Goal: Task Accomplishment & Management: Manage account settings

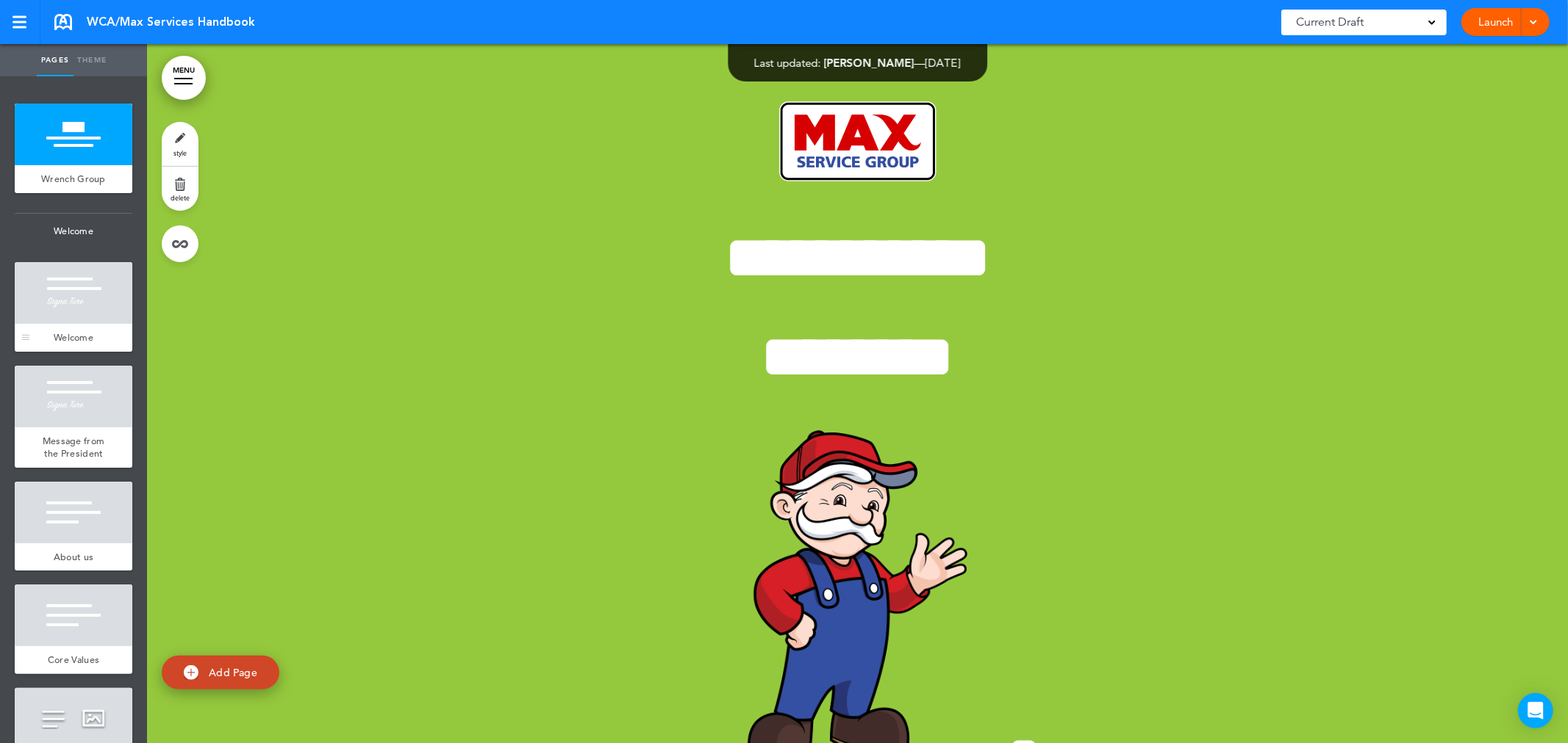
click at [73, 344] on span "Welcome" at bounding box center [73, 337] width 40 height 13
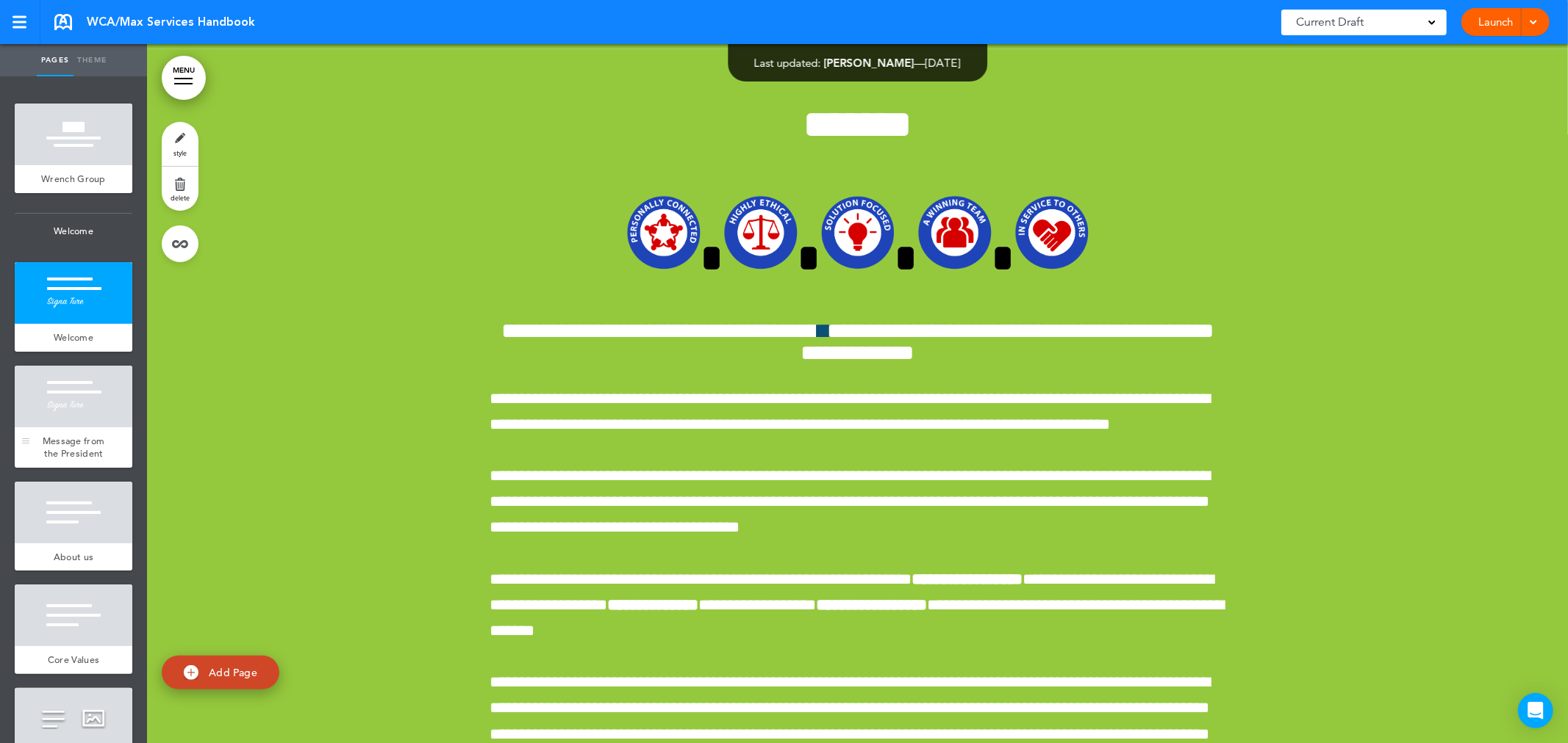
click at [78, 439] on div "Message from the President" at bounding box center [73, 447] width 117 height 41
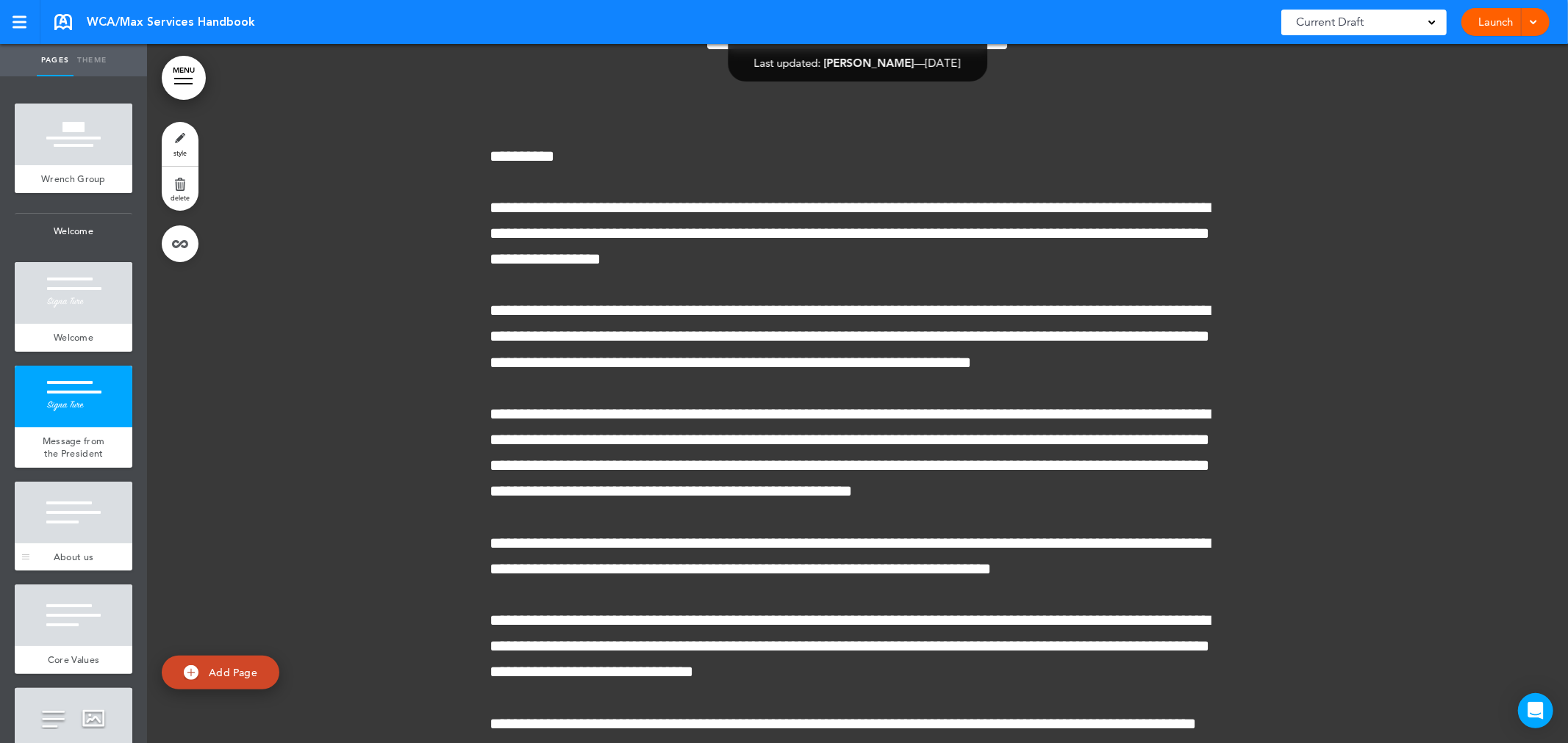
drag, startPoint x: 72, startPoint y: 518, endPoint x: 89, endPoint y: 563, distance: 48.1
click at [70, 519] on div at bounding box center [73, 512] width 117 height 61
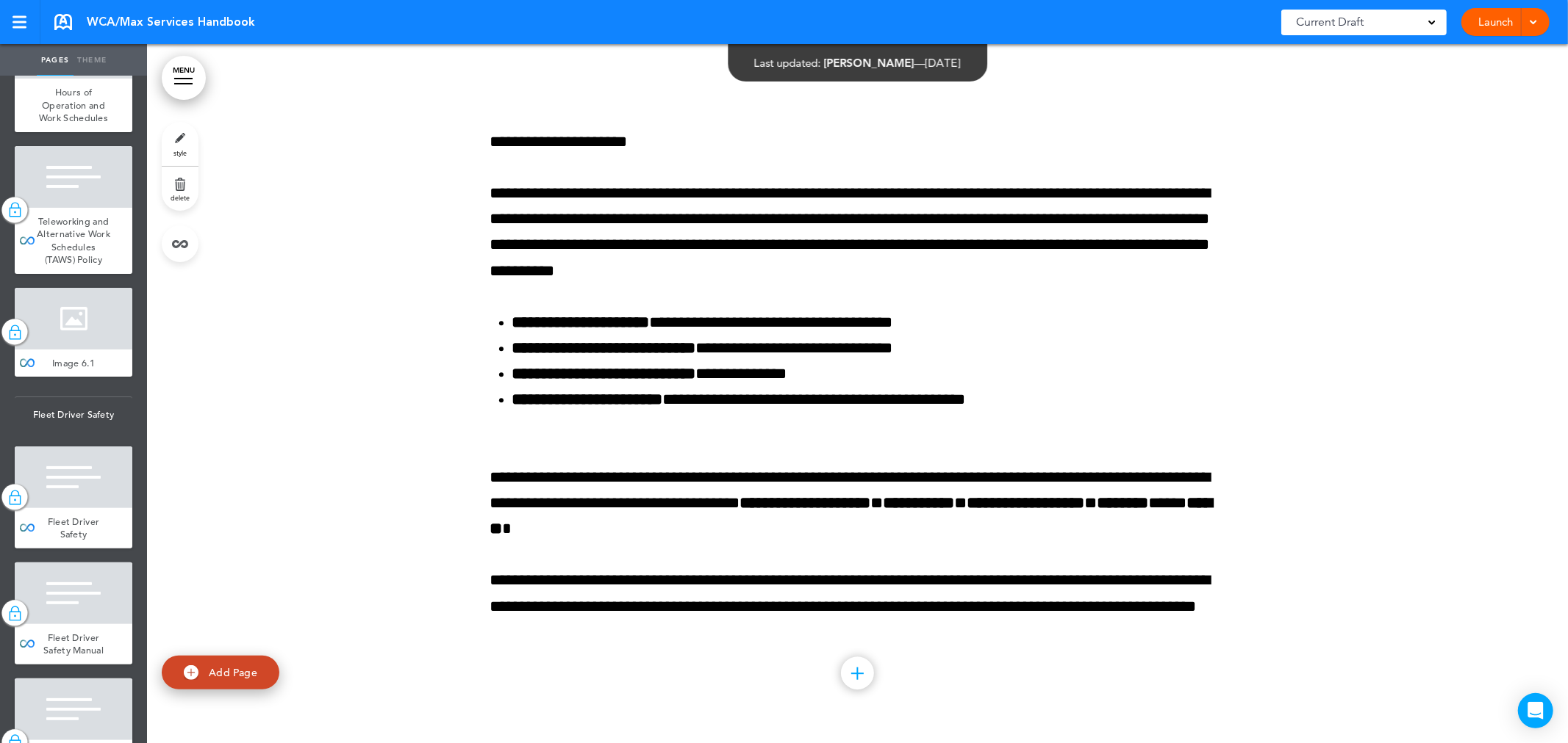
scroll to position [4897, 0]
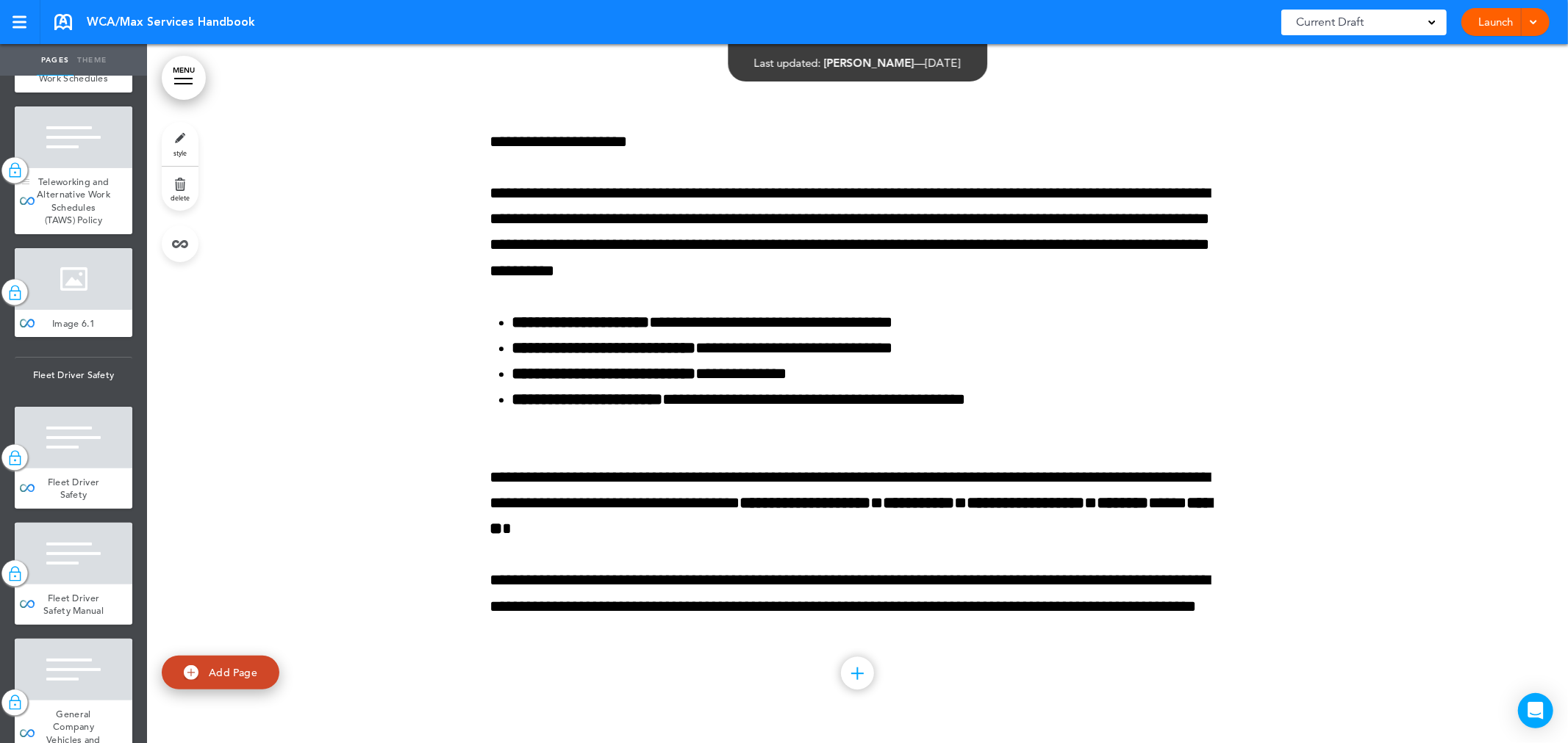
click at [53, 234] on div "Teleworking and Alternative Work Schedules (TAWS) Policy" at bounding box center [73, 201] width 117 height 66
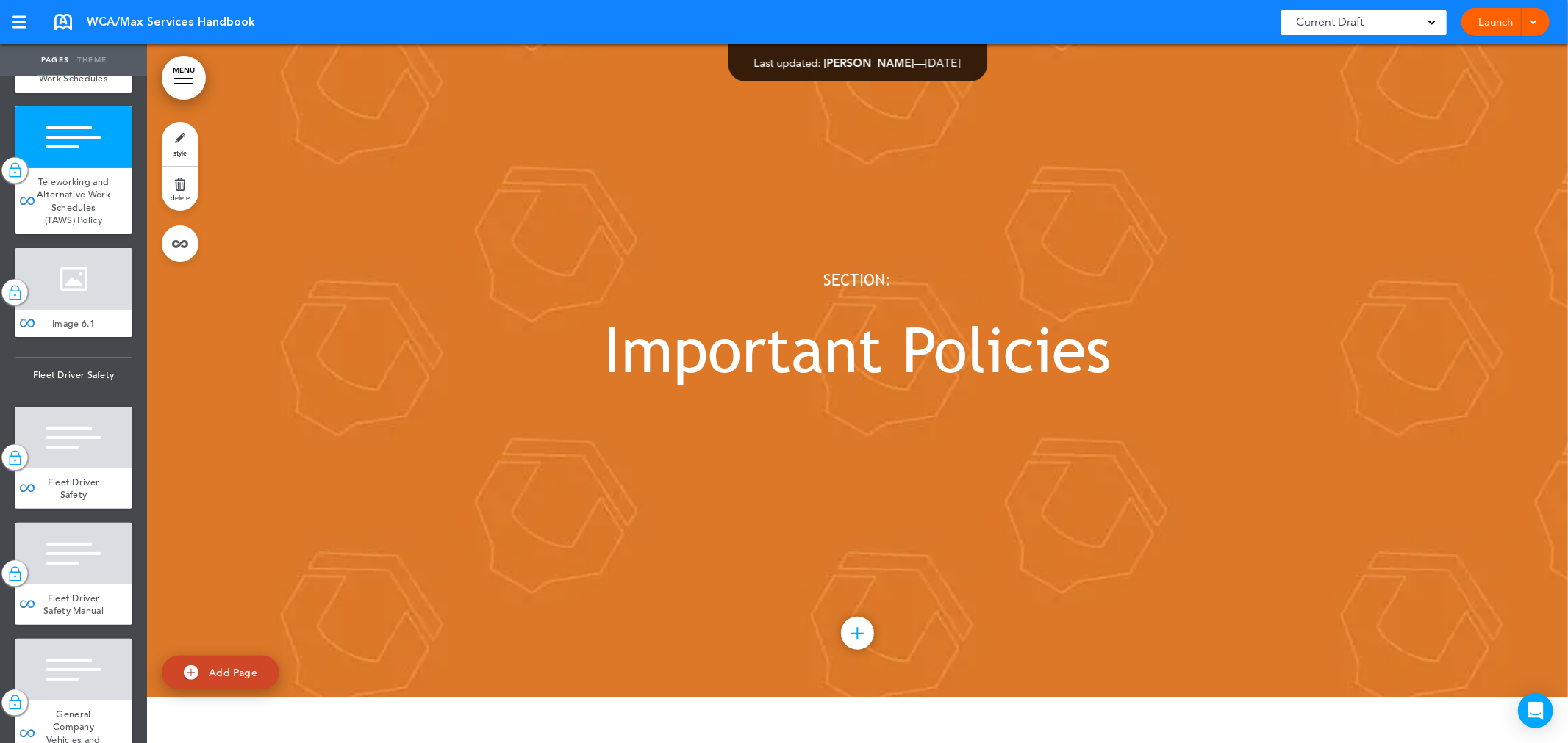
scroll to position [38606, 0]
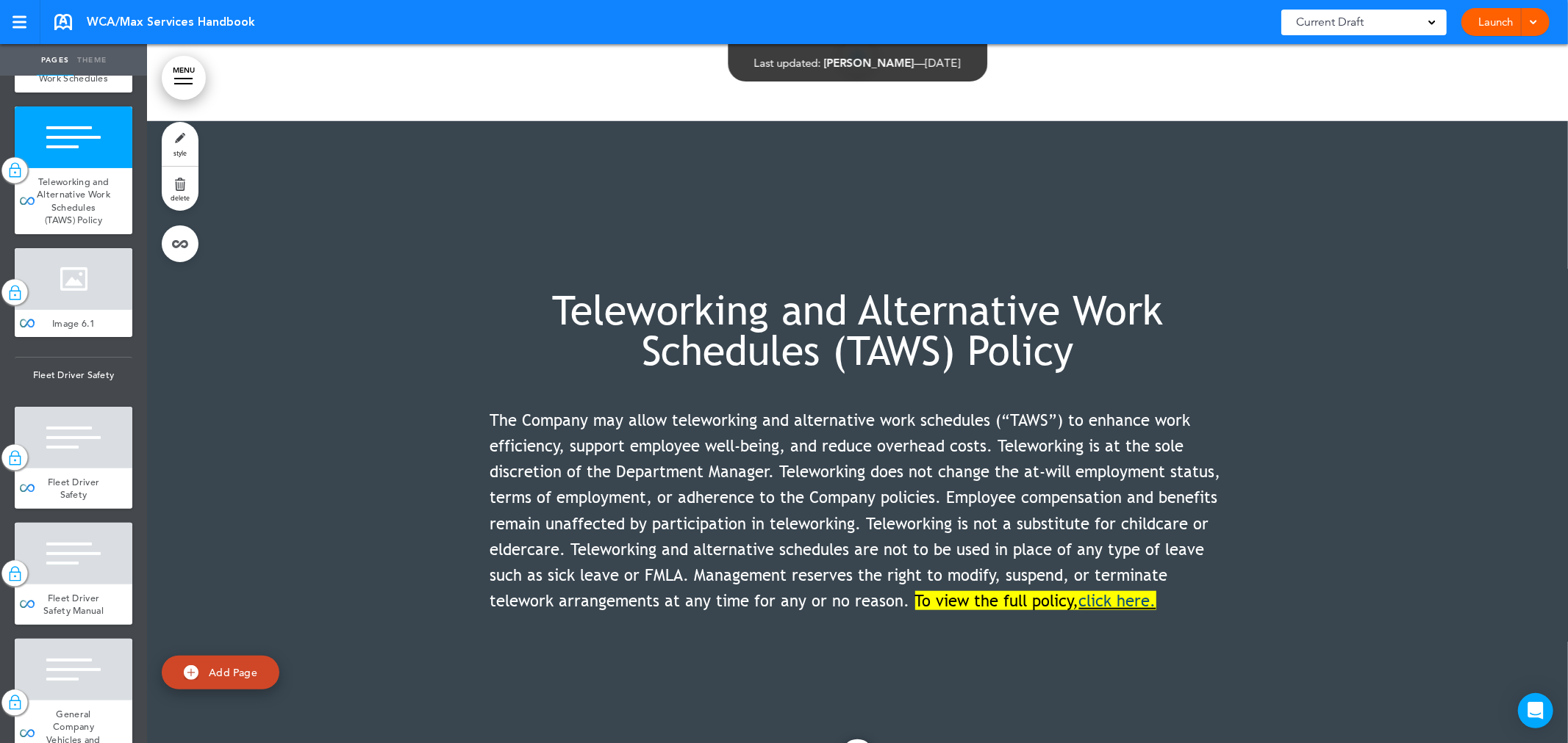
click at [1121, 592] on link "﻿click here." at bounding box center [1118, 601] width 78 height 19
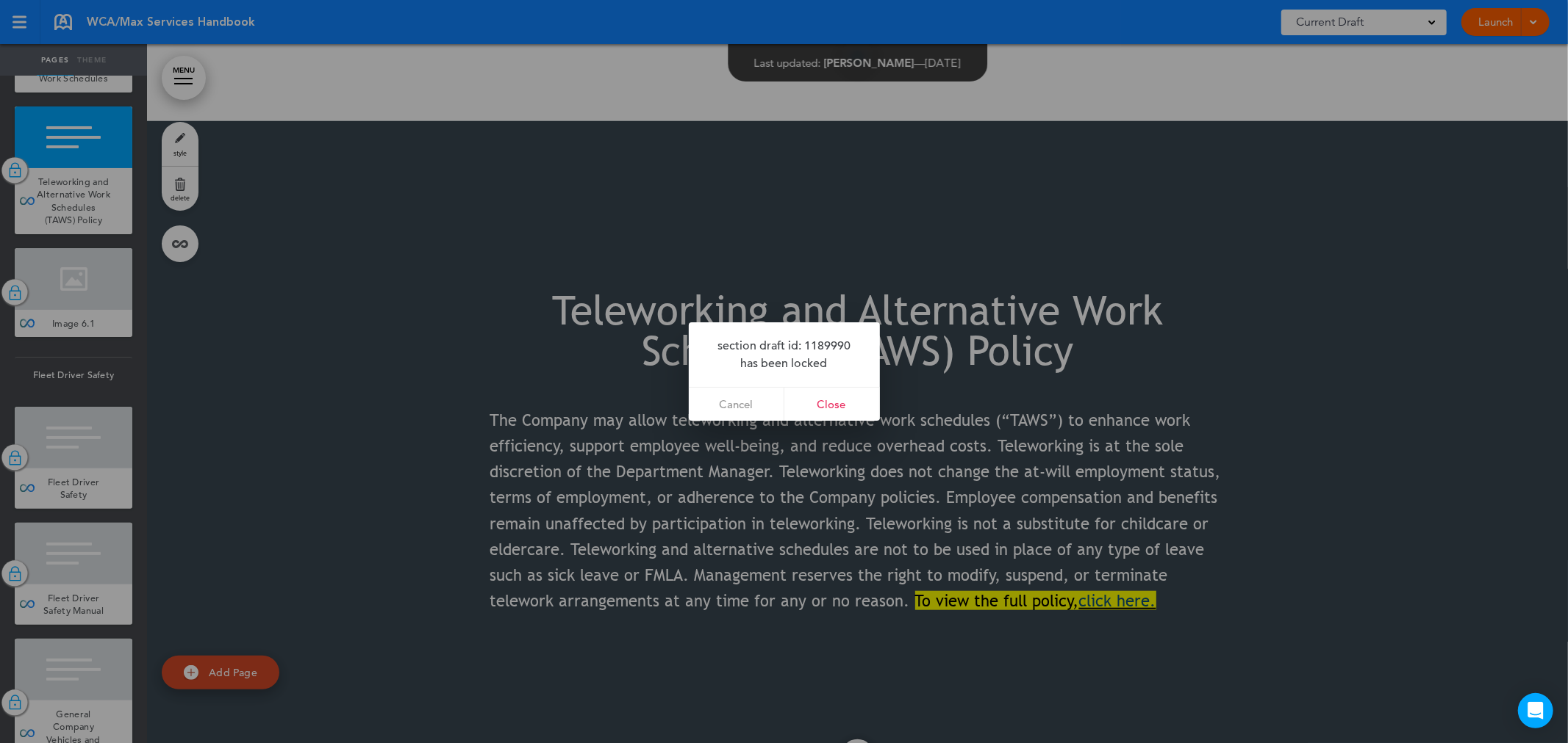
click at [702, 563] on div at bounding box center [784, 372] width 1568 height 743
drag, startPoint x: 848, startPoint y: 395, endPoint x: 867, endPoint y: 395, distance: 19.0
click at [848, 395] on link "Close" at bounding box center [832, 404] width 96 height 33
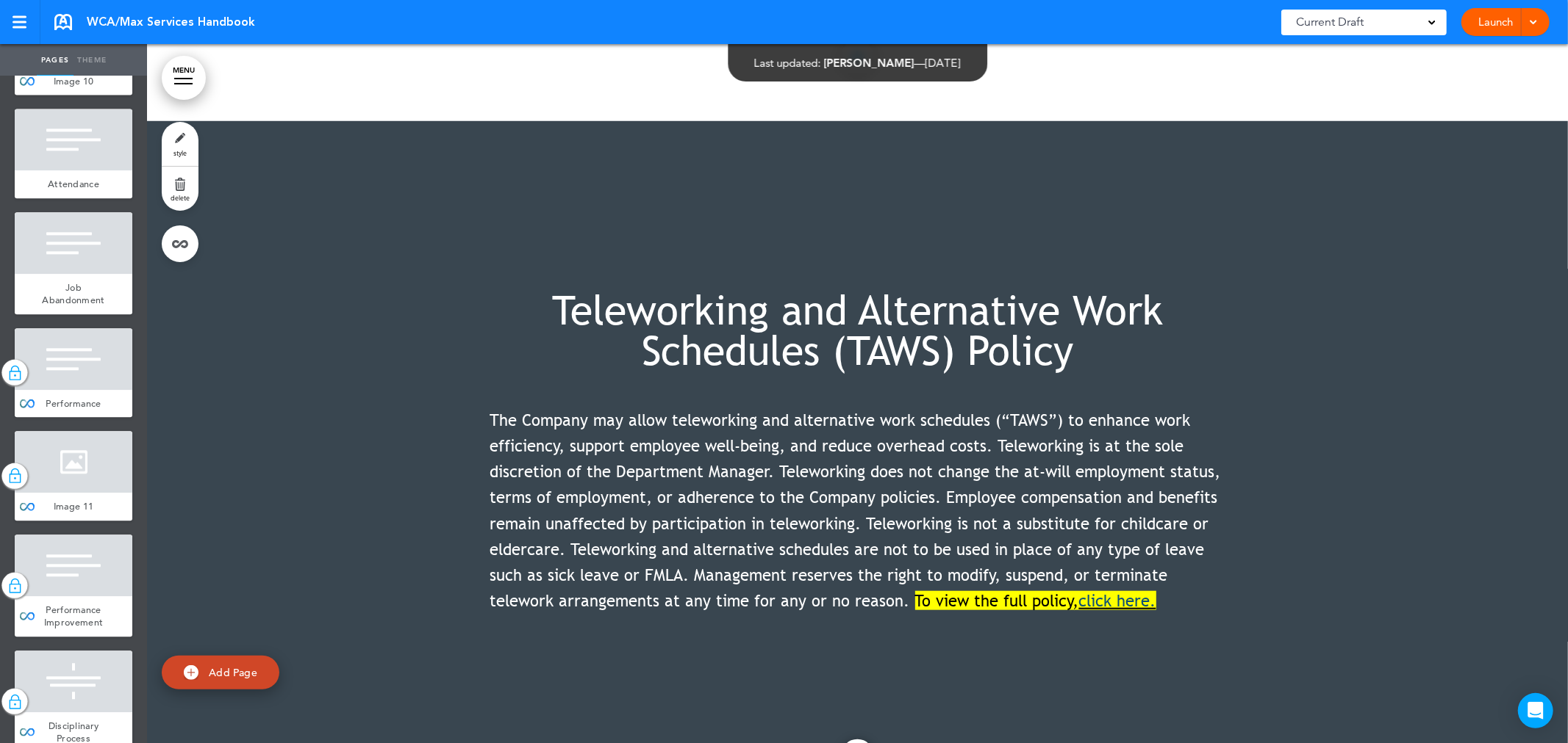
scroll to position [7591, 0]
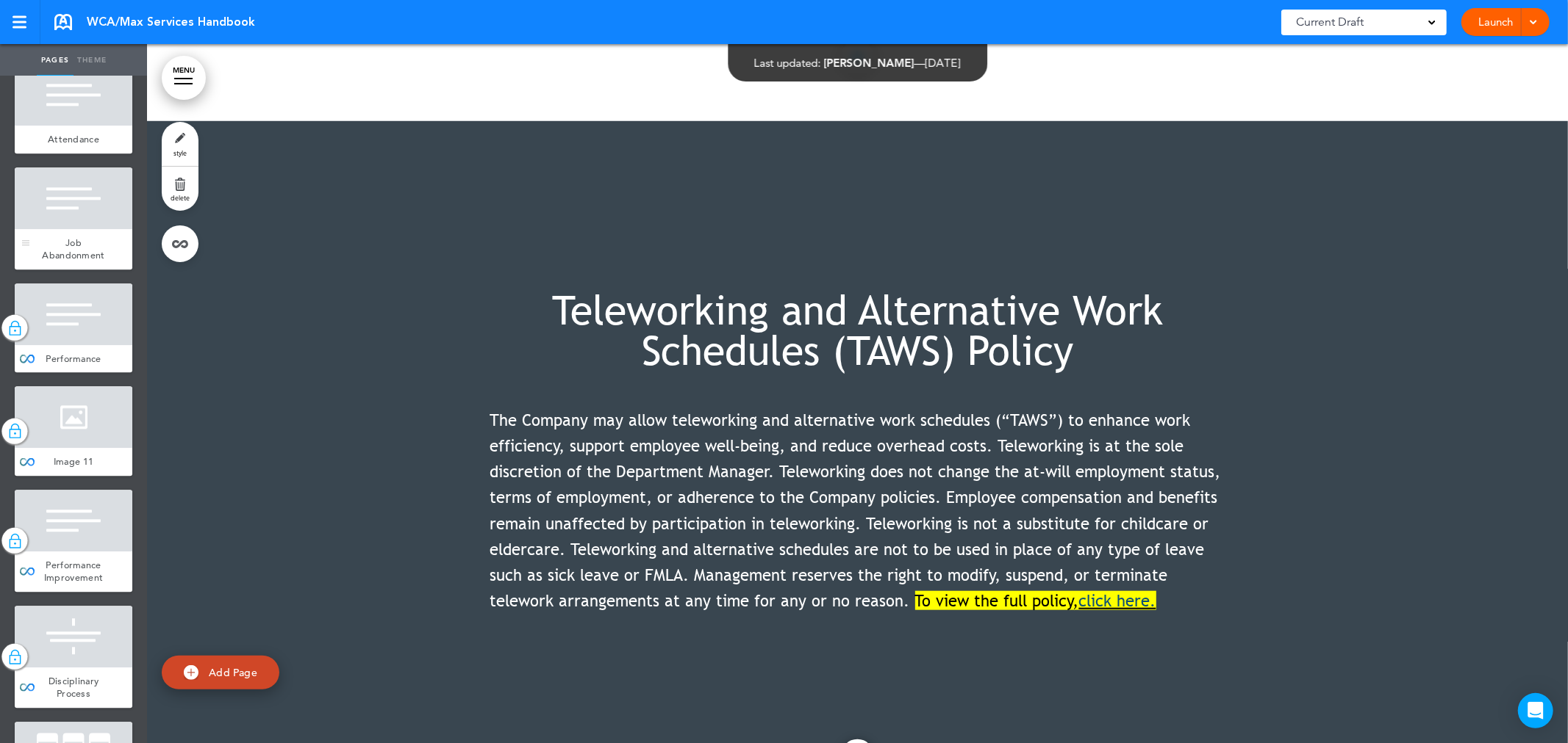
click at [87, 270] on div "Job Abandonment" at bounding box center [73, 249] width 117 height 41
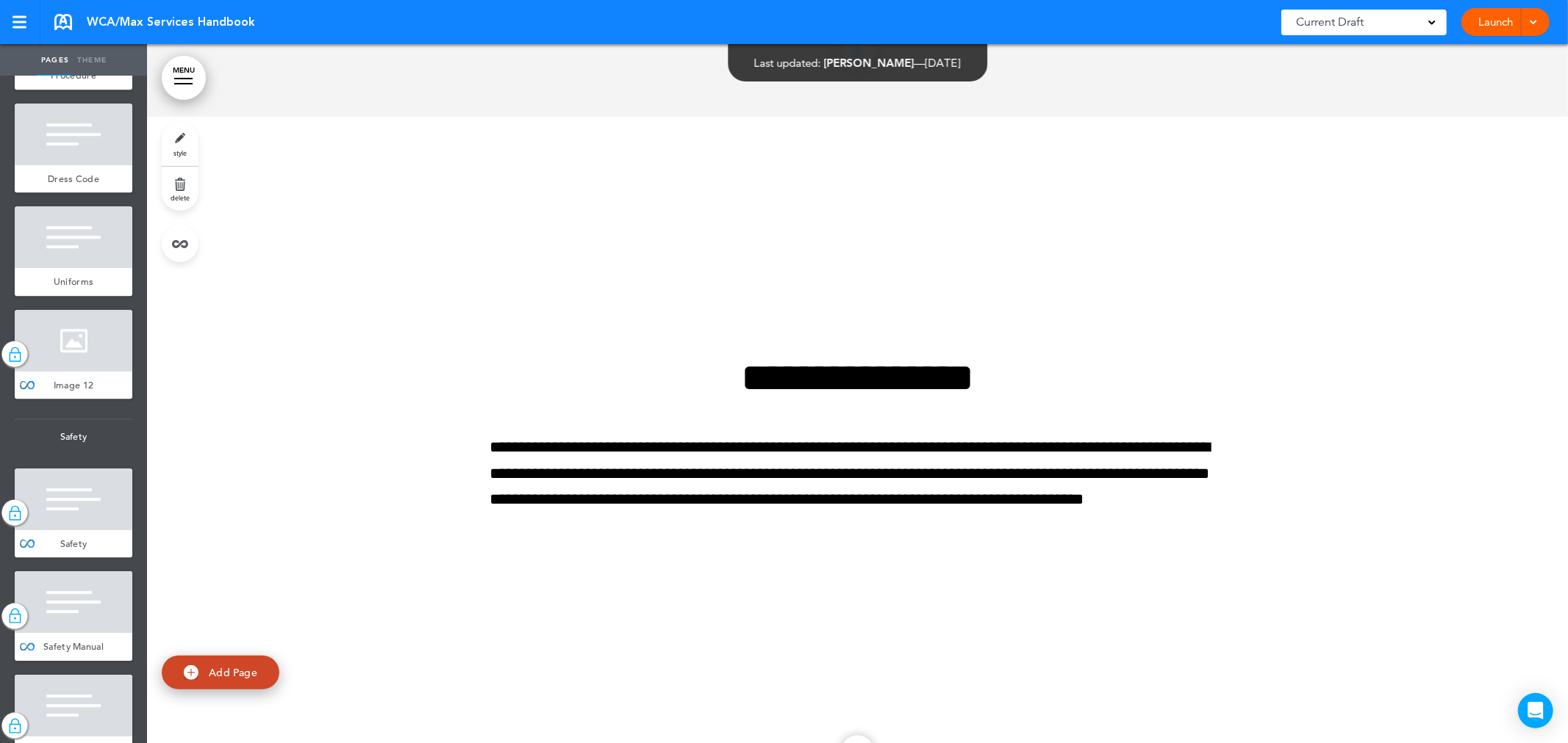
scroll to position [8407, 0]
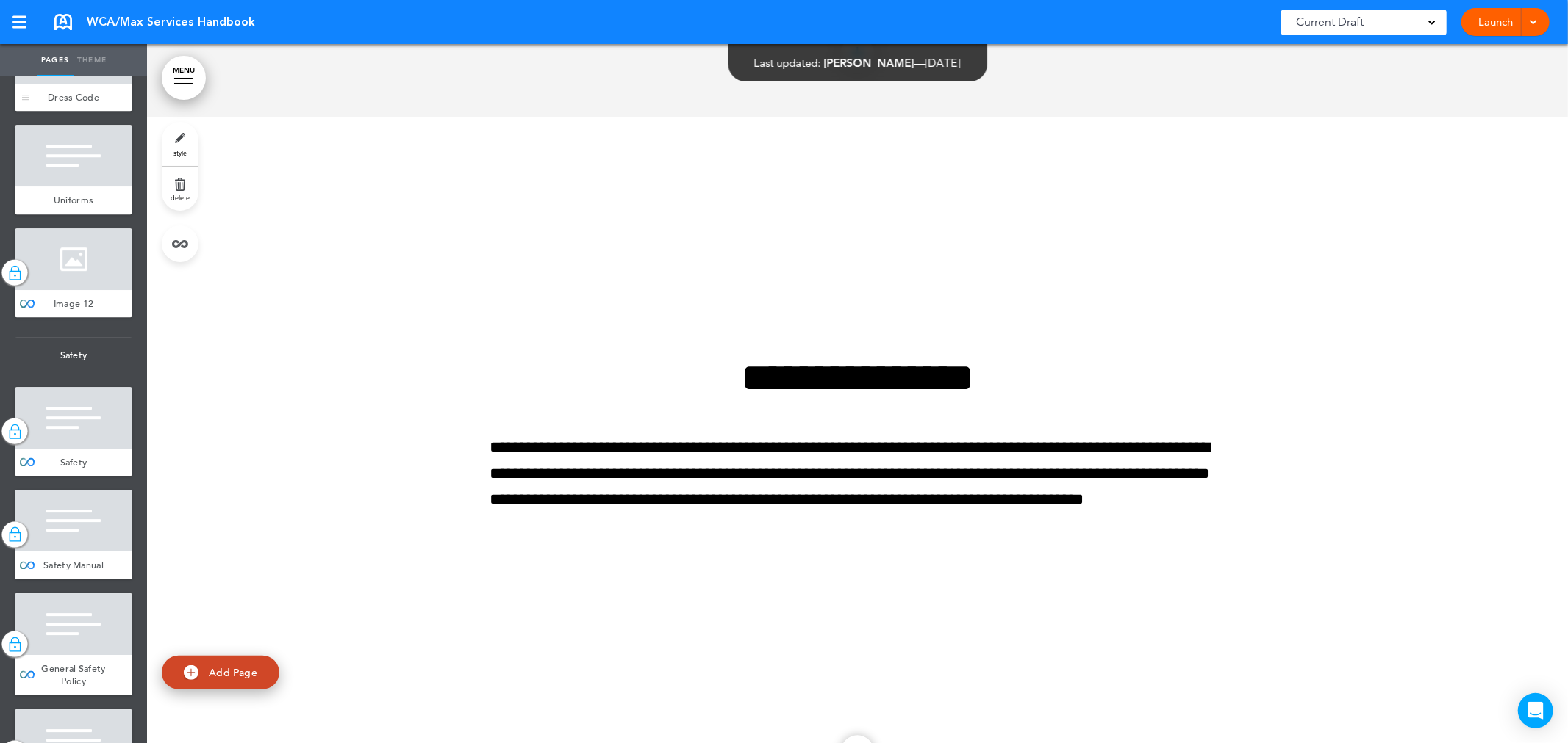
click at [78, 84] on div at bounding box center [73, 52] width 117 height 61
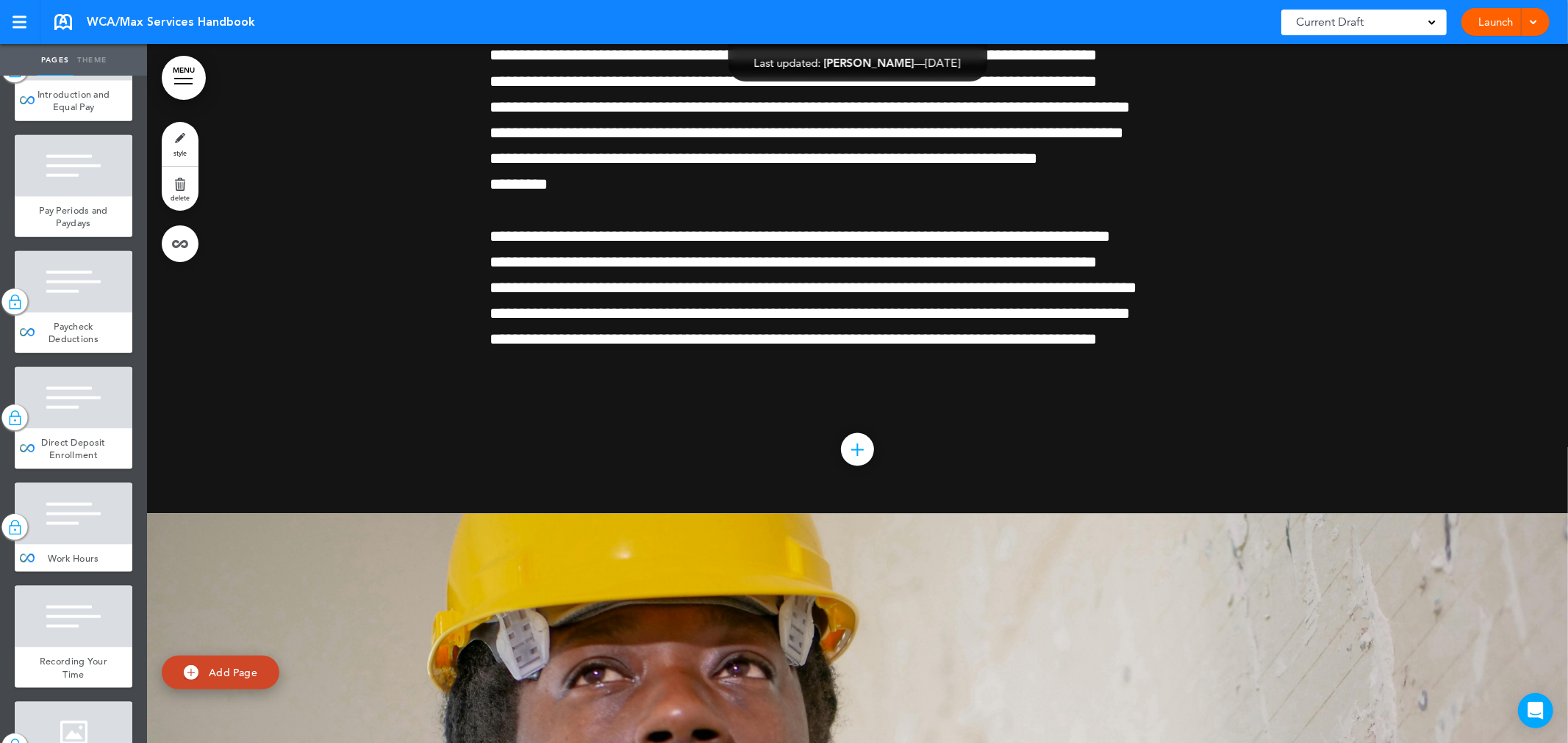
scroll to position [10938, 0]
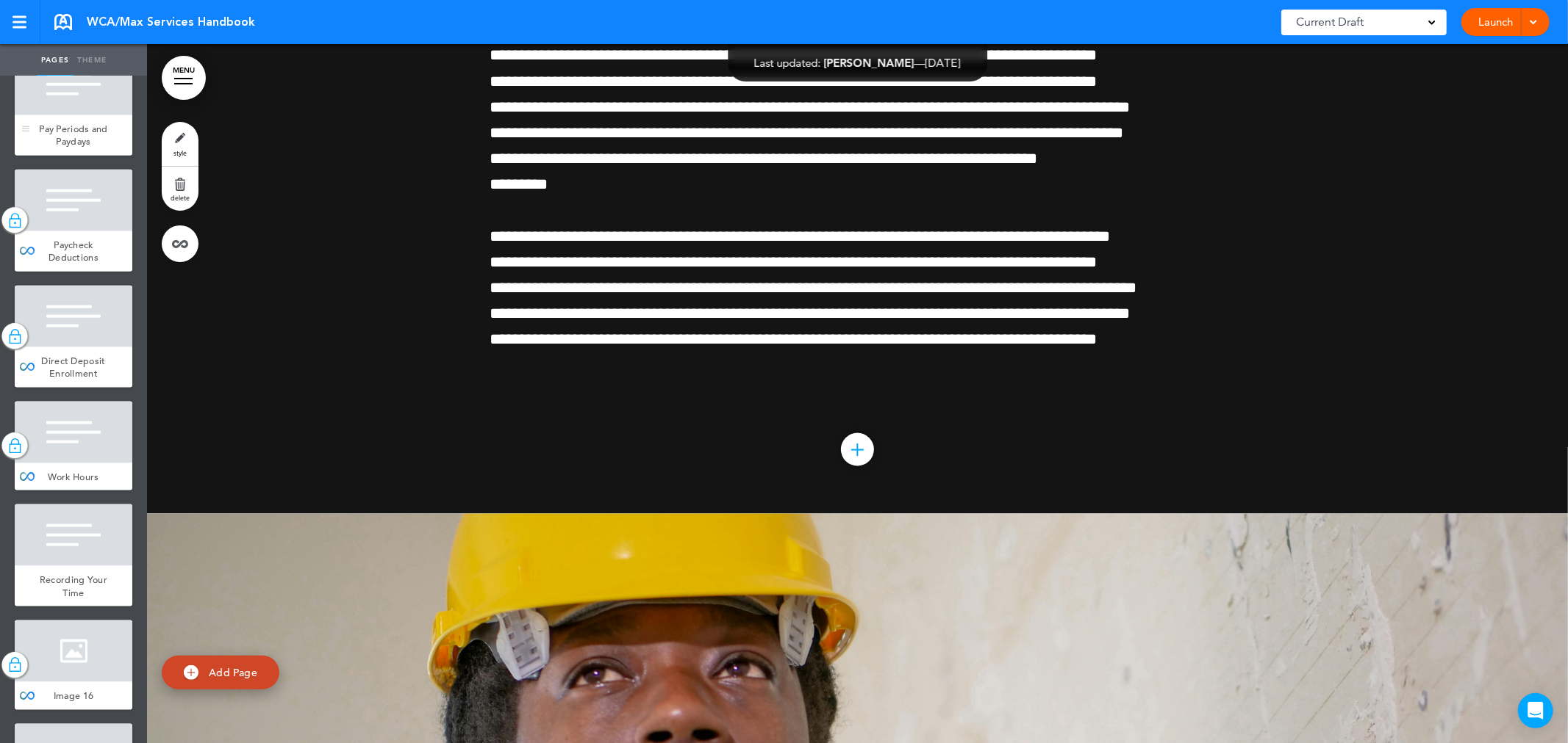
click at [73, 156] on div "Pay Periods and Paydays" at bounding box center [73, 135] width 117 height 41
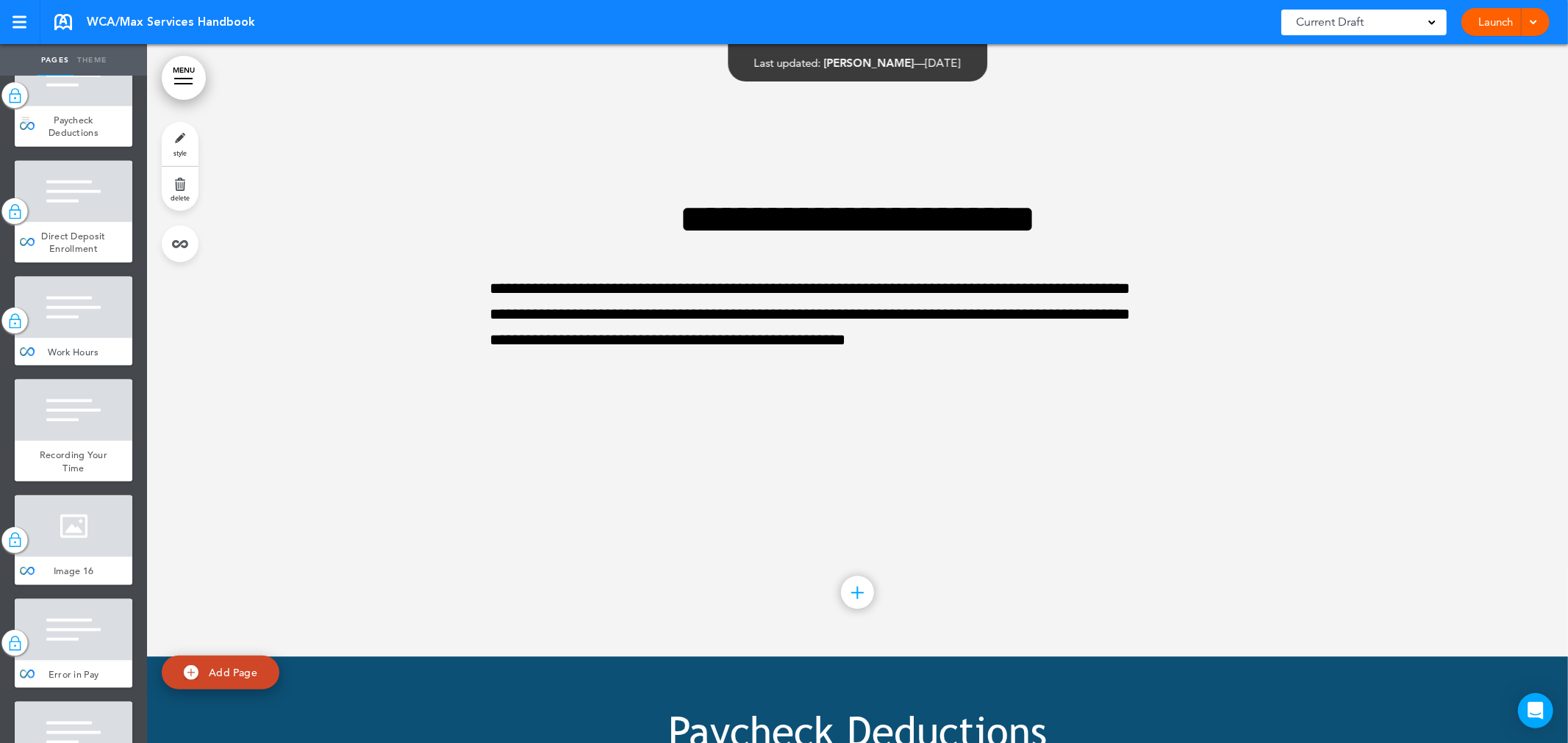
scroll to position [11101, 0]
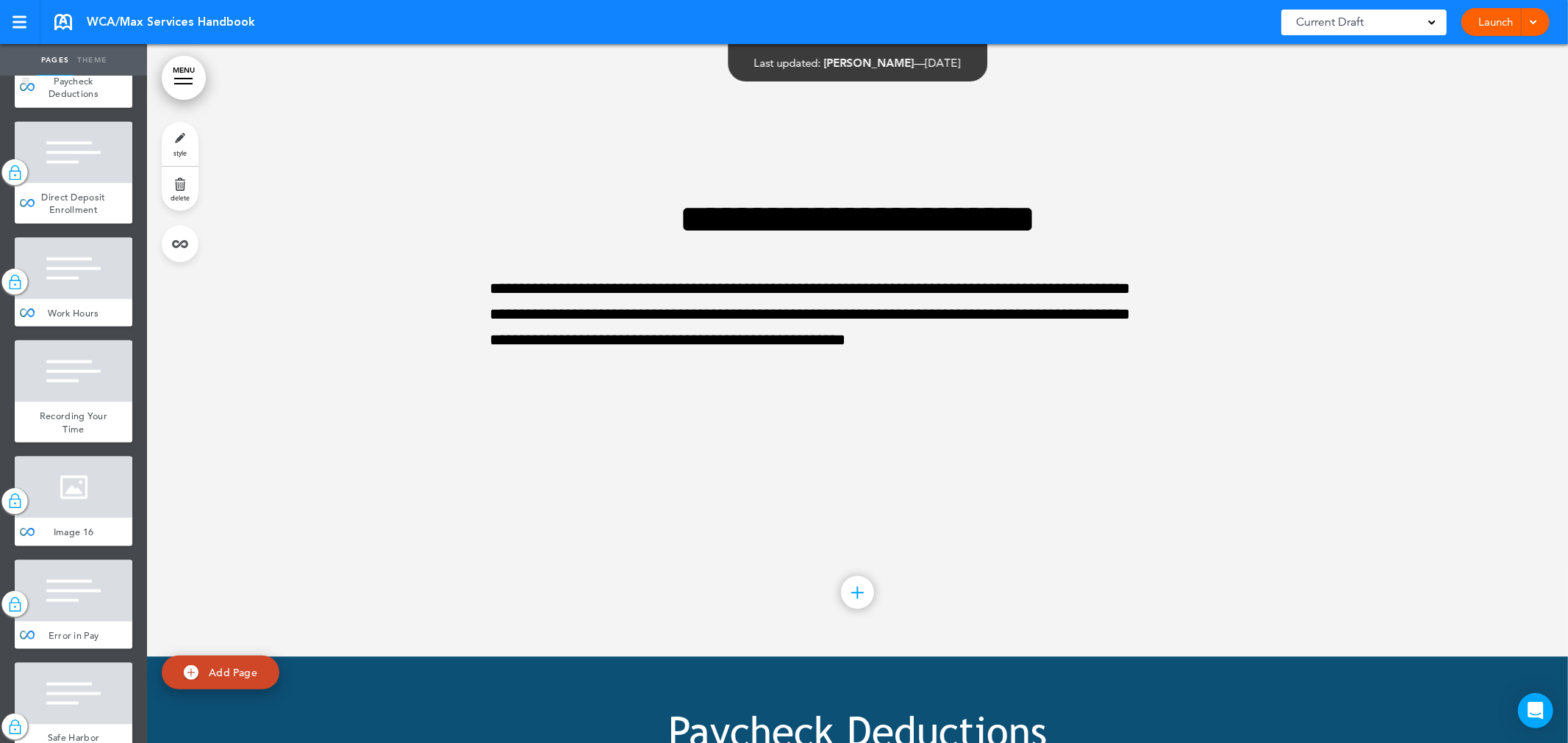
click at [76, 68] on div at bounding box center [73, 37] width 117 height 61
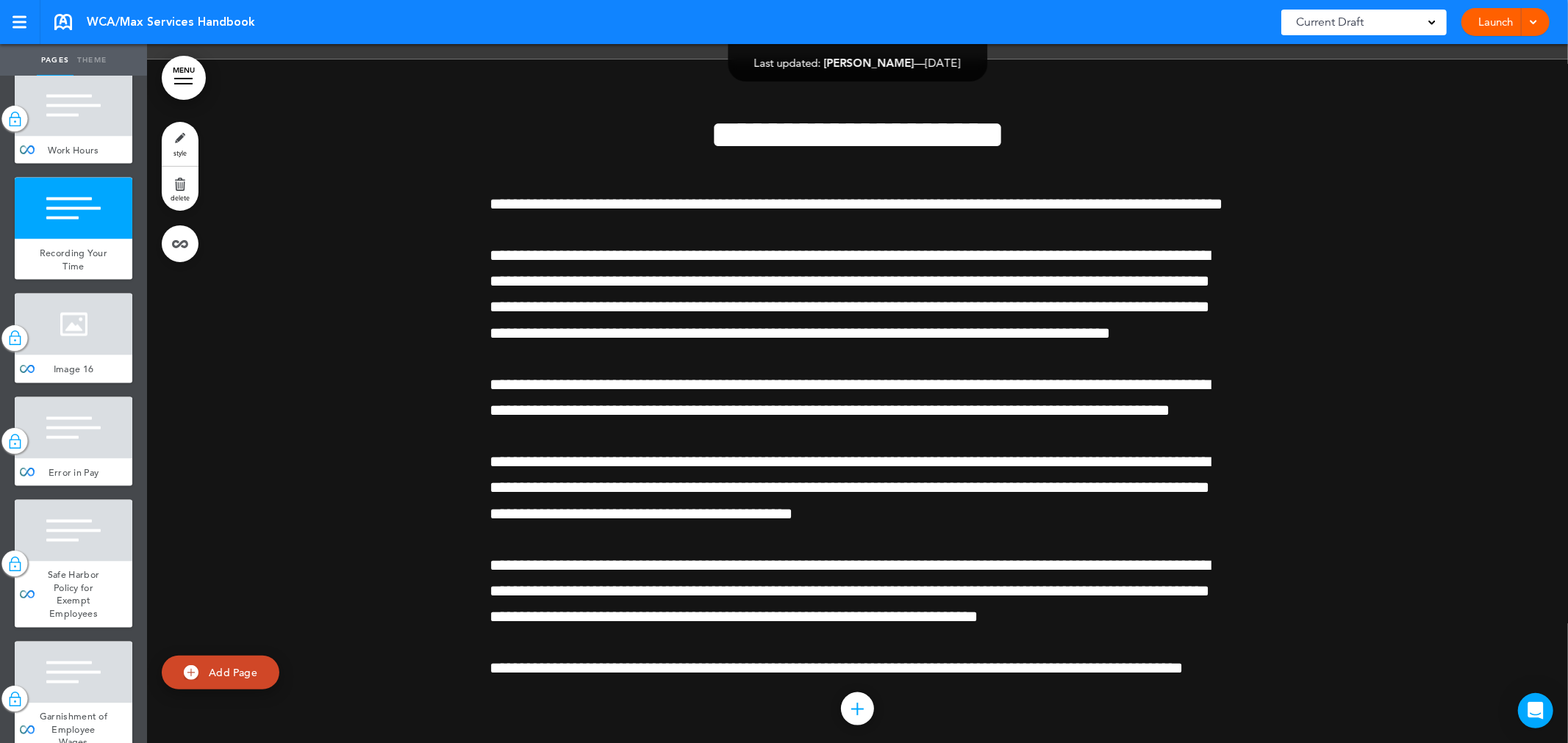
scroll to position [11346, 0]
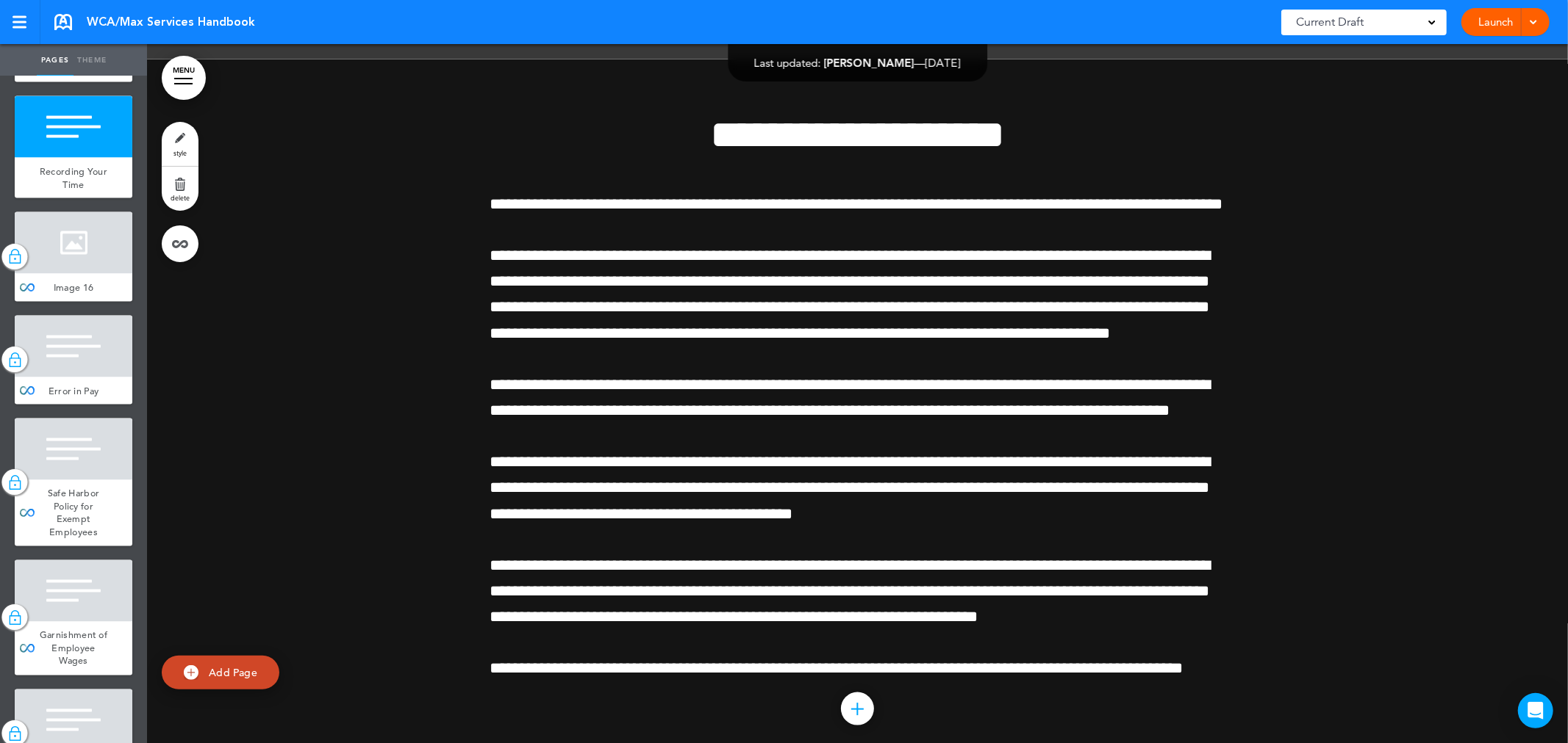
click at [87, 55] on div at bounding box center [73, 24] width 117 height 61
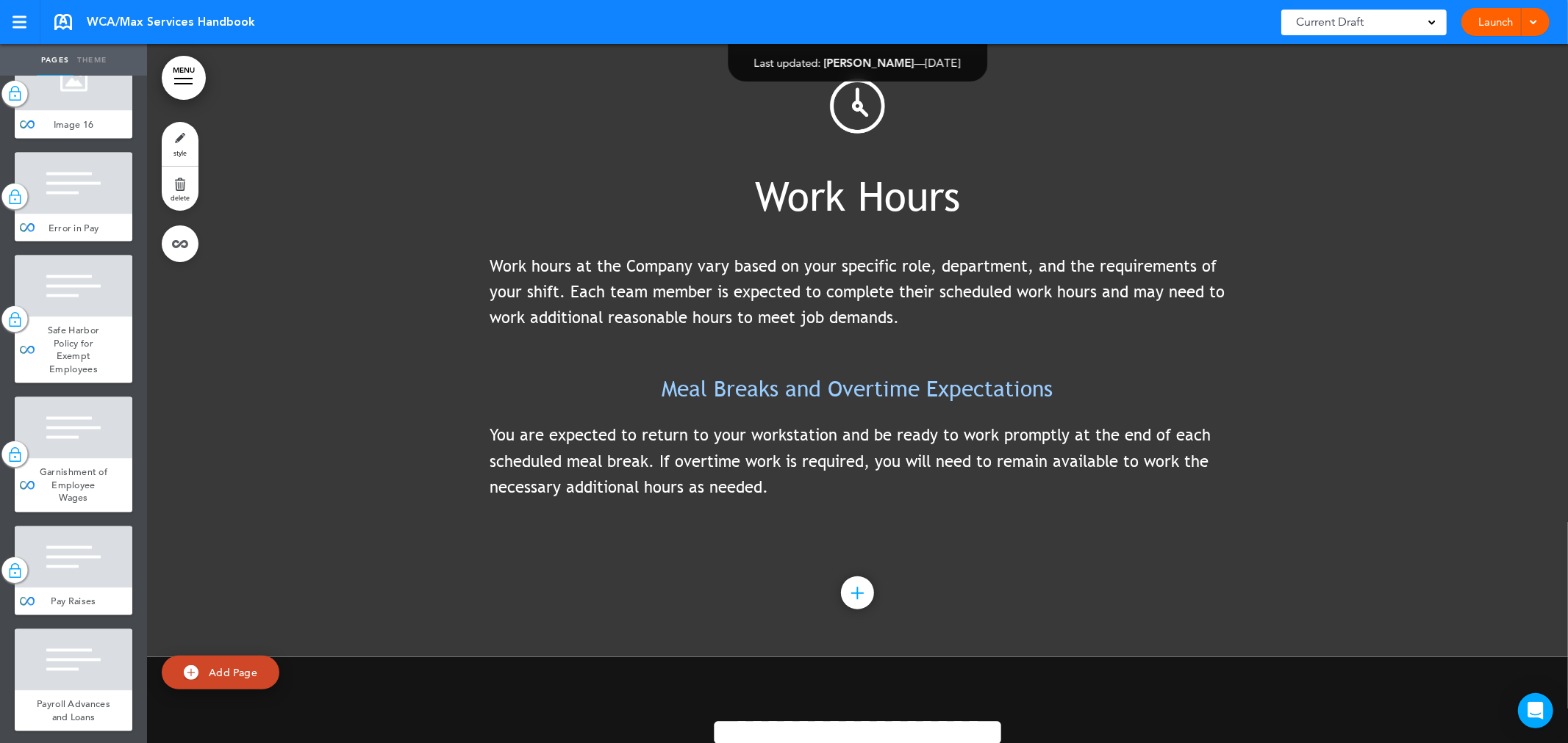
scroll to position [11590, 0]
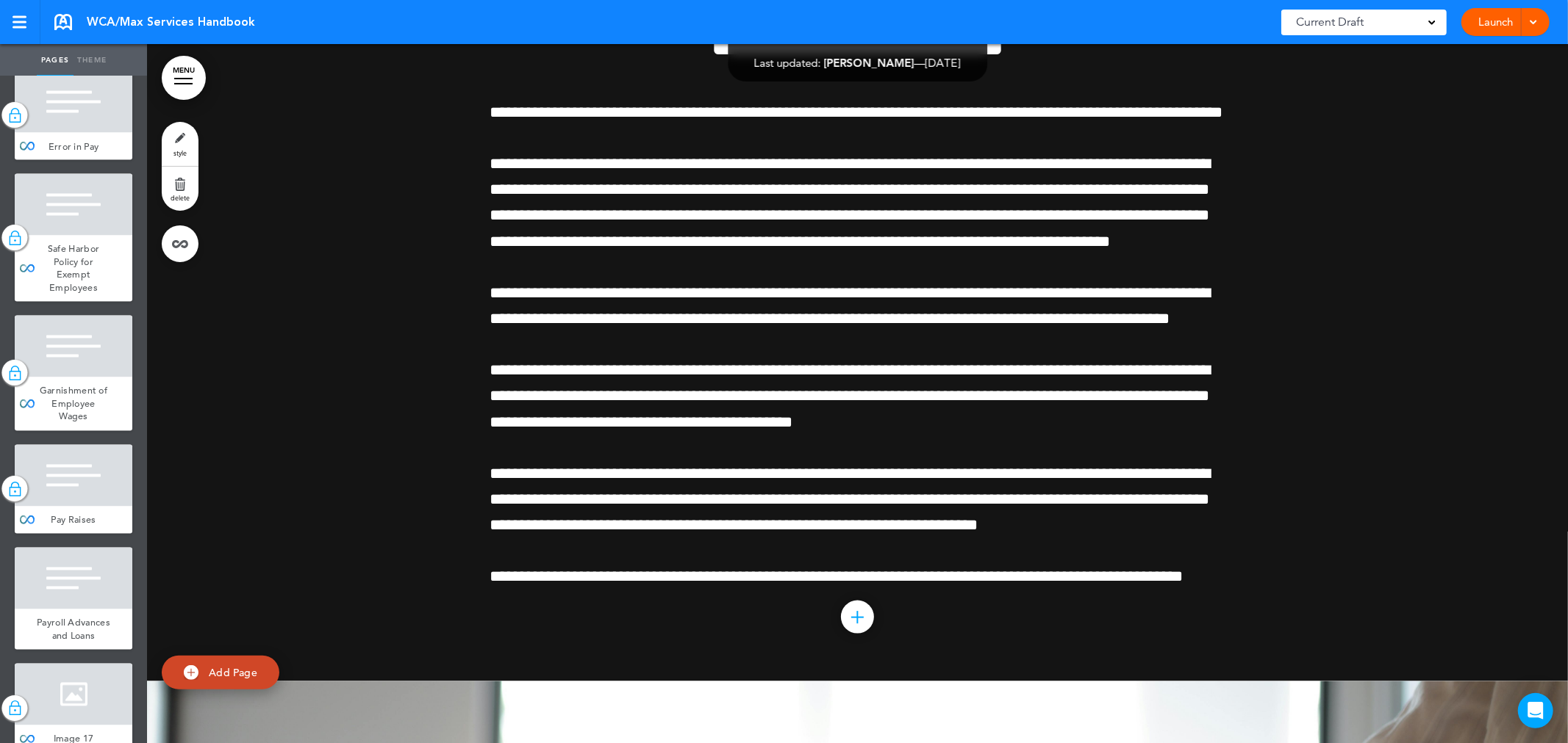
scroll to position [95230, 0]
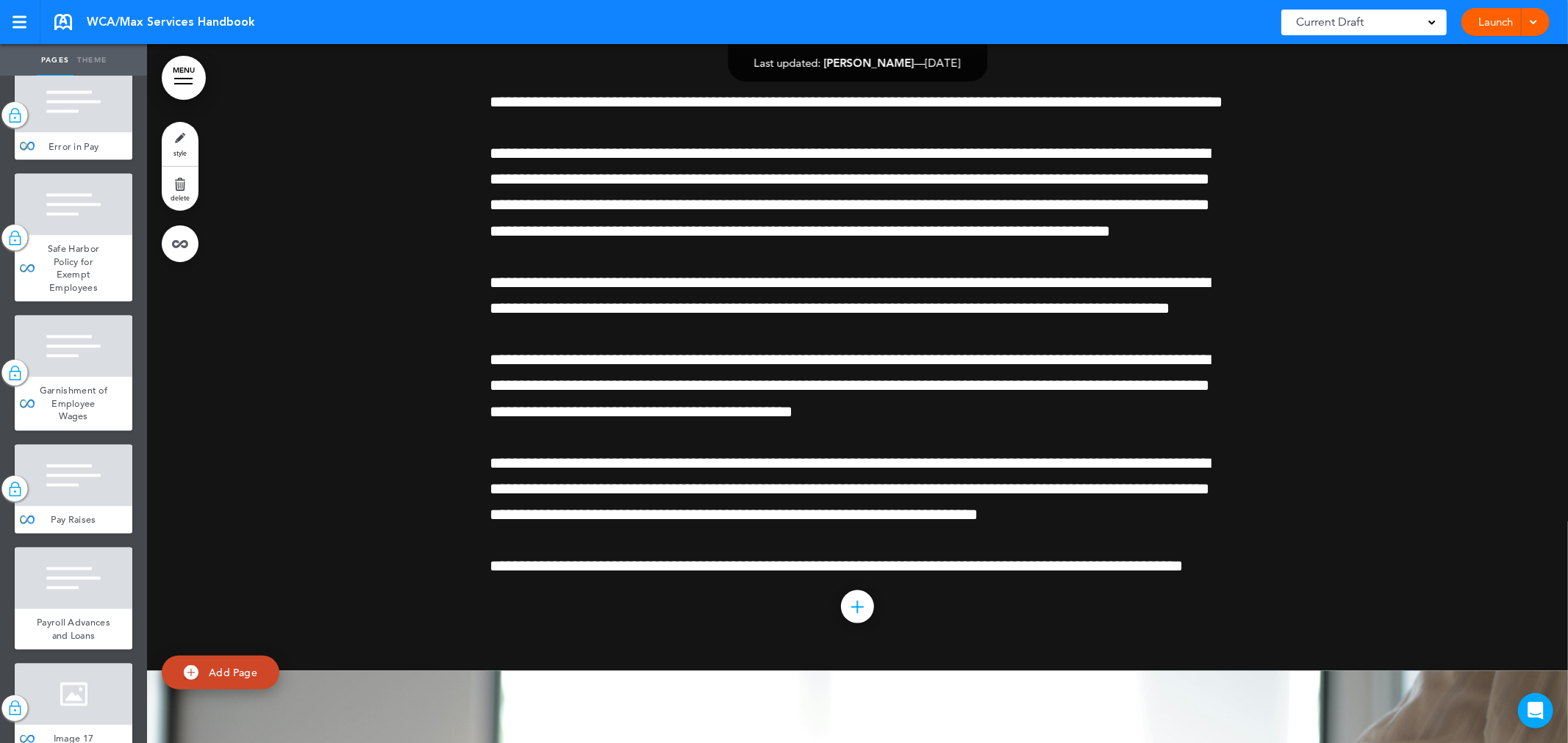
click at [94, 133] on div at bounding box center [73, 102] width 117 height 61
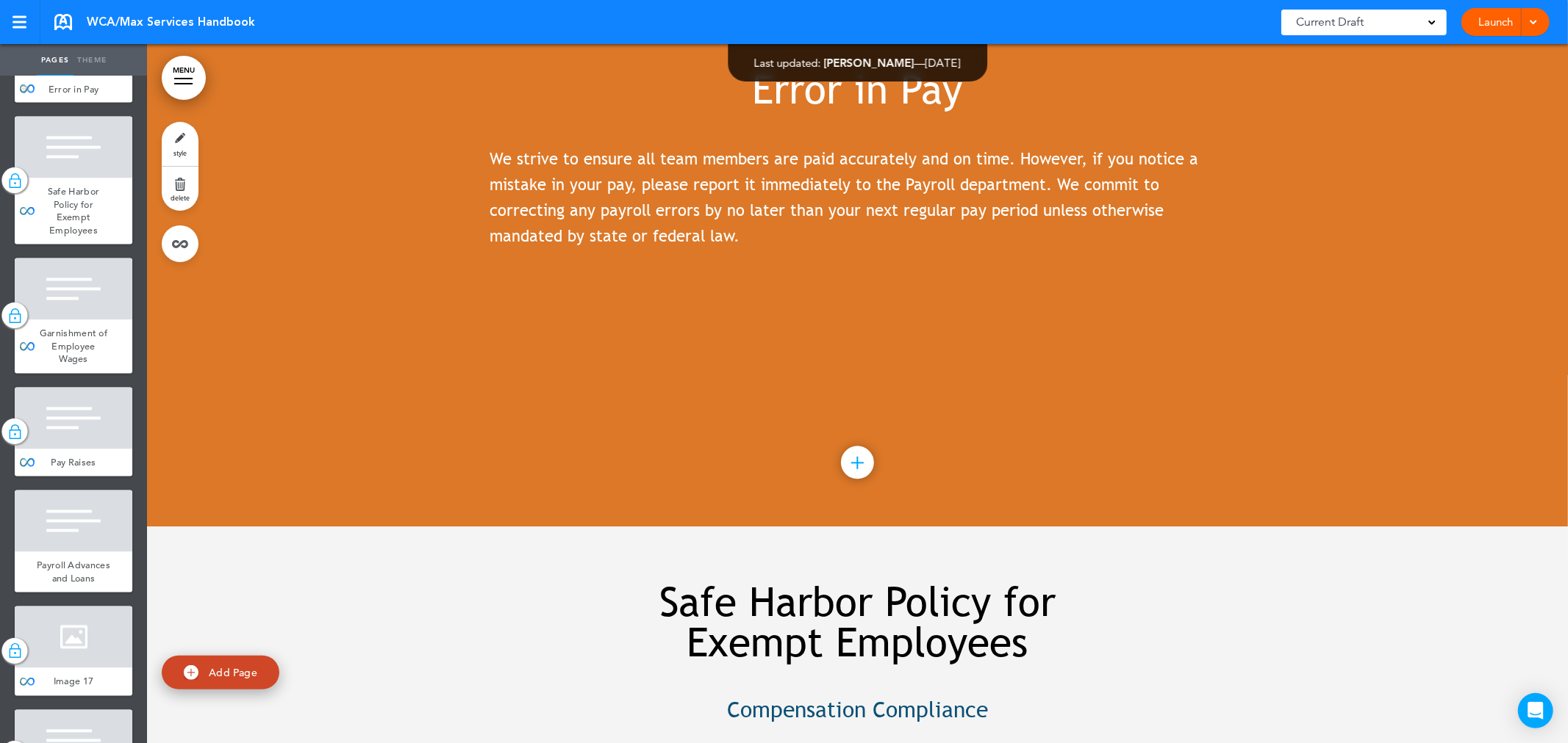
scroll to position [11672, 0]
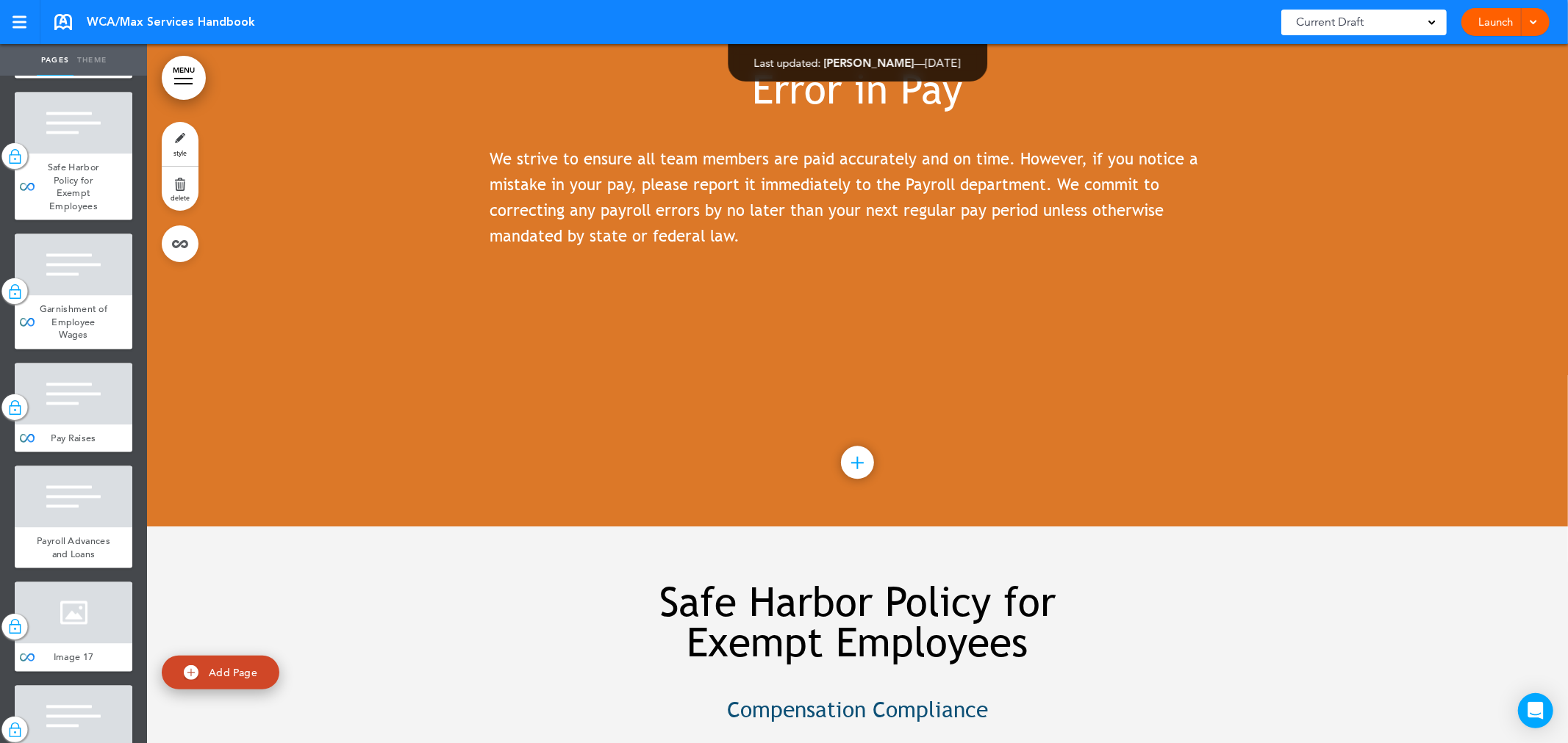
click at [94, 154] on div at bounding box center [73, 124] width 117 height 61
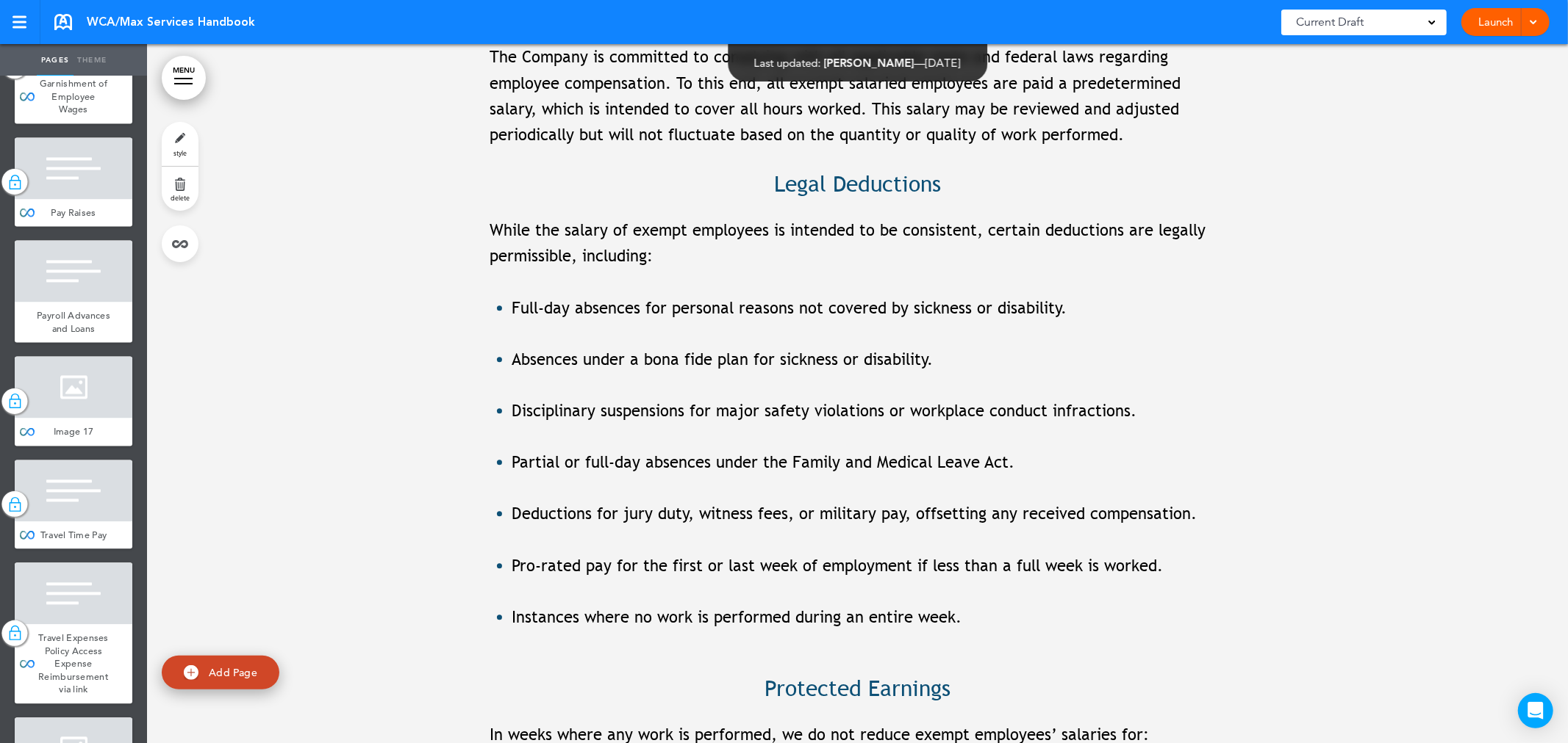
scroll to position [11917, 0]
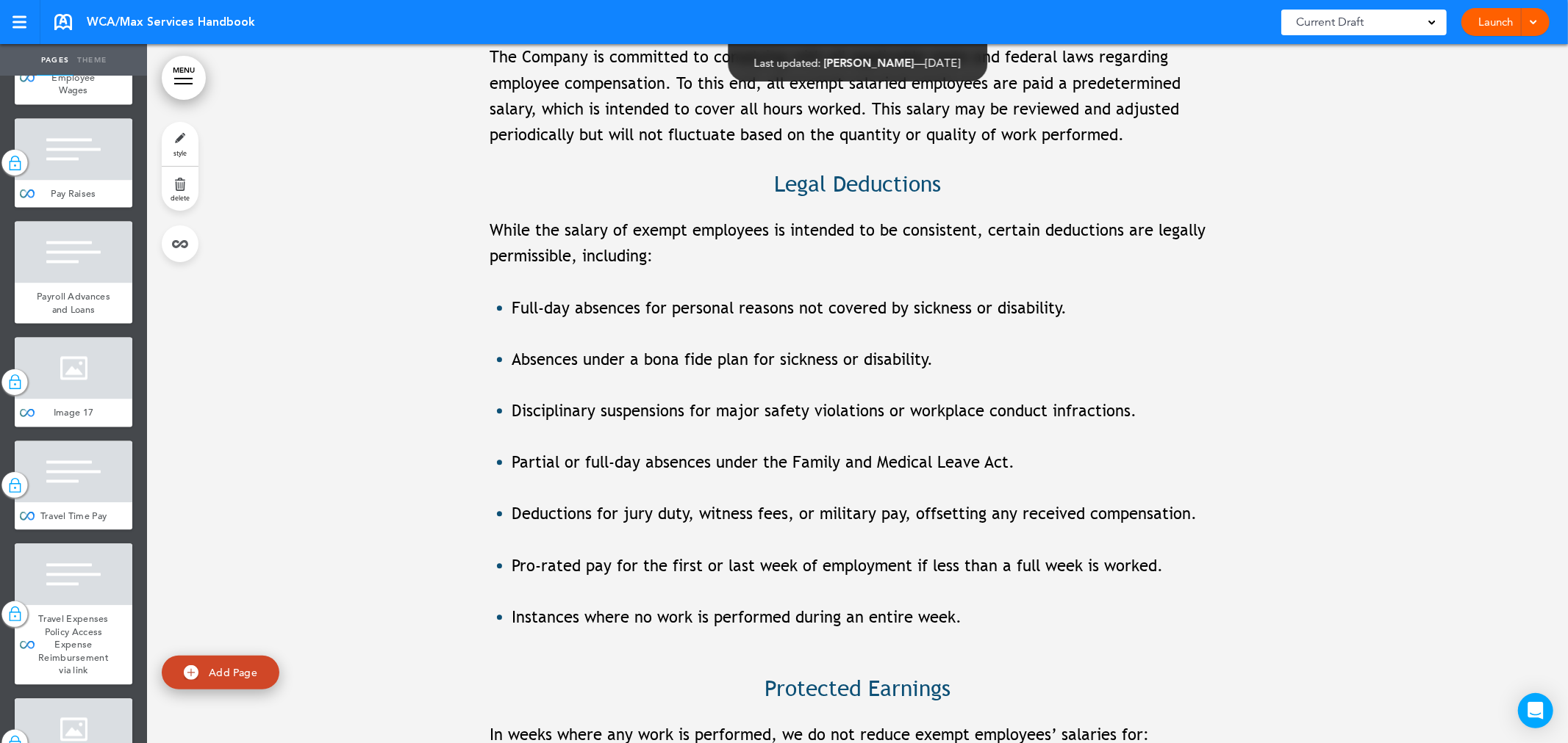
click at [85, 96] on span "Garnishment of Employee Wages" at bounding box center [73, 77] width 68 height 38
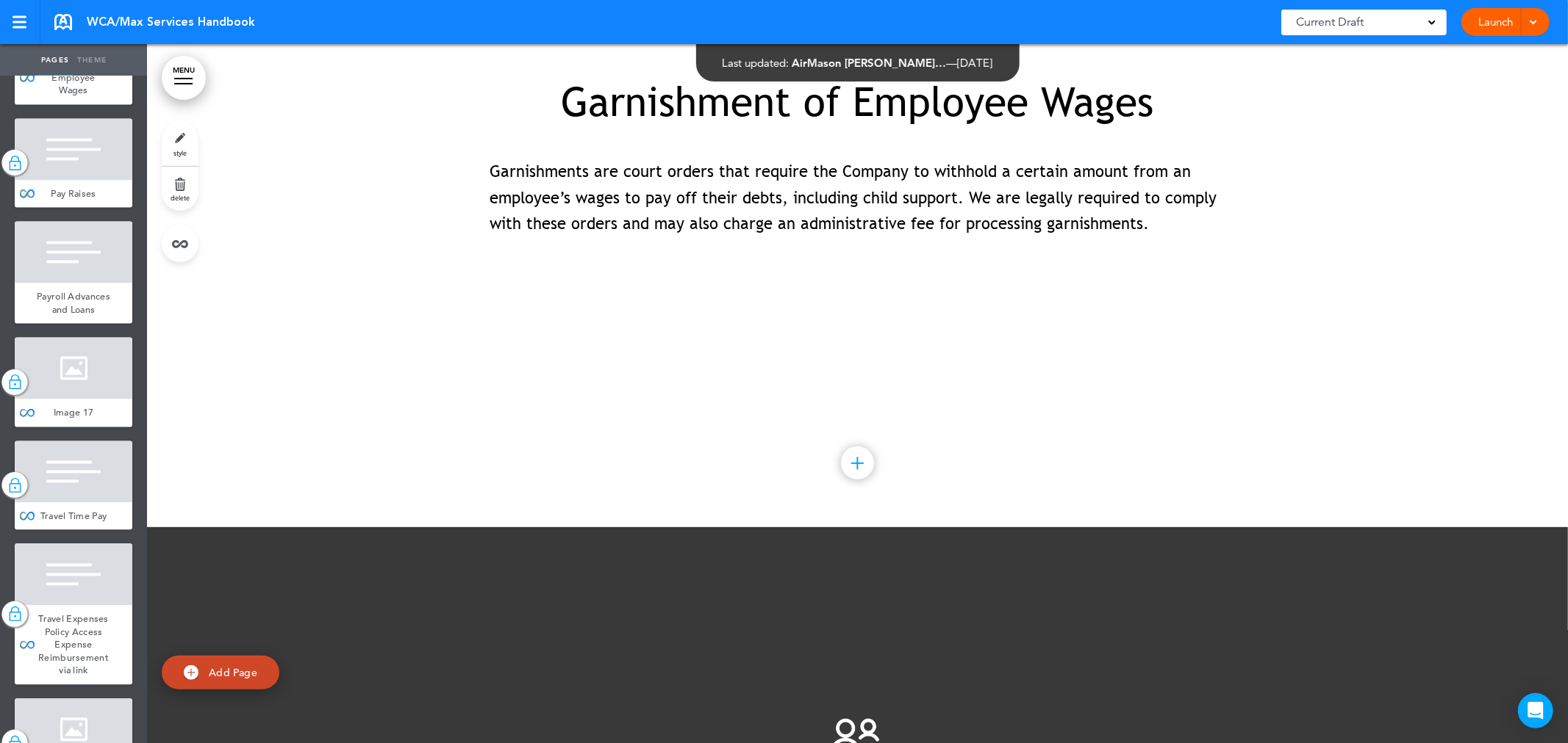
scroll to position [11999, 0]
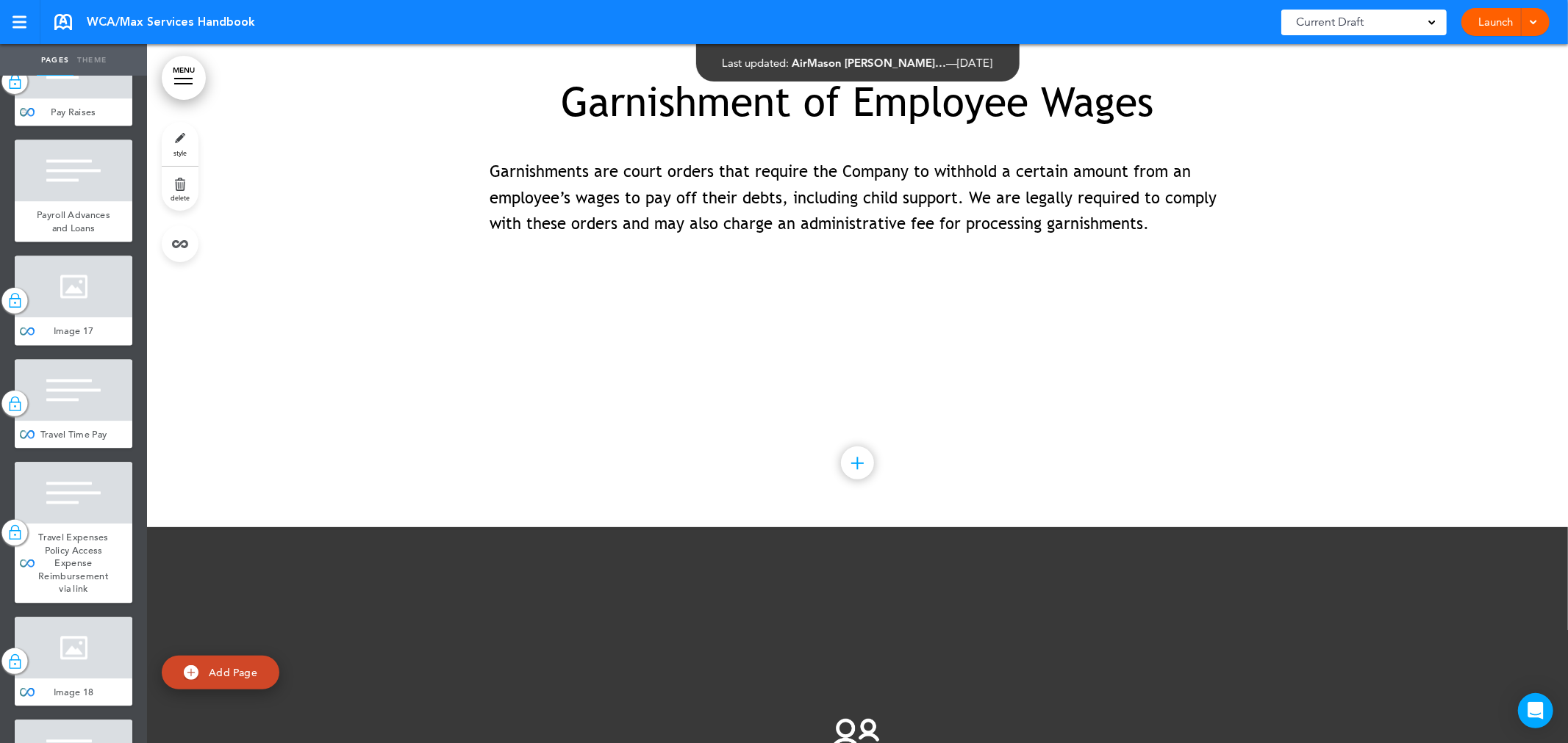
click at [78, 98] on div at bounding box center [73, 68] width 117 height 61
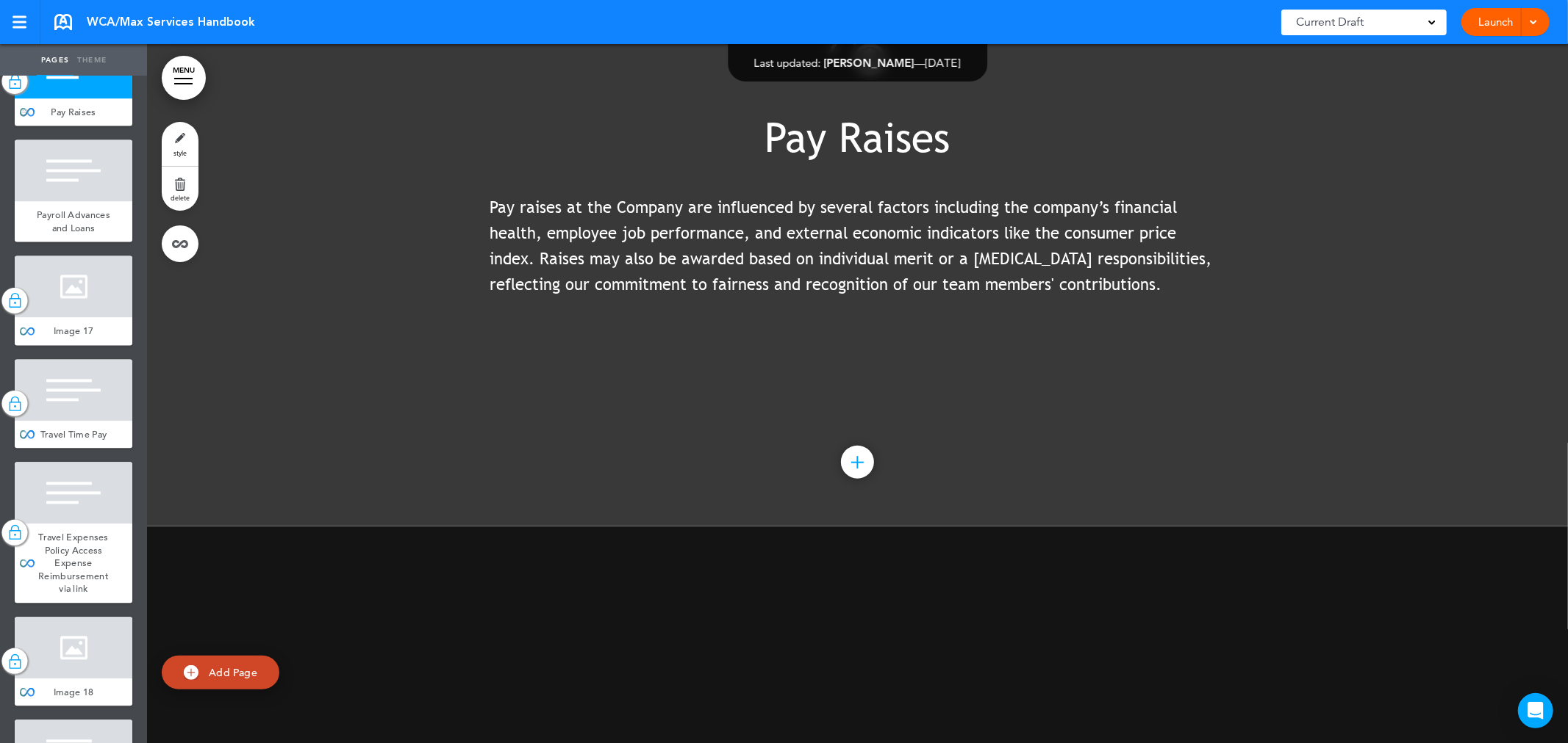
scroll to position [12080, 0]
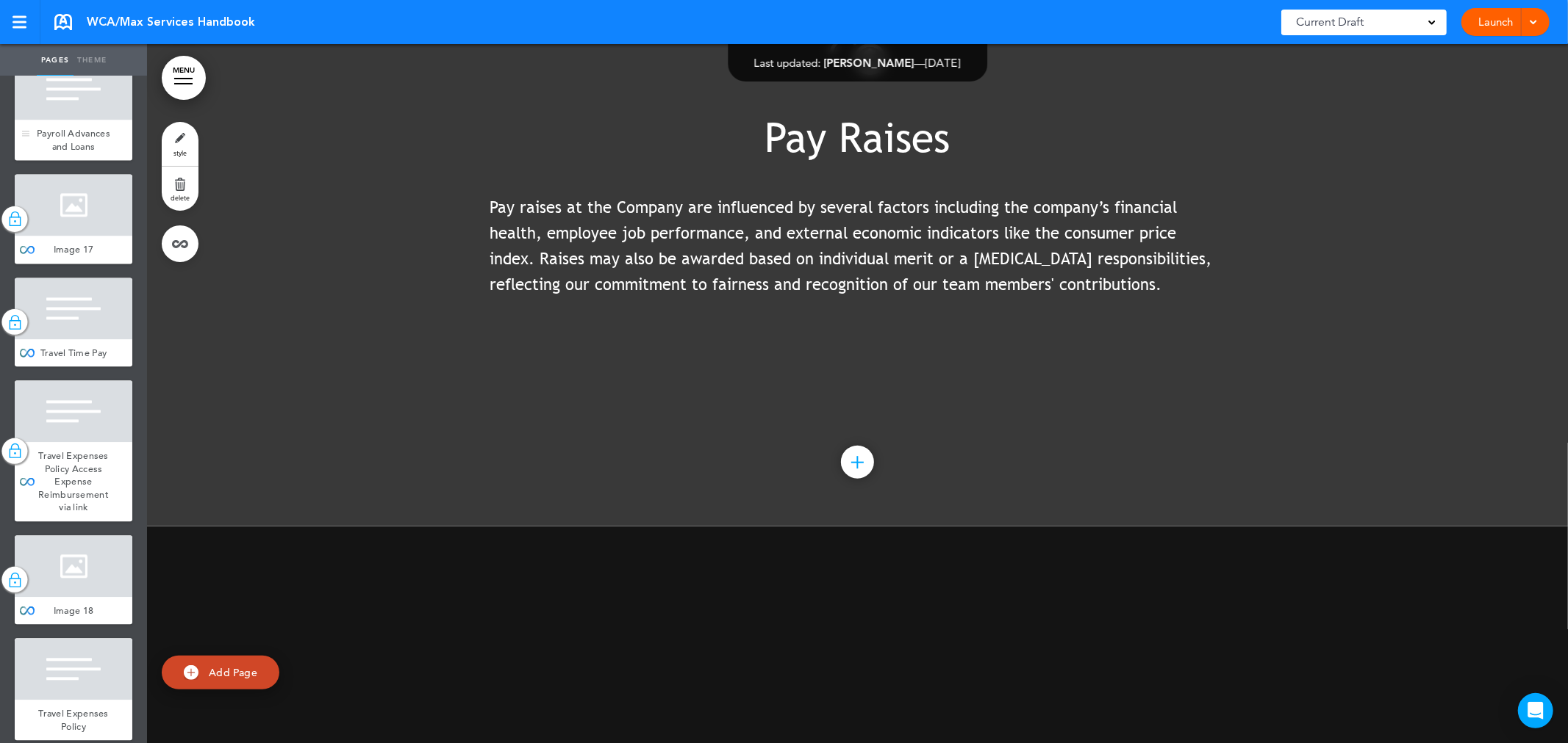
click at [81, 120] on div at bounding box center [73, 88] width 117 height 61
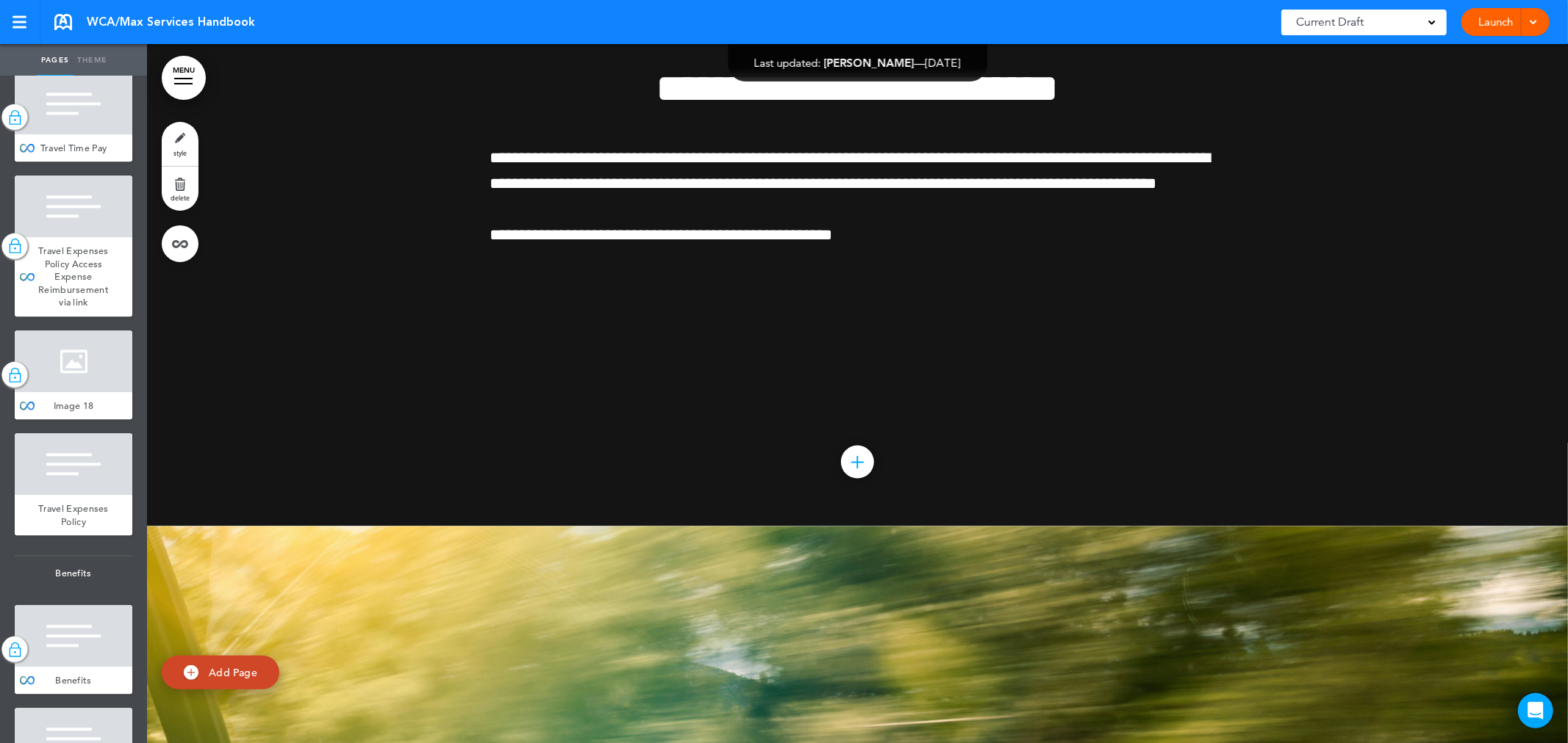
scroll to position [12406, 0]
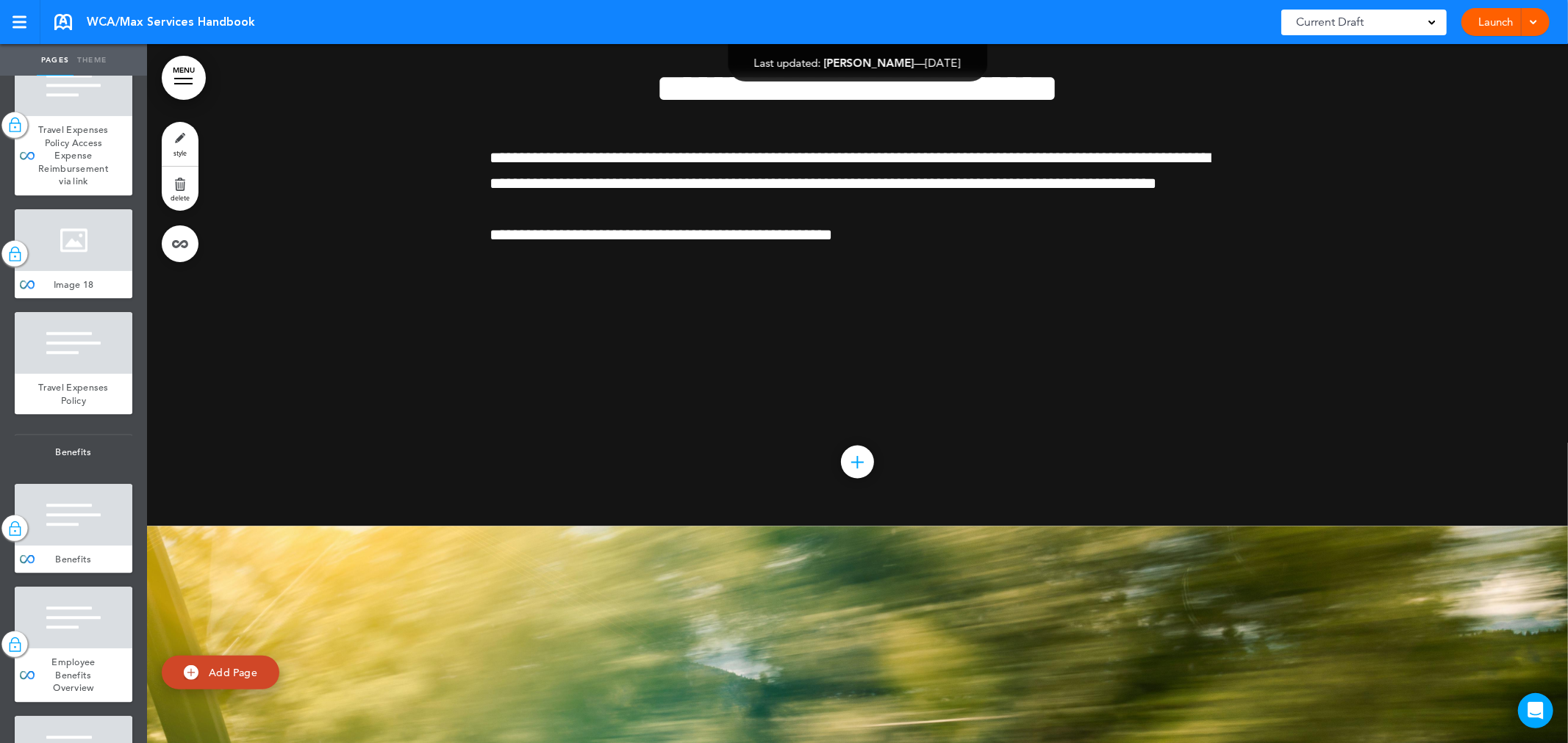
click at [91, 33] on span "Travel Time Pay" at bounding box center [74, 27] width 67 height 13
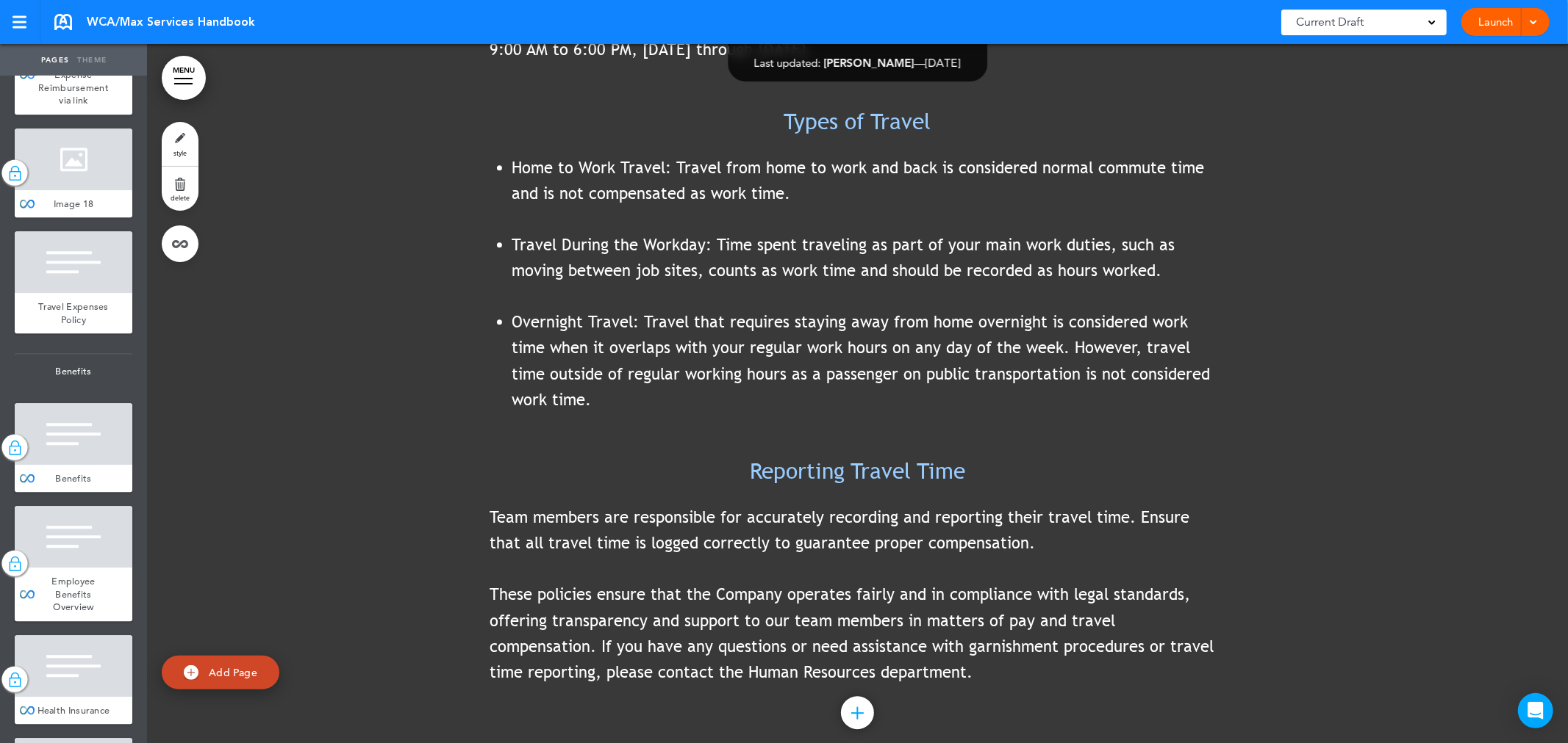
scroll to position [12489, 0]
click at [93, 33] on div at bounding box center [73, 3] width 117 height 61
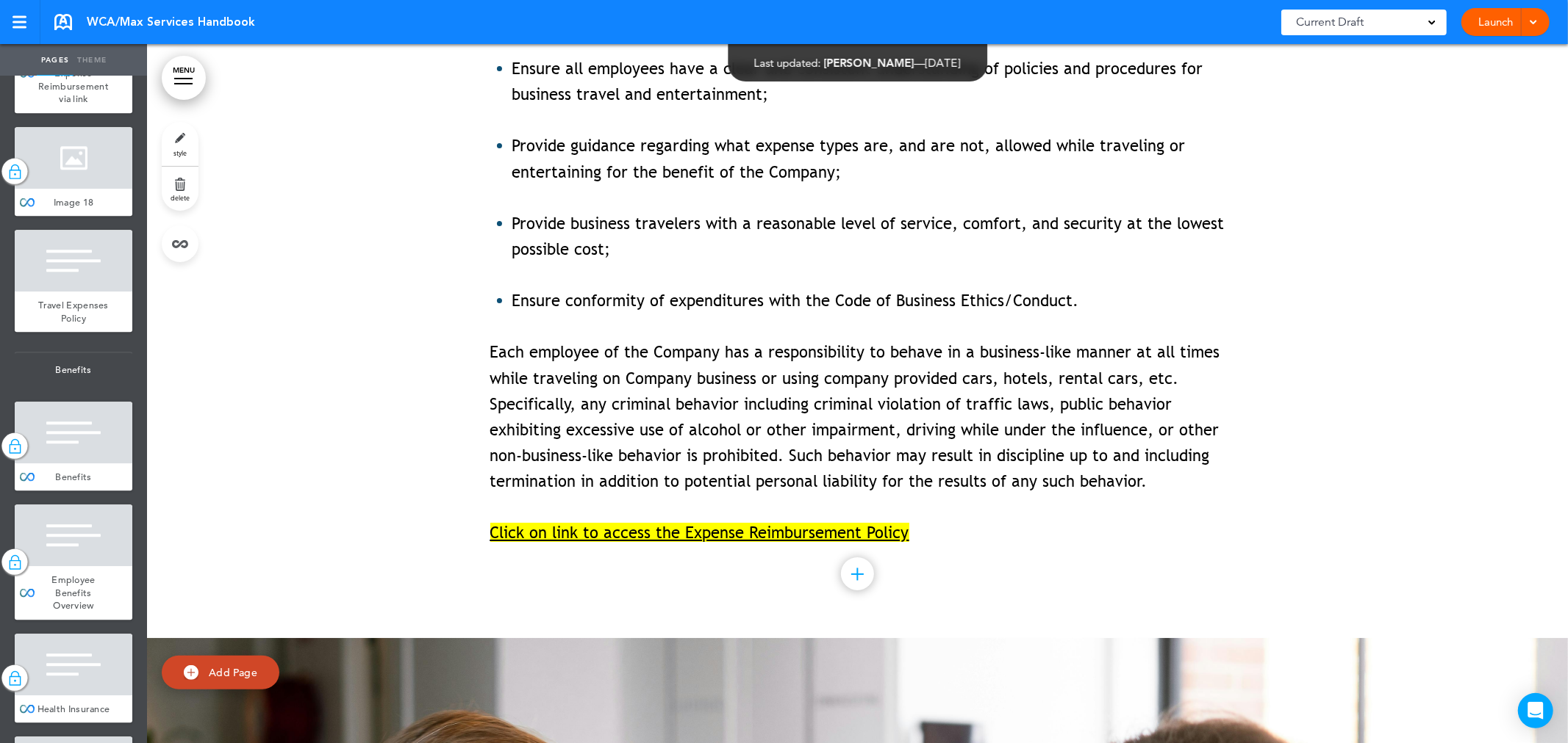
scroll to position [103324, 0]
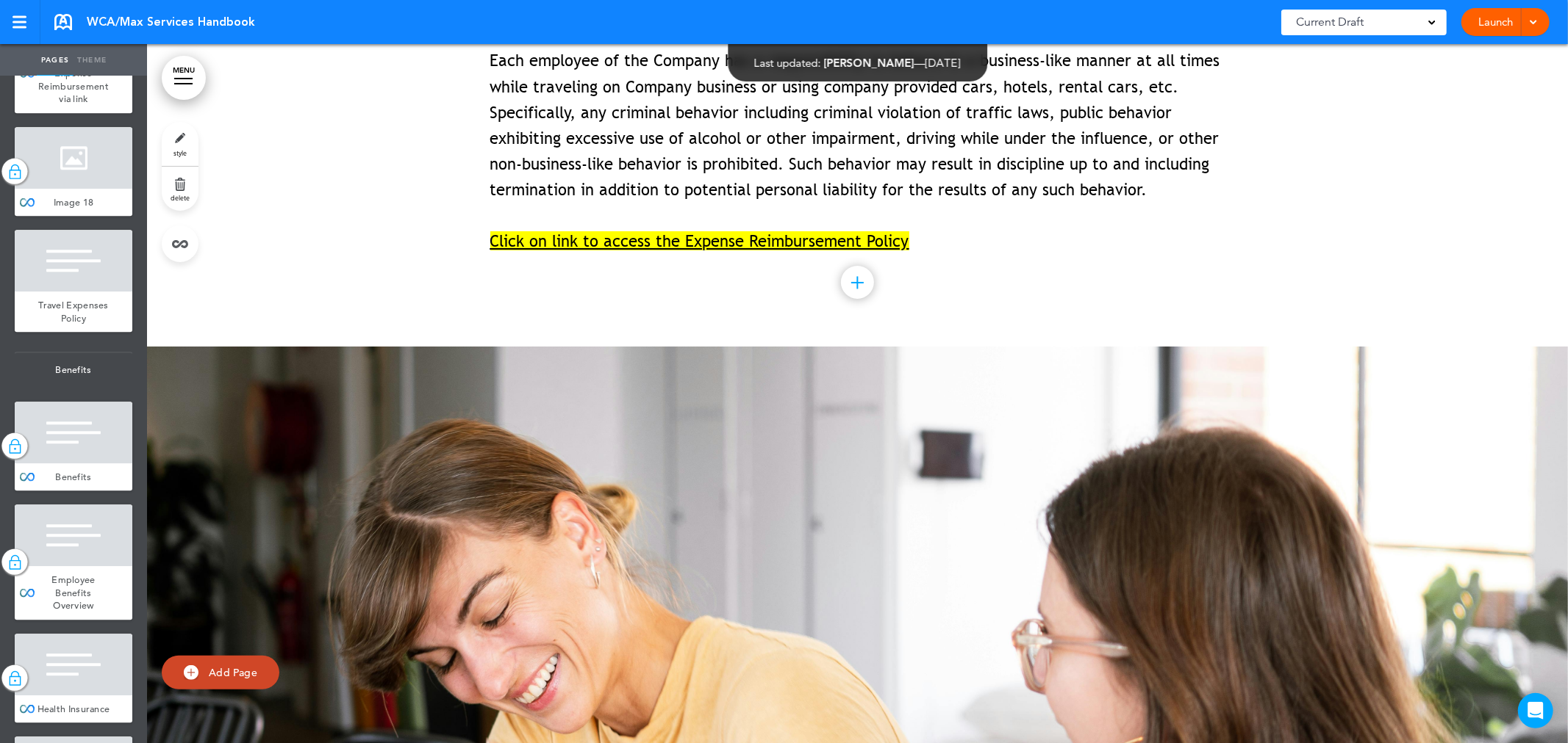
click at [809, 251] on span "Click on link to access the Expense Reimbursement Policy" at bounding box center [699, 241] width 419 height 19
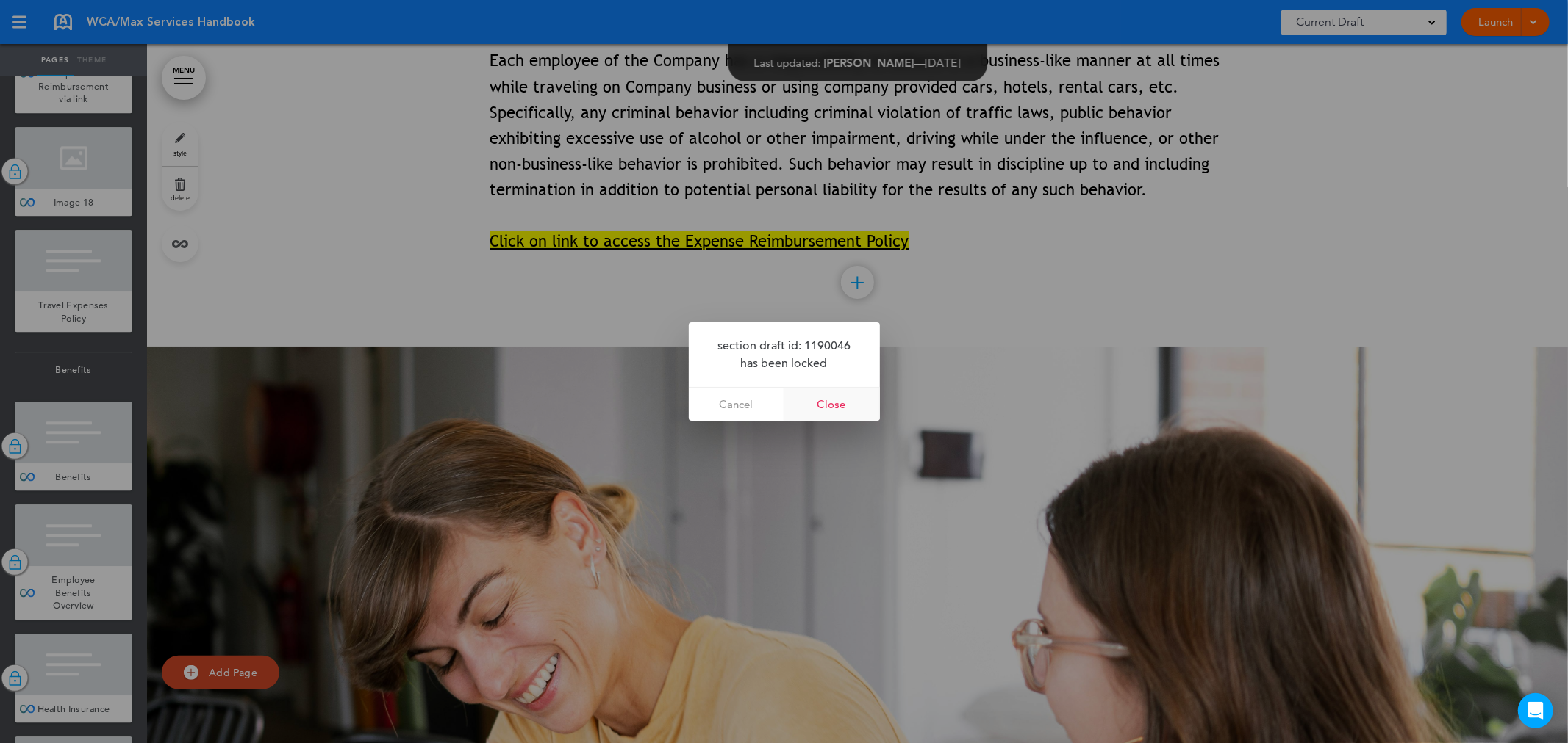
click at [867, 399] on link "Close" at bounding box center [832, 404] width 96 height 33
click at [833, 406] on link "Close" at bounding box center [832, 404] width 96 height 33
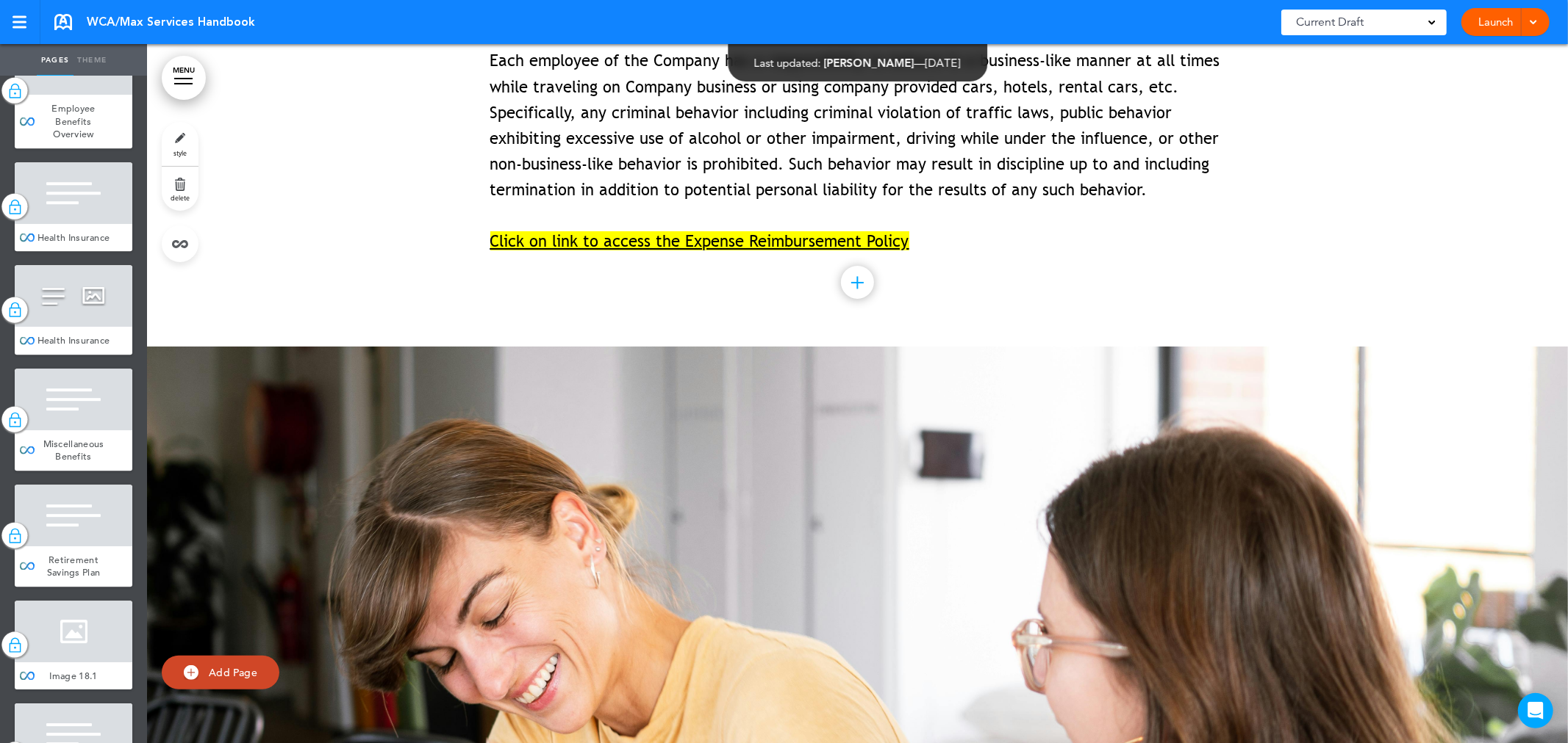
scroll to position [12978, 0]
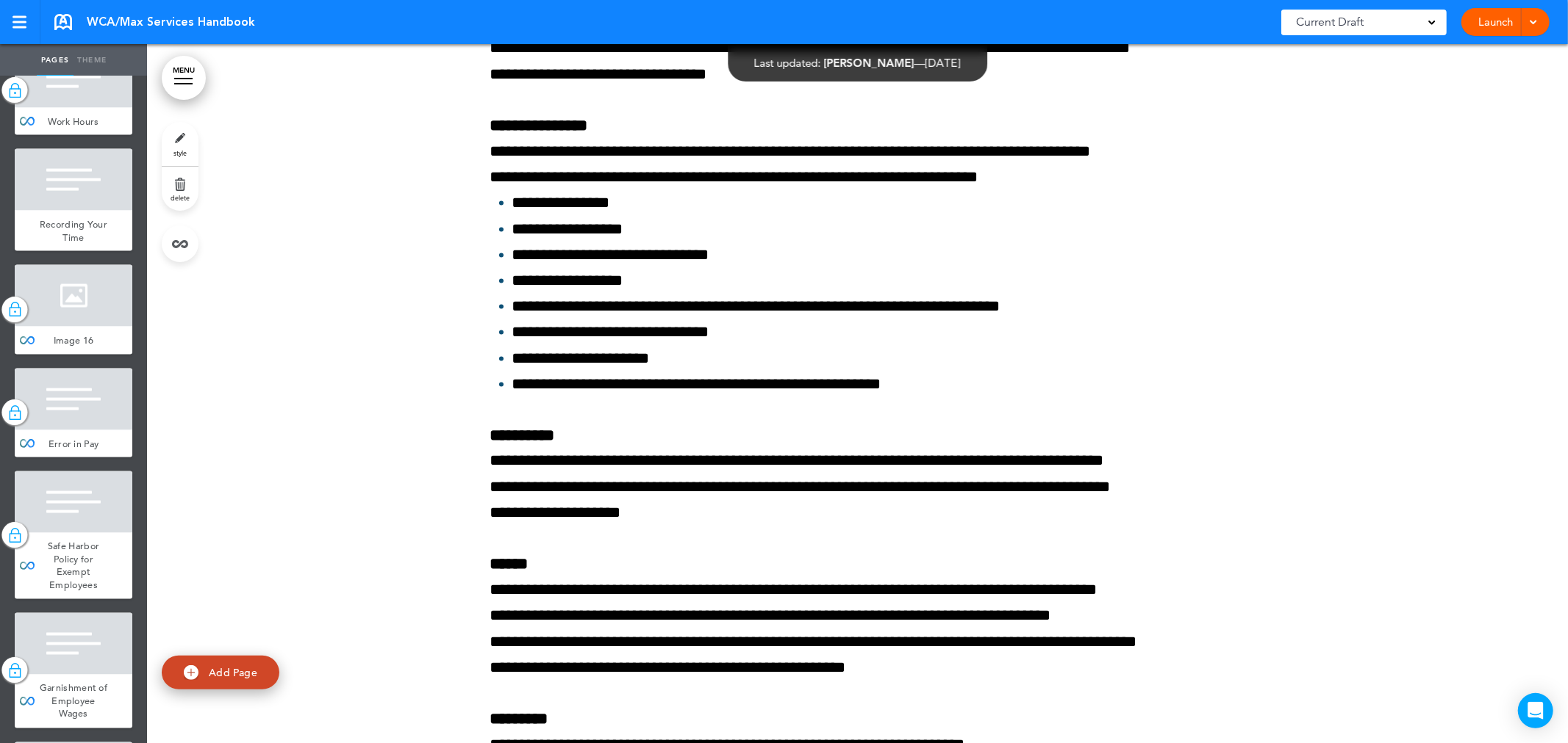
scroll to position [11183, 0]
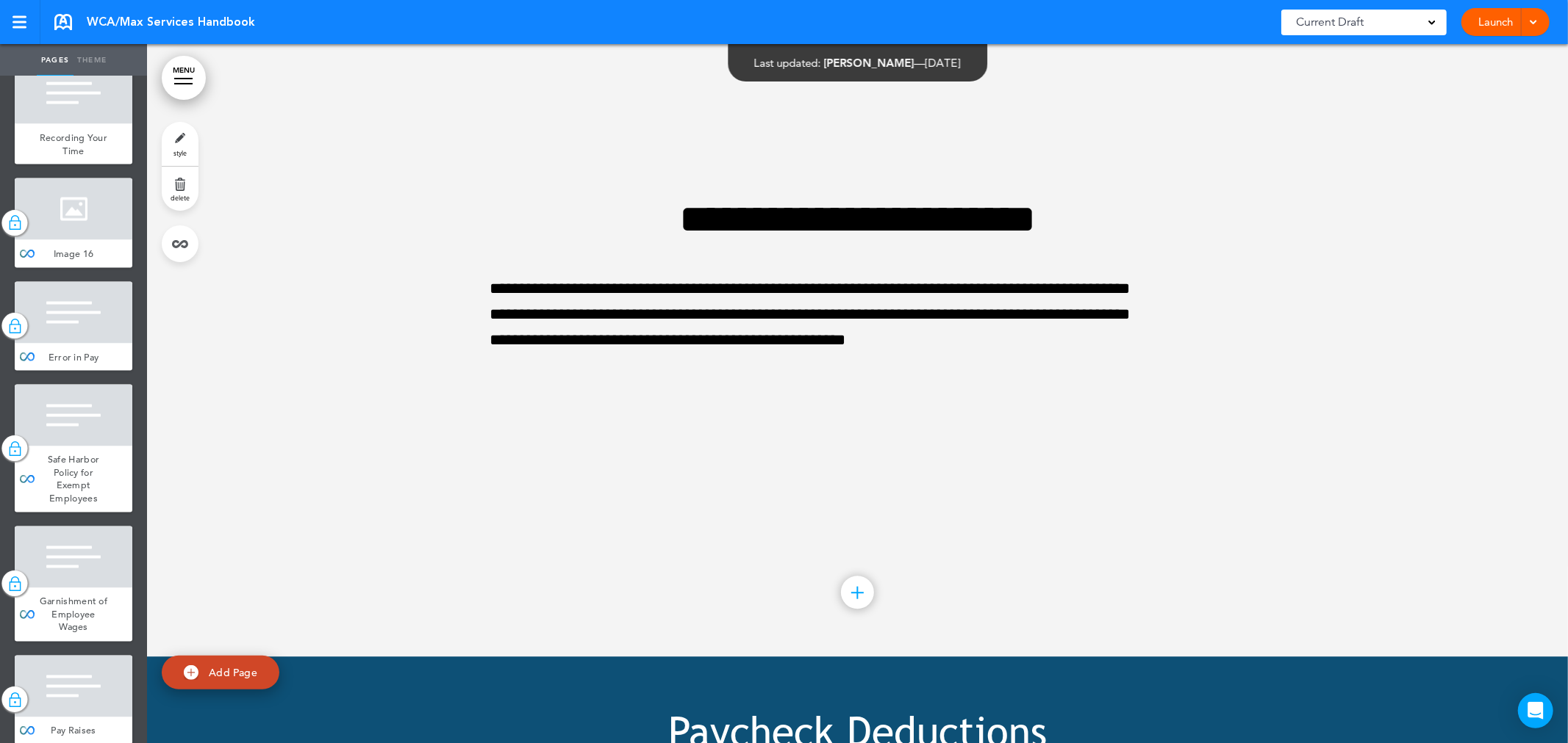
scroll to position [11427, 0]
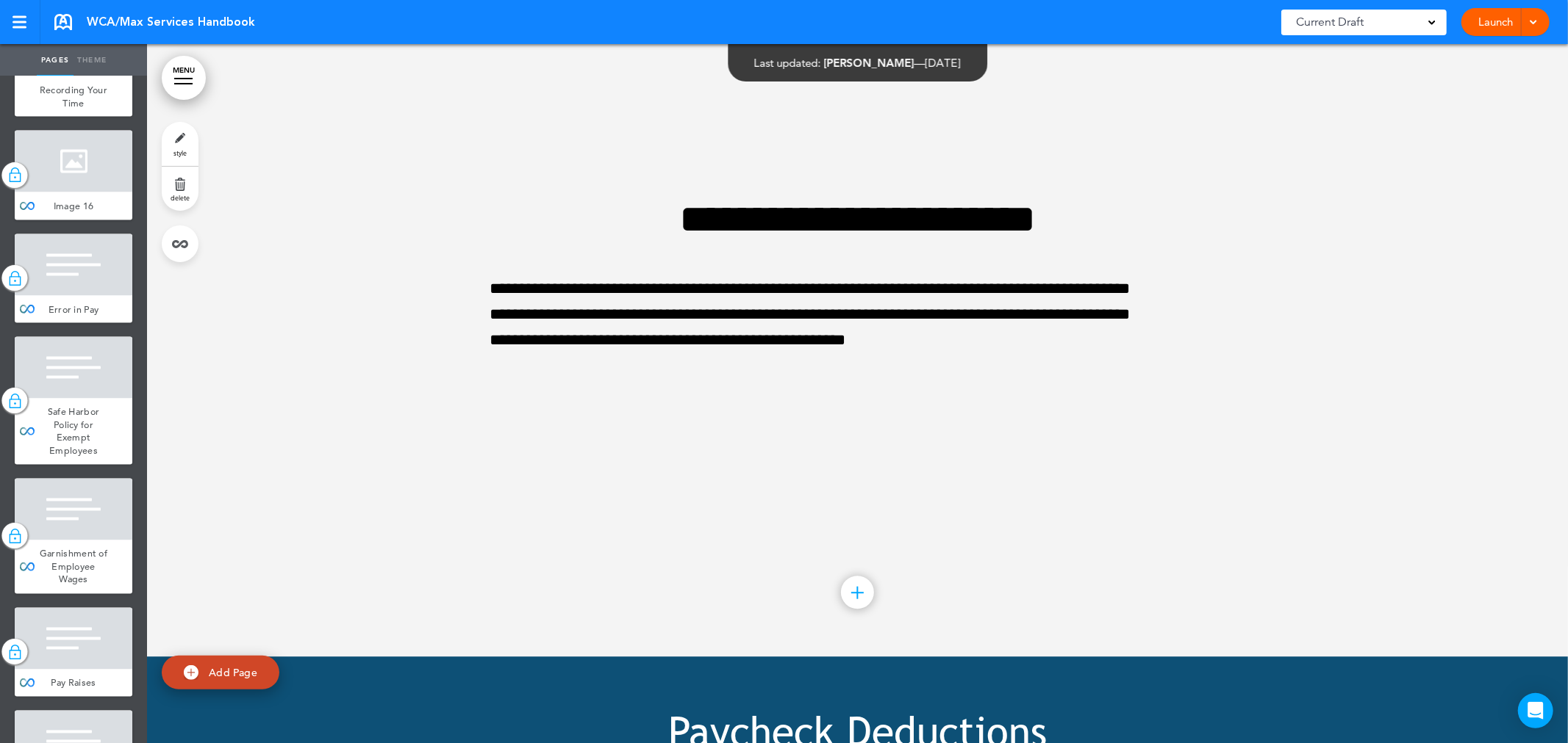
click at [82, 109] on span "Recording Your Time" at bounding box center [73, 96] width 68 height 26
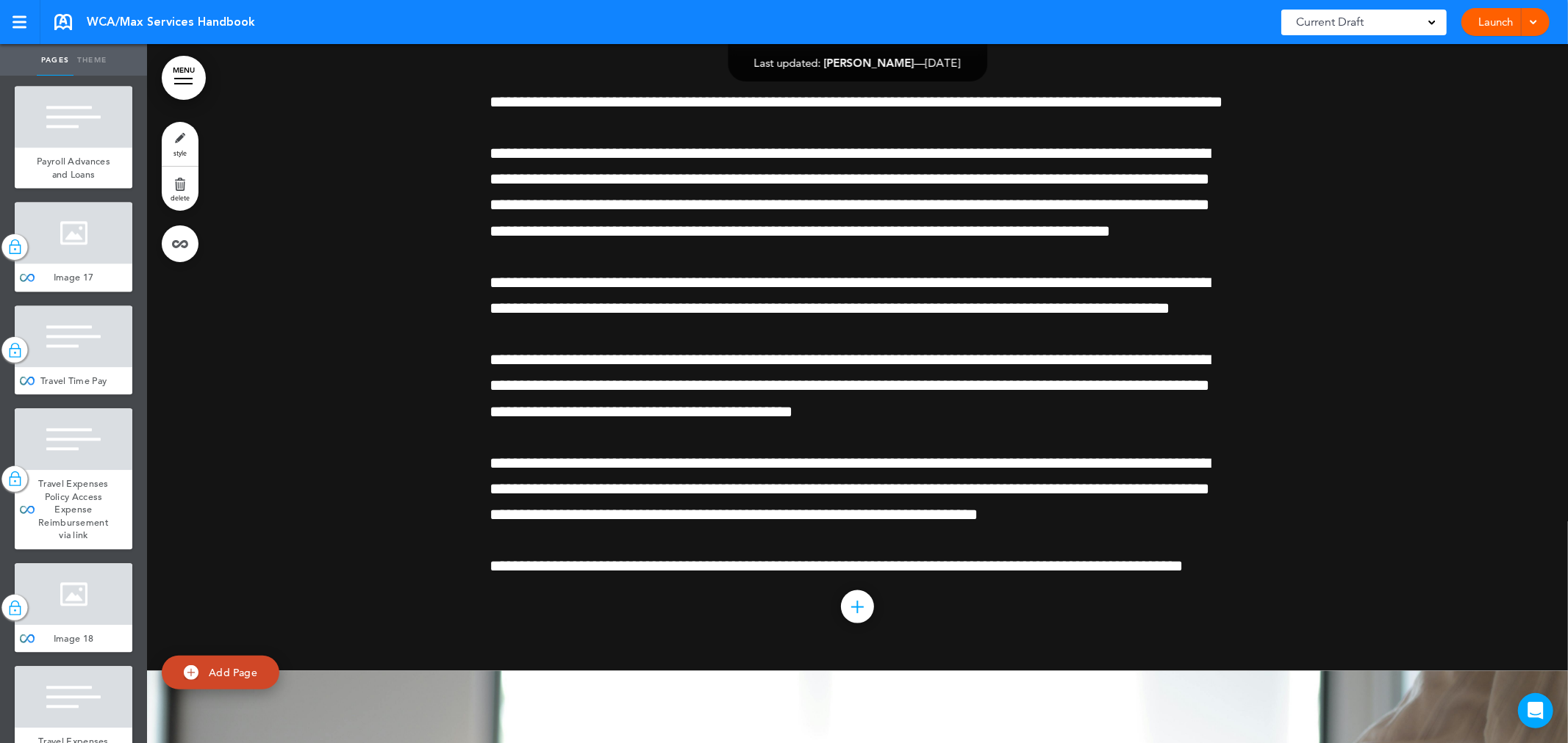
scroll to position [12080, 0]
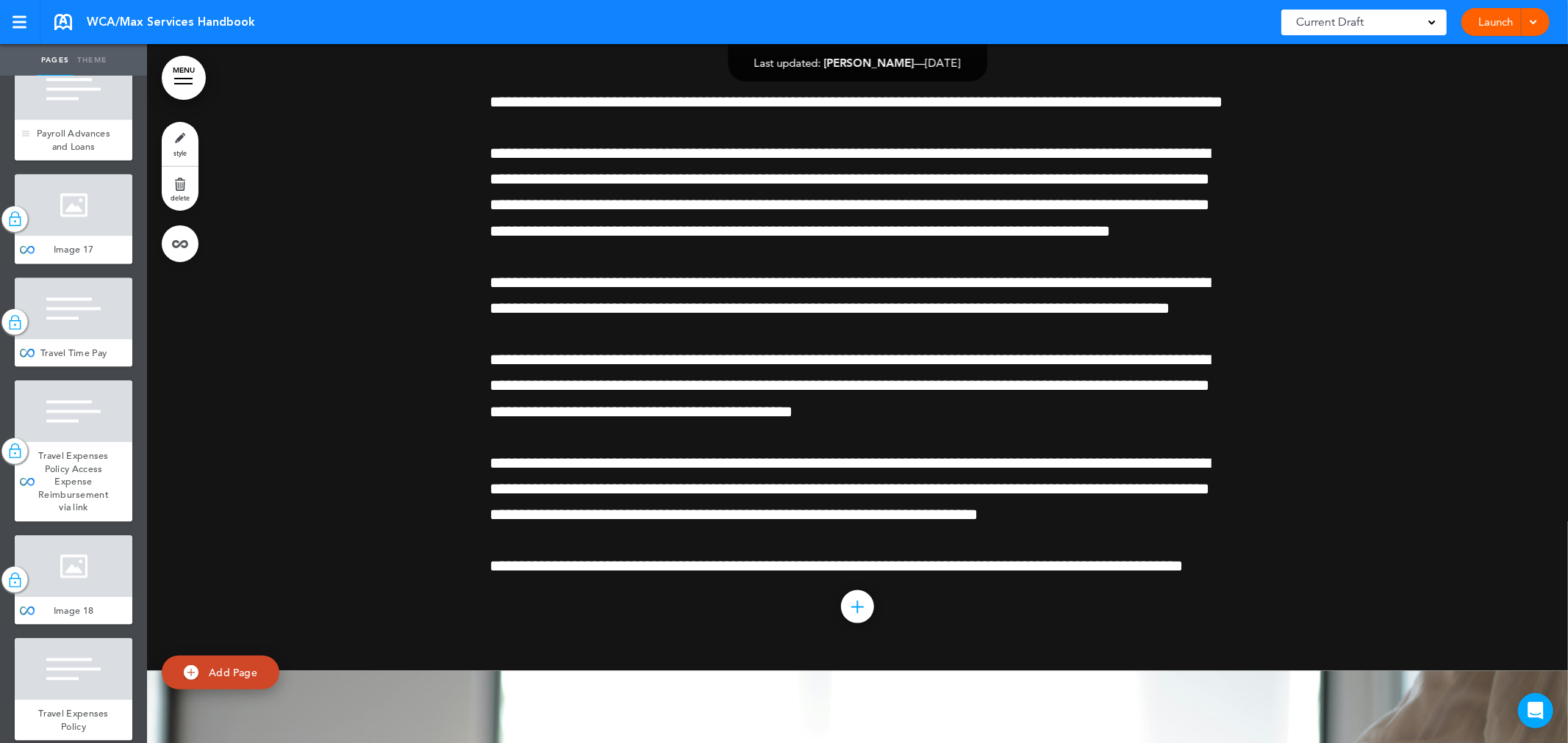
click at [72, 161] on div "Payroll Advances and Loans" at bounding box center [73, 140] width 117 height 41
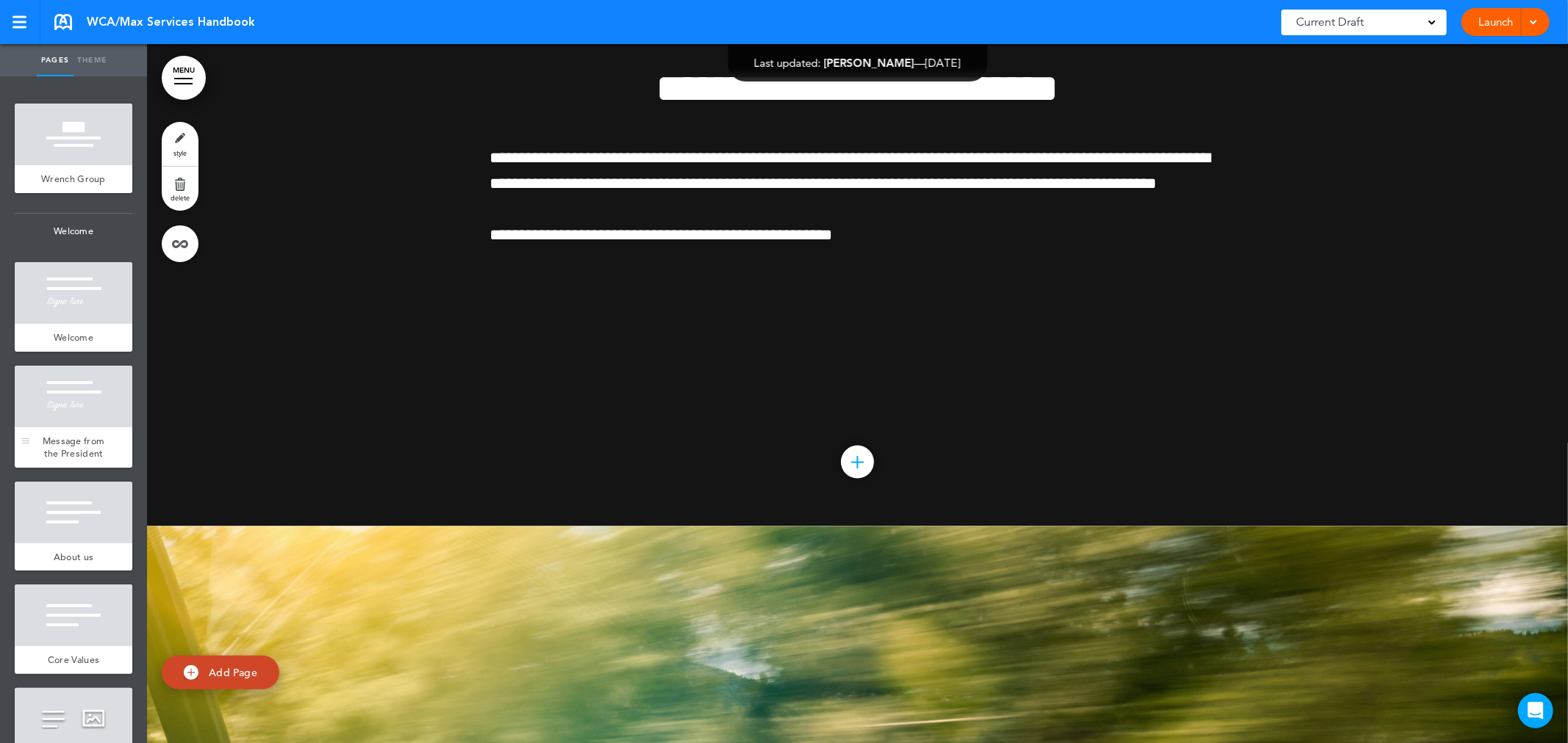
drag, startPoint x: 78, startPoint y: 344, endPoint x: 53, endPoint y: 458, distance: 116.7
click at [78, 344] on span "Welcome" at bounding box center [73, 337] width 40 height 13
click at [53, 458] on span "Message from the President" at bounding box center [73, 447] width 62 height 26
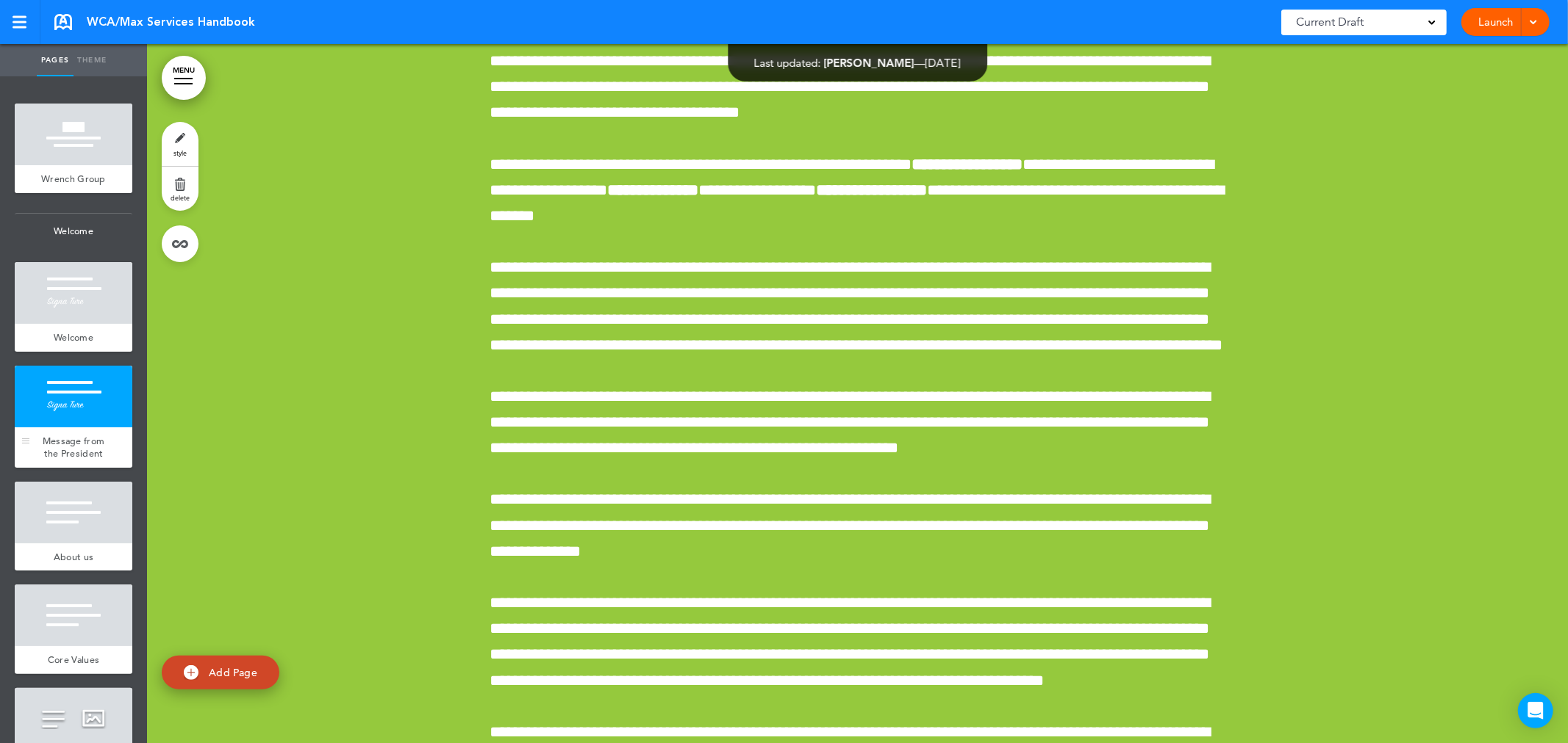
scroll to position [2250, 0]
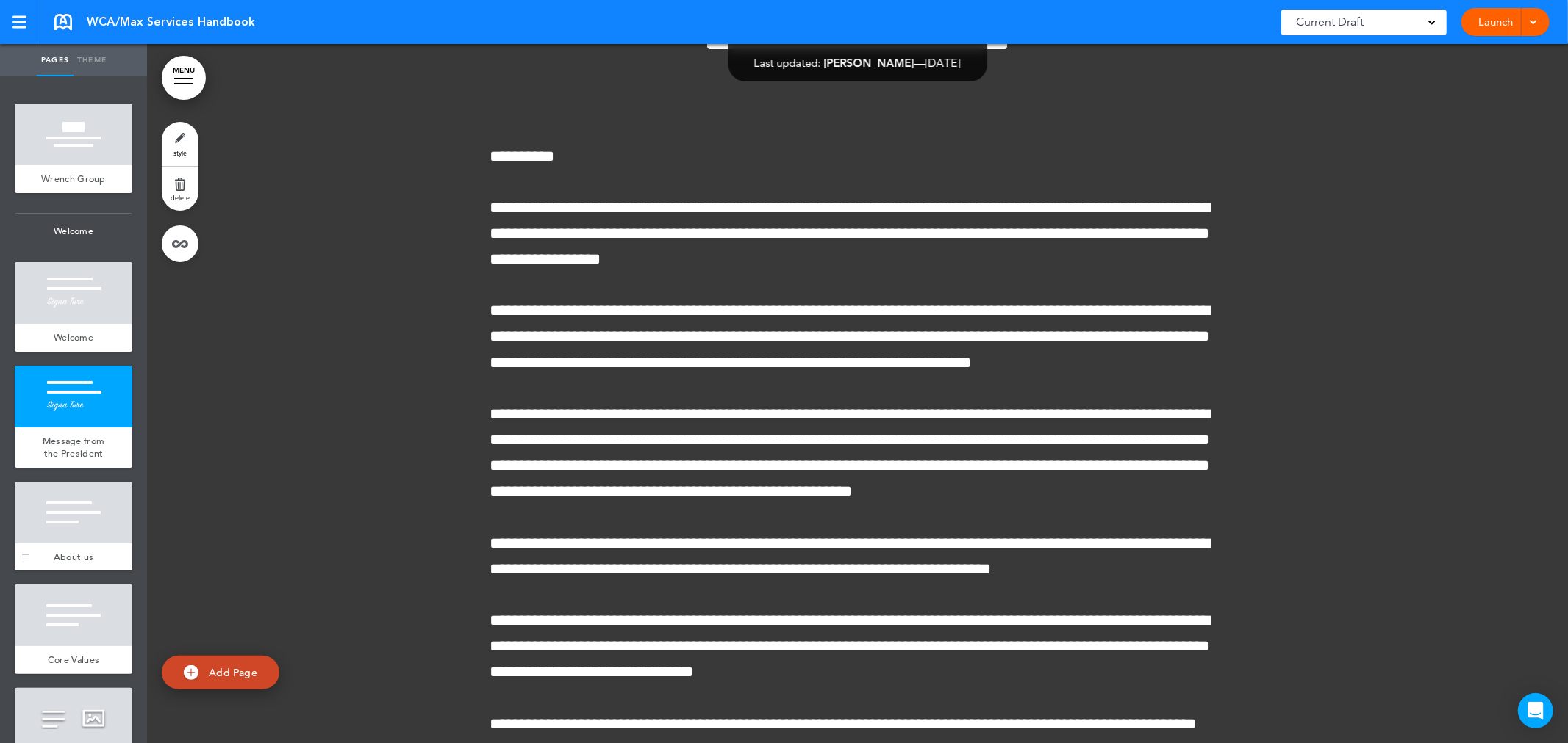
click at [61, 544] on div at bounding box center [73, 512] width 117 height 61
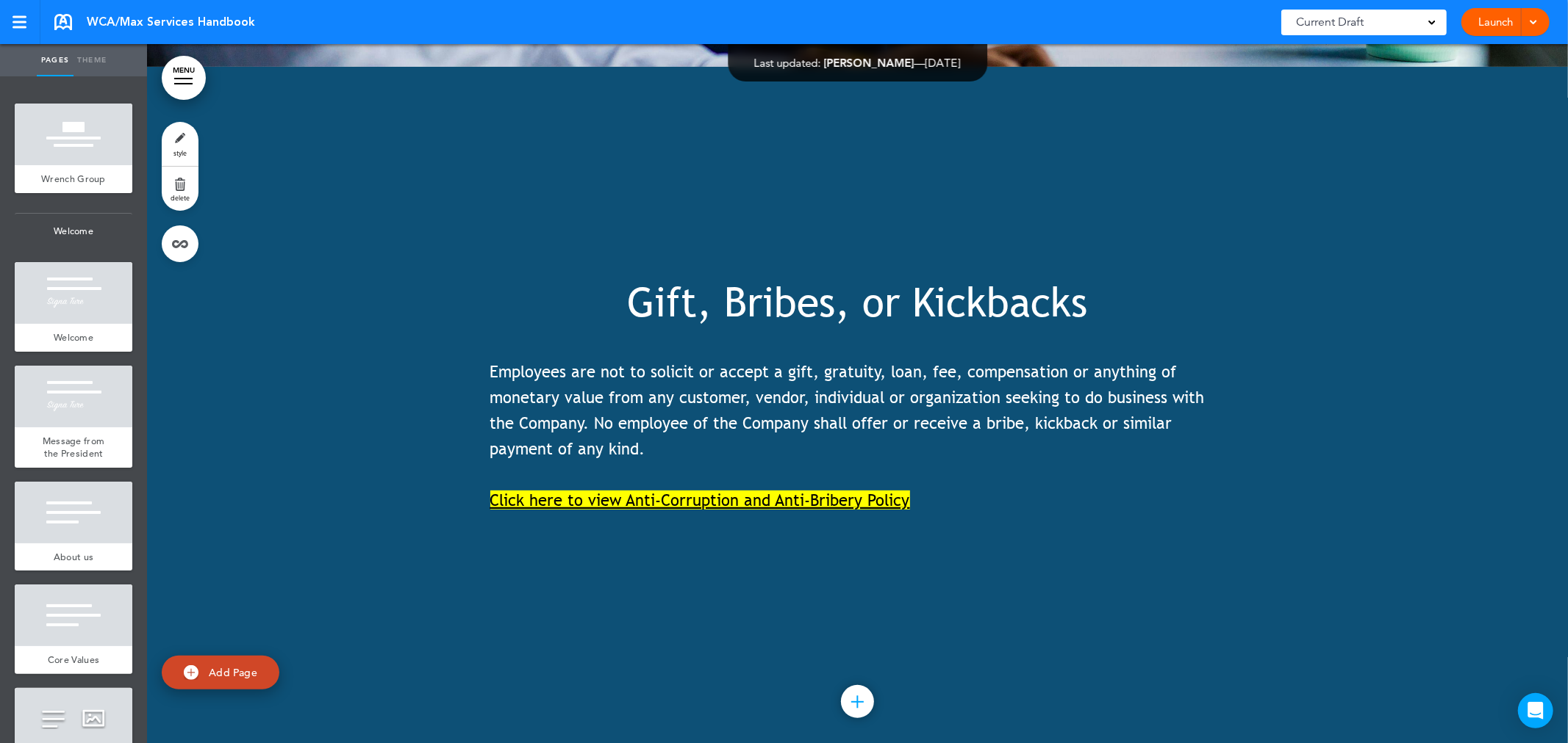
scroll to position [23607, 0]
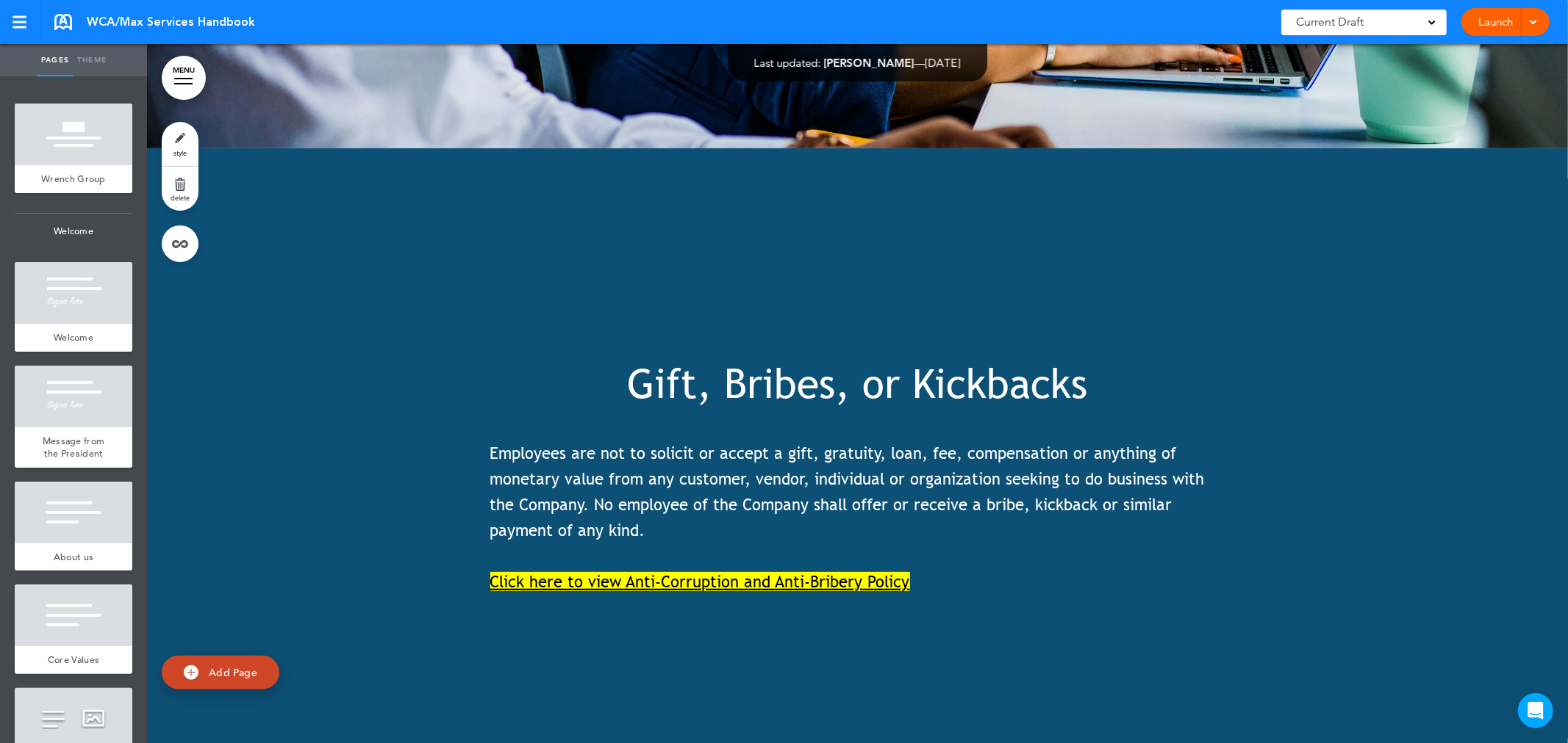
click at [794, 200] on div at bounding box center [857, 499] width 1421 height 700
click at [171, 136] on link "style" at bounding box center [180, 143] width 37 height 44
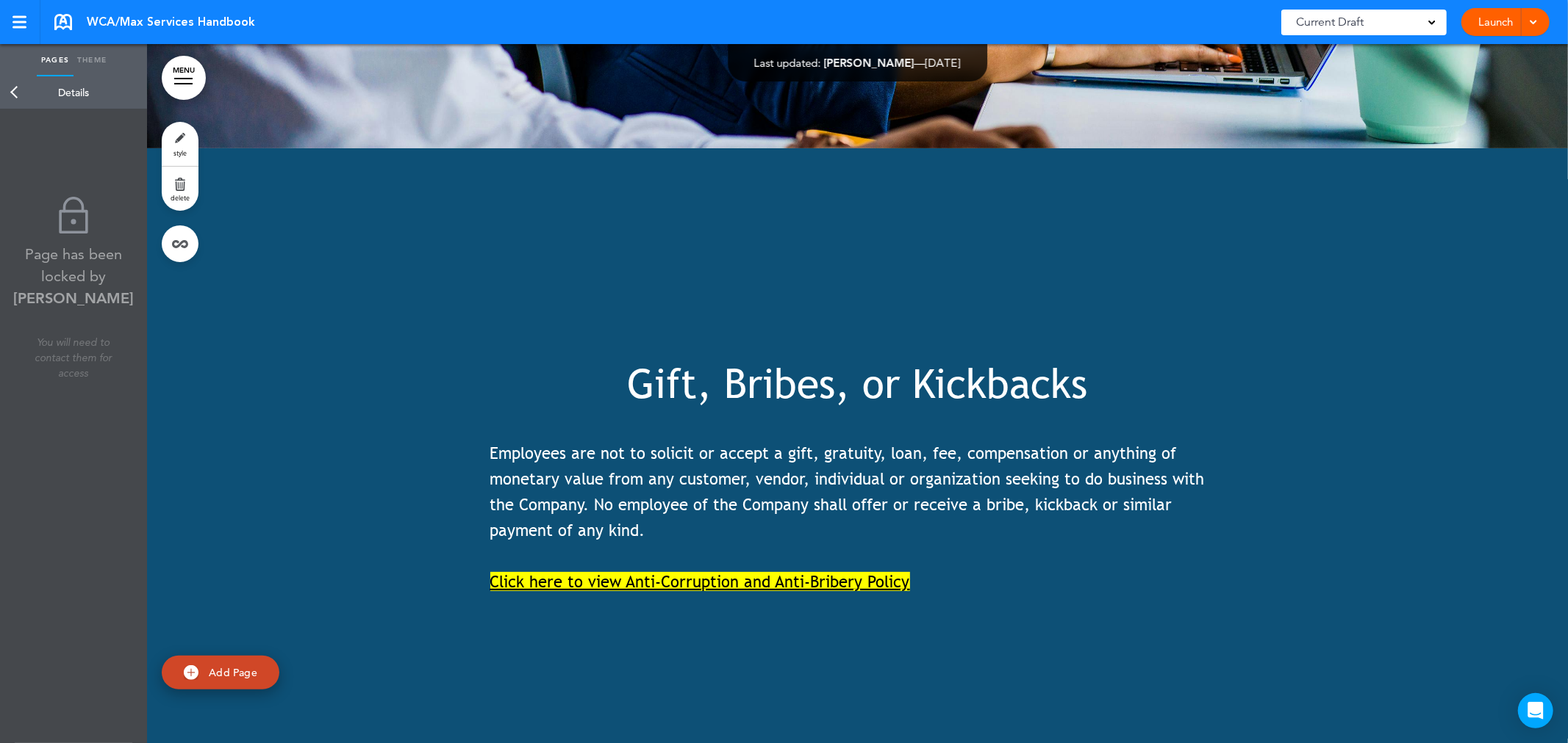
click at [171, 136] on link "style" at bounding box center [180, 143] width 37 height 44
click at [14, 88] on link "Back" at bounding box center [14, 93] width 30 height 32
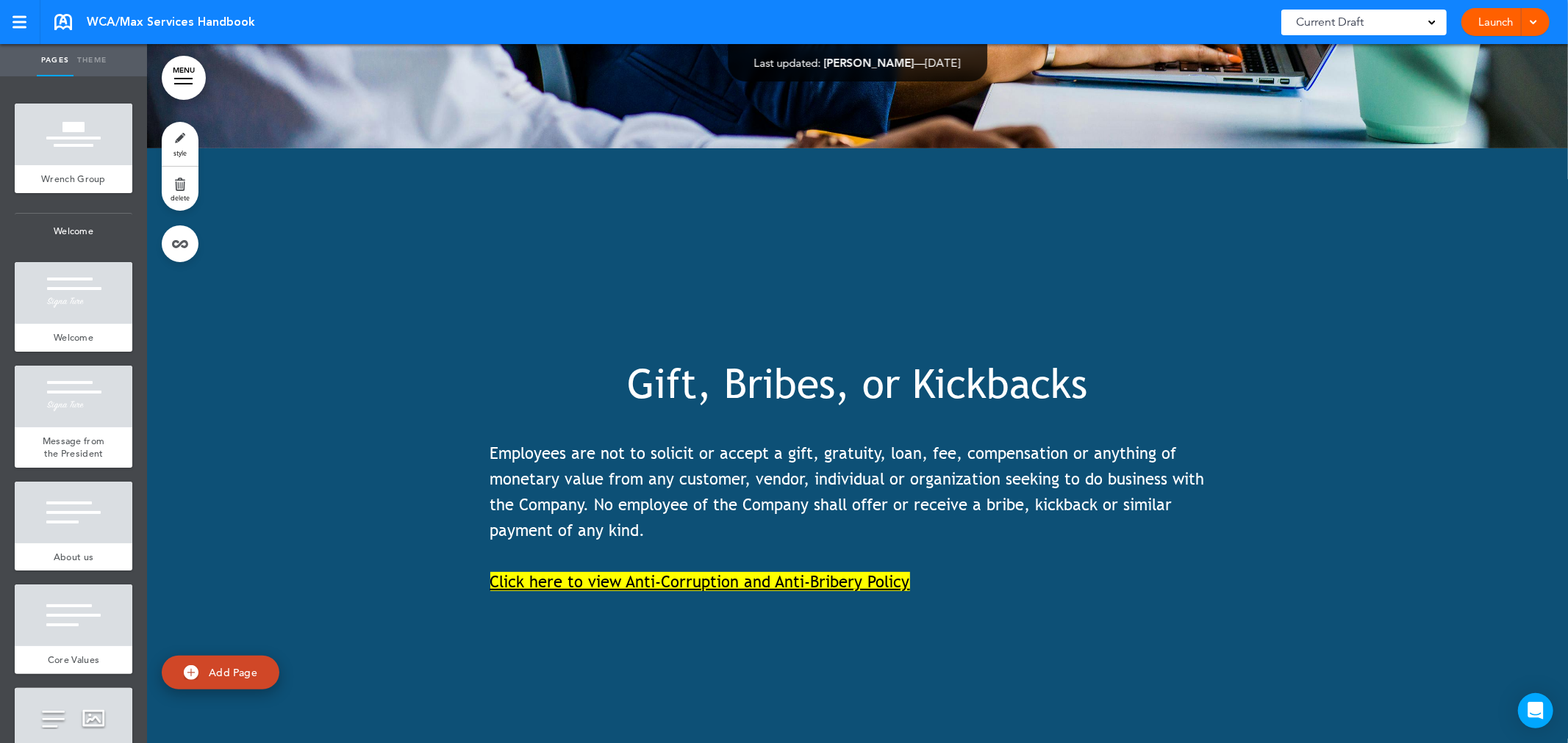
click at [973, 569] on p "Click here to view Anti-Corruption and Anti-Bribery Policy" at bounding box center [857, 582] width 735 height 26
click at [964, 444] on span "Employees are not to solicit or accept a gift, gratuity, loan, fee, compensatio…" at bounding box center [847, 492] width 715 height 97
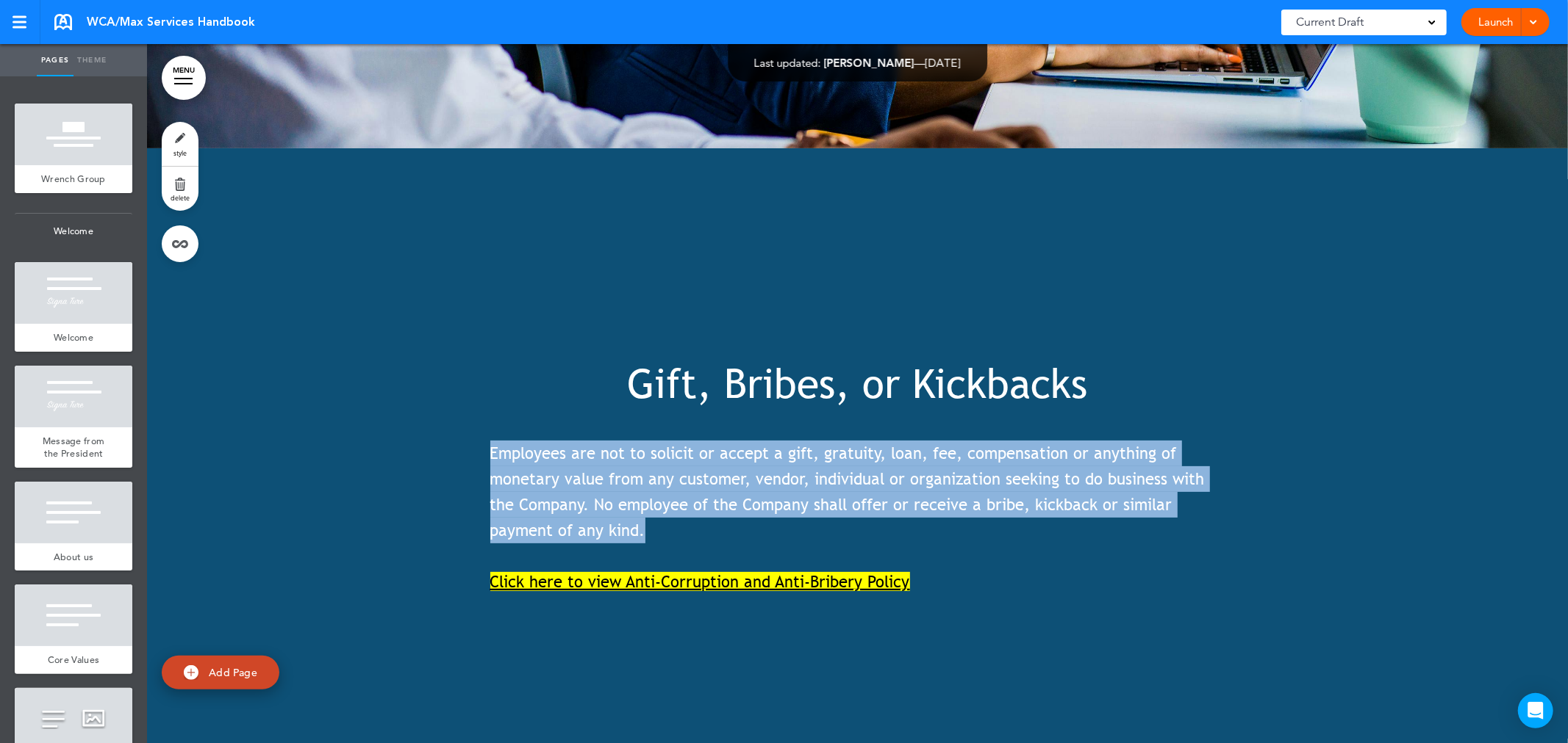
click at [964, 444] on span "Employees are not to solicit or accept a gift, gratuity, loan, fee, compensatio…" at bounding box center [847, 492] width 715 height 97
click at [1078, 444] on span "Employees are not to solicit or accept a gift, gratuity, loan, fee, compensatio…" at bounding box center [847, 492] width 715 height 97
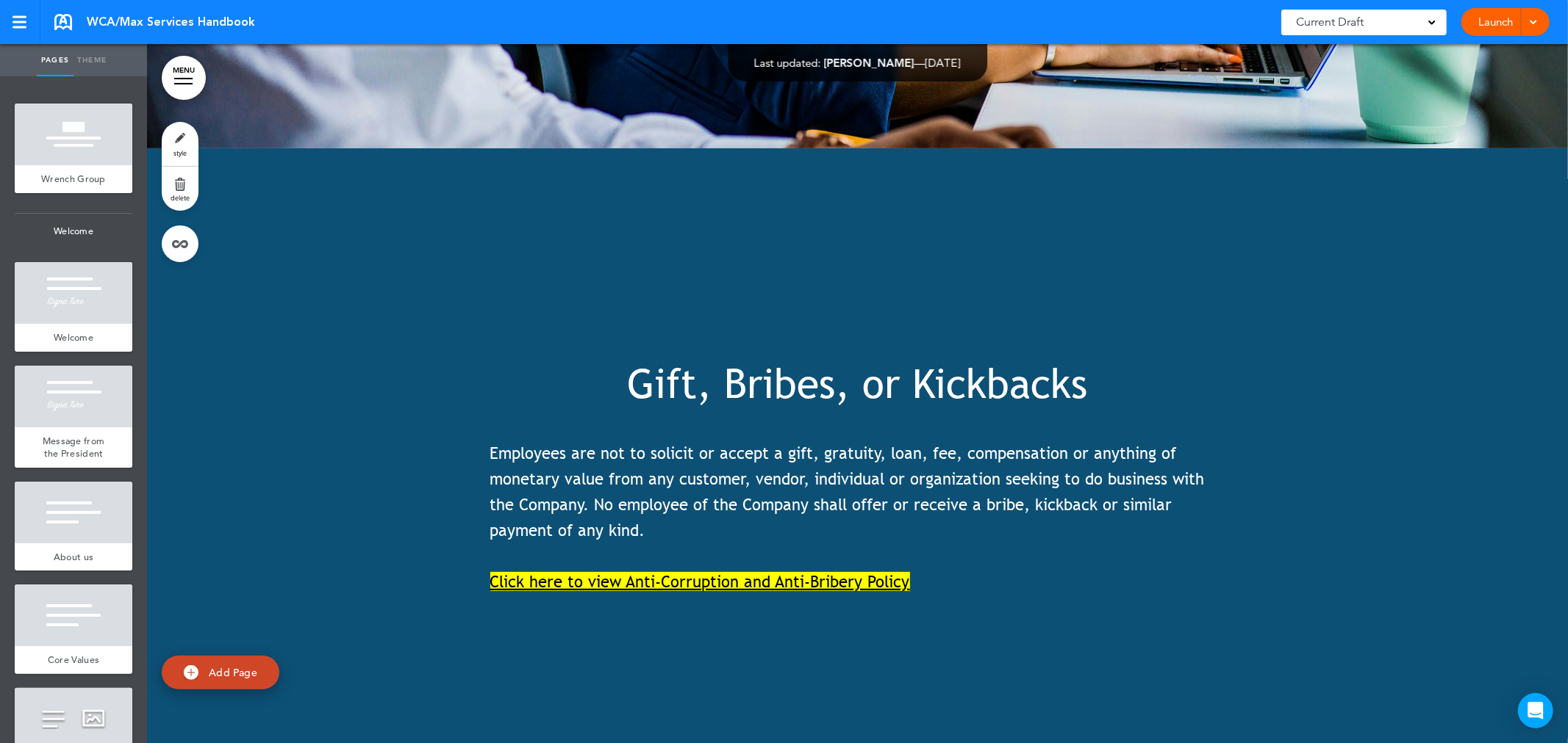
click at [1000, 360] on span "Gift, Bribes, or Kickbacks" at bounding box center [858, 383] width 460 height 47
click at [776, 363] on div "Gift, Bribes, or Kickbacks Employees are not to solicit or accept a gift, gratu…" at bounding box center [857, 479] width 735 height 232
click at [613, 444] on span "Employees are not to solicit or accept a gift, gratuity, loan, fee, compensatio…" at bounding box center [847, 492] width 715 height 97
click at [635, 444] on span "Employees are not to solicit or accept a gift, gratuity, loan, fee, compensatio…" at bounding box center [847, 492] width 715 height 97
drag, startPoint x: 851, startPoint y: 427, endPoint x: 887, endPoint y: 427, distance: 36.0
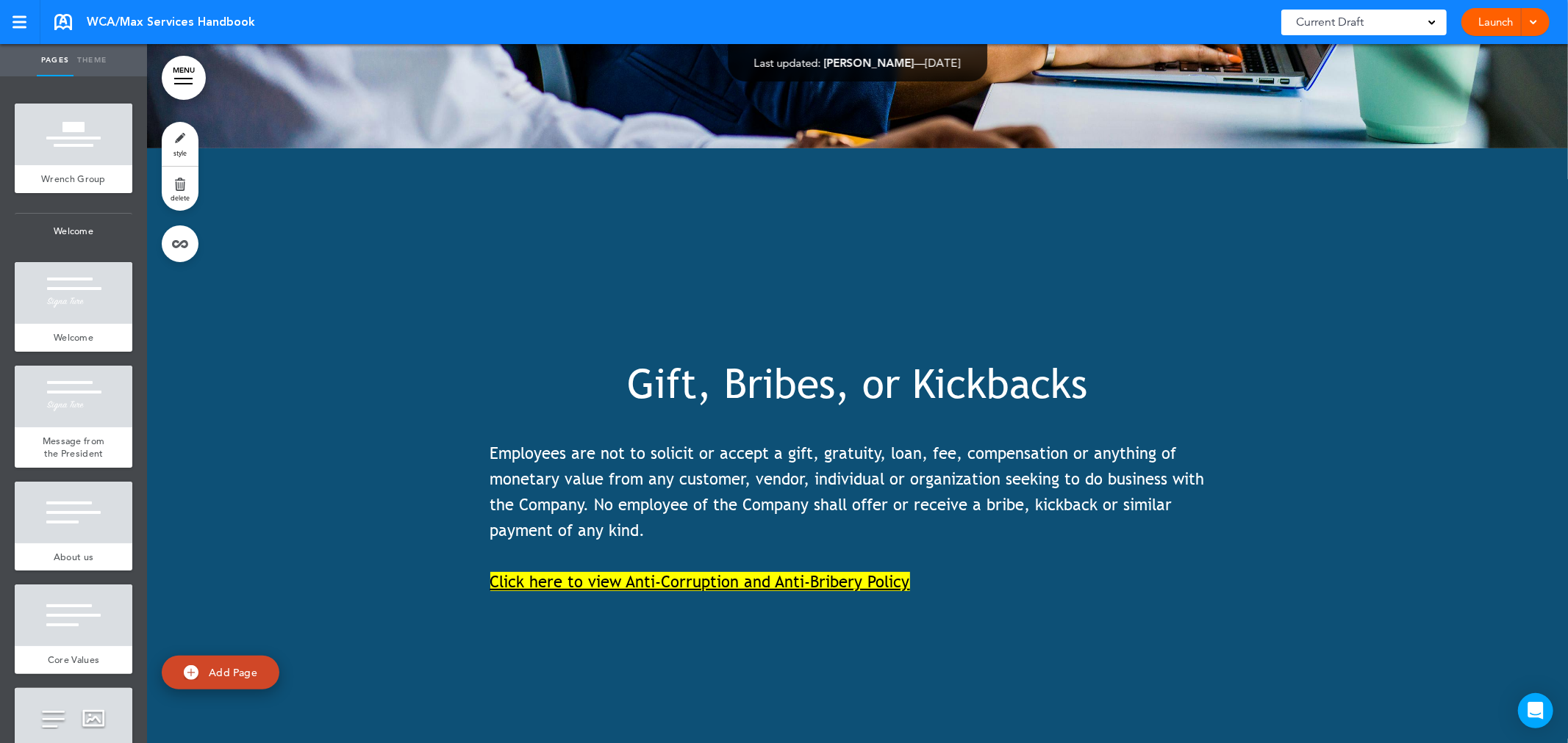
click at [854, 444] on span "Employees are not to solicit or accept a gift, gratuity, loan, fee, compensatio…" at bounding box center [847, 492] width 715 height 97
drag, startPoint x: 954, startPoint y: 424, endPoint x: 1015, endPoint y: 424, distance: 61.0
click at [959, 444] on span "Employees are not to solicit or accept a gift, gratuity, loan, fee, compensatio…" at bounding box center [847, 492] width 715 height 97
click at [1015, 444] on span "Employees are not to solicit or accept a gift, gratuity, loan, fee, compensatio…" at bounding box center [847, 492] width 715 height 97
click at [1016, 444] on span "Employees are not to solicit or accept a gift, gratuity, loan, fee, compensatio…" at bounding box center [847, 492] width 715 height 97
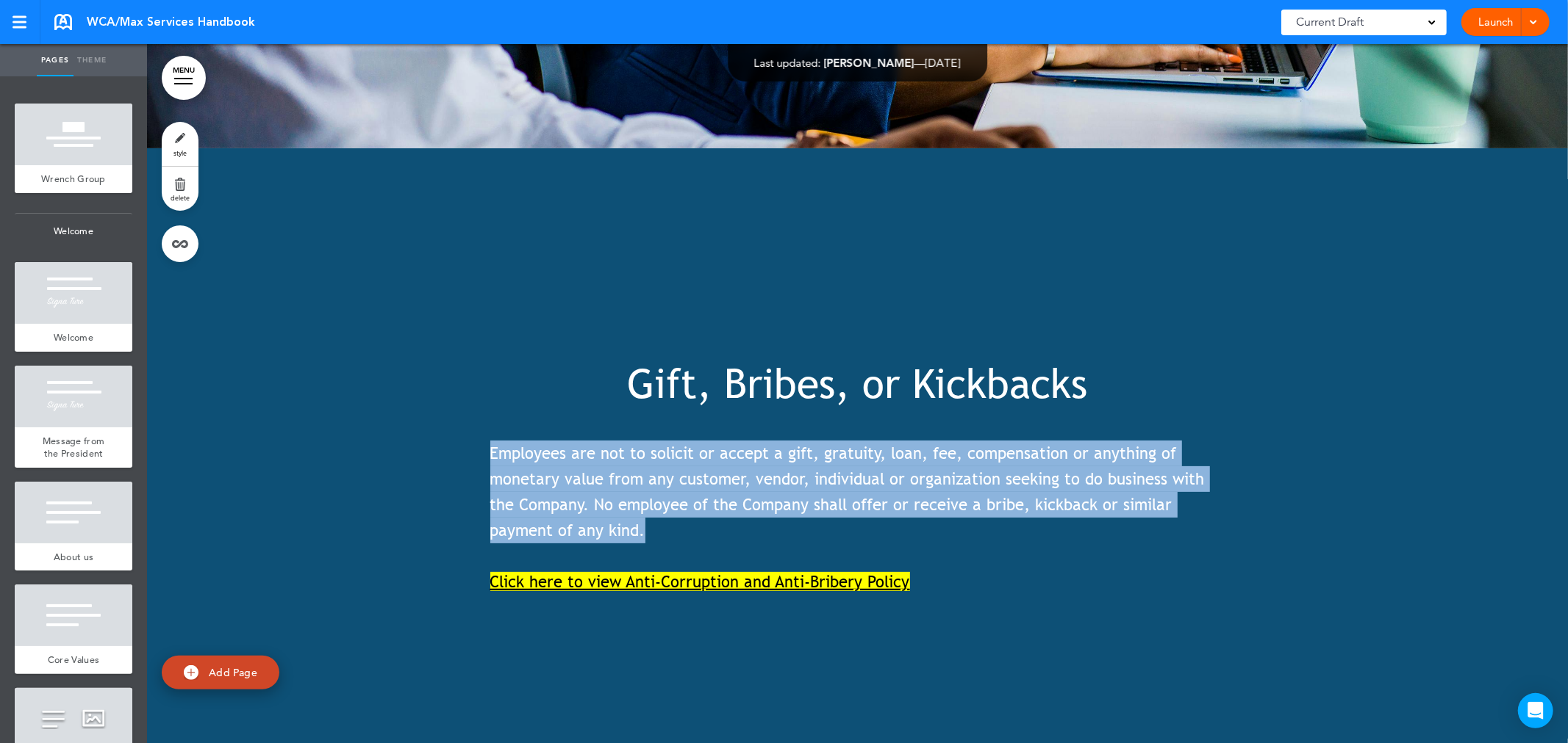
click at [1016, 444] on span "Employees are not to solicit or accept a gift, gratuity, loan, fee, compensatio…" at bounding box center [847, 492] width 715 height 97
click at [1215, 441] on p "Employees are not to solicit or accept a gift, gratuity, loan, fee, compensatio…" at bounding box center [857, 492] width 735 height 104
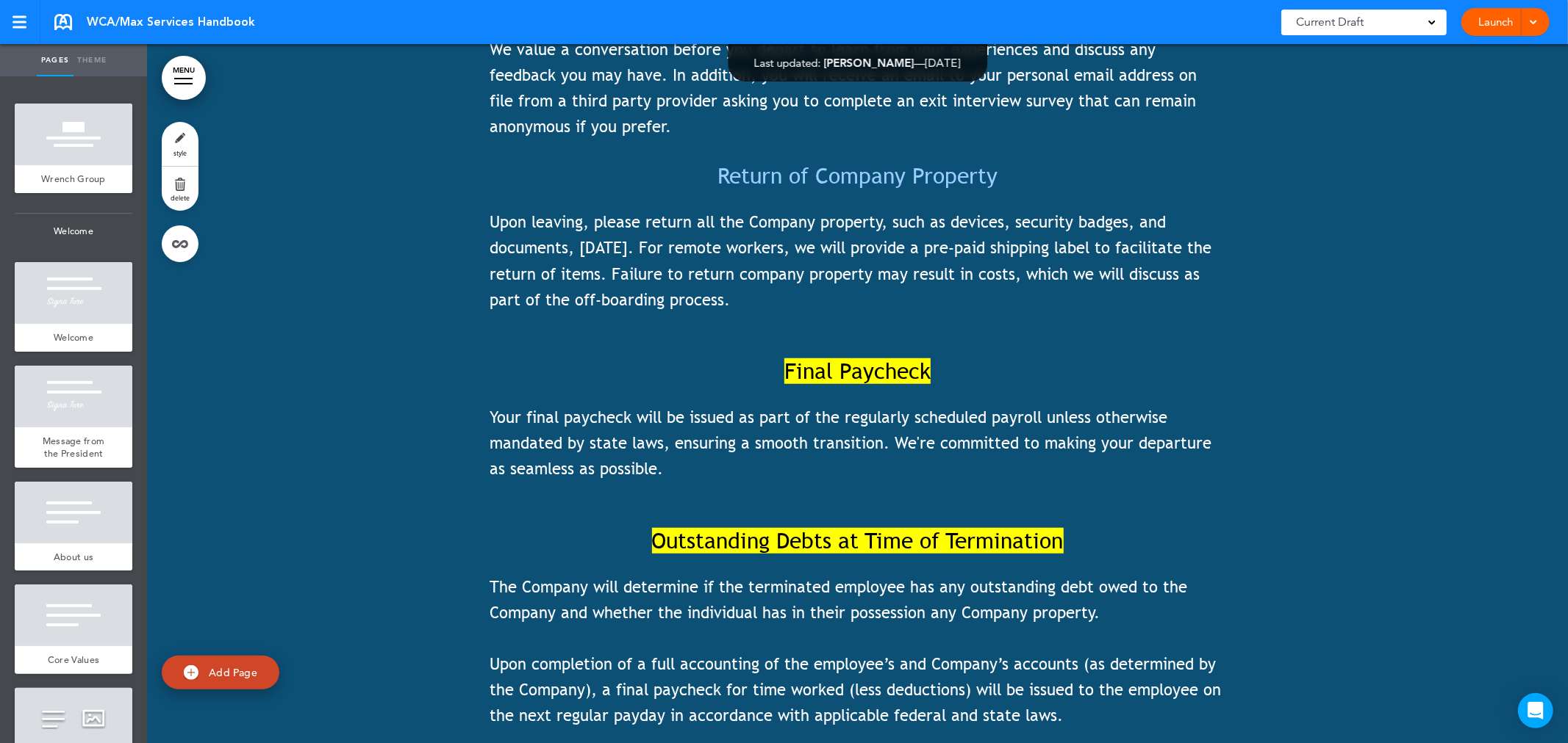
scroll to position [29158, 0]
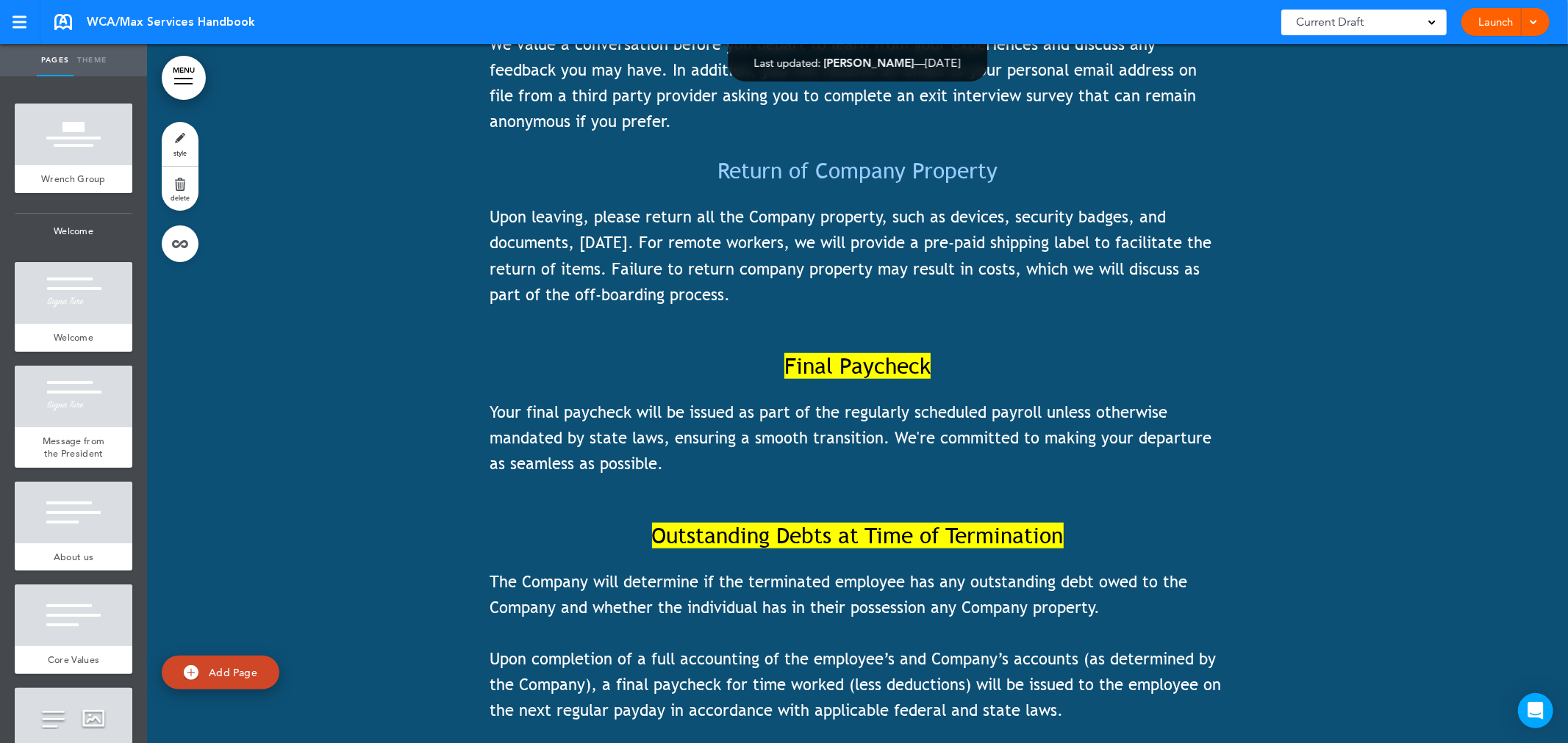
click at [855, 353] on span "Final Paycheck" at bounding box center [857, 366] width 146 height 26
click at [890, 353] on span "Final Paycheck" at bounding box center [857, 366] width 146 height 26
click at [976, 402] on span "Your final paycheck will be issued as part of the regularly scheduled payroll u…" at bounding box center [851, 437] width 722 height 70
click at [918, 503] on h6 "Outstanding Debts at Time of Termination" at bounding box center [857, 525] width 735 height 44
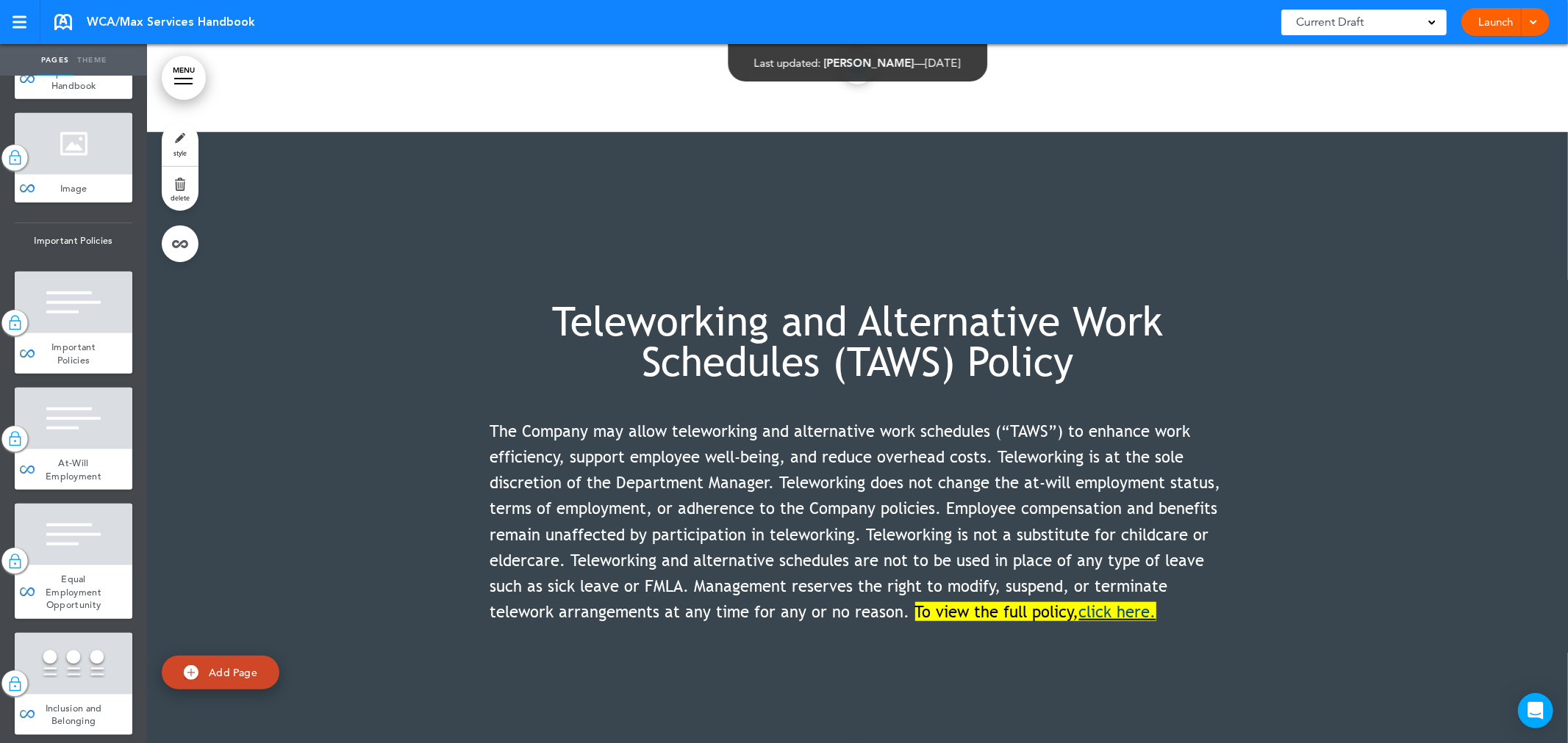
scroll to position [38545, 0]
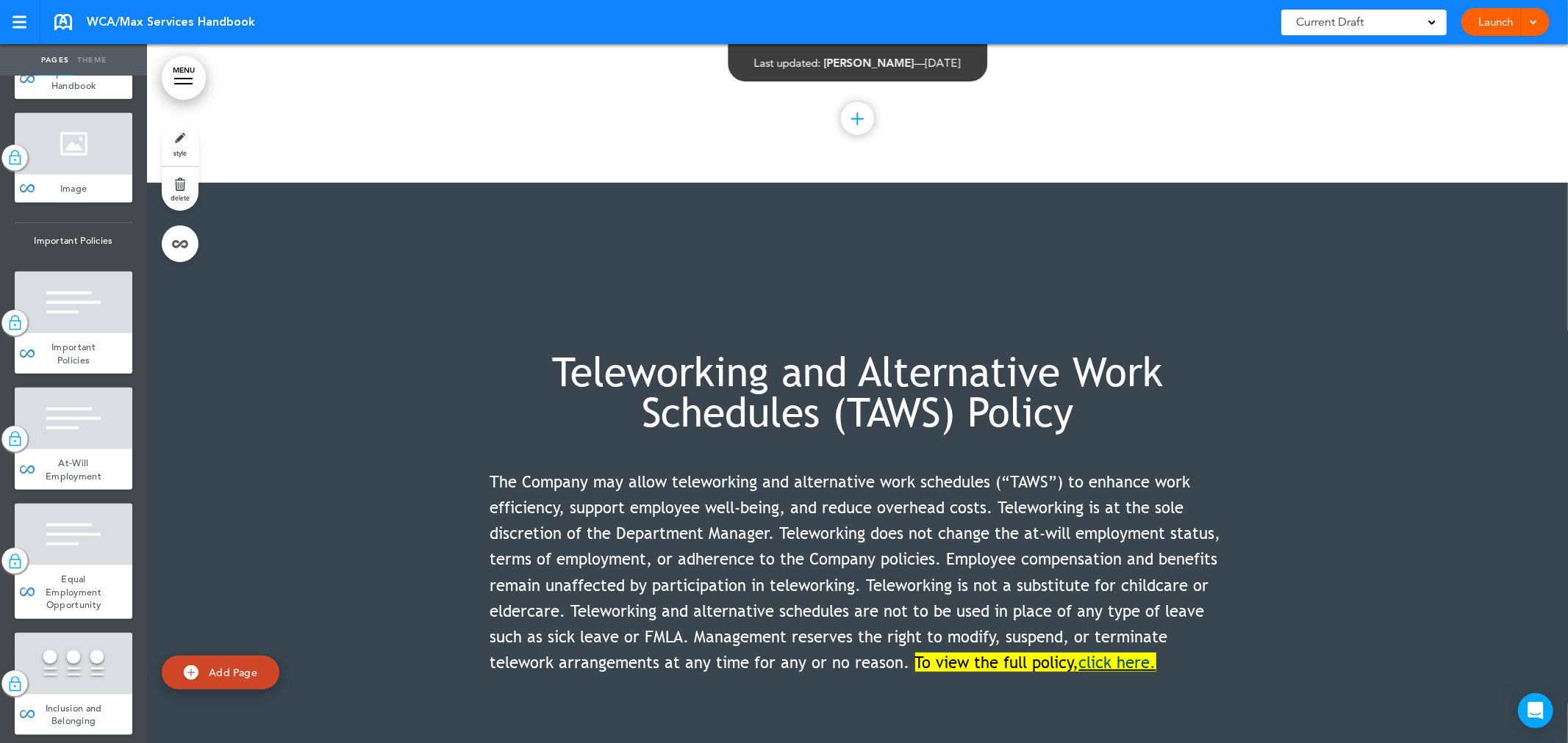
click at [968, 478] on span "The Company may allow teleworking and alternative work schedules (“TAWS”) to en…" at bounding box center [855, 573] width 731 height 200
click at [968, 475] on span "The Company may allow teleworking and alternative work schedules (“TAWS”) to en…" at bounding box center [855, 573] width 731 height 200
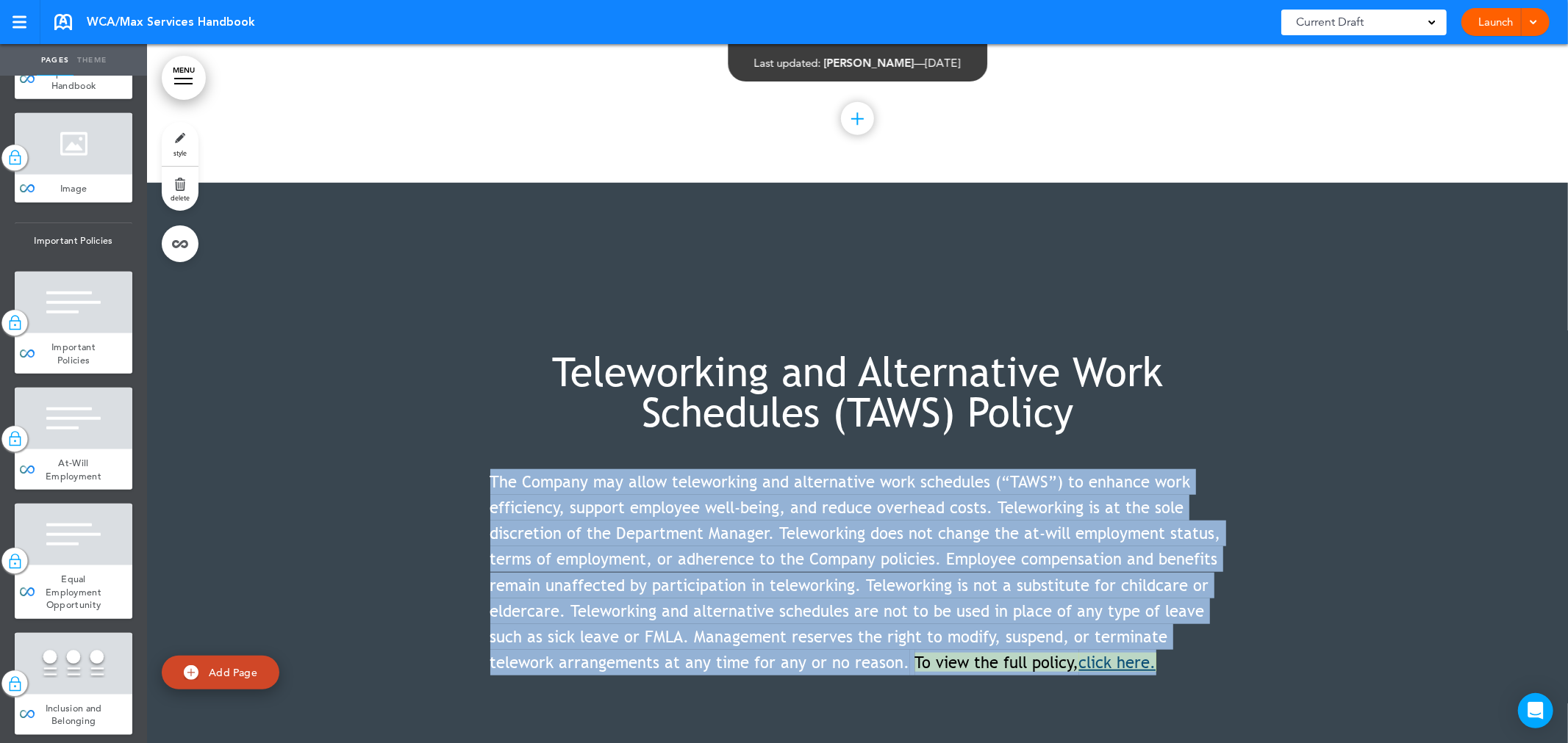
click at [968, 475] on span "The Company may allow teleworking and alternative work schedules (“TAWS”) to en…" at bounding box center [855, 573] width 731 height 200
click at [881, 472] on span "The Company may allow teleworking and alternative work schedules (“TAWS”) to en…" at bounding box center [855, 573] width 731 height 200
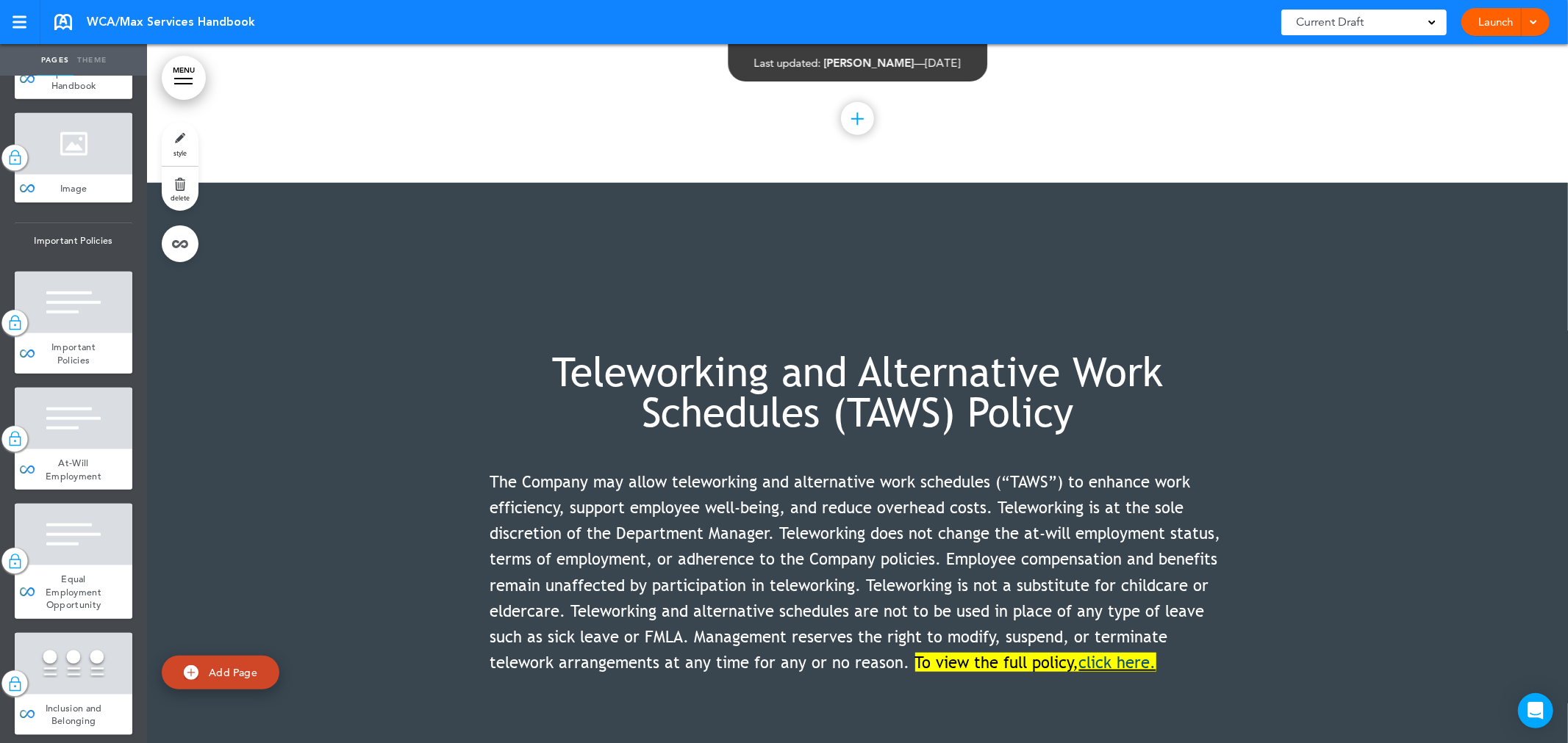
click at [968, 503] on span "The Company may allow teleworking and alternative work schedules (“TAWS”) to en…" at bounding box center [855, 573] width 731 height 200
click at [973, 508] on span "The Company may allow teleworking and alternative work schedules (“TAWS”) to en…" at bounding box center [855, 573] width 731 height 200
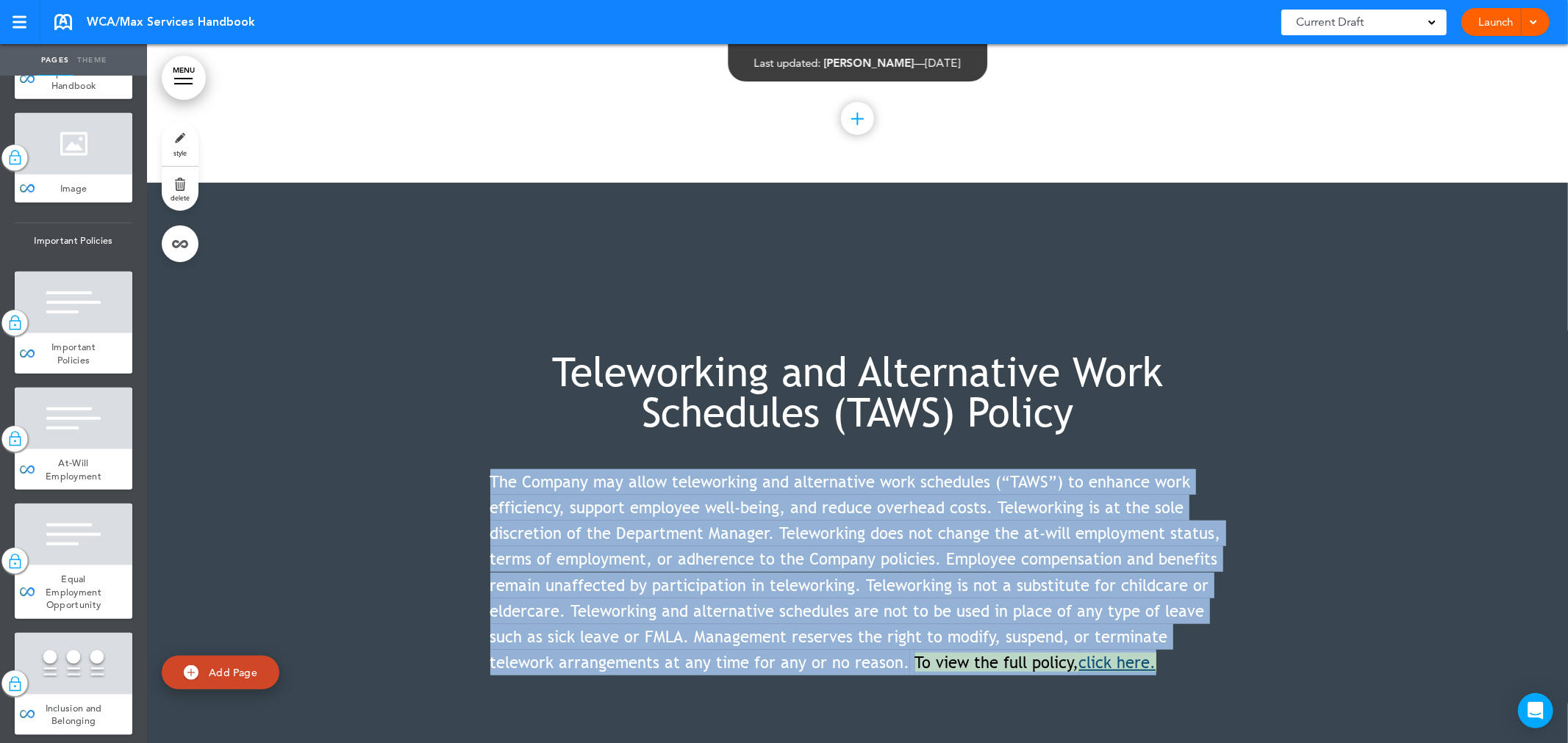
click at [973, 508] on span "The Company may allow teleworking and alternative work schedules (“TAWS”) to en…" at bounding box center [855, 573] width 731 height 200
click at [1165, 592] on p "The Company may allow teleworking and alternative work schedules (“TAWS”) to en…" at bounding box center [857, 573] width 735 height 207
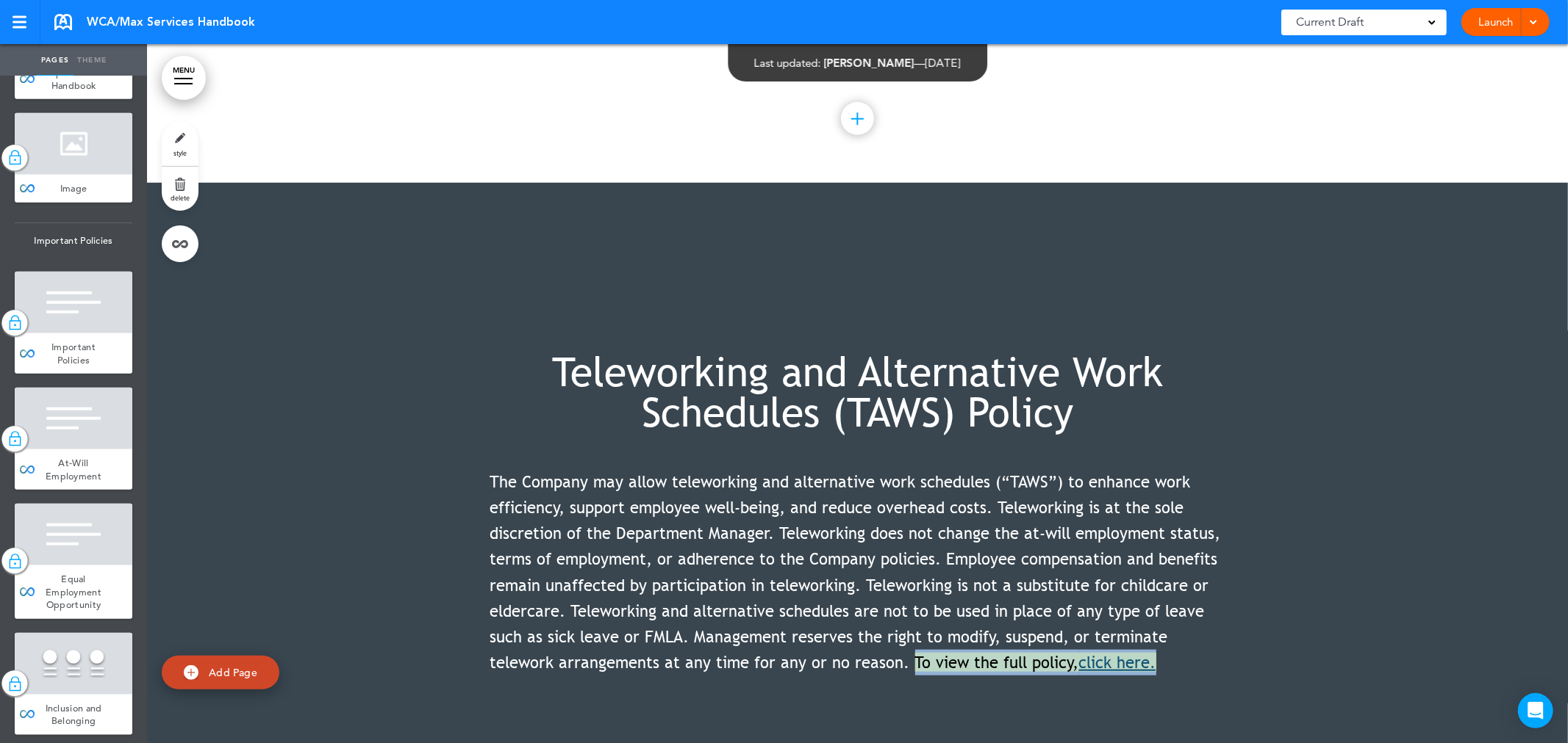
drag, startPoint x: 1156, startPoint y: 585, endPoint x: 902, endPoint y: 597, distance: 254.3
click at [902, 597] on p "The Company may allow teleworking and alternative work schedules (“TAWS”) to en…" at bounding box center [857, 573] width 735 height 207
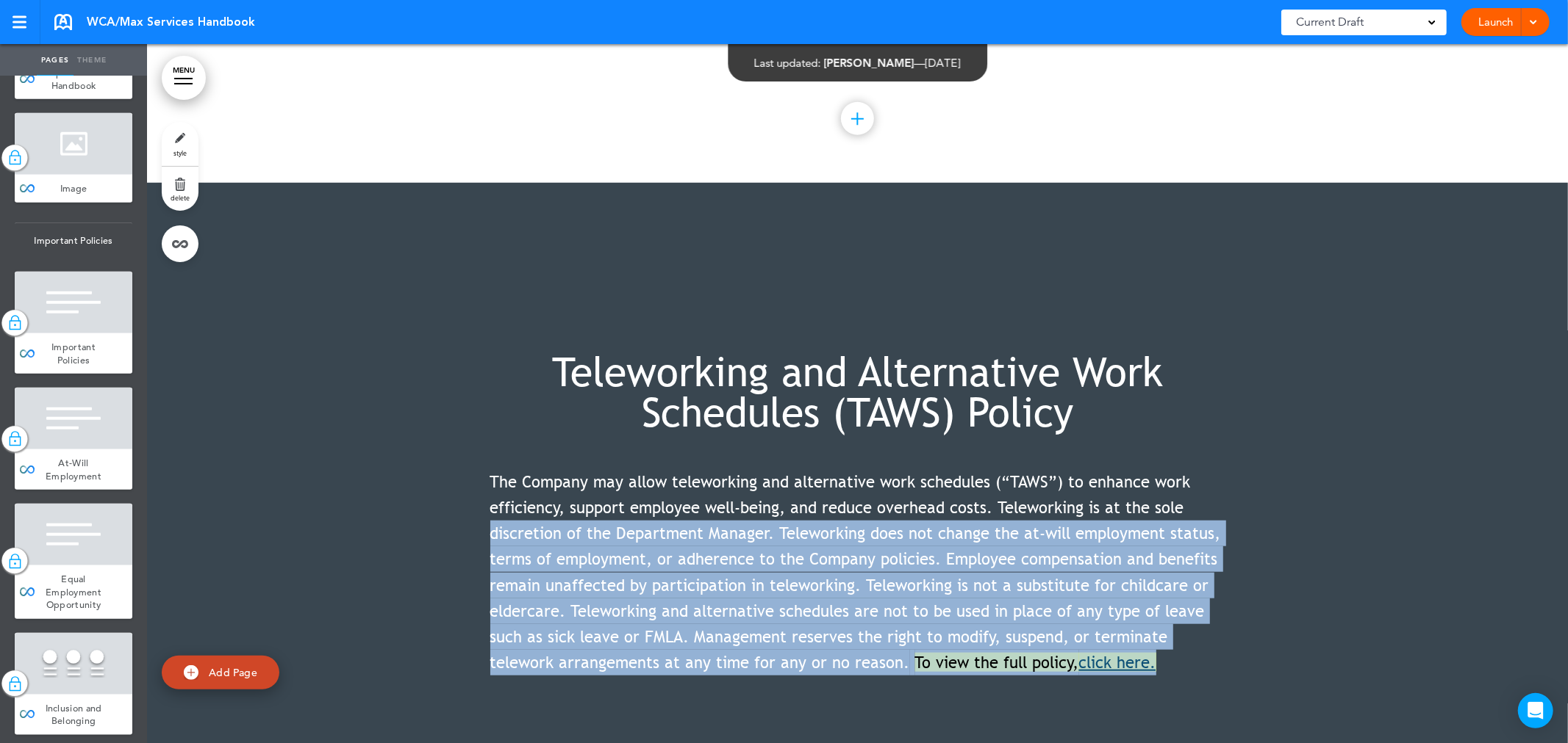
click at [1214, 435] on div "Teleworking and Alternative Work Schedules (TAWS) Policy The Company may allow …" at bounding box center [857, 533] width 1421 height 700
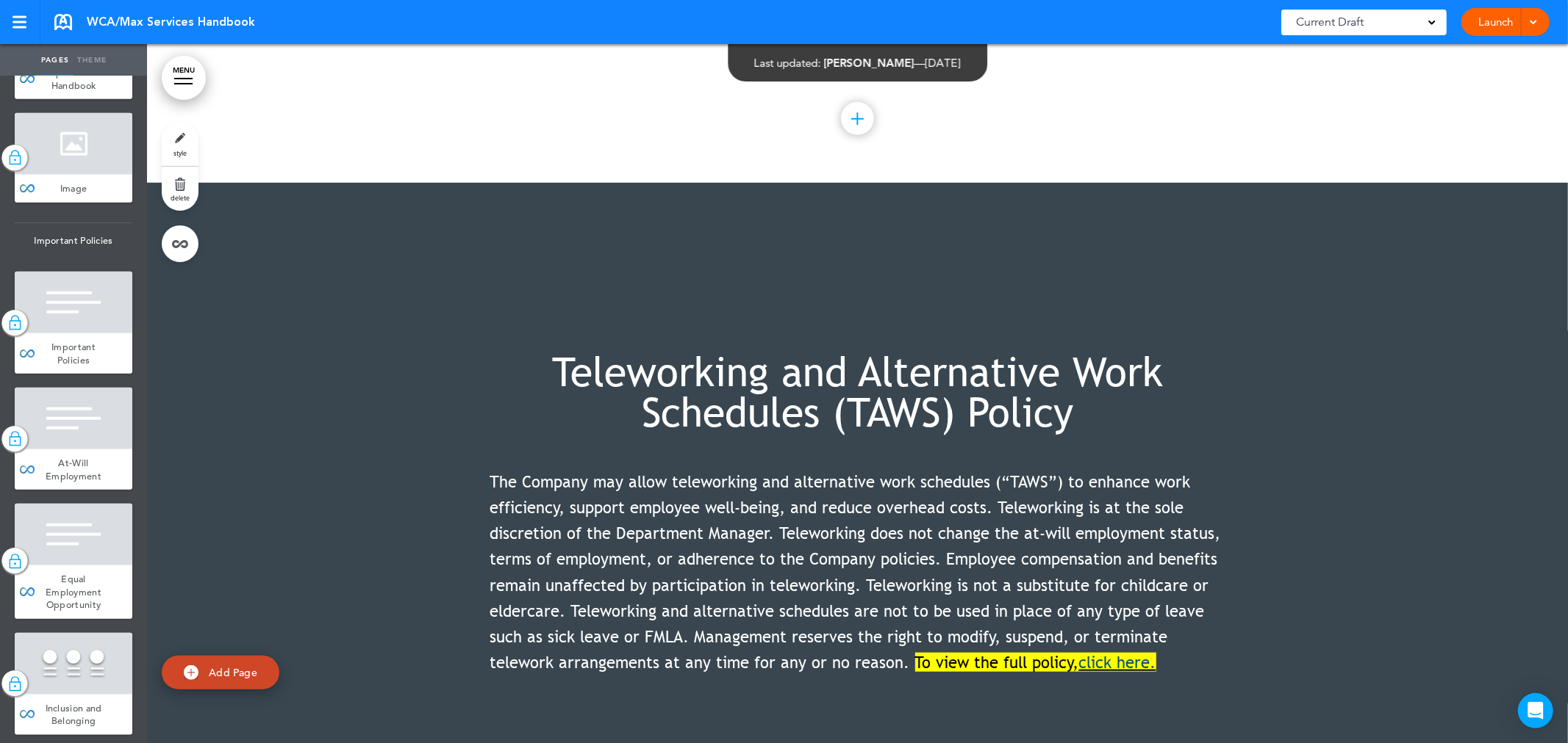
click at [1200, 352] on h1 "Teleworking and Alternative Work Schedules (TAWS) Policy" at bounding box center [857, 392] width 735 height 81
click at [1540, 18] on div "Launch Launch Preview Draft" at bounding box center [1506, 22] width 88 height 28
click at [1536, 23] on span at bounding box center [1533, 21] width 10 height 10
click at [1473, 93] on span "Preview Draft" at bounding box center [1463, 87] width 61 height 14
click at [1498, 31] on link "Launch" at bounding box center [1495, 22] width 46 height 28
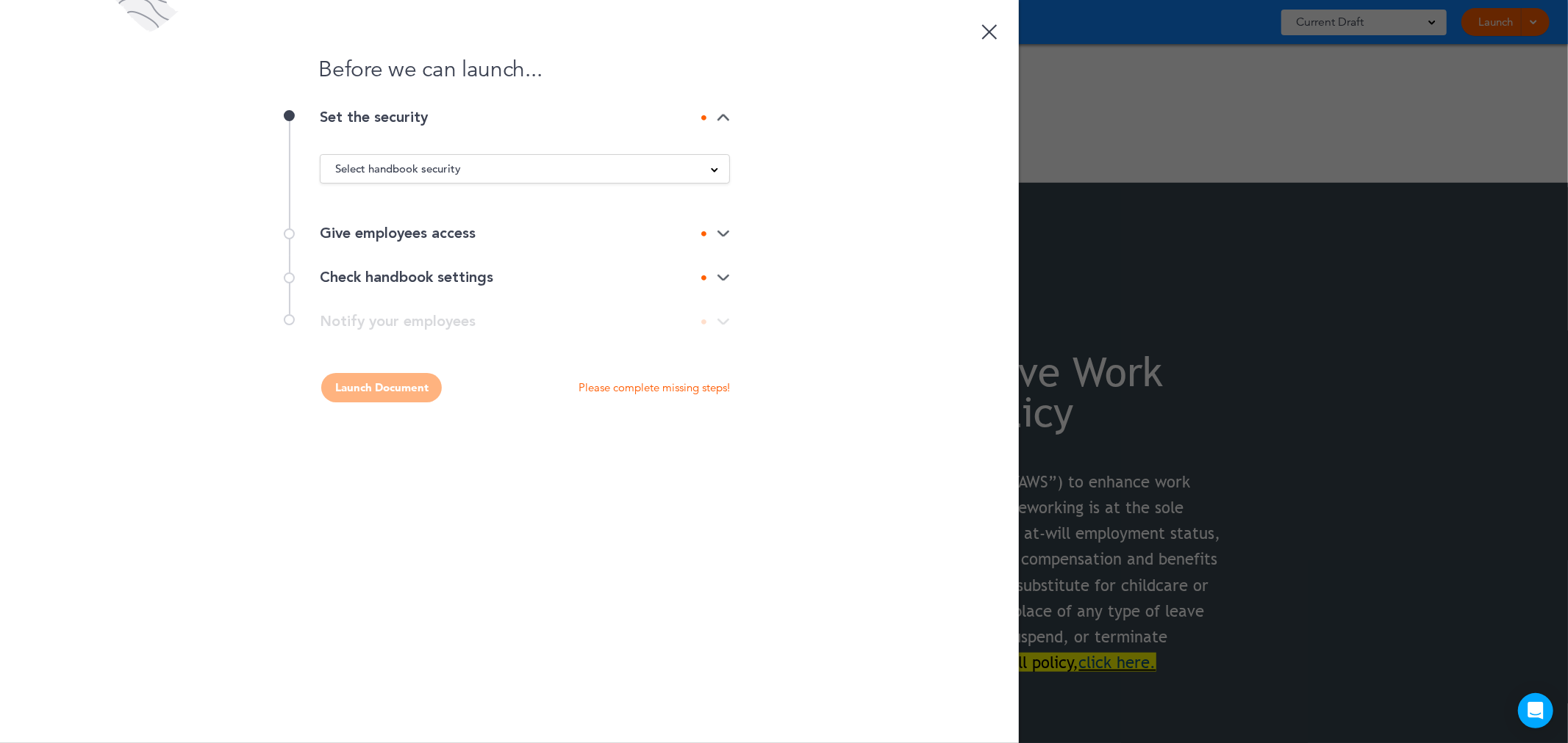
scroll to position [0, 0]
click at [452, 167] on span "Select handbook security" at bounding box center [398, 169] width 125 height 21
click at [383, 243] on li "Unlisted link" at bounding box center [524, 243] width 409 height 18
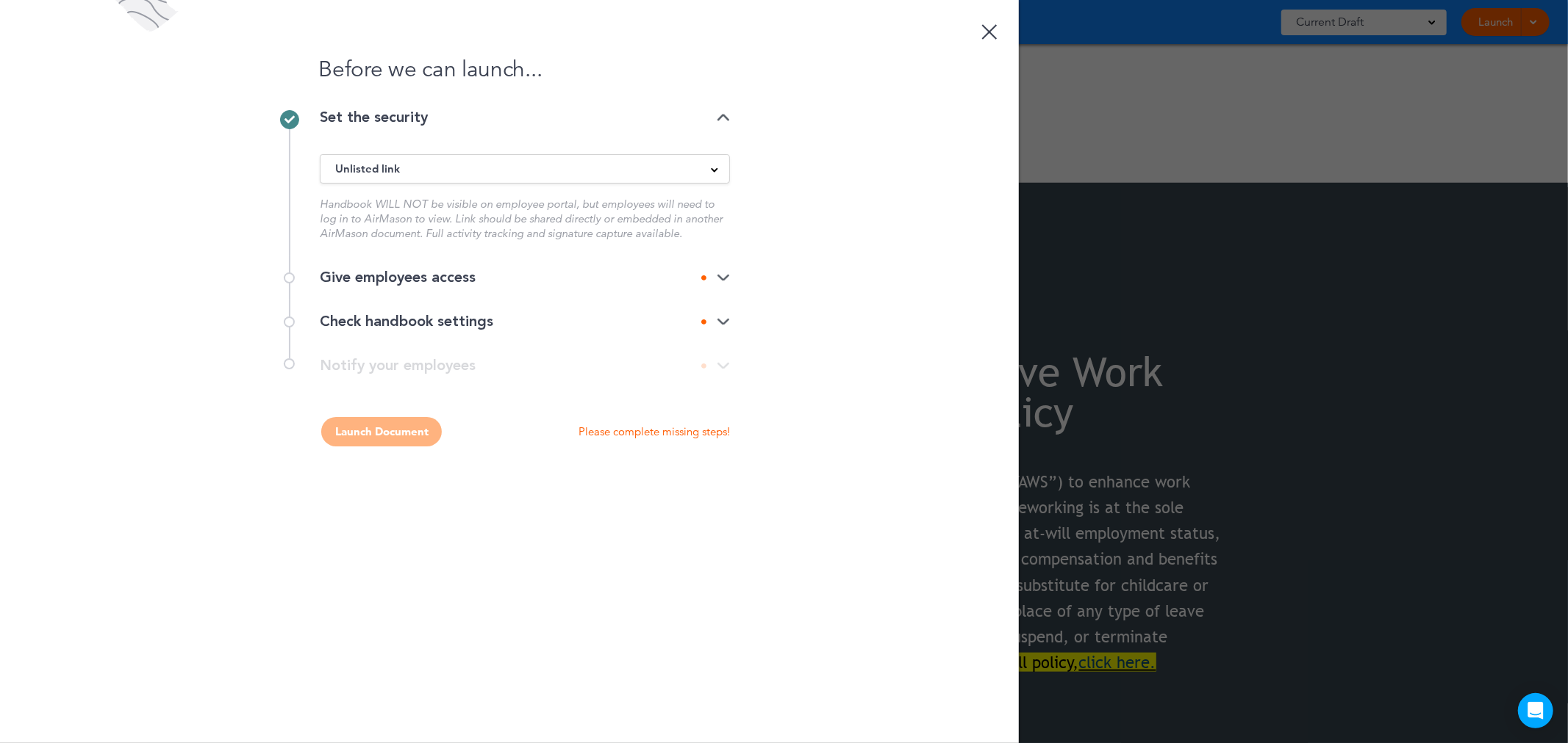
click at [720, 274] on img at bounding box center [723, 278] width 14 height 10
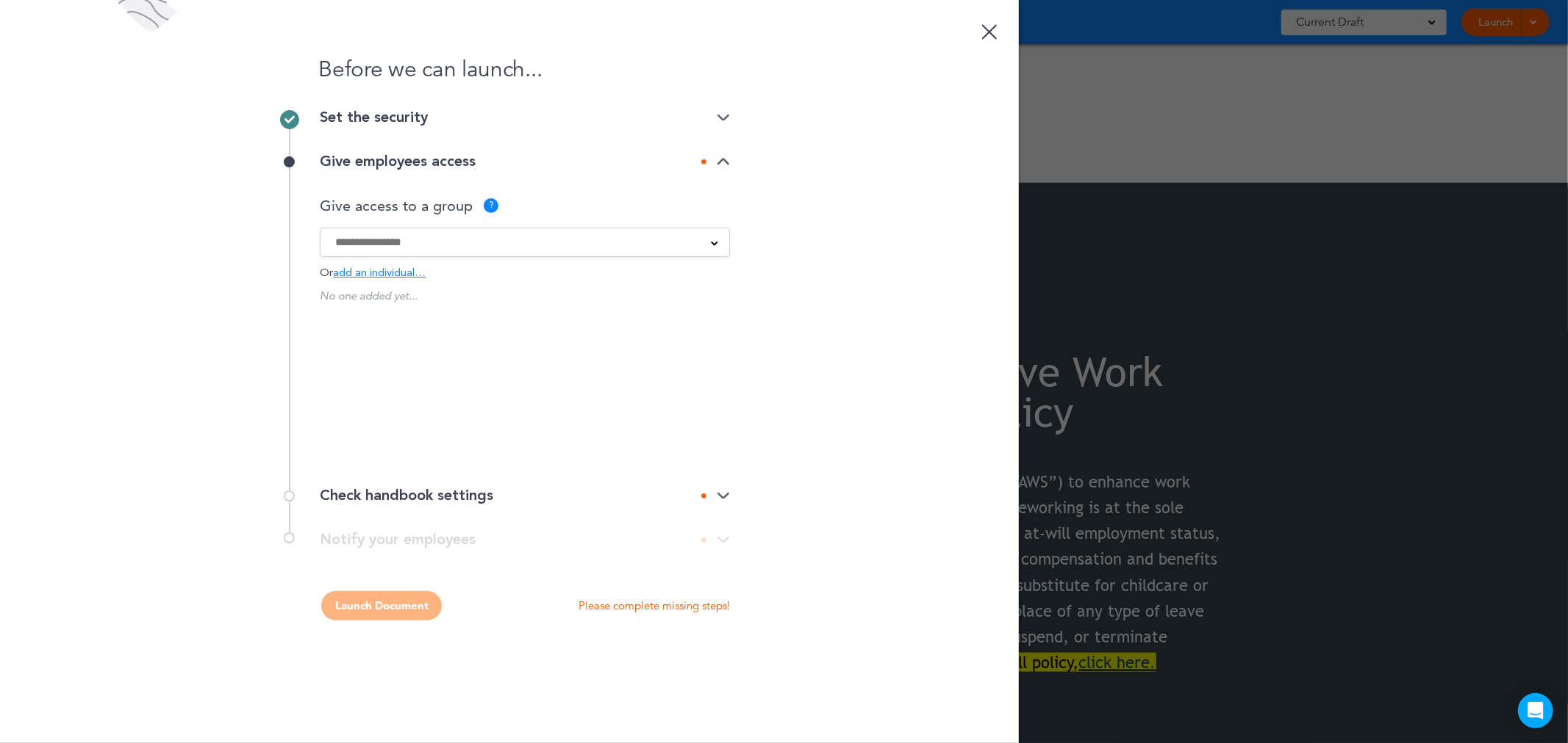
click at [706, 238] on div at bounding box center [524, 243] width 409 height 16
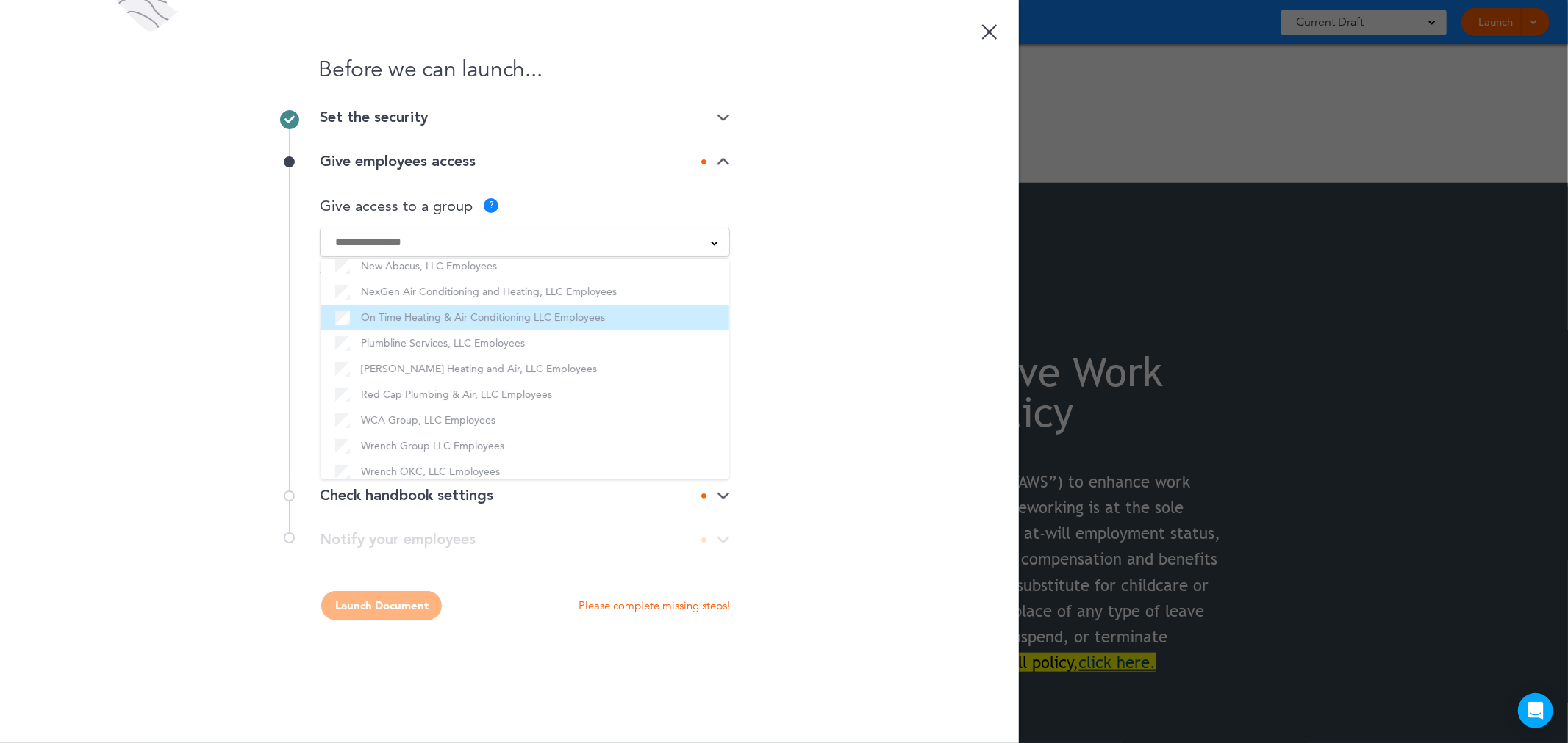
scroll to position [368, 0]
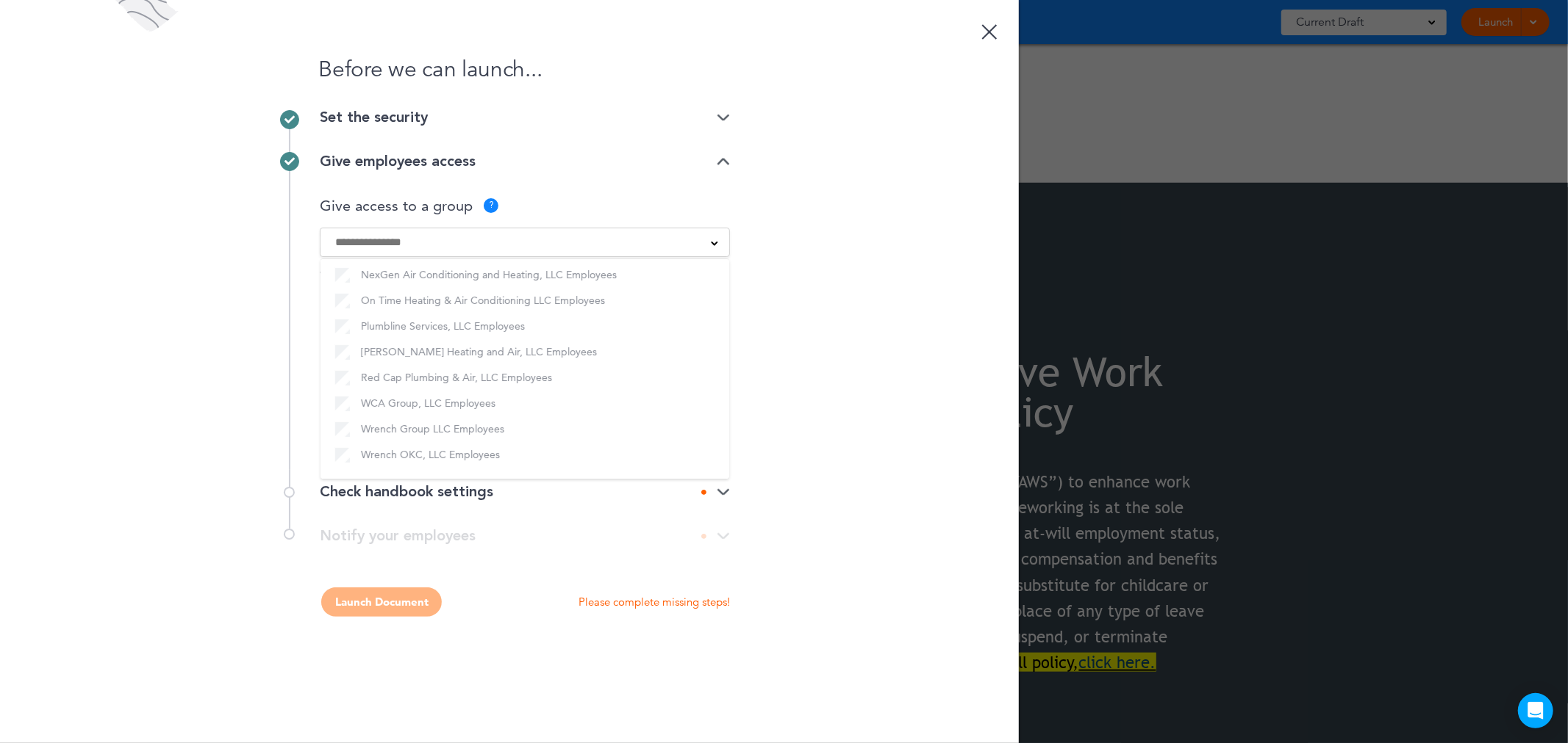
click at [804, 369] on div "Before we can launch... Set the security Unlisted link Public link Private link…" at bounding box center [509, 372] width 1019 height 743
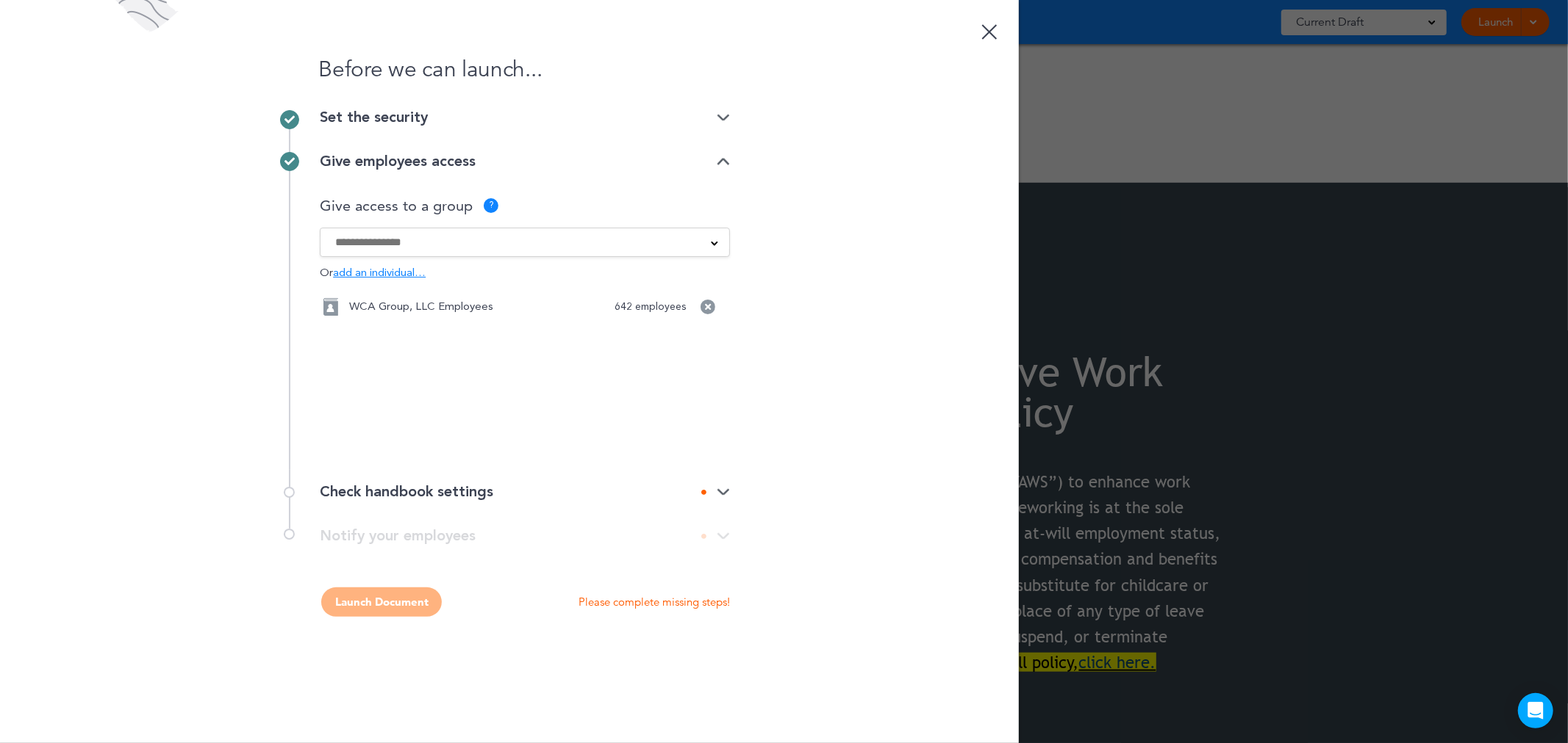
click at [723, 482] on div "Check handbook settings" at bounding box center [524, 491] width 410 height 44
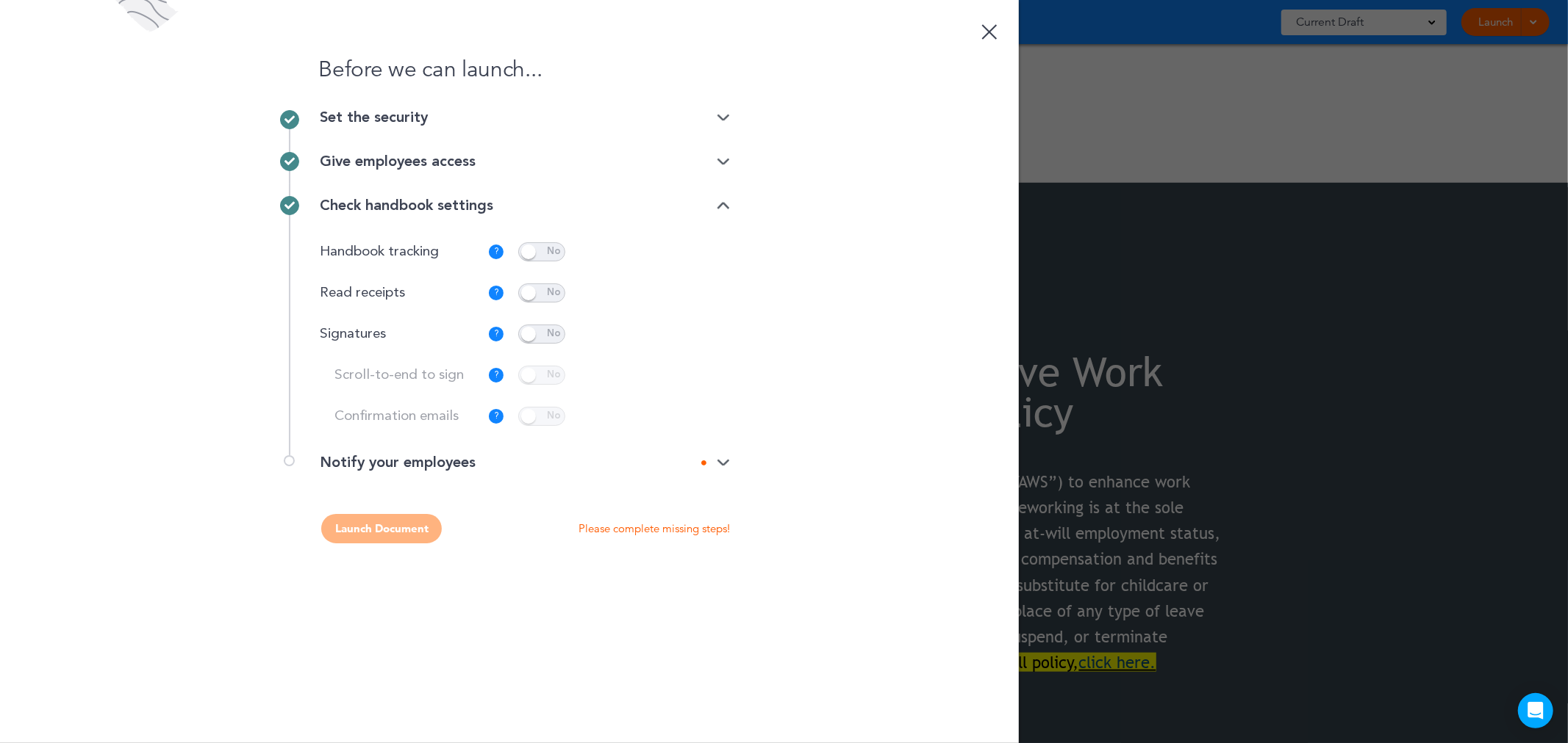
click at [728, 463] on img at bounding box center [723, 463] width 14 height 10
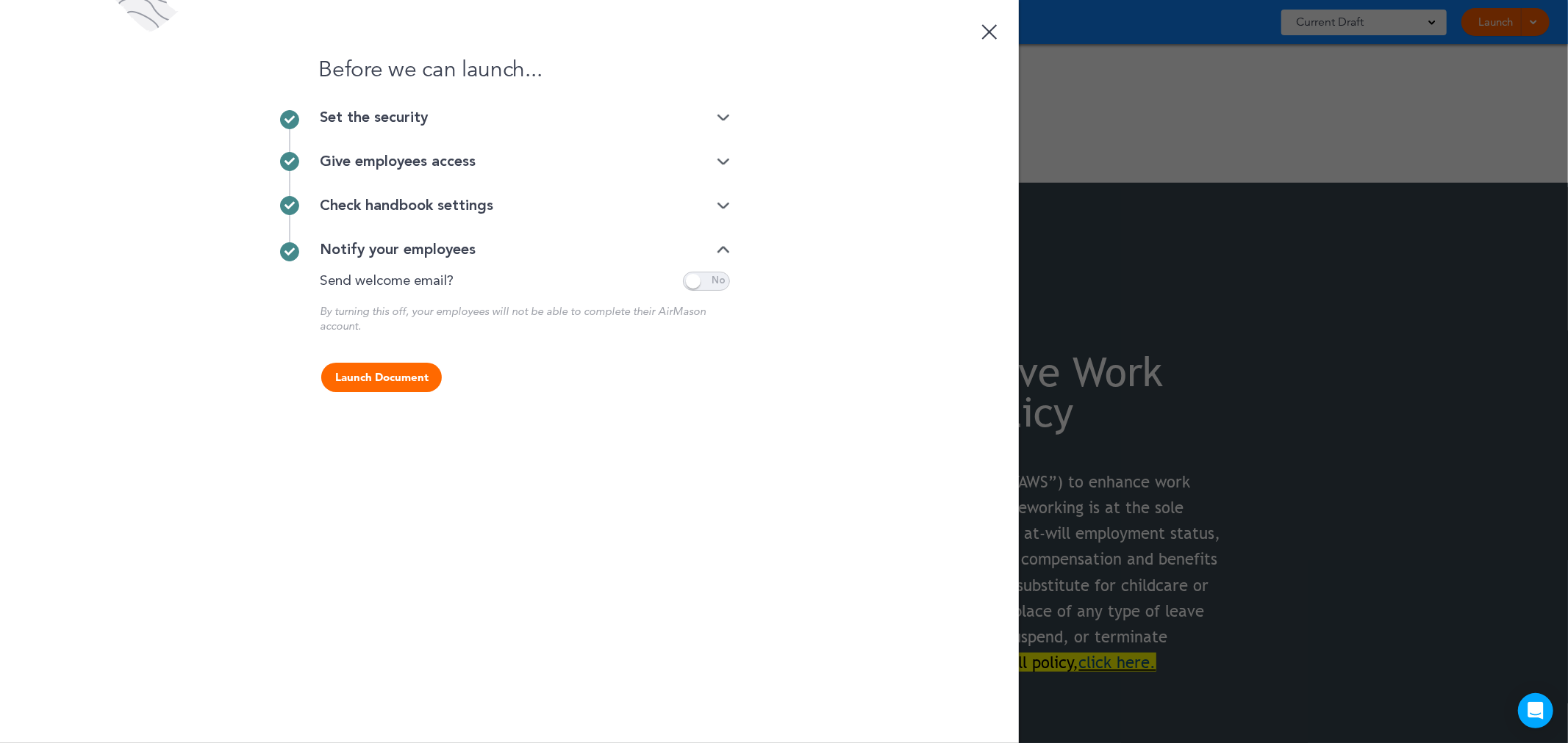
click at [716, 287] on span at bounding box center [706, 280] width 47 height 19
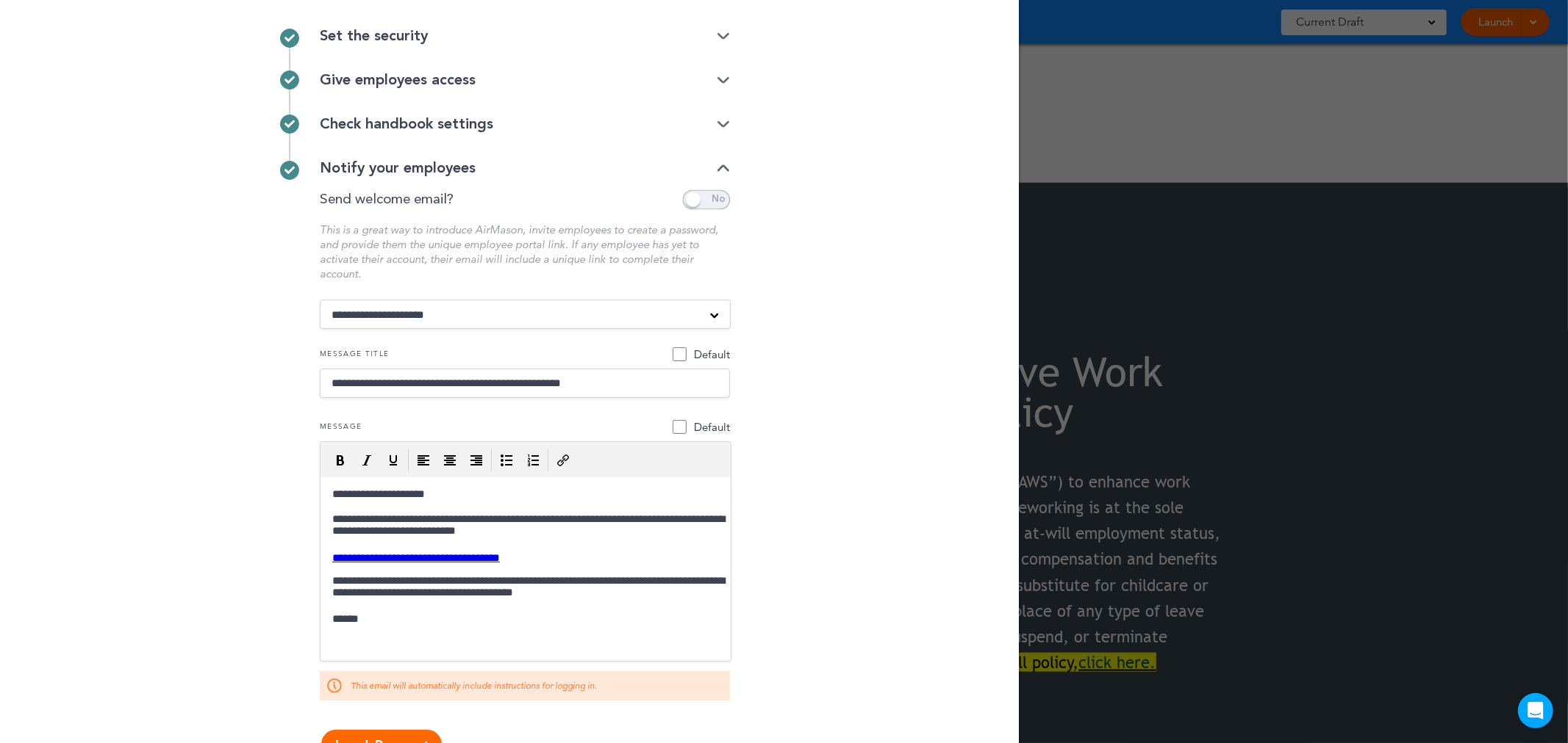
scroll to position [0, 0]
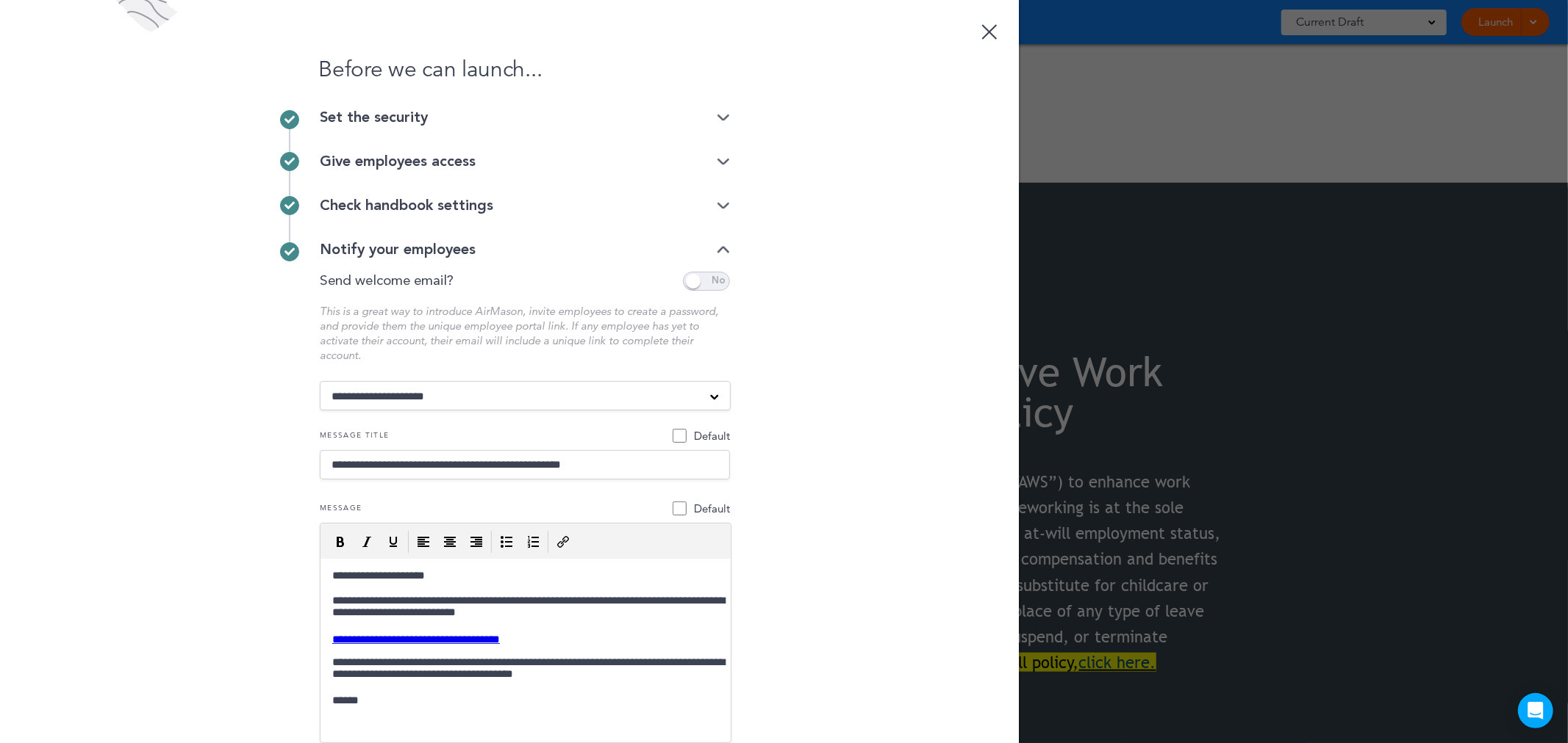
click at [724, 204] on div "Before we can launch... Set the security Unlisted link Public link Private link…" at bounding box center [509, 372] width 1019 height 743
click at [717, 202] on img at bounding box center [723, 206] width 14 height 10
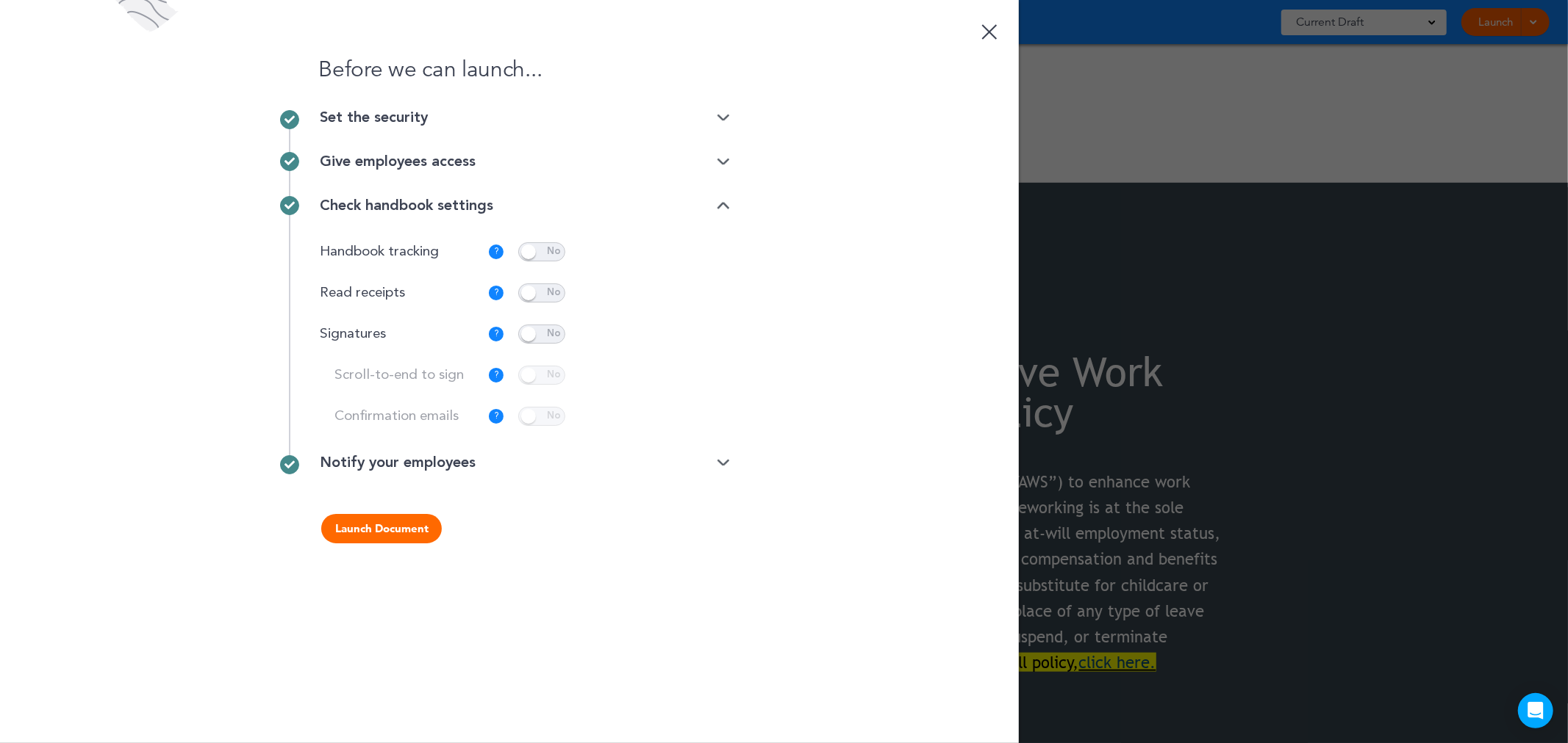
click at [549, 296] on span at bounding box center [541, 292] width 47 height 19
click at [546, 340] on span at bounding box center [541, 334] width 47 height 19
click at [682, 289] on p "Customize" at bounding box center [682, 293] width 50 height 10
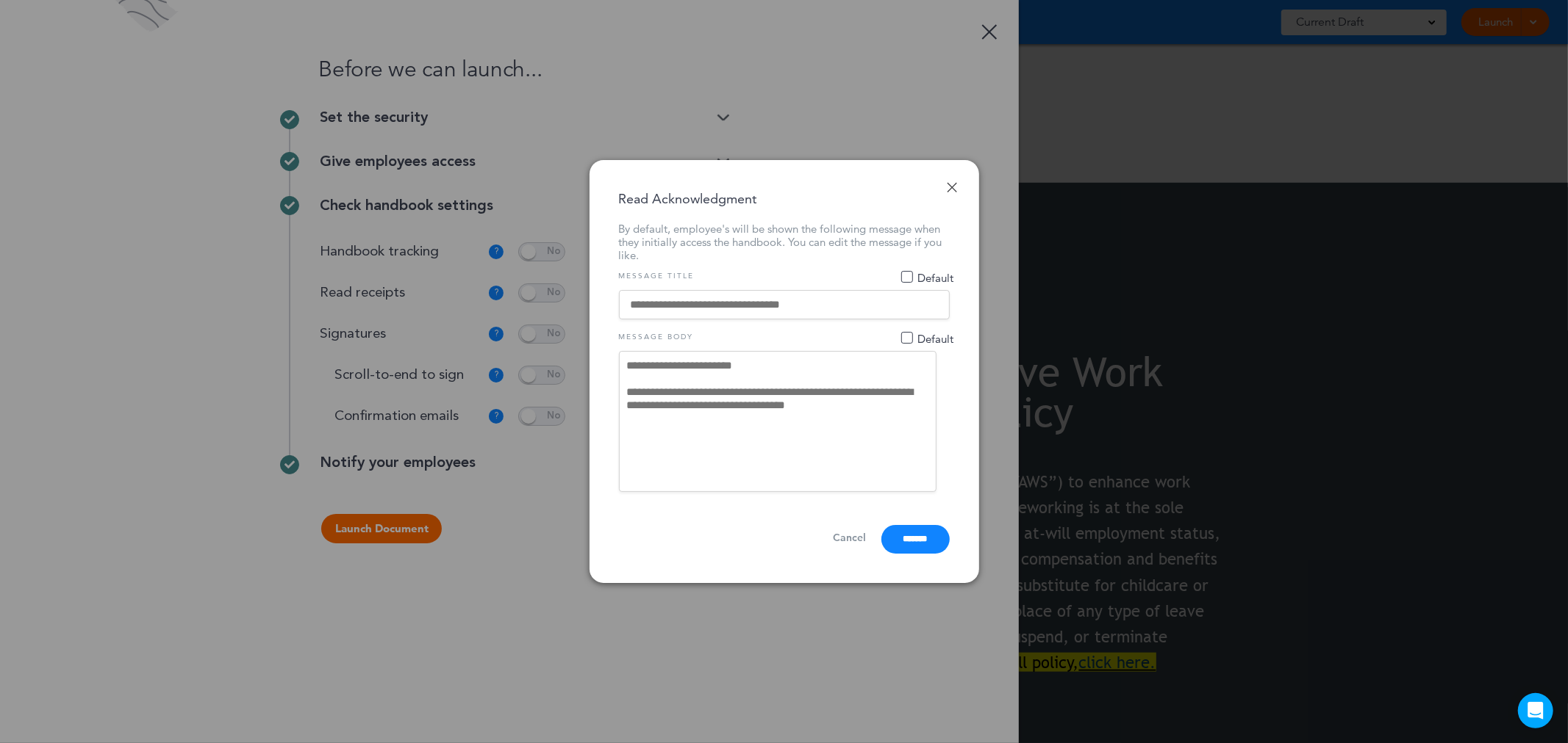
click at [953, 187] on link "Done" at bounding box center [951, 187] width 10 height 10
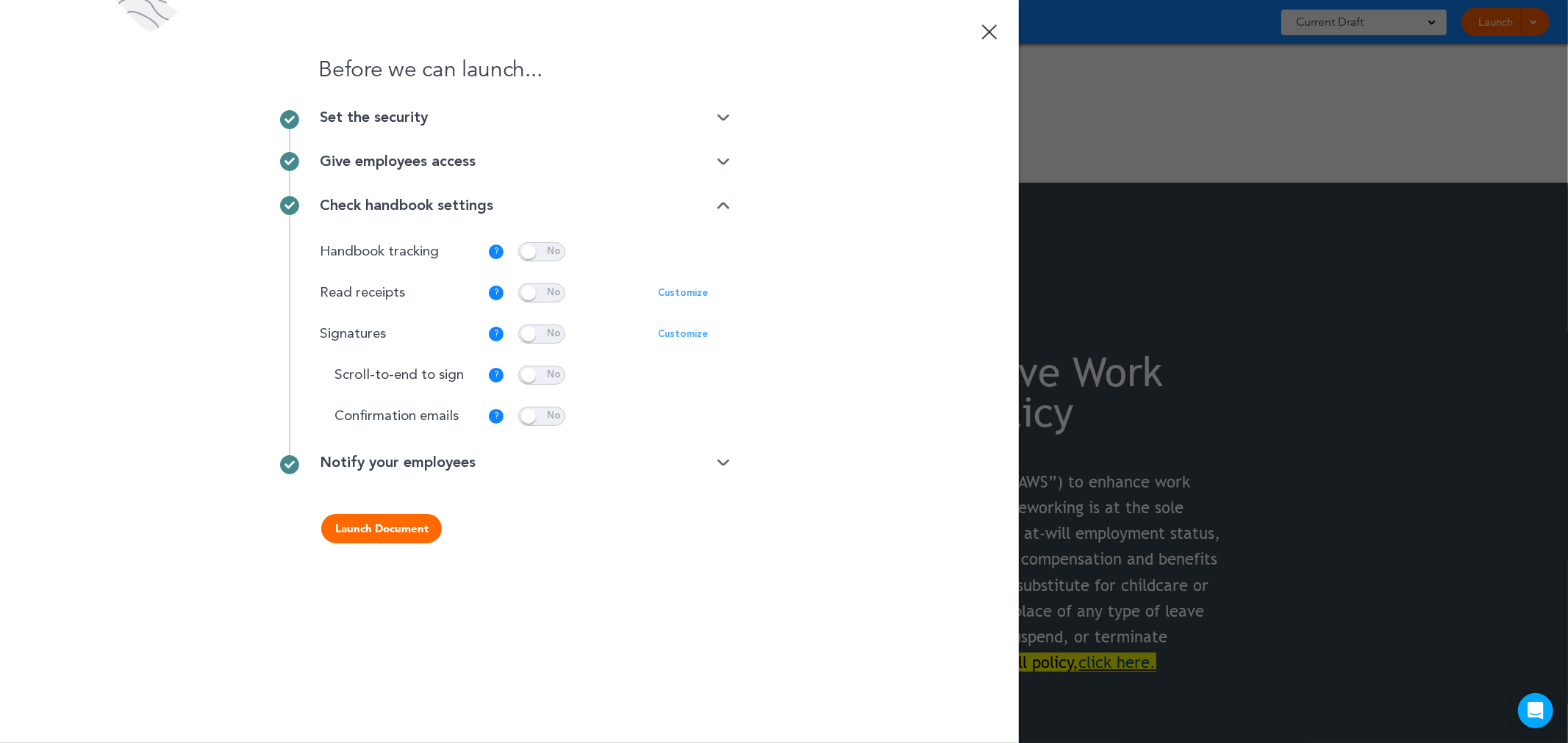
click at [541, 371] on span at bounding box center [541, 375] width 47 height 19
drag, startPoint x: 537, startPoint y: 415, endPoint x: 625, endPoint y: 418, distance: 88.1
click at [538, 415] on span at bounding box center [541, 416] width 47 height 19
drag, startPoint x: 689, startPoint y: 411, endPoint x: 729, endPoint y: 415, distance: 40.2
click at [688, 412] on p "Customize" at bounding box center [682, 417] width 50 height 10
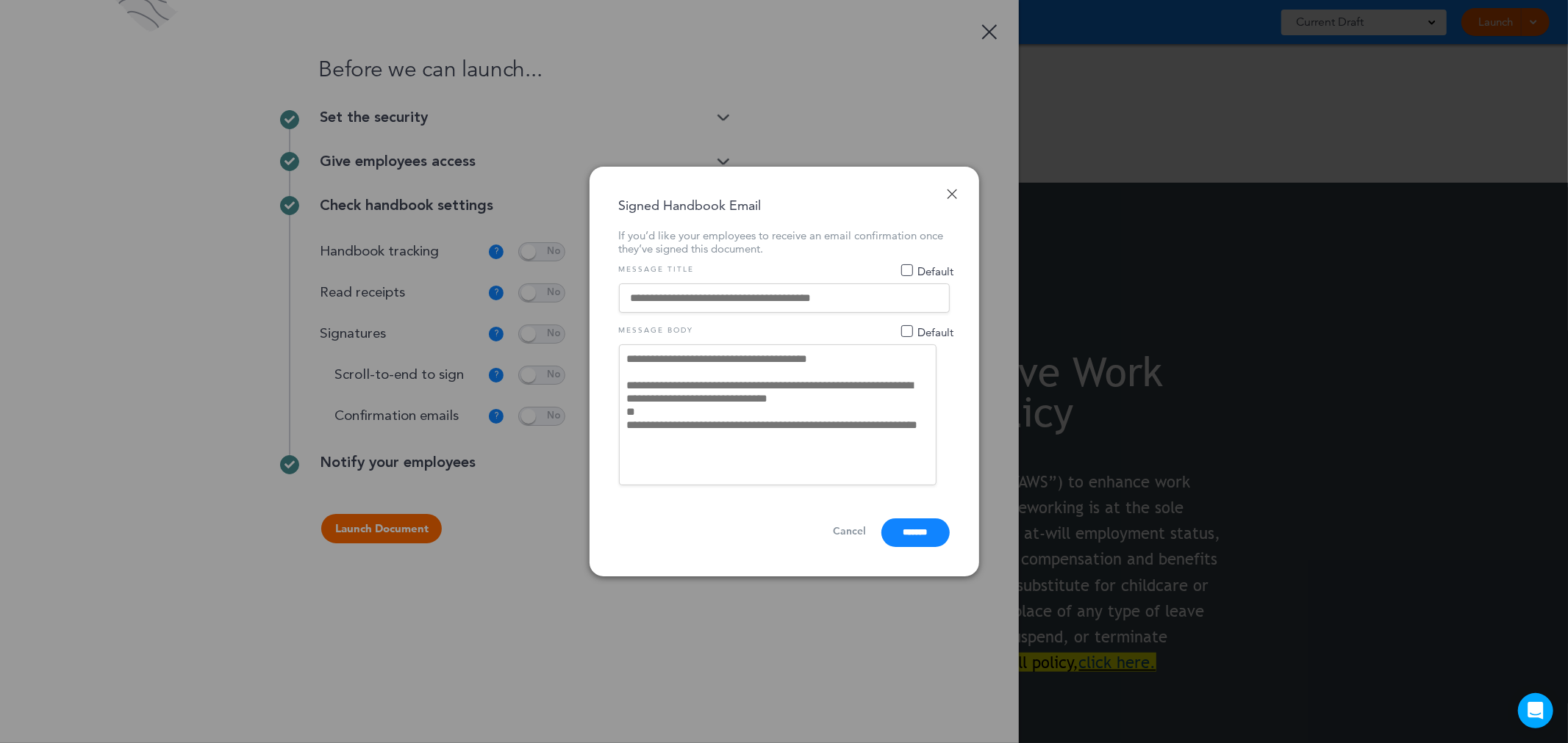
click at [955, 191] on link "Done" at bounding box center [951, 193] width 10 height 10
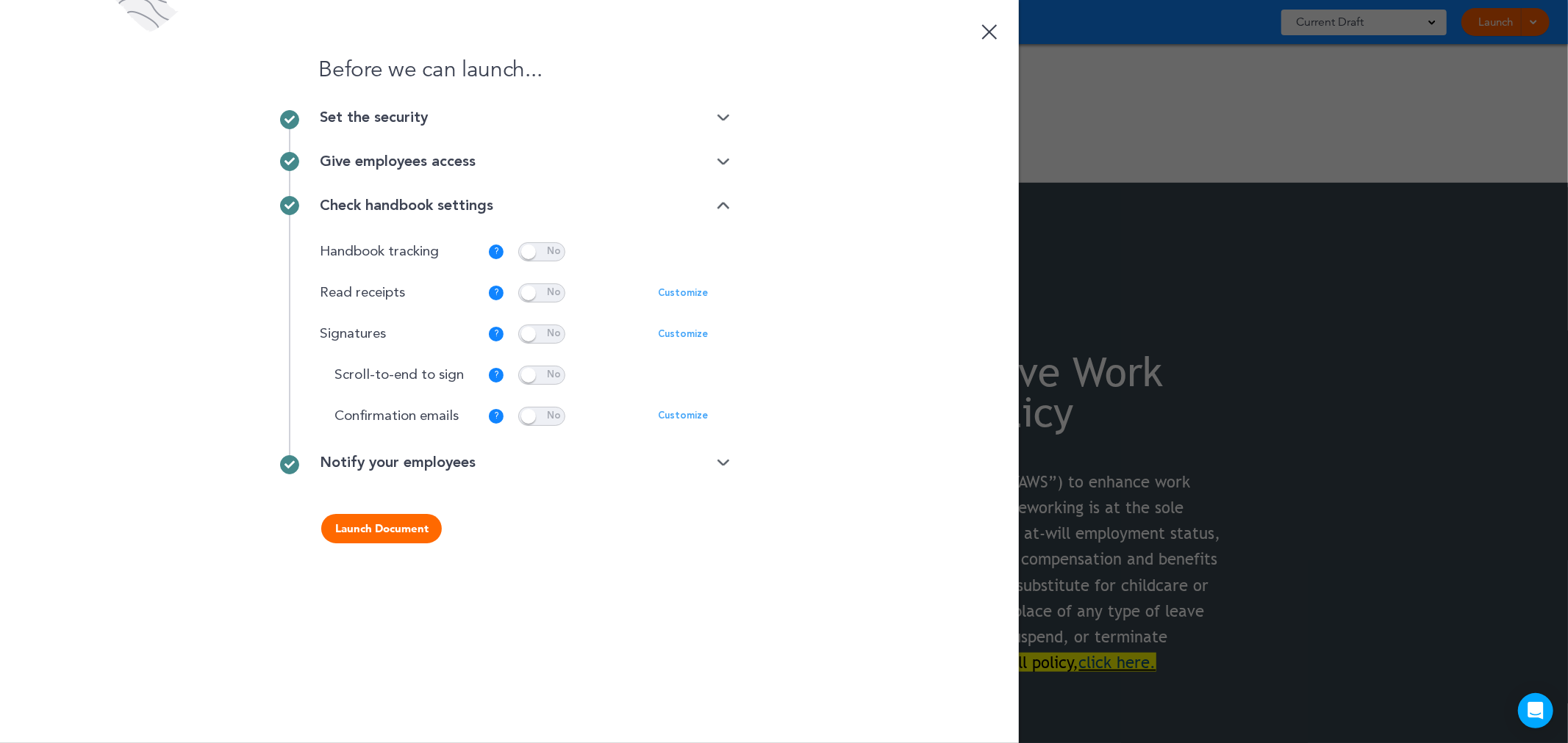
click at [517, 114] on div "Set the security" at bounding box center [524, 117] width 410 height 14
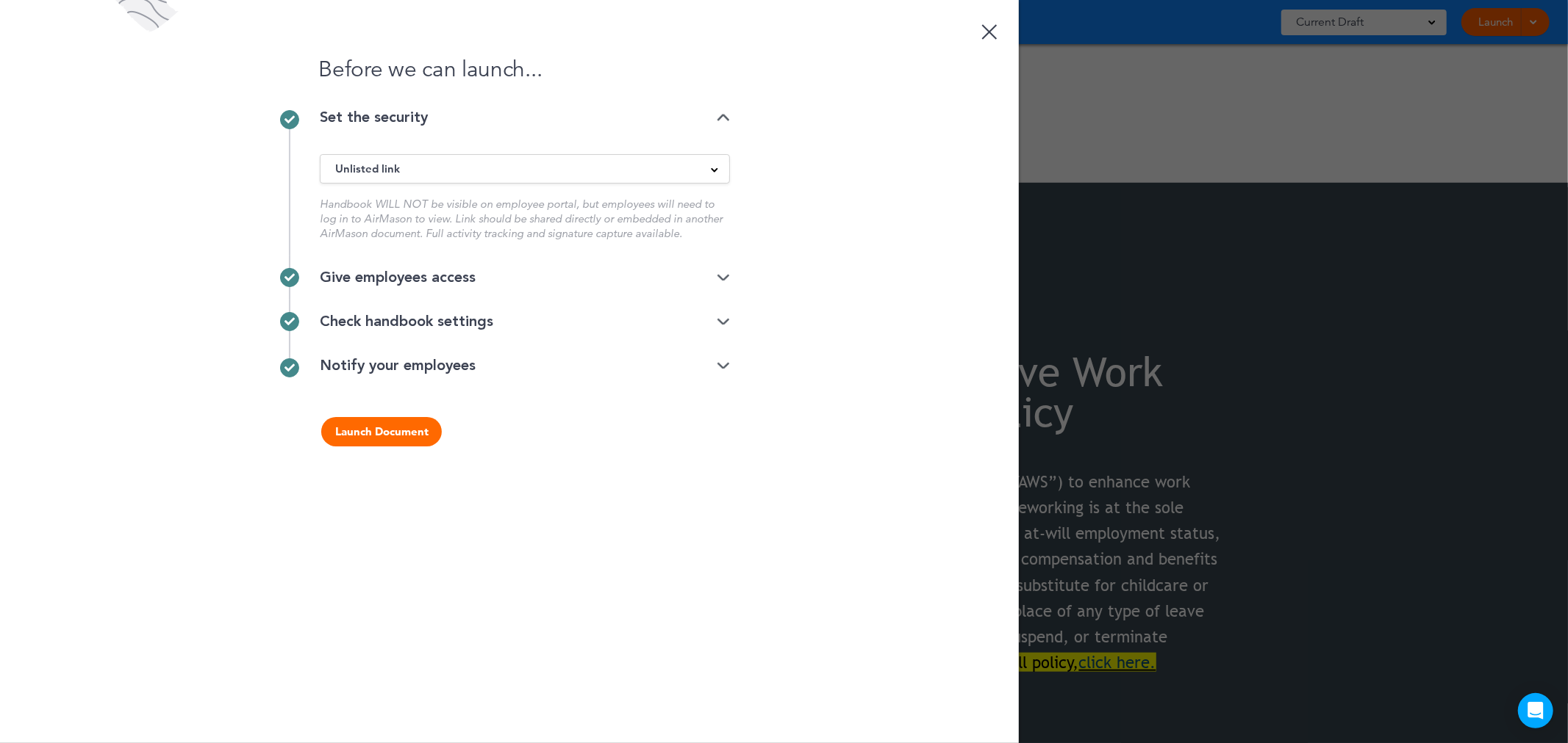
click at [576, 119] on div "Set the security" at bounding box center [524, 117] width 410 height 14
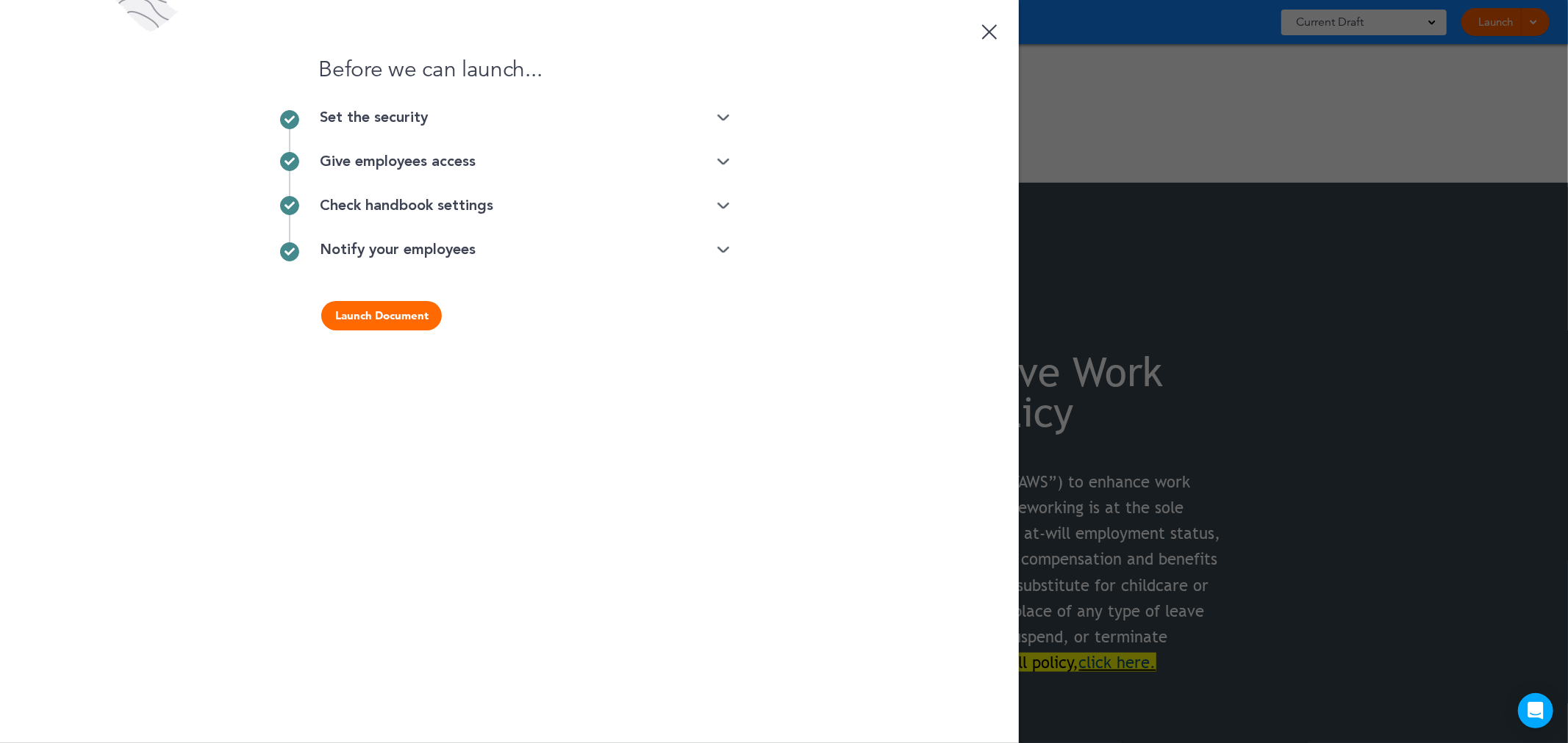
click at [544, 164] on div "Give employees access" at bounding box center [524, 161] width 410 height 14
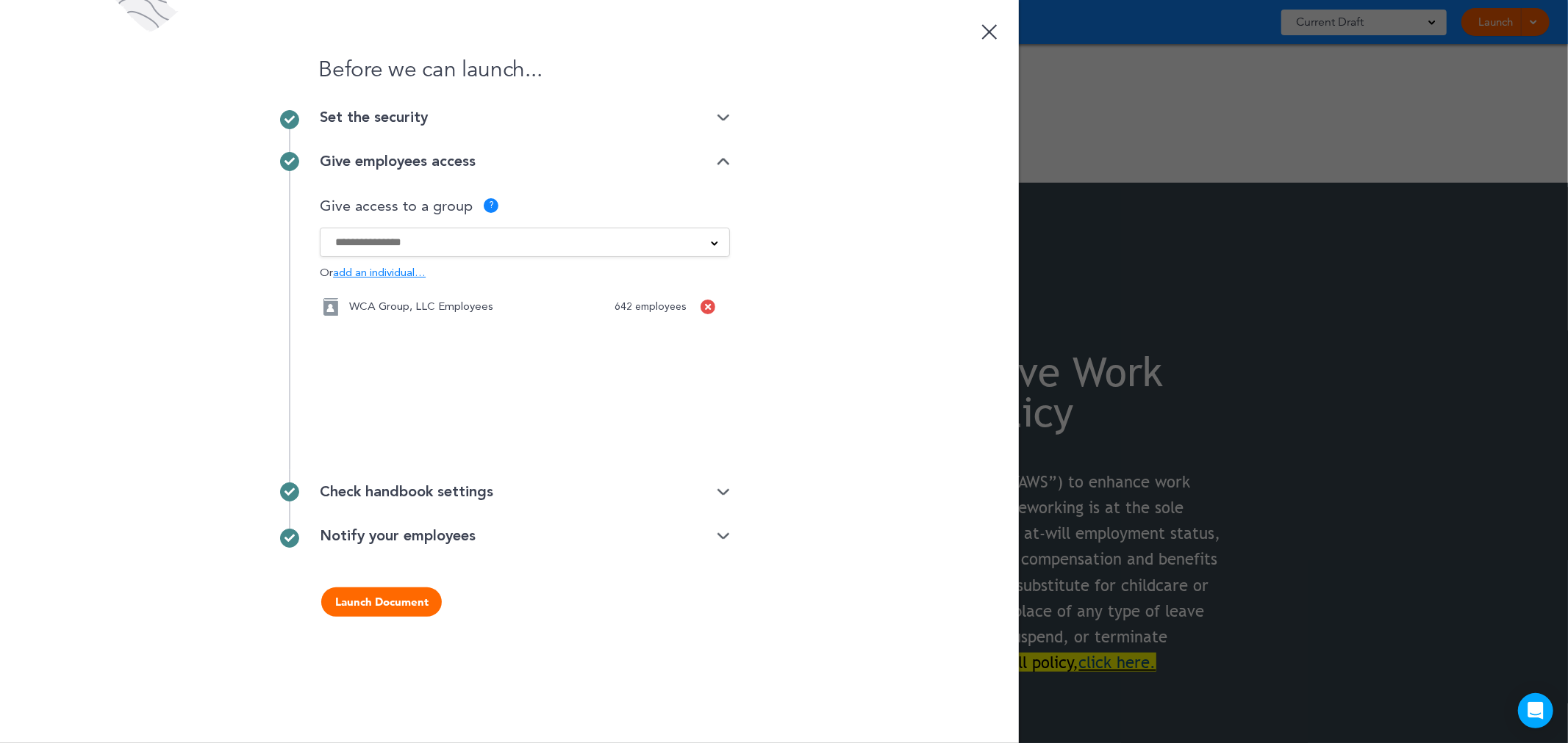
click at [711, 308] on div at bounding box center [707, 307] width 14 height 14
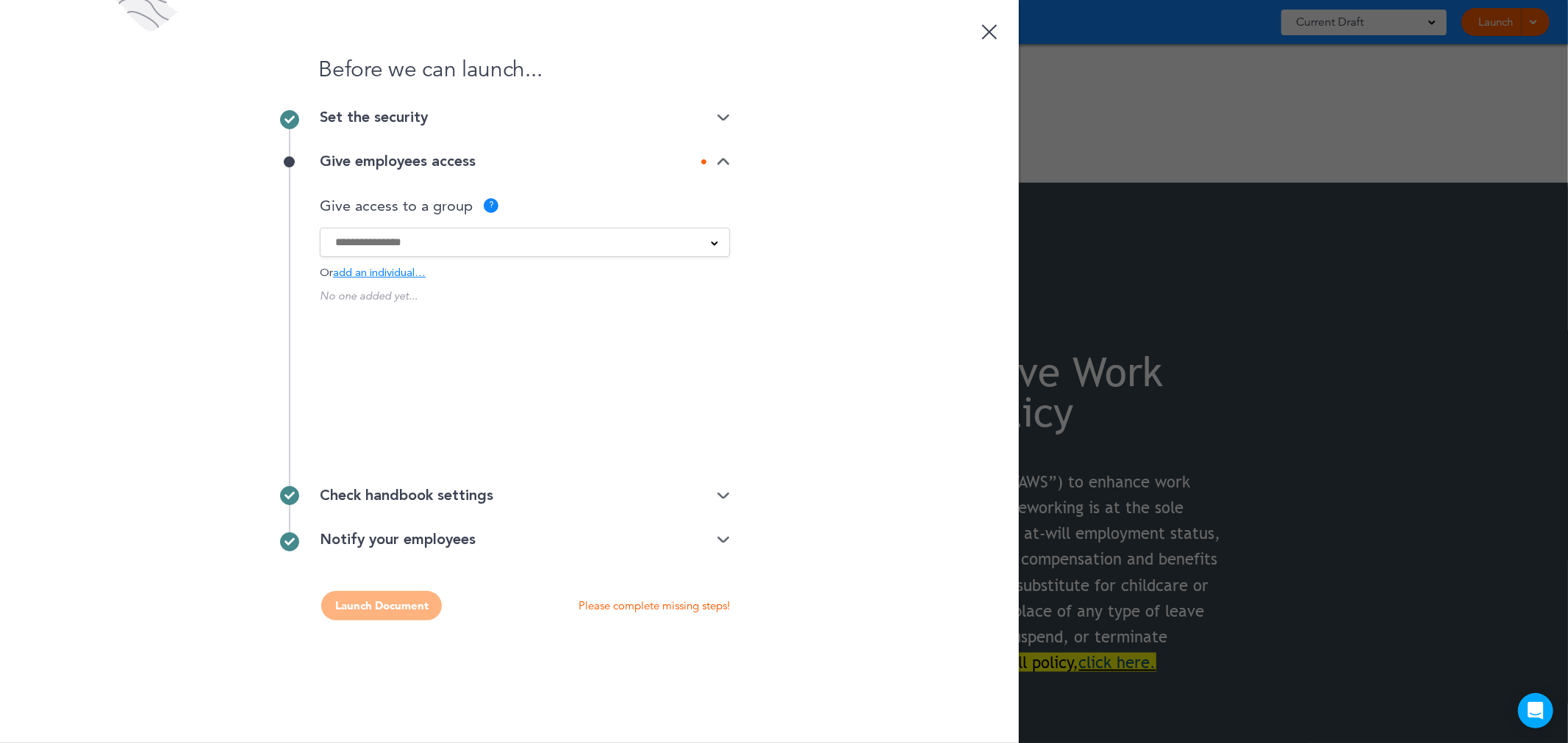
click at [373, 272] on span "add an individual…" at bounding box center [379, 273] width 93 height 11
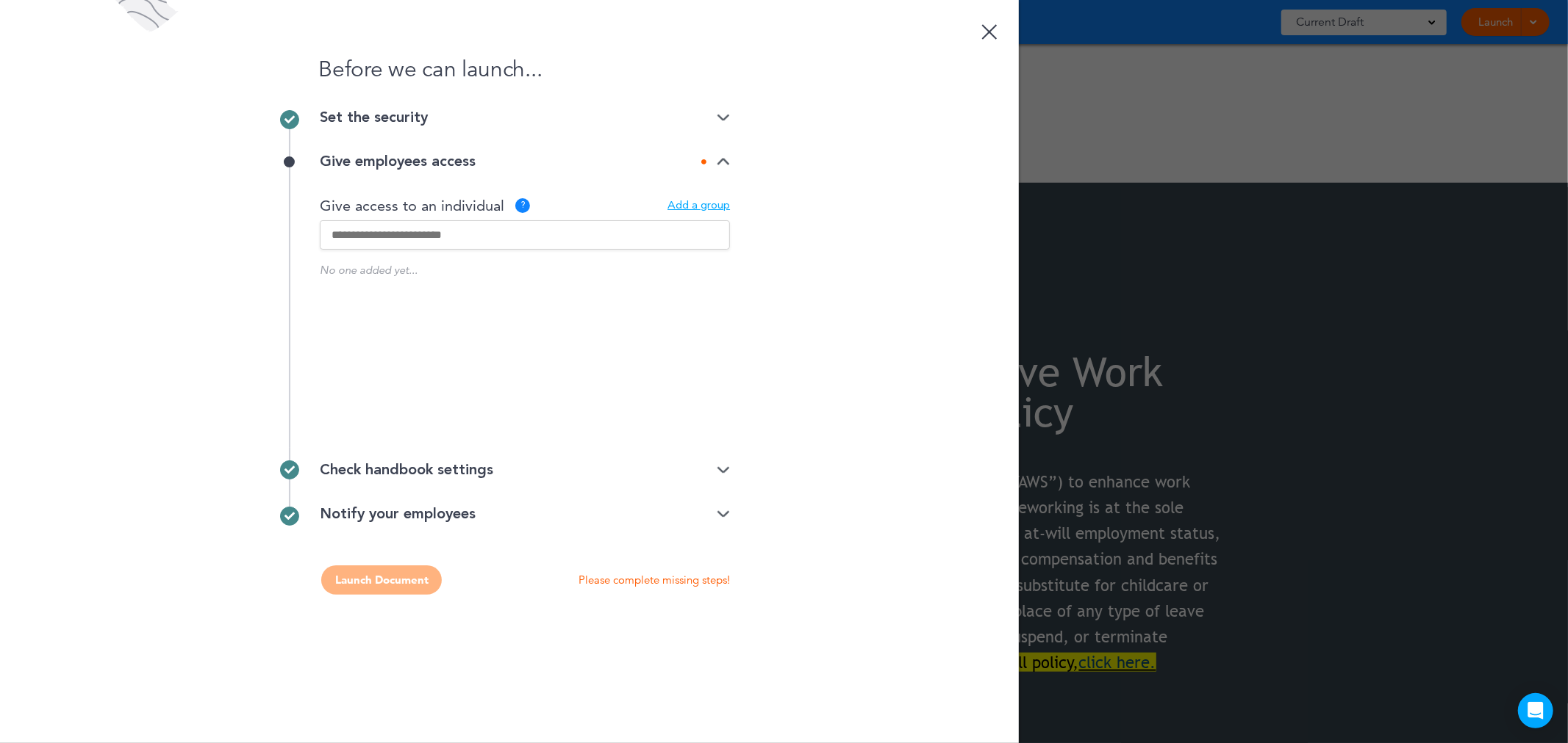
click at [469, 235] on input "text" at bounding box center [524, 234] width 410 height 30
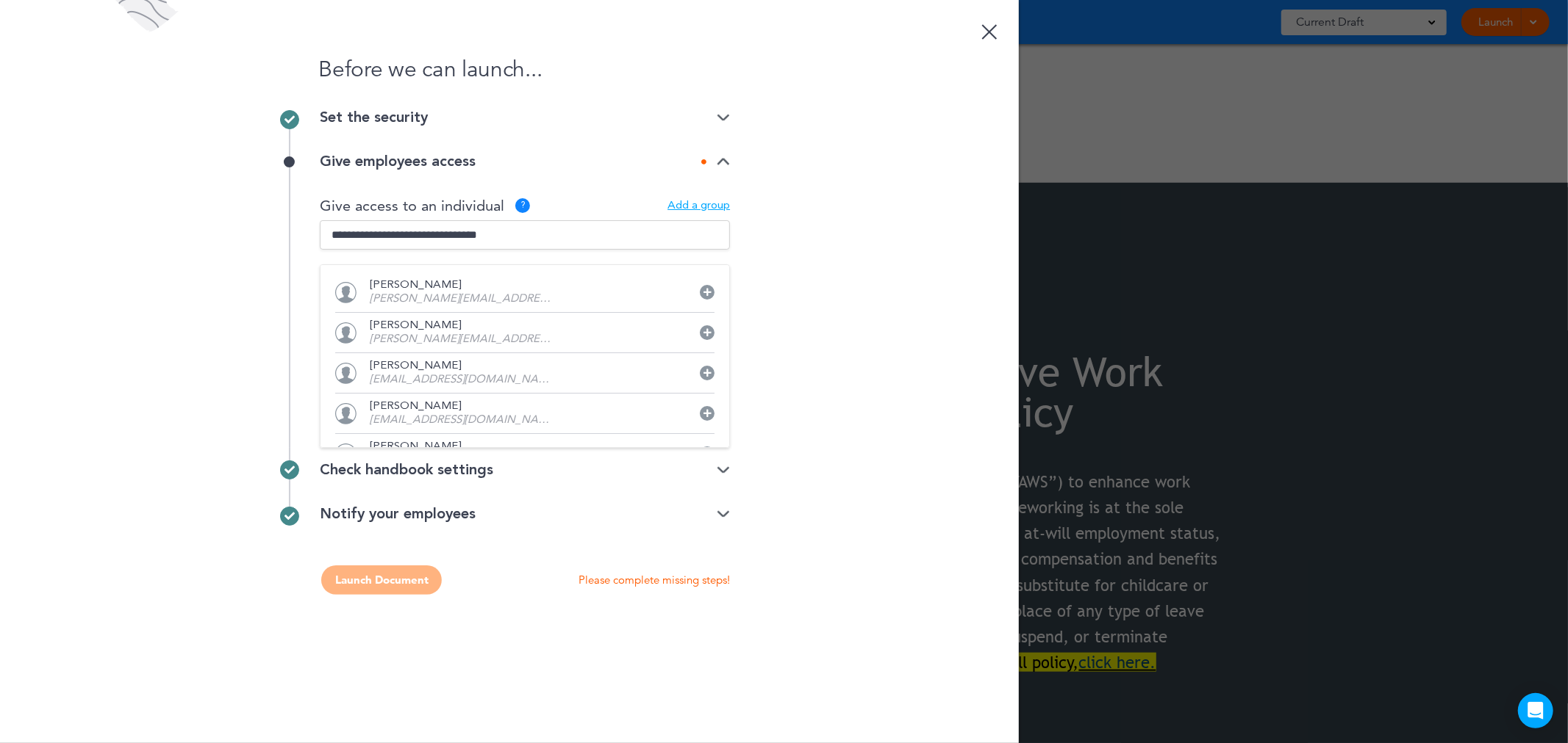
type input "**********"
click at [799, 248] on div "Before we can launch... Set the security Unlisted link Public link Private link…" at bounding box center [509, 372] width 1019 height 743
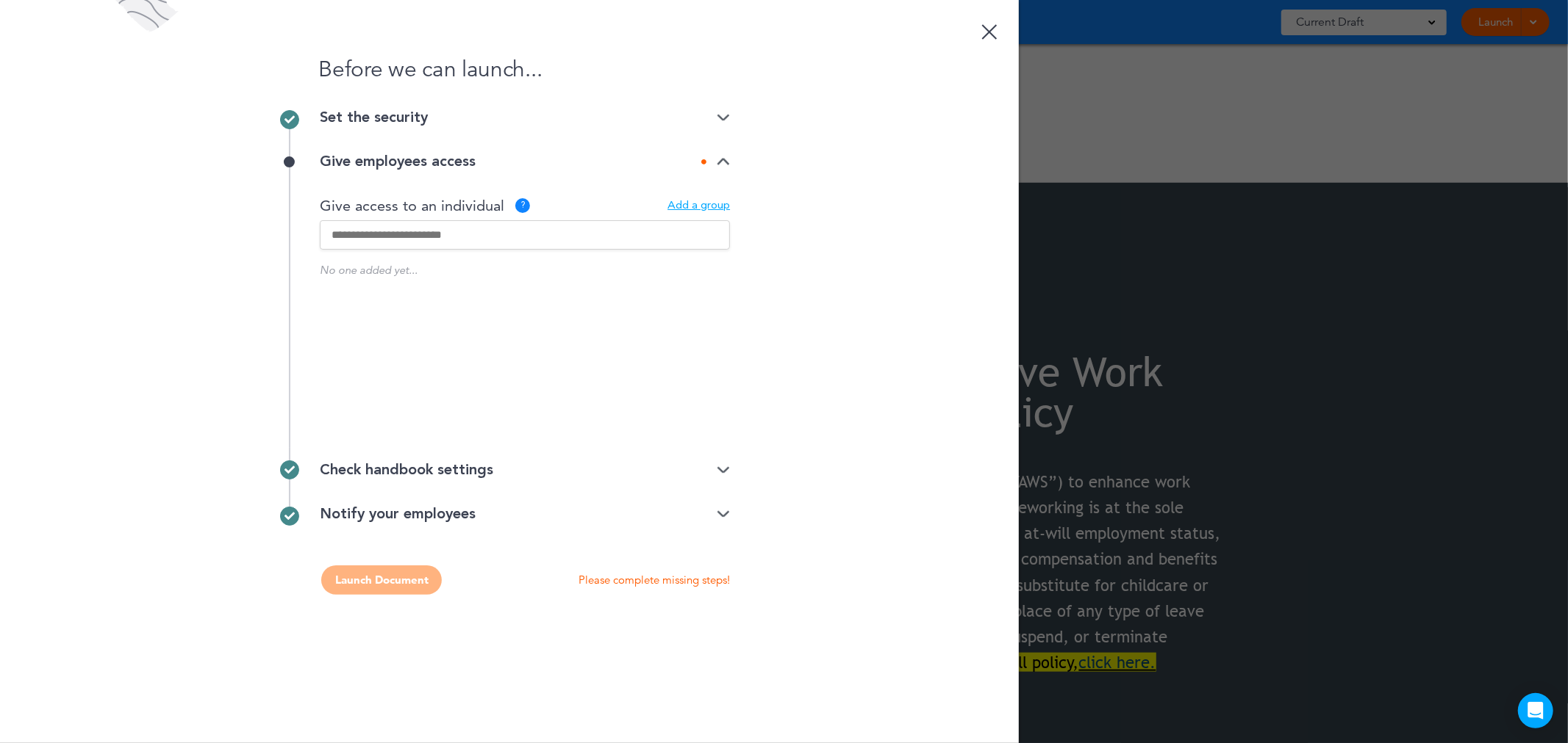
click at [466, 229] on input "text" at bounding box center [524, 234] width 410 height 30
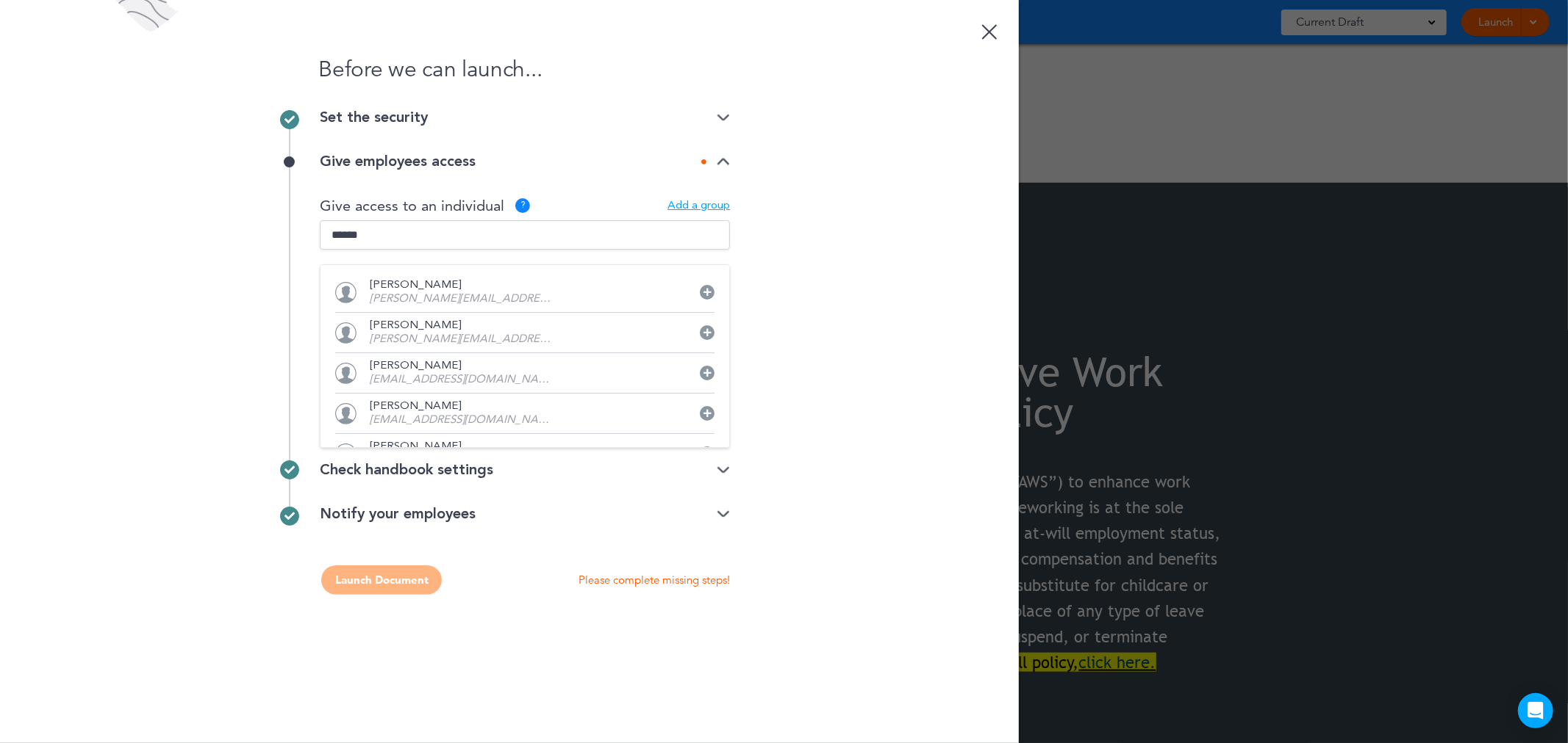
type input "*******"
click at [417, 234] on input "*******" at bounding box center [524, 234] width 410 height 30
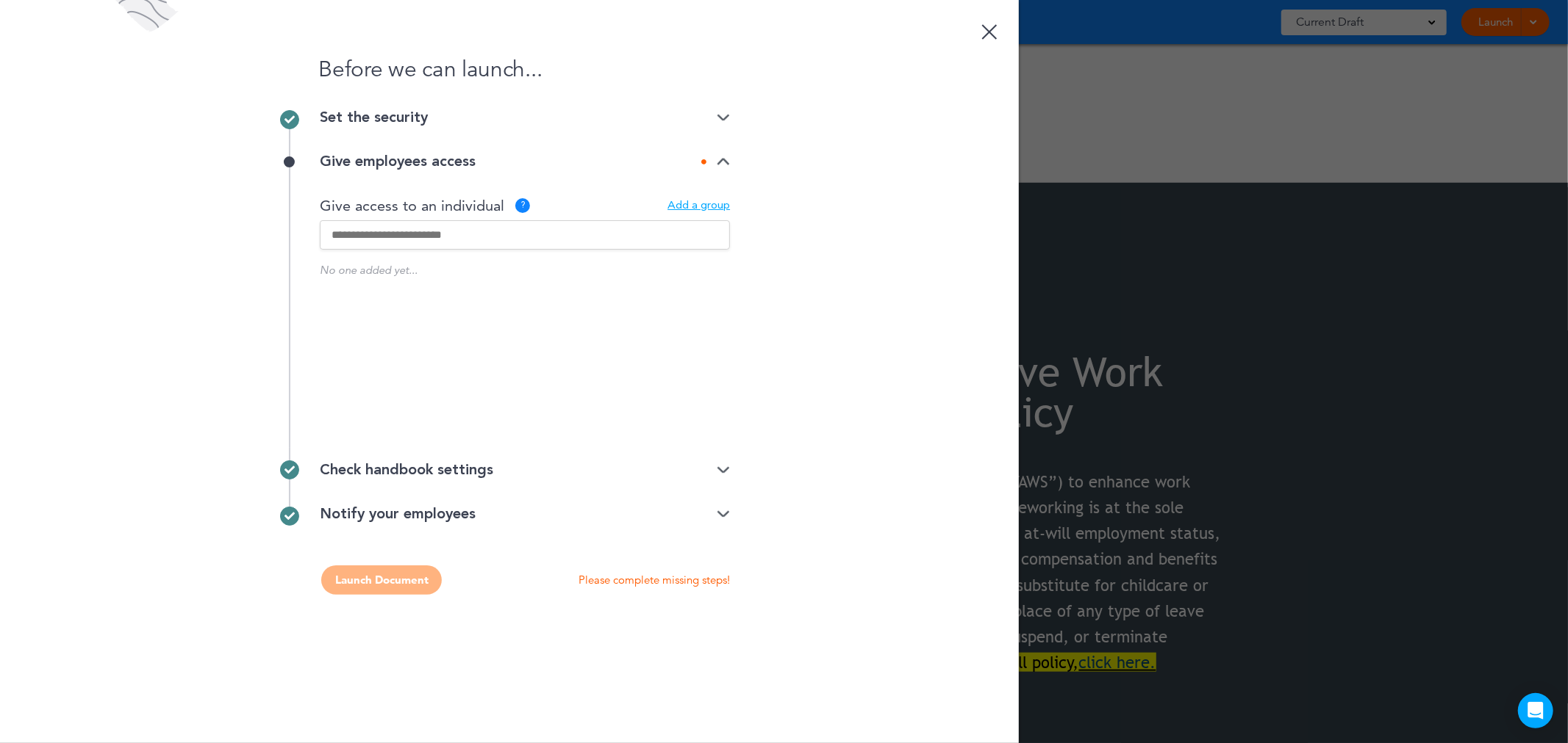
click at [421, 241] on input "text" at bounding box center [524, 234] width 410 height 30
type input "**********"
click at [821, 411] on div "Before we can launch... Set the security Unlisted link Public link Private link…" at bounding box center [509, 372] width 1019 height 743
click at [561, 222] on input "text" at bounding box center [524, 234] width 410 height 30
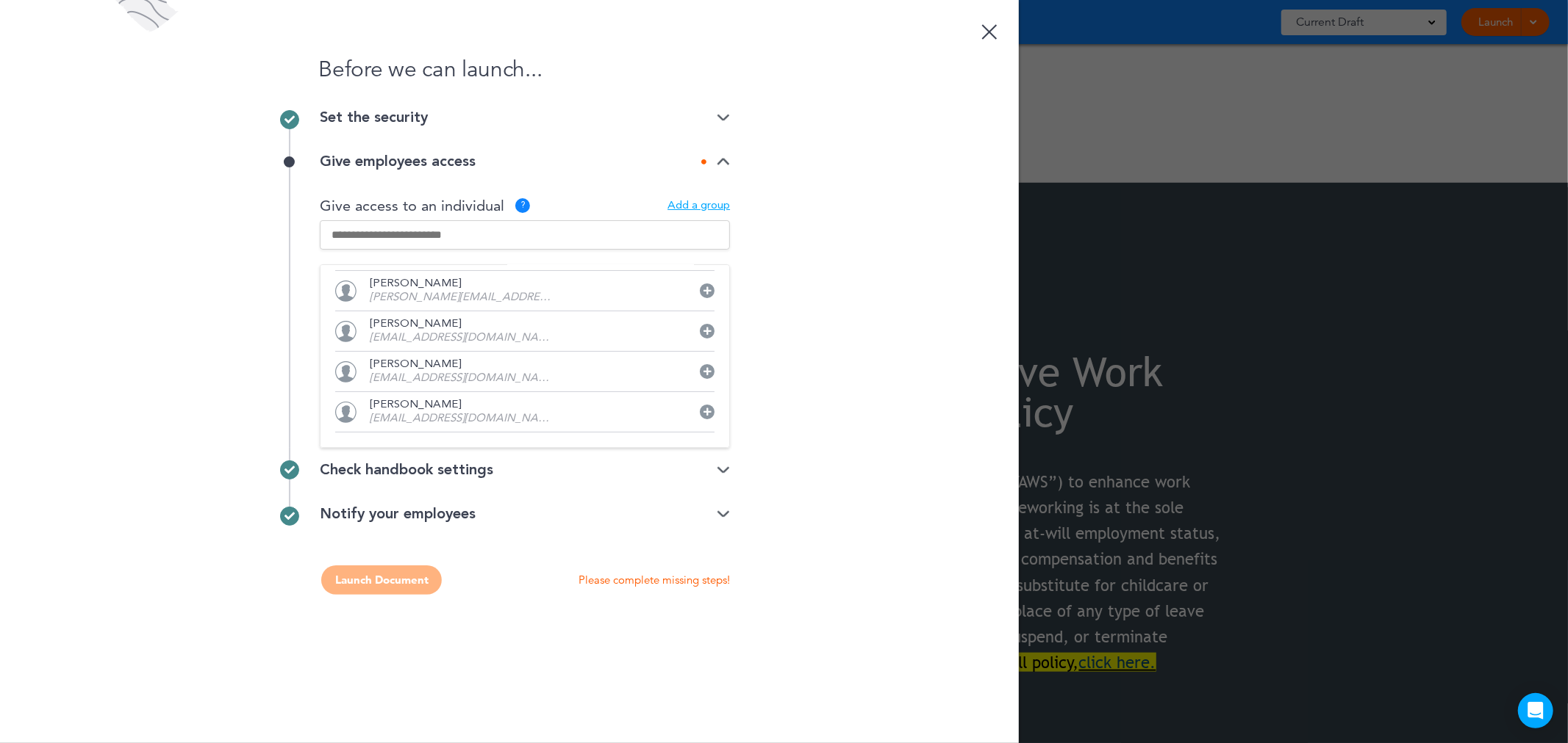
click at [691, 200] on div "Add a group" at bounding box center [698, 206] width 62 height 11
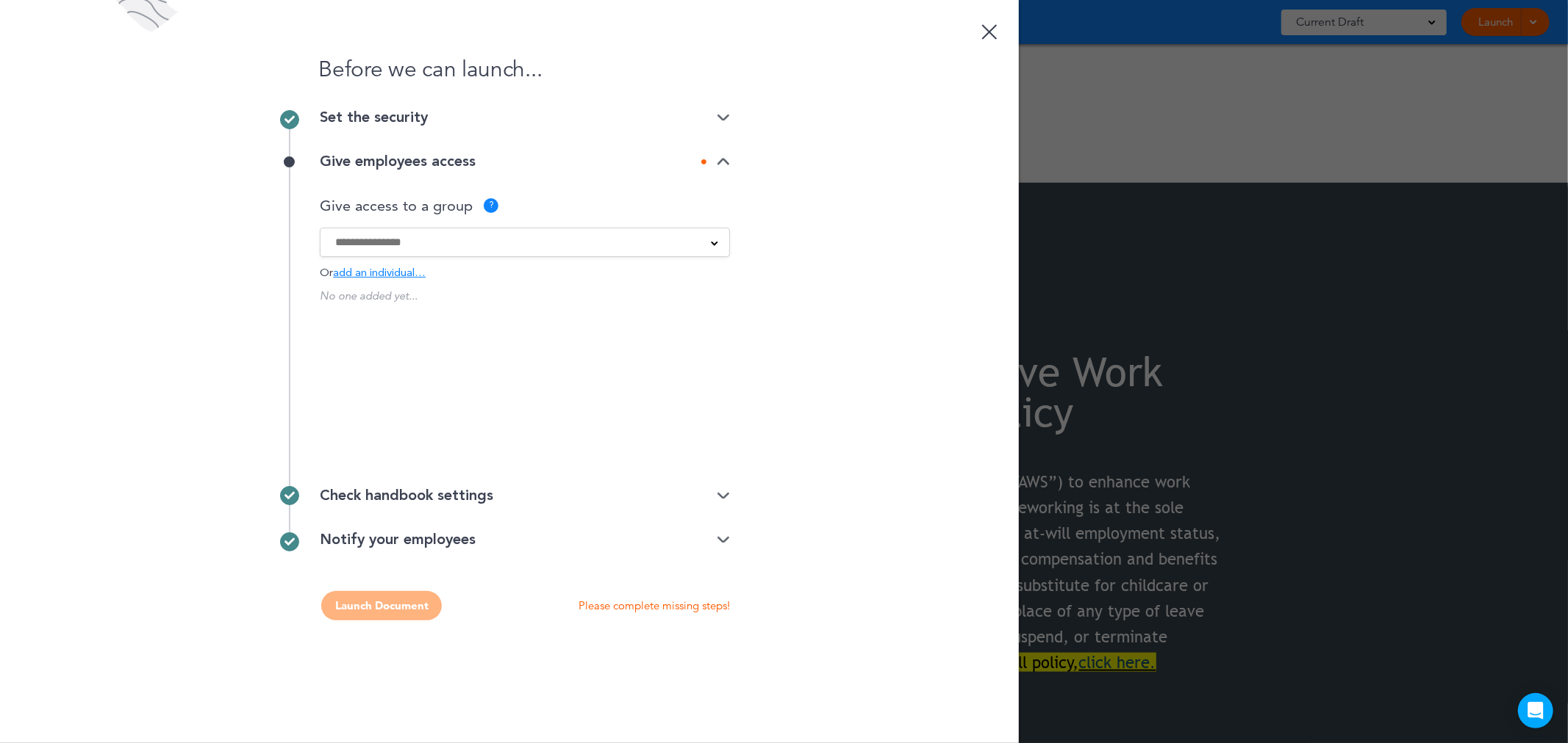
click at [608, 237] on input at bounding box center [515, 243] width 360 height 16
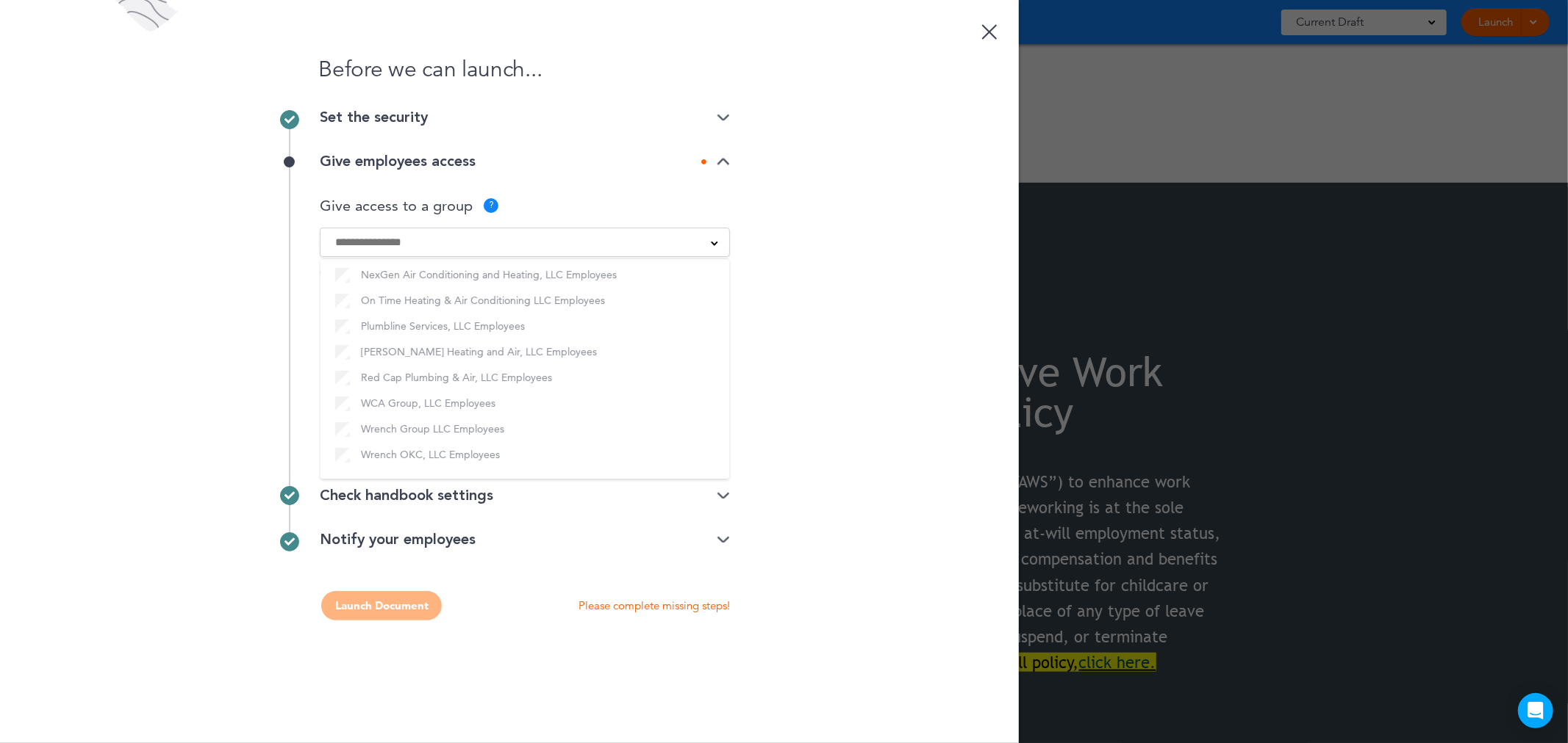
click at [608, 237] on input at bounding box center [515, 243] width 360 height 16
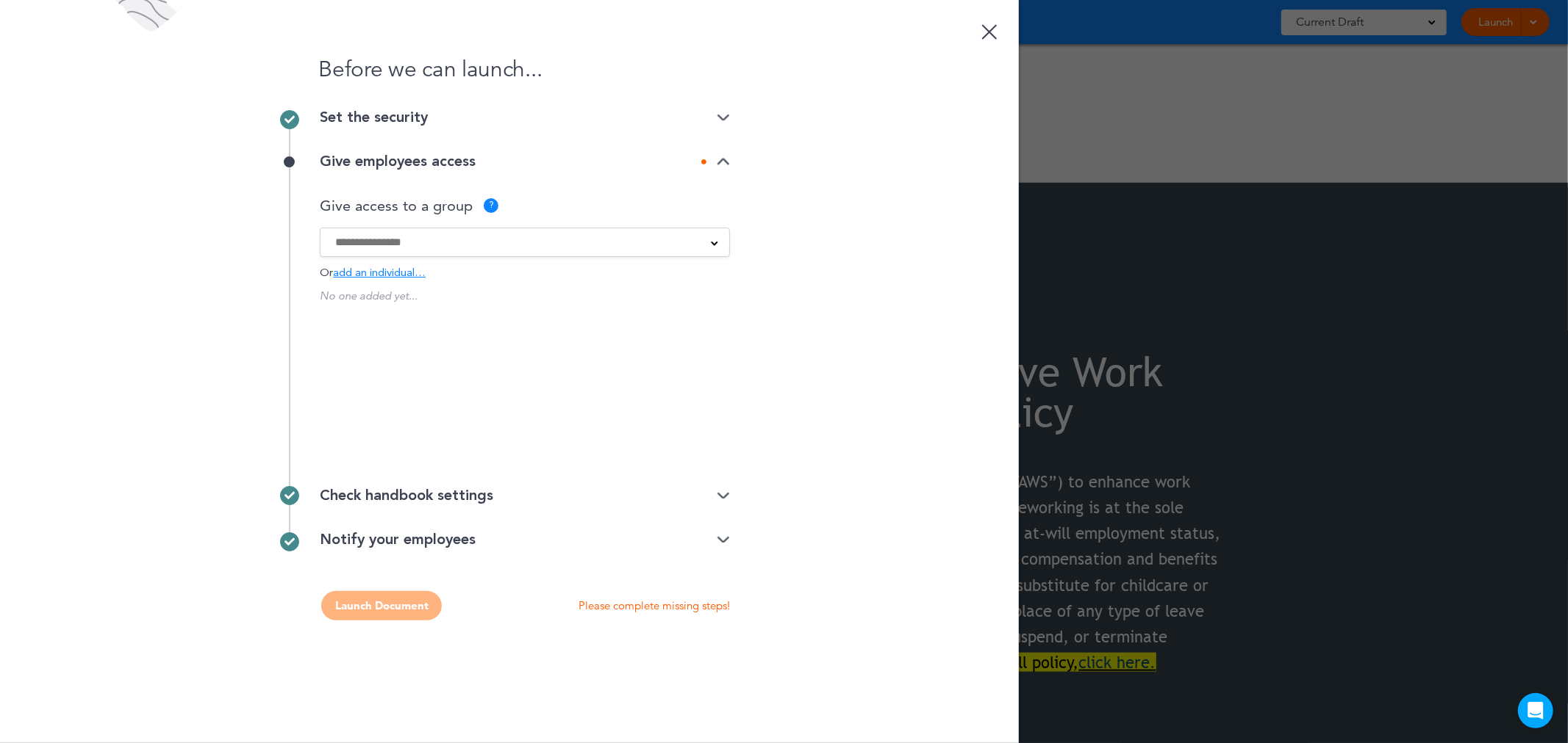
click at [371, 271] on span "add an individual…" at bounding box center [379, 273] width 93 height 11
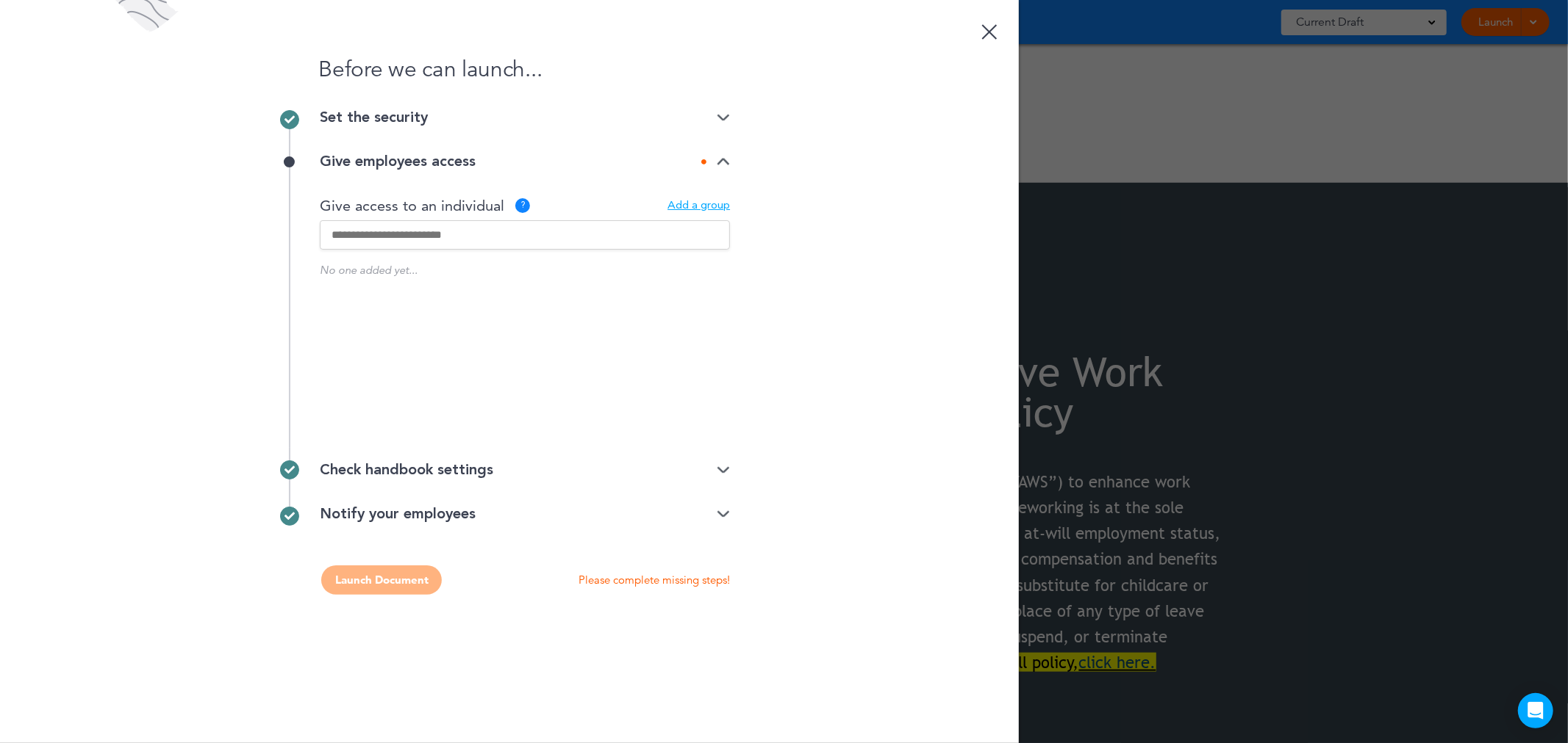
click at [392, 267] on p "No one added yet..." at bounding box center [524, 270] width 410 height 11
click at [397, 276] on p "No one added yet..." at bounding box center [524, 270] width 410 height 11
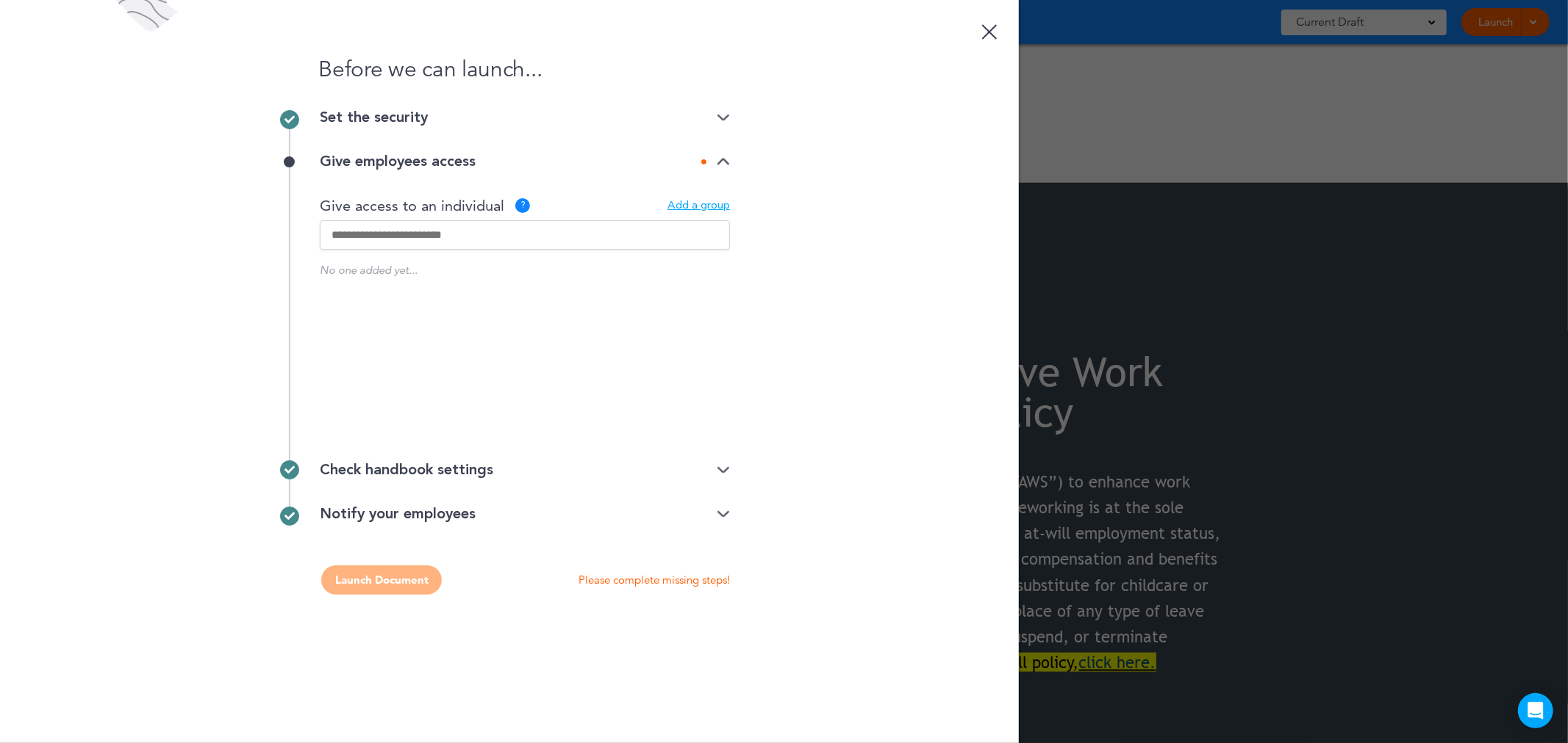
click at [398, 234] on input "text" at bounding box center [524, 234] width 410 height 30
type input "*"
type input "*****"
click at [601, 221] on input "*****" at bounding box center [524, 234] width 410 height 30
click at [594, 243] on input "text" at bounding box center [524, 234] width 410 height 30
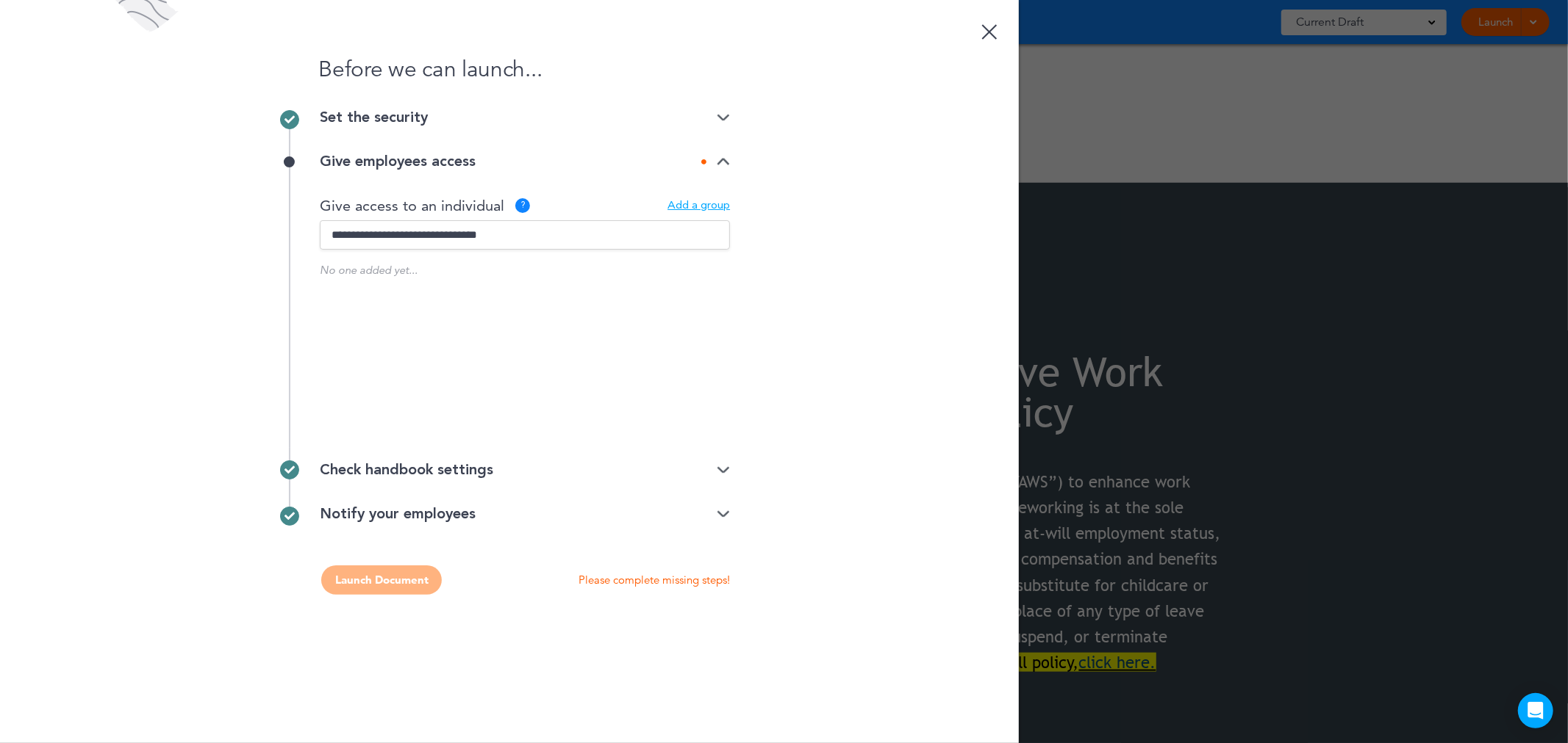
type input "**********"
click at [739, 224] on div "Before we can launch... Set the security Unlisted link Public link Private link…" at bounding box center [509, 372] width 1019 height 743
click at [200, 347] on div "Before we can launch... Set the security Unlisted link Public link Private link…" at bounding box center [509, 372] width 1019 height 743
click at [523, 206] on div "?" at bounding box center [522, 206] width 14 height 14
click at [521, 206] on div "?" at bounding box center [522, 206] width 14 height 14
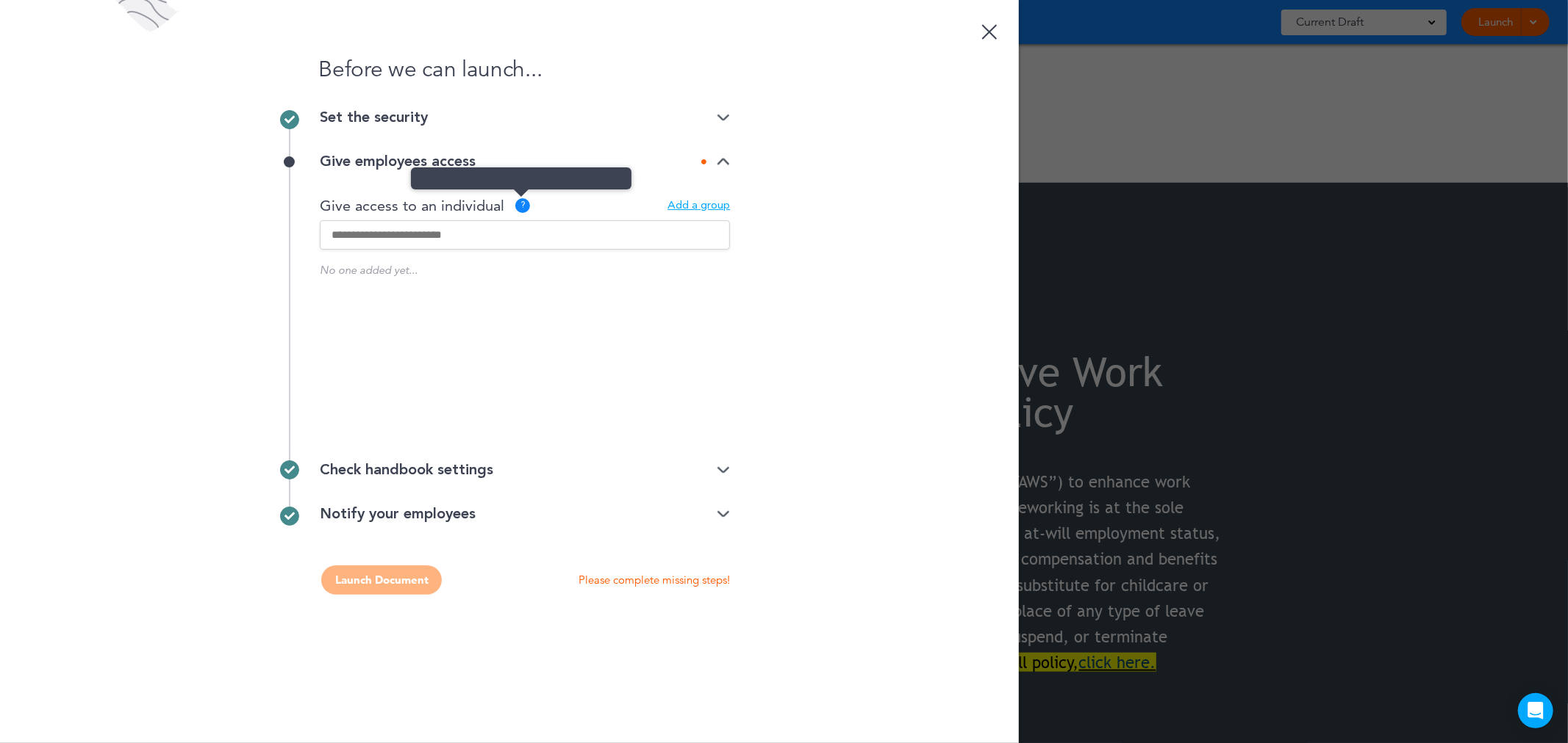
click at [520, 189] on span at bounding box center [521, 179] width 220 height 22
click at [516, 180] on span at bounding box center [521, 179] width 220 height 22
click at [825, 243] on div "Before we can launch... Set the security Unlisted link Public link Private link…" at bounding box center [509, 372] width 1019 height 743
click at [722, 162] on img at bounding box center [723, 161] width 14 height 10
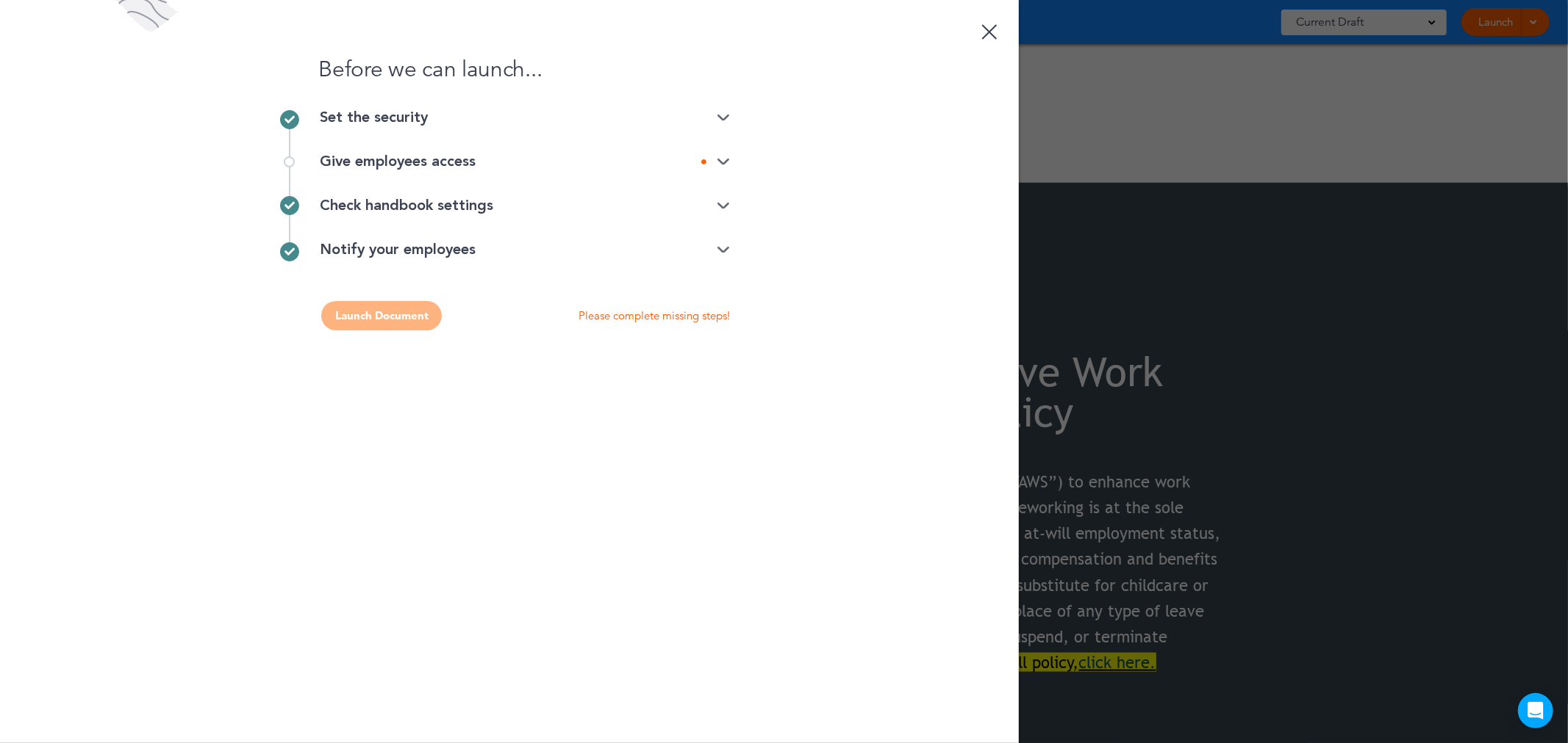
click at [721, 162] on img at bounding box center [723, 161] width 14 height 10
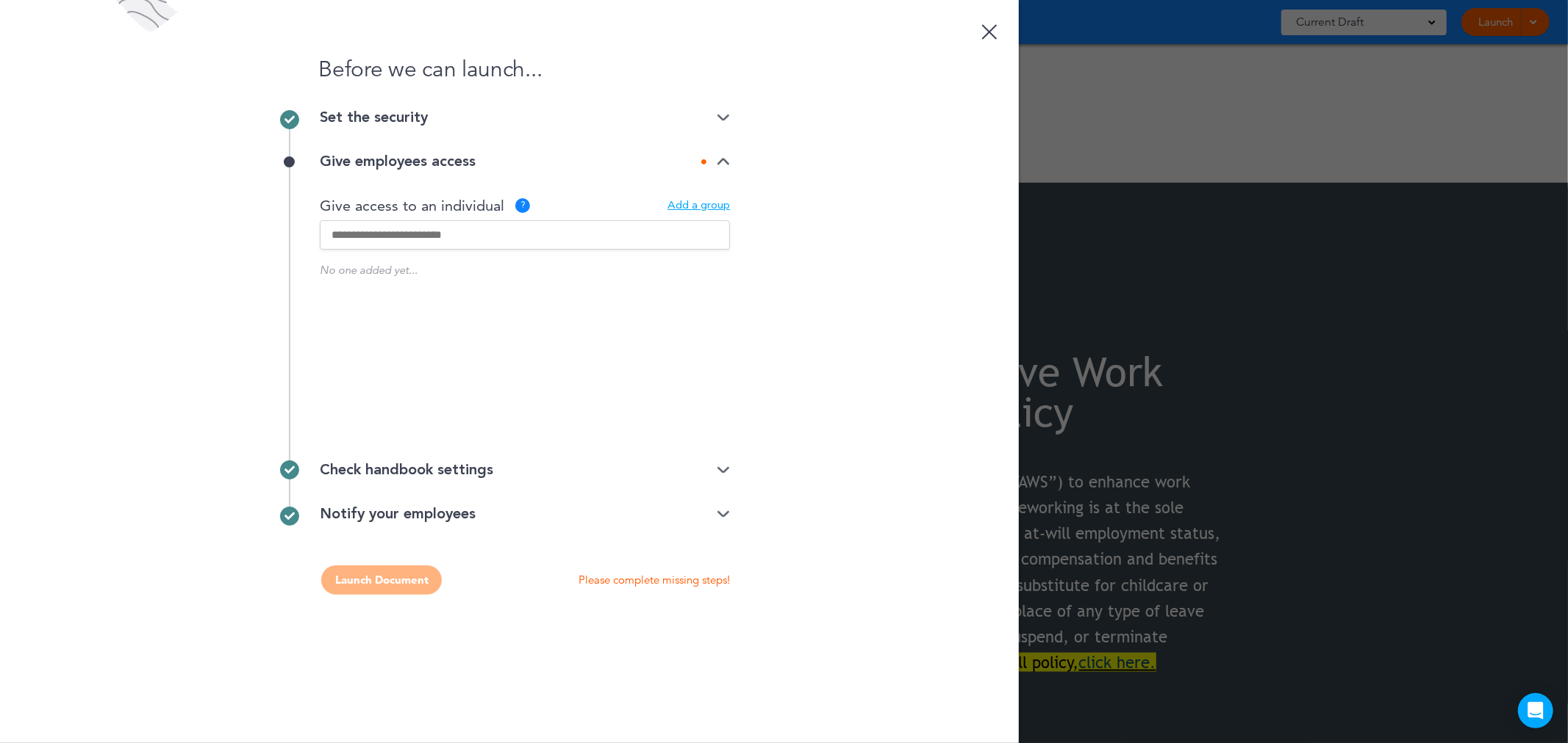
click at [454, 241] on input "text" at bounding box center [524, 234] width 410 height 30
click at [725, 208] on div "Add a group" at bounding box center [698, 206] width 62 height 11
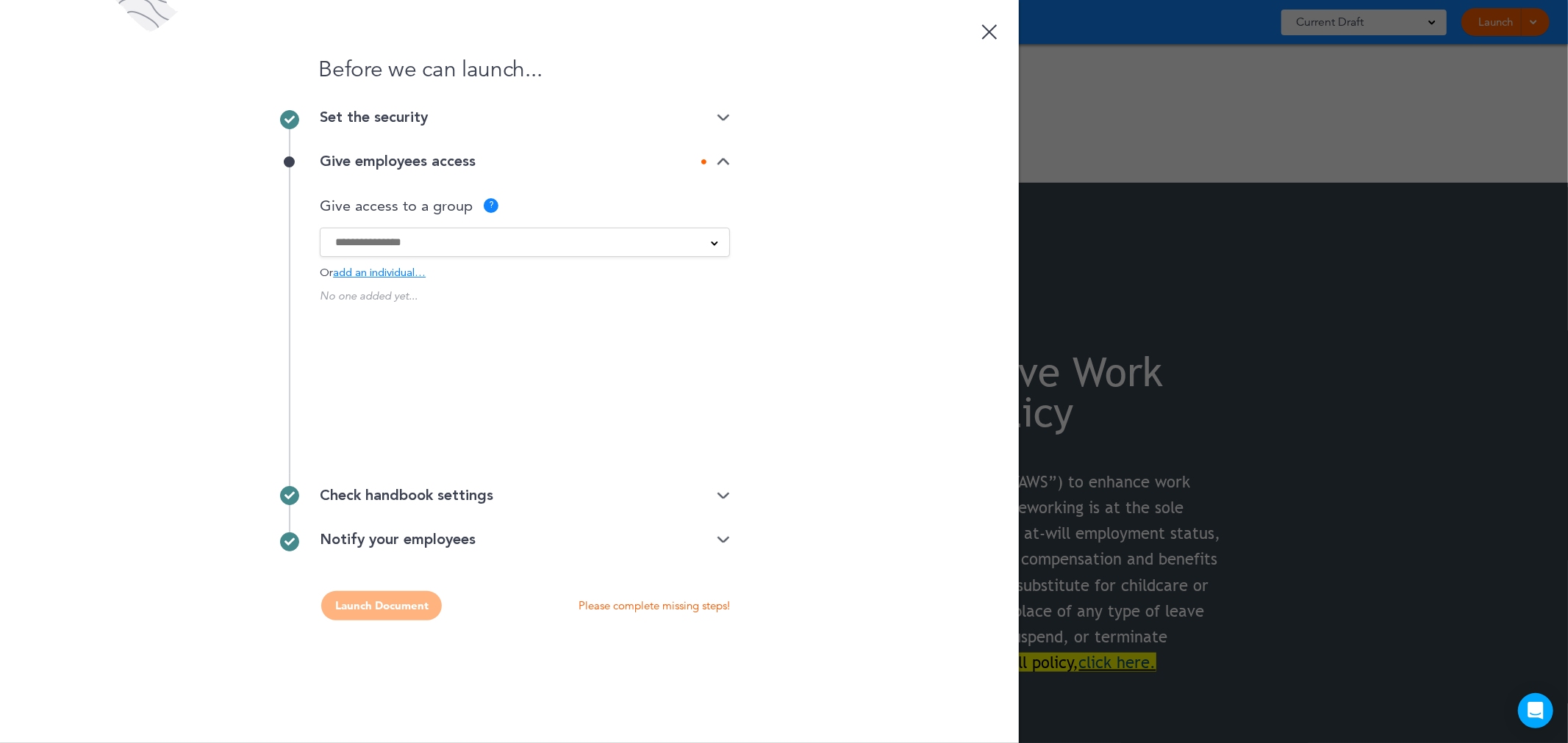
click at [412, 273] on span "add an individual…" at bounding box center [379, 273] width 93 height 11
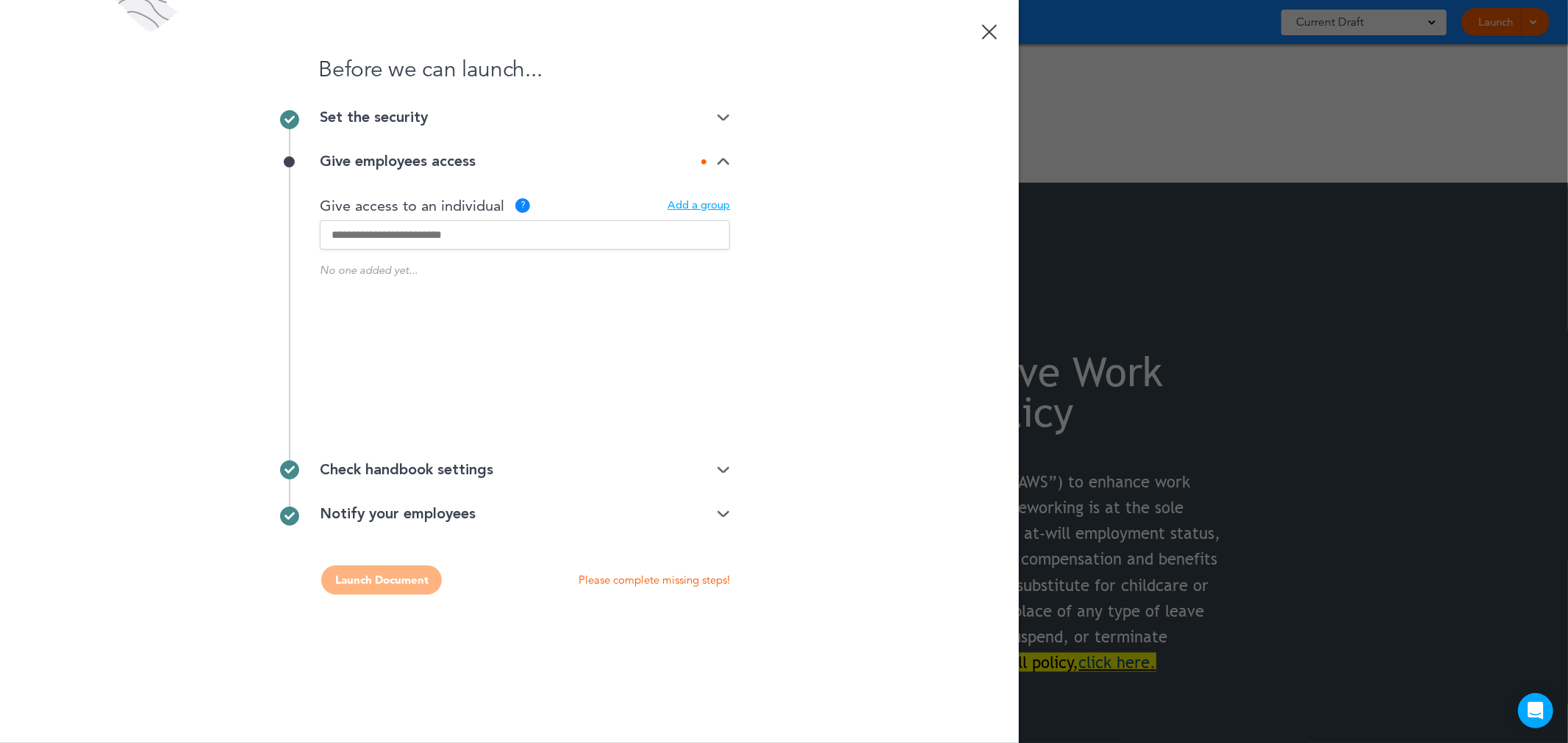
click at [696, 204] on div "Add a group" at bounding box center [698, 206] width 62 height 11
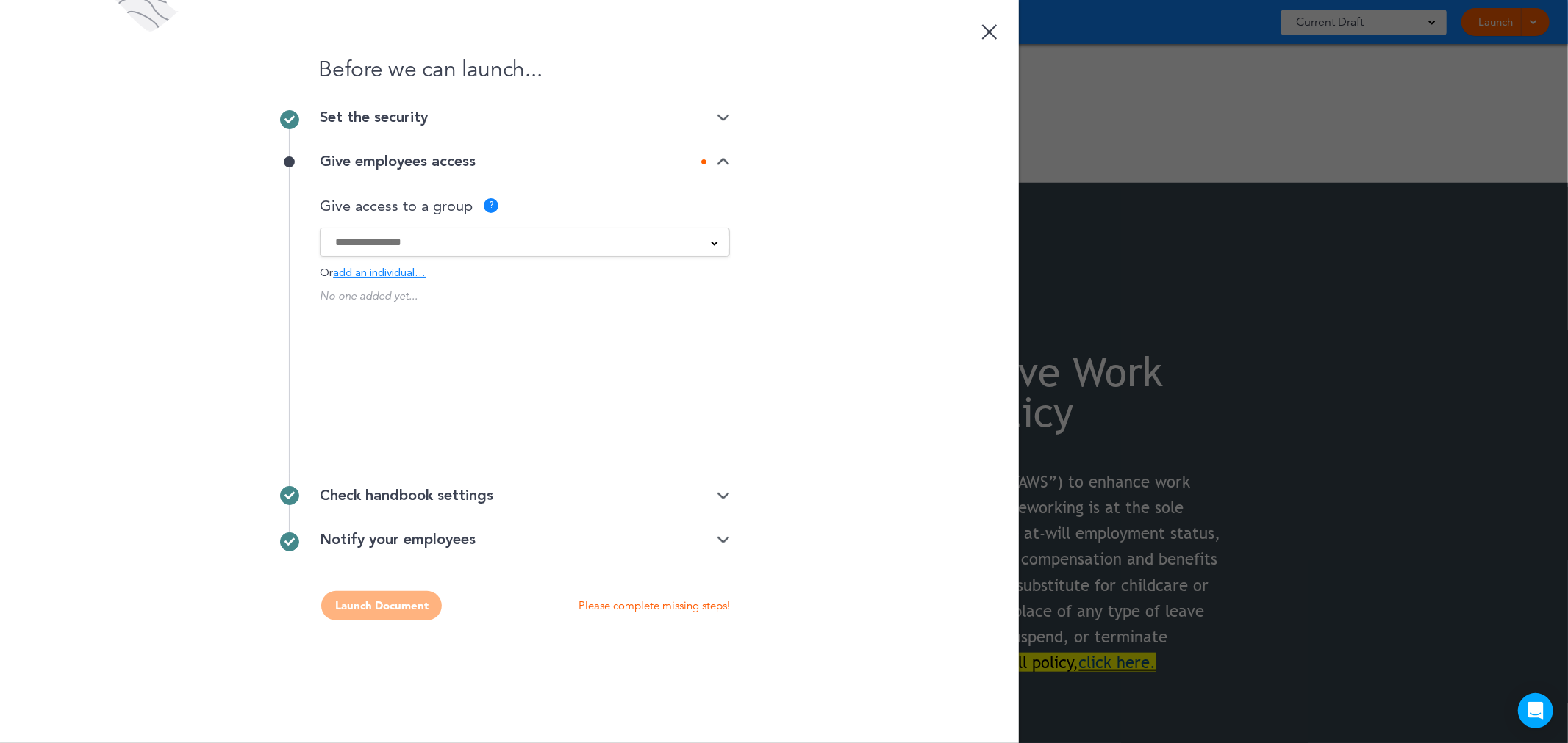
click at [399, 273] on span "add an individual…" at bounding box center [379, 273] width 93 height 11
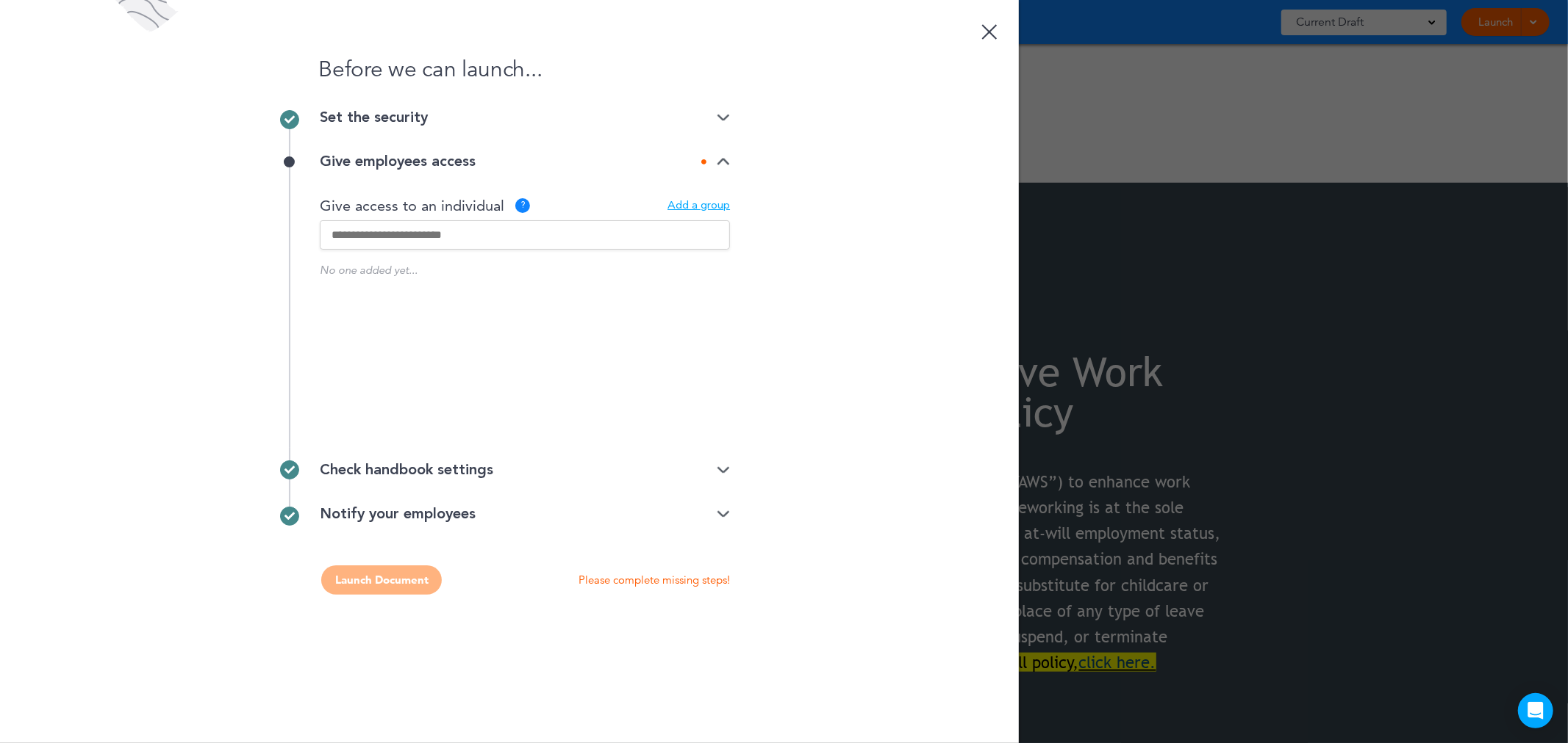
click at [397, 237] on input "text" at bounding box center [524, 234] width 410 height 30
type input "*******"
click at [854, 320] on div "Before we can launch... Set the security Unlisted link Public link Private link…" at bounding box center [509, 372] width 1019 height 743
click at [747, 632] on div "Before we can launch... Set the security Unlisted link Public link Private link…" at bounding box center [509, 372] width 1019 height 743
click at [714, 203] on div "Add a group" at bounding box center [698, 206] width 62 height 11
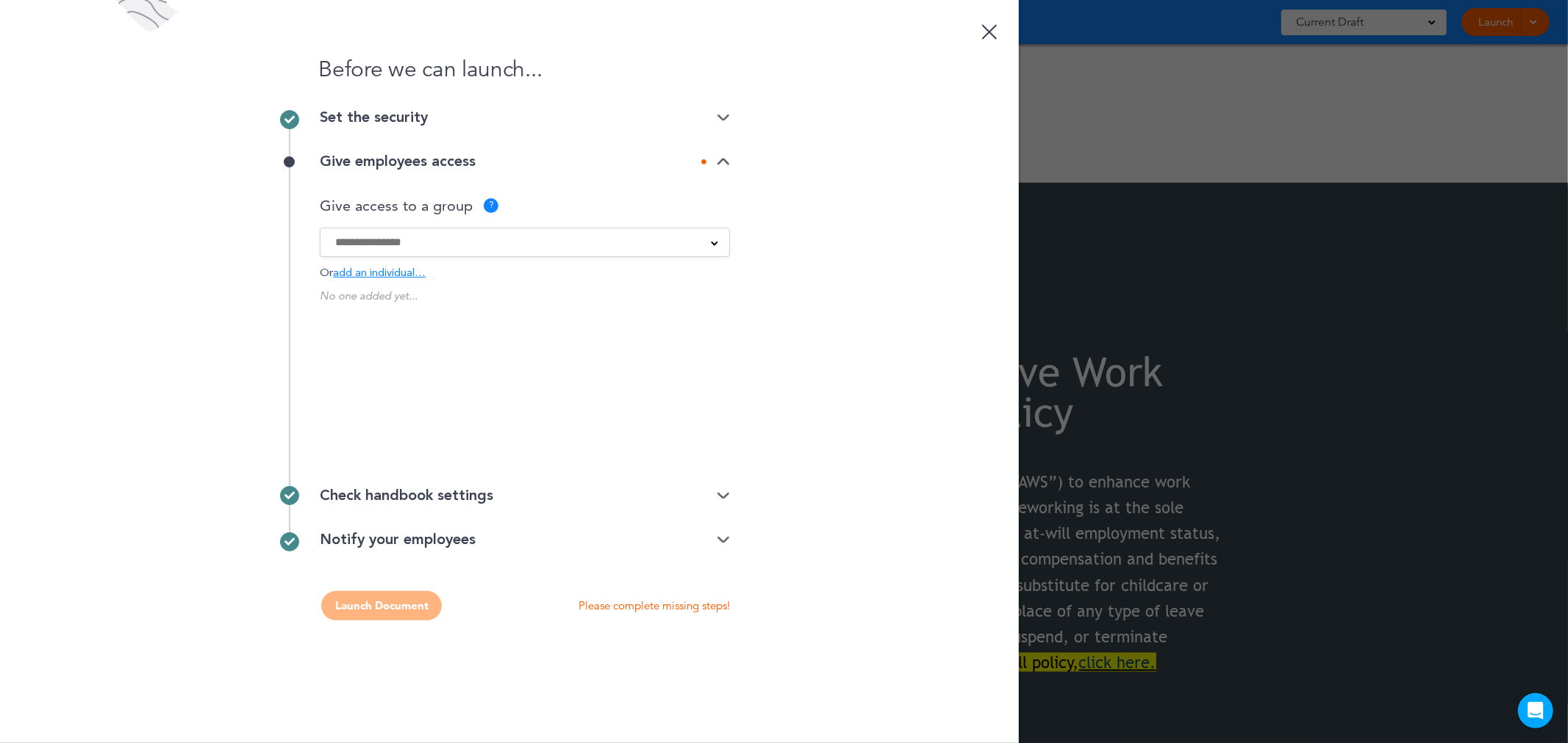
click at [405, 271] on span "add an individual…" at bounding box center [379, 273] width 93 height 11
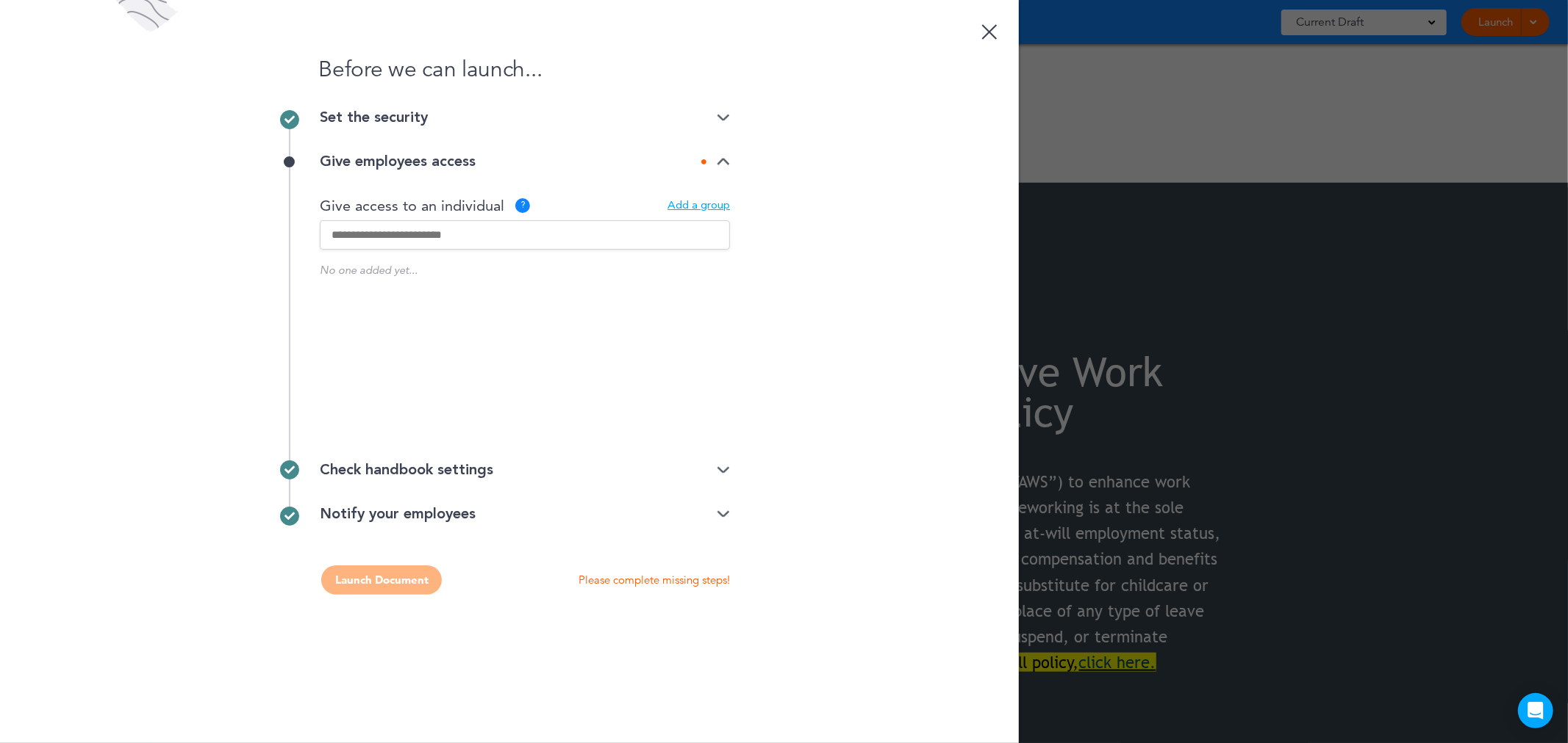
click at [707, 197] on div "Give access to a group ? All About Family Home Services, LLC Employees All empl…" at bounding box center [524, 316] width 410 height 264
click at [686, 207] on div "Add a group" at bounding box center [698, 206] width 62 height 11
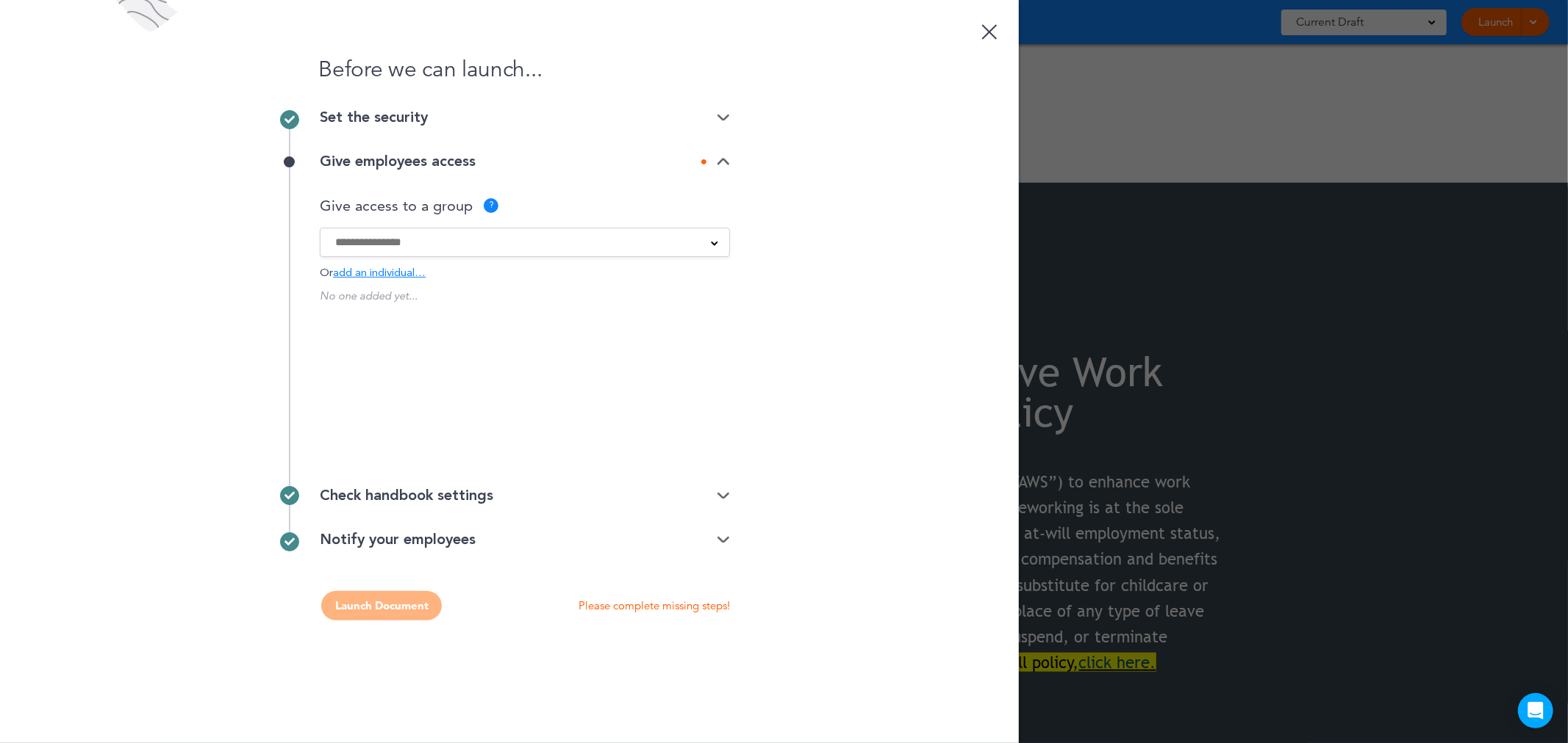
scroll to position [0, 0]
click at [460, 311] on p "Juanita Juanita.Rager@maxservicegroup.com" at bounding box center [462, 311] width 184 height 11
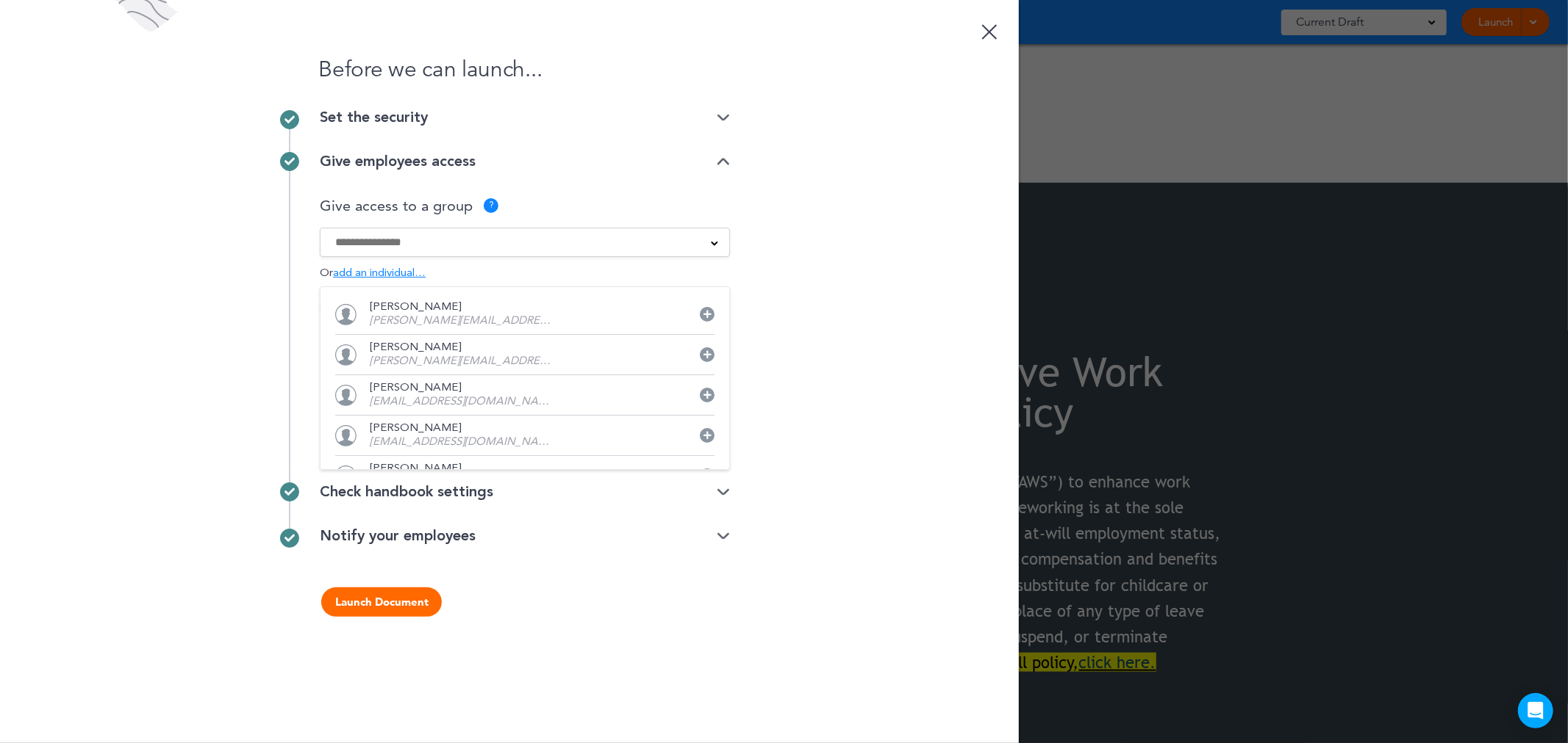
click at [184, 264] on div "Before we can launch... Set the security Unlisted link Public link Private link…" at bounding box center [509, 372] width 1019 height 743
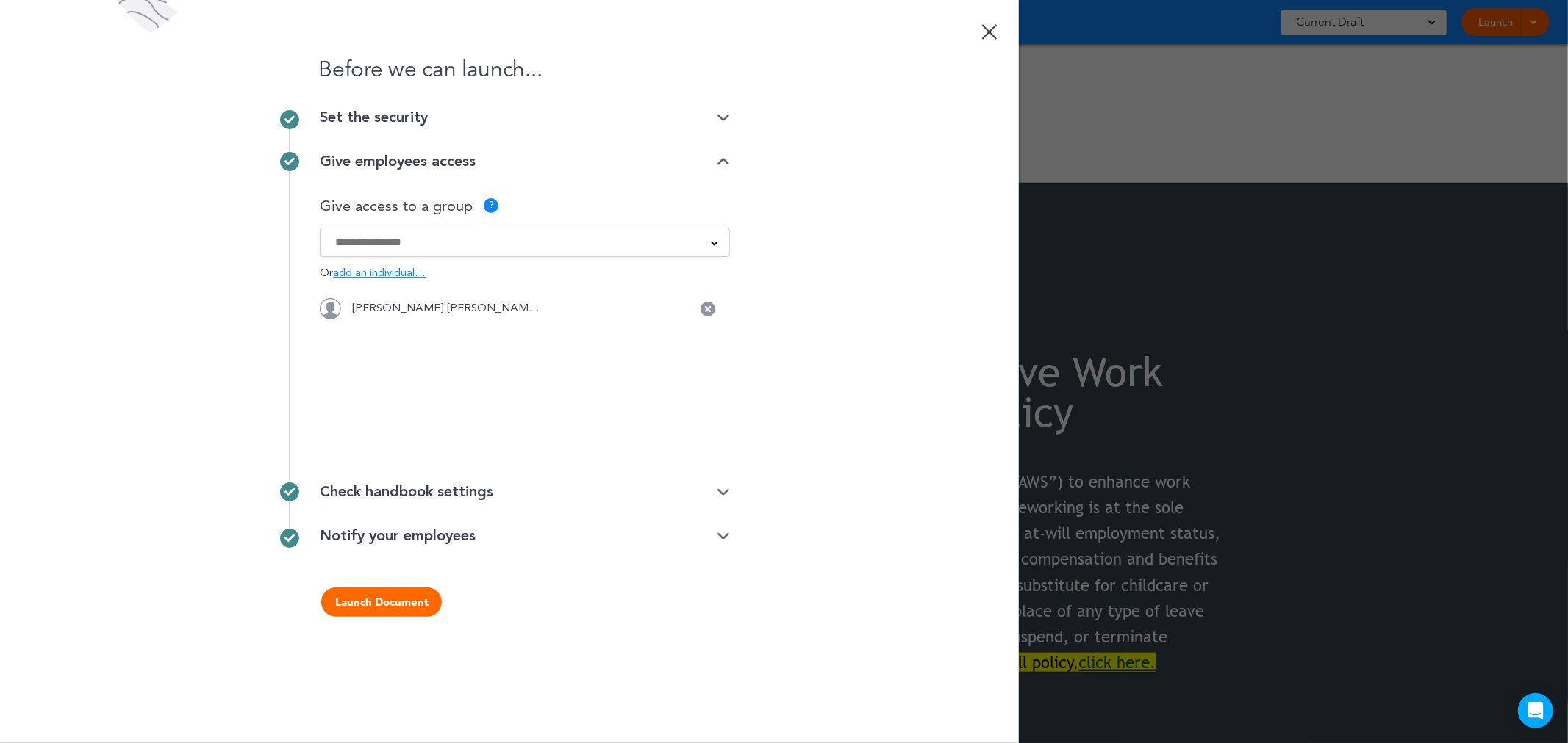
click at [401, 599] on button "Launch Document" at bounding box center [382, 602] width 121 height 30
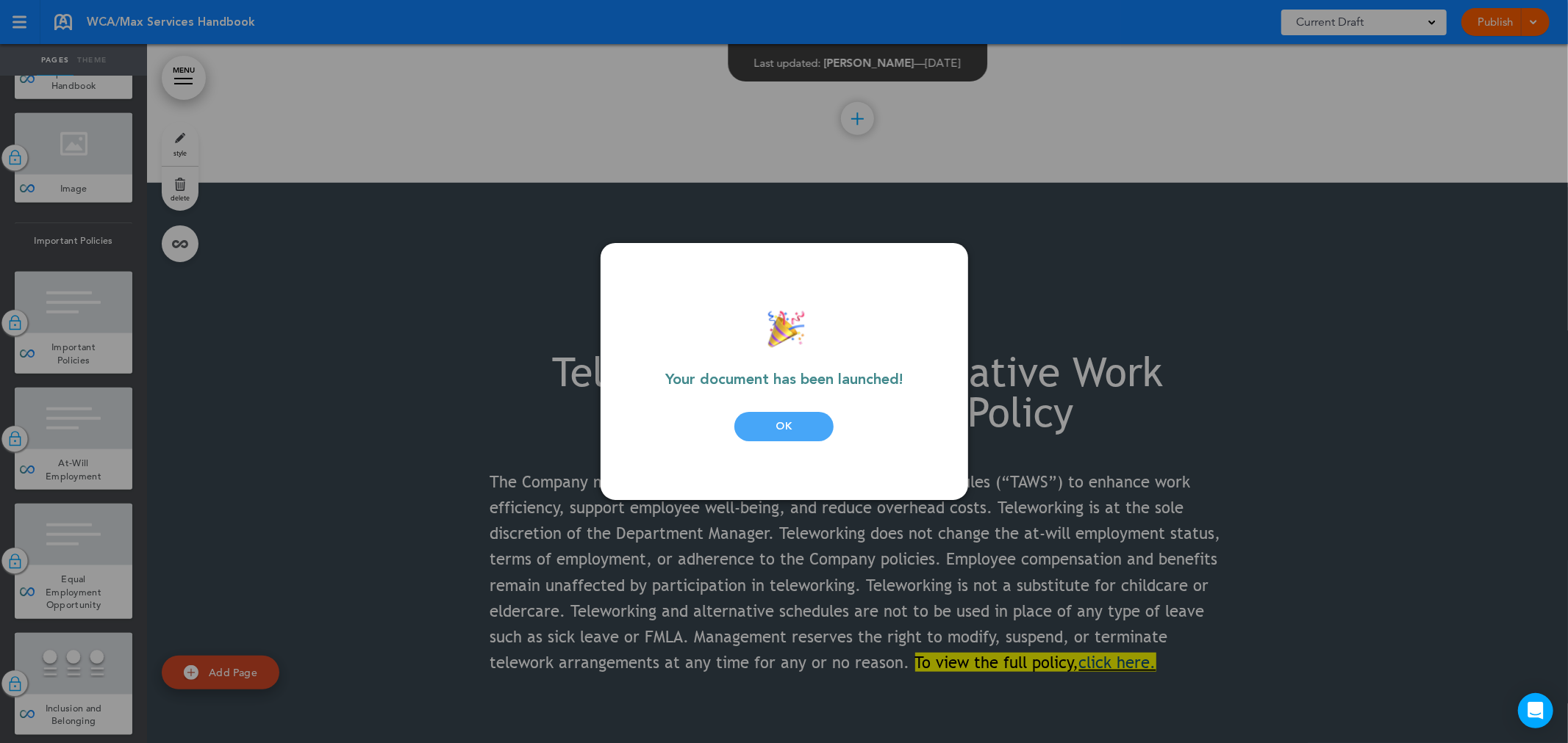
click at [807, 429] on div "OK" at bounding box center [784, 427] width 99 height 30
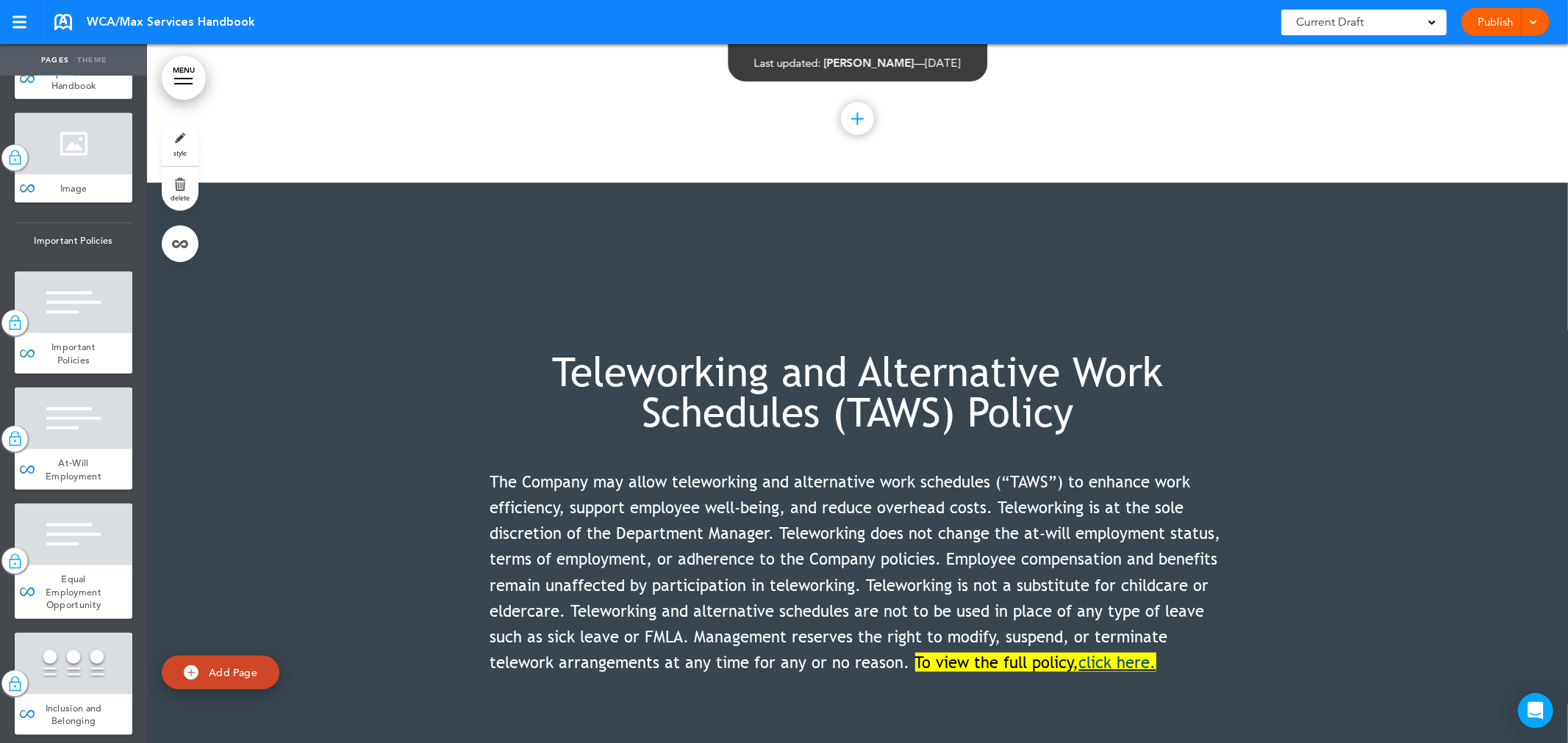
click at [1533, 21] on span at bounding box center [1533, 21] width 10 height 10
click at [1503, 19] on link "Publish" at bounding box center [1495, 22] width 46 height 28
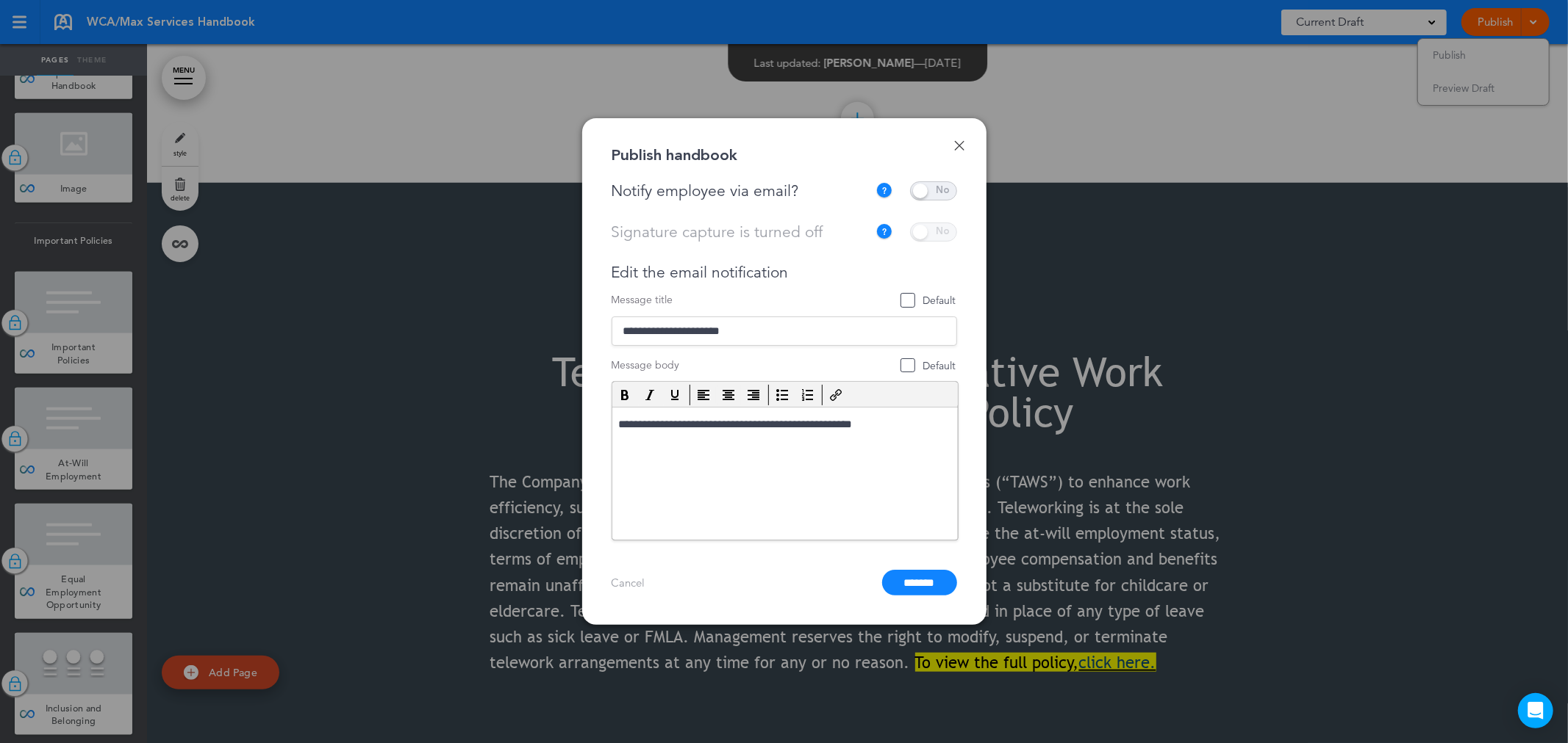
click at [1322, 78] on div at bounding box center [784, 372] width 1568 height 743
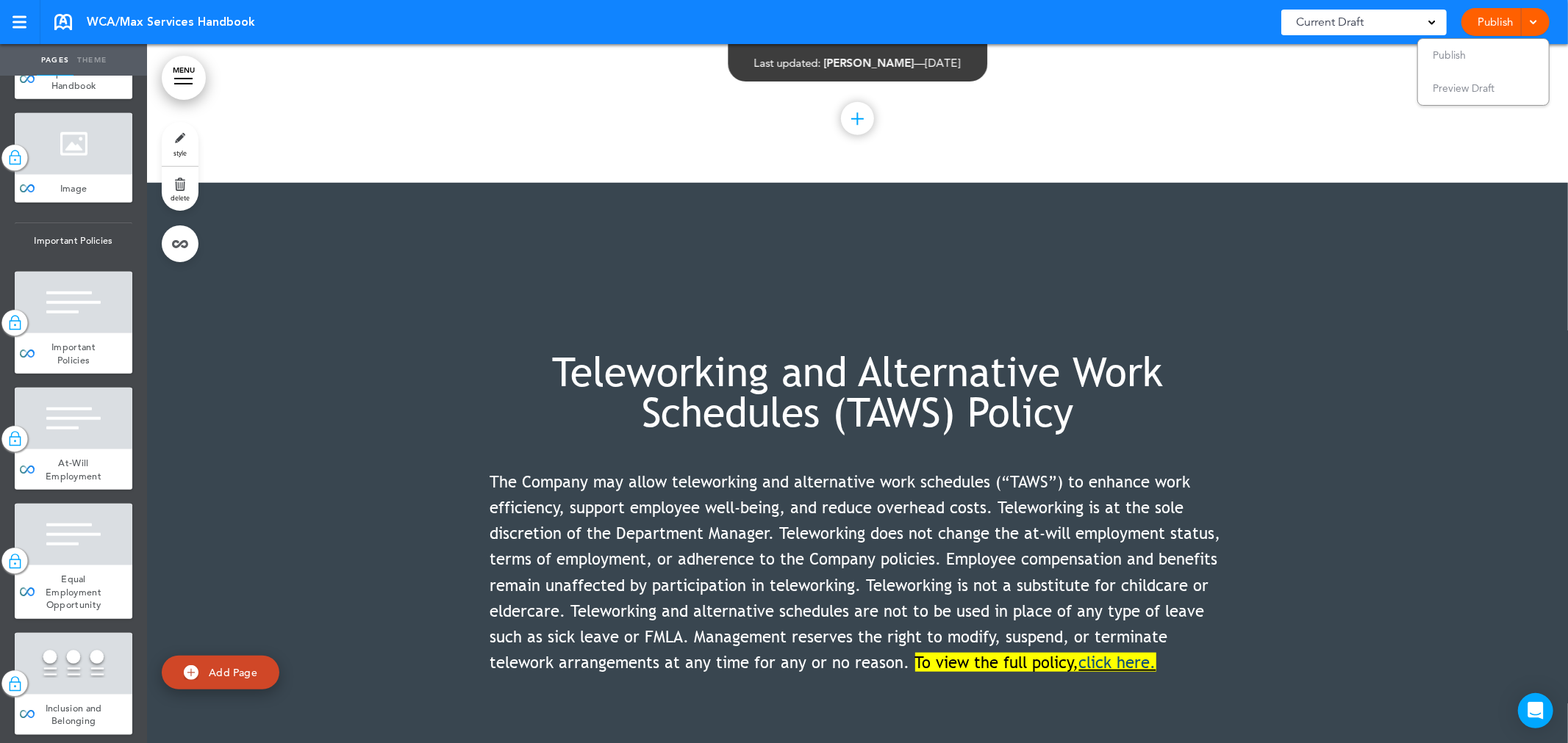
click at [1392, 18] on div "Current Draft" at bounding box center [1363, 23] width 165 height 26
click at [25, 22] on div at bounding box center [19, 23] width 14 height 2
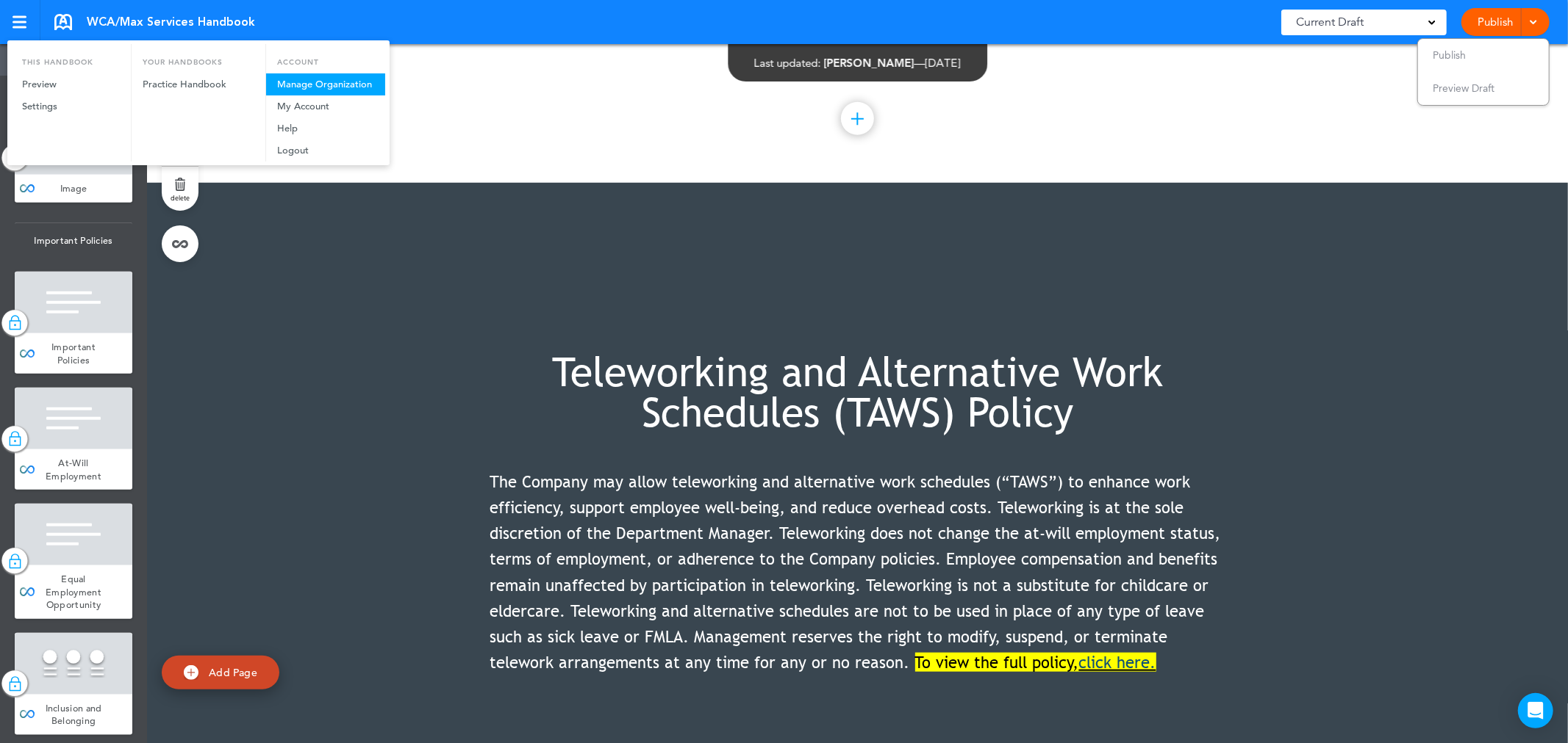
click at [339, 86] on link "Manage Organization" at bounding box center [326, 84] width 119 height 22
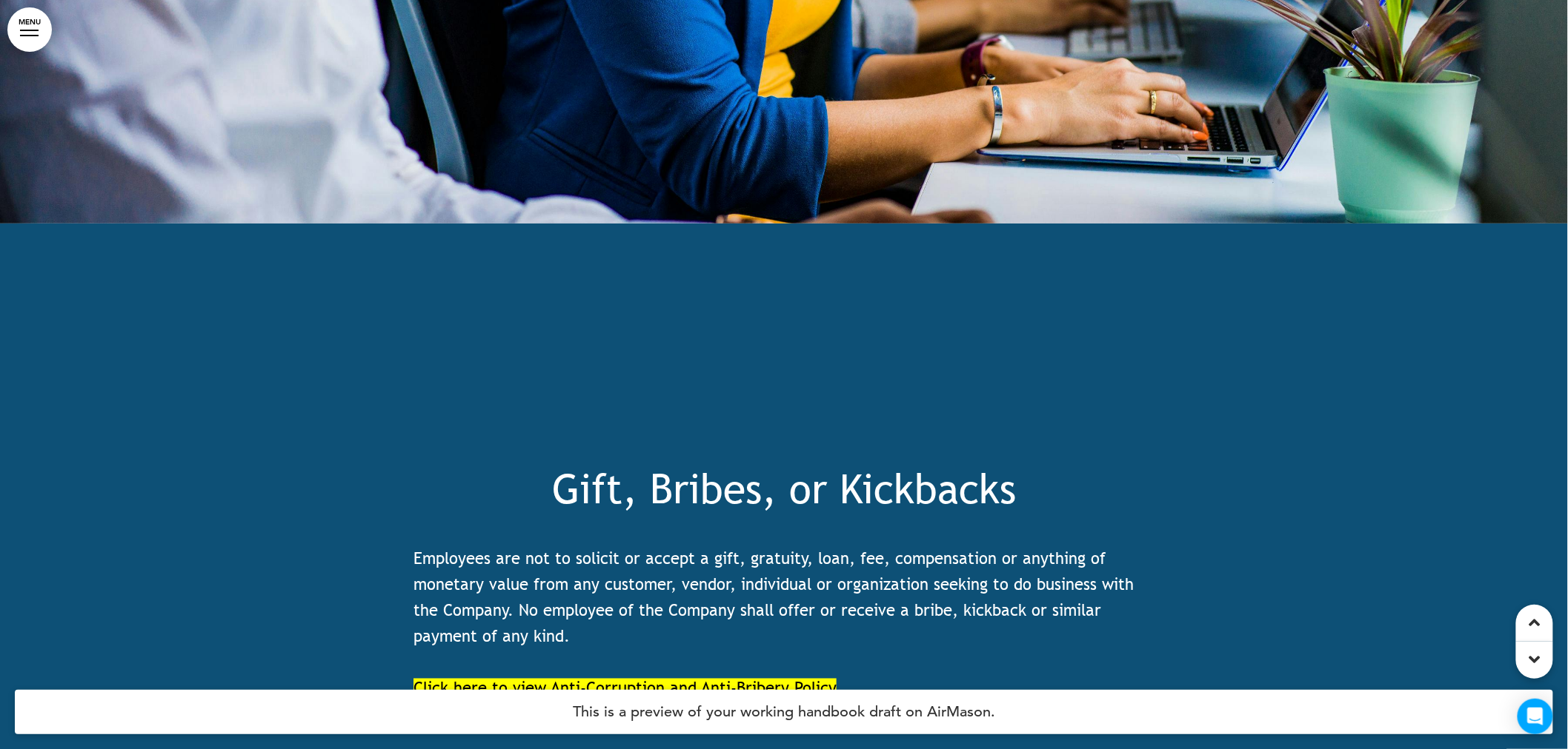
scroll to position [24356, 0]
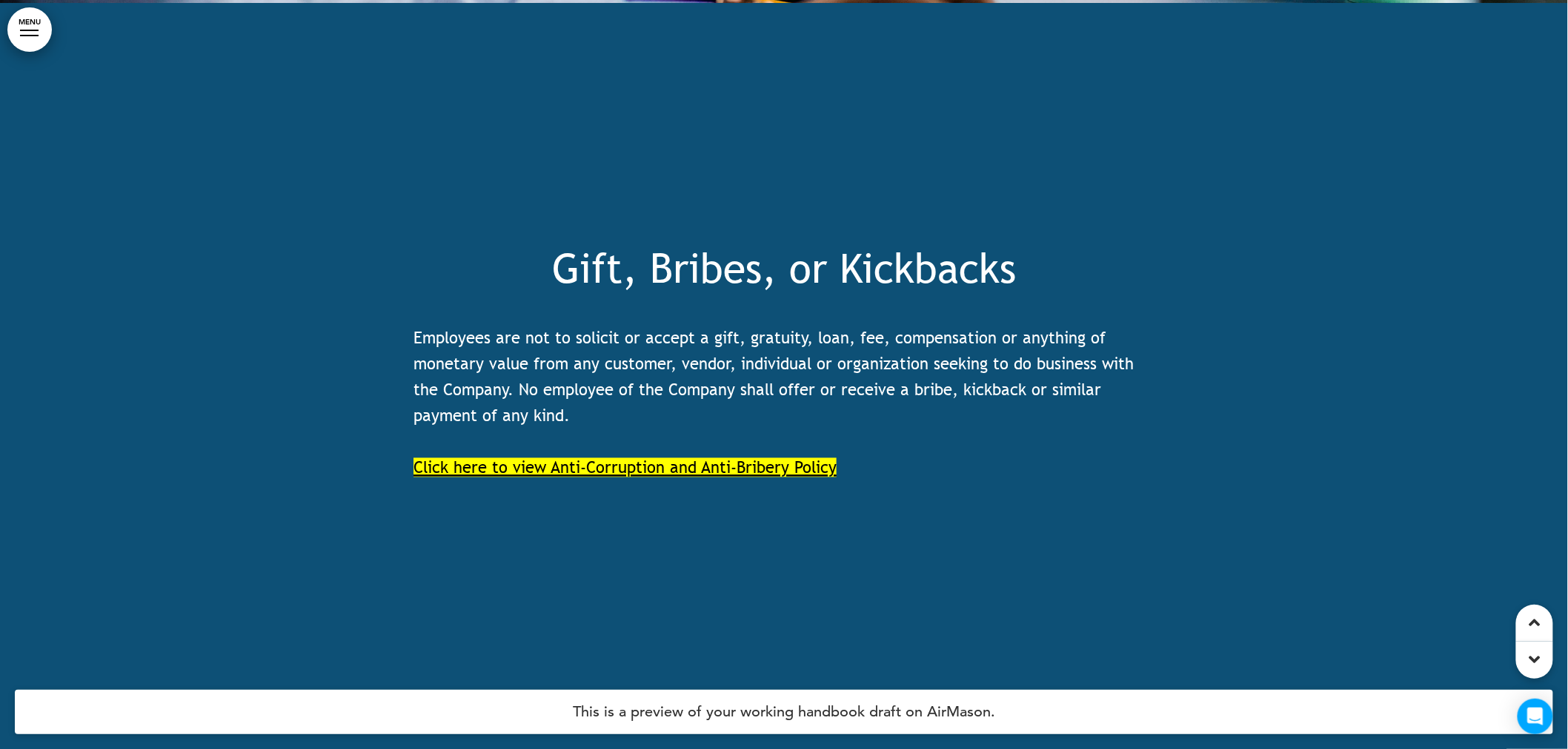
click at [745, 458] on span "Click here to view Anti-Corruption and Anti-Bribery Policy" at bounding box center [625, 467] width 423 height 19
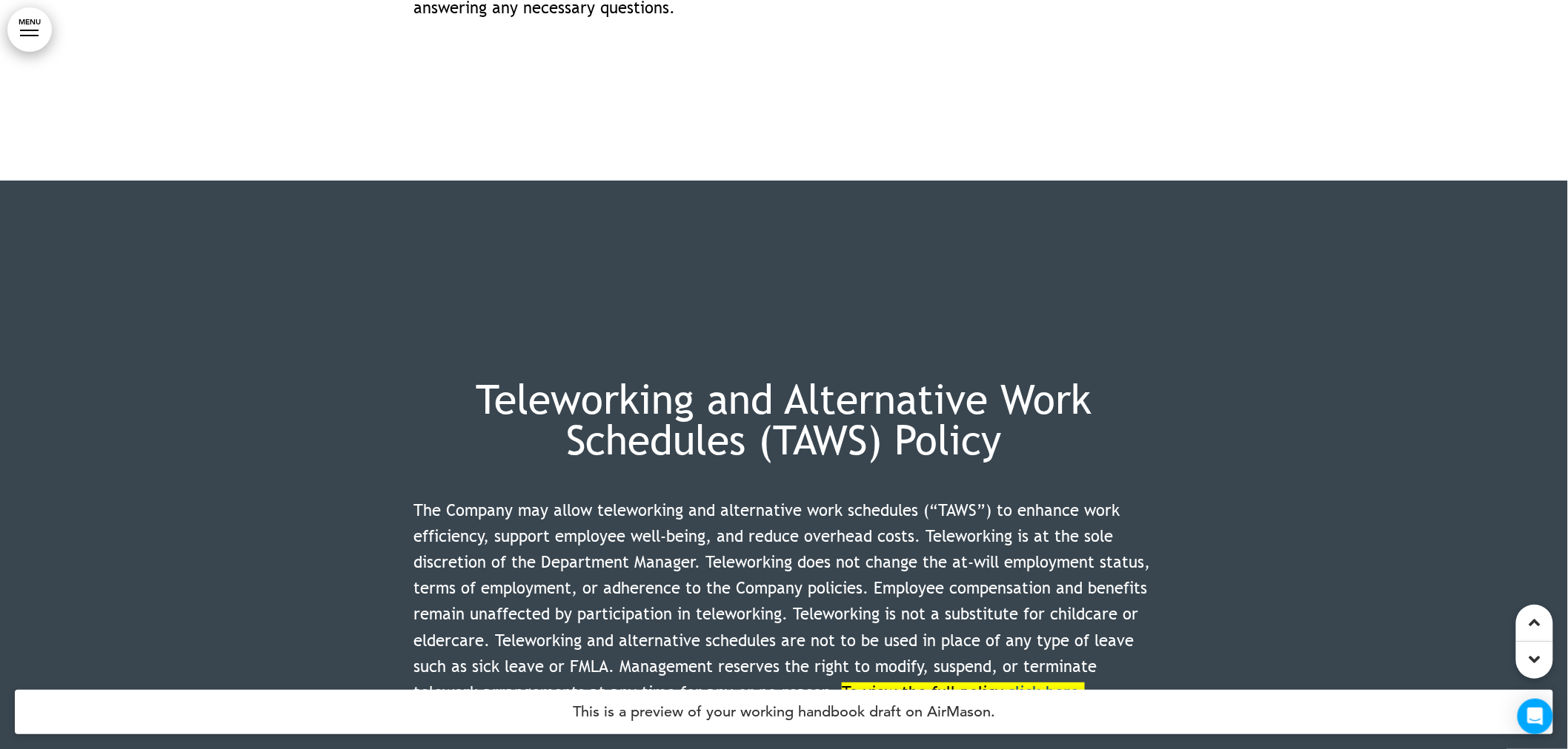
scroll to position [39908, 0]
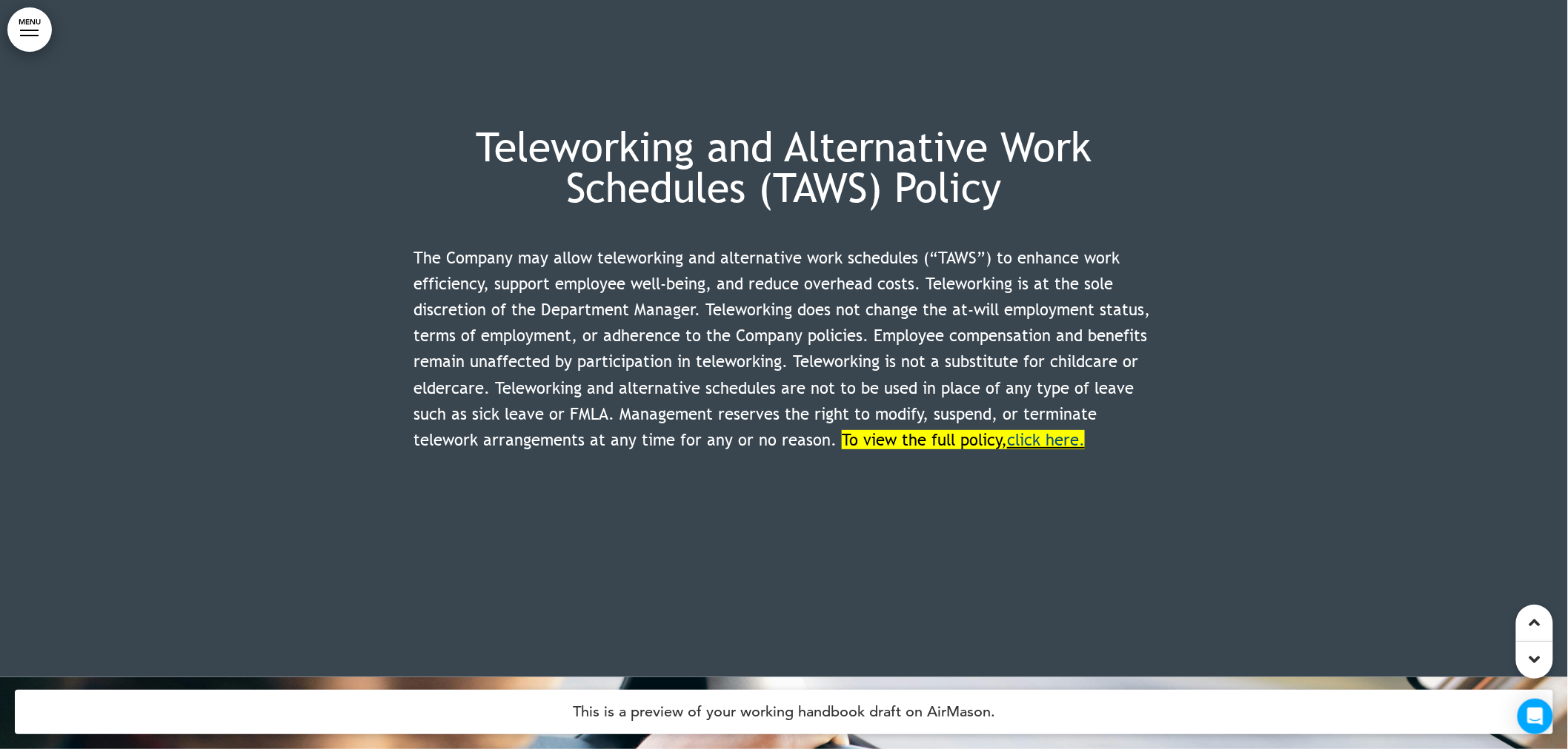
click at [1040, 430] on link "﻿click here." at bounding box center [1046, 439] width 78 height 19
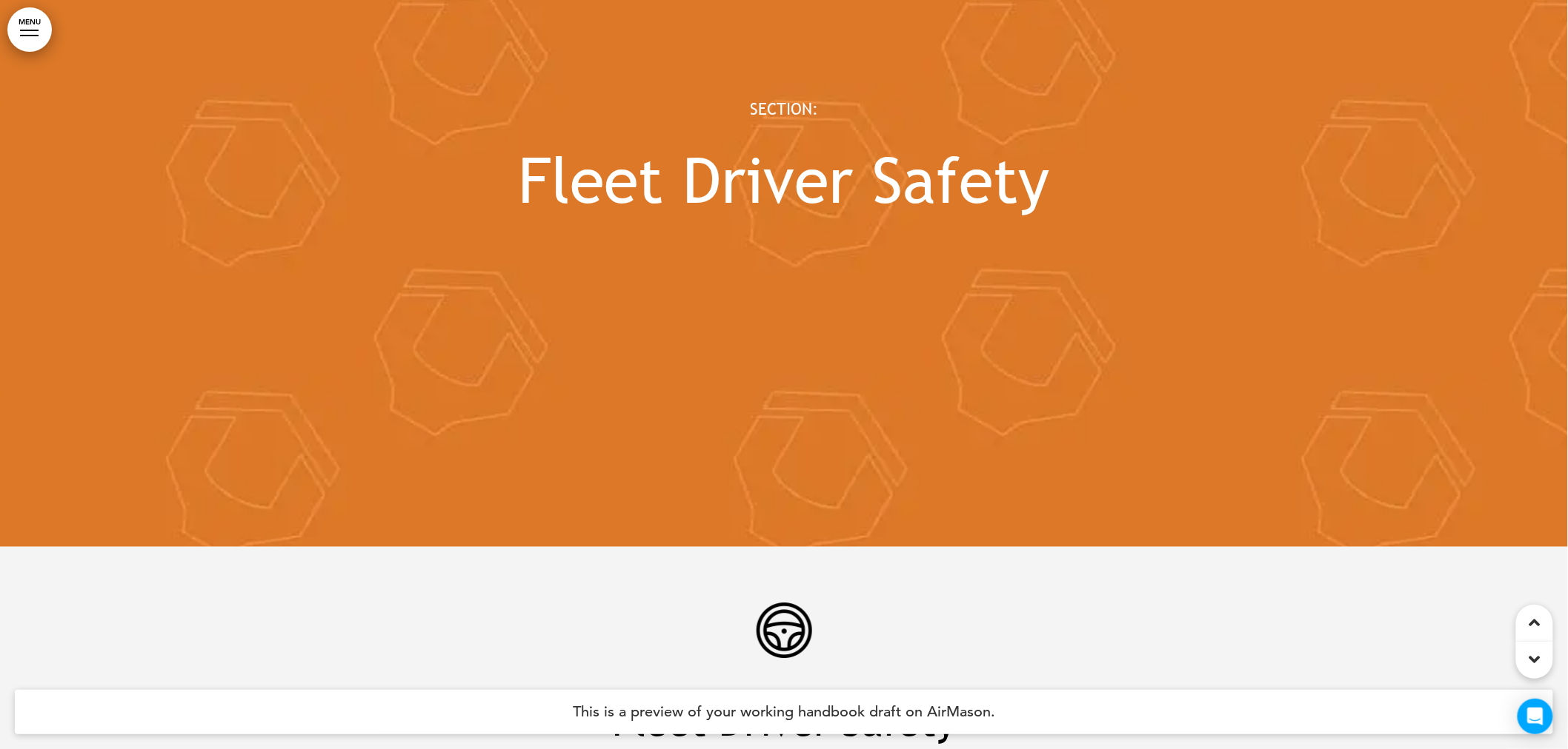
scroll to position [41800, 0]
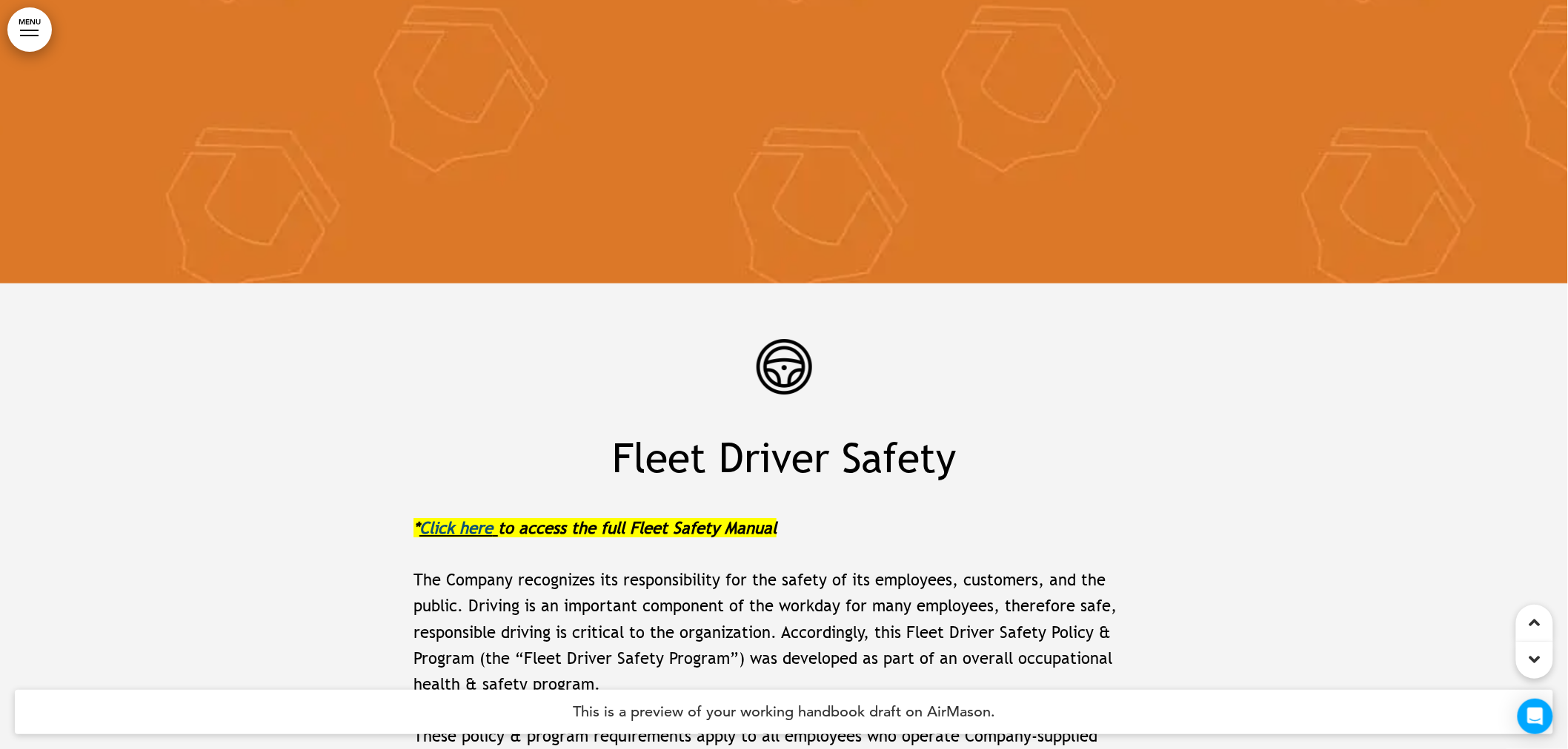
click at [452, 518] on link "Click here" at bounding box center [456, 527] width 74 height 19
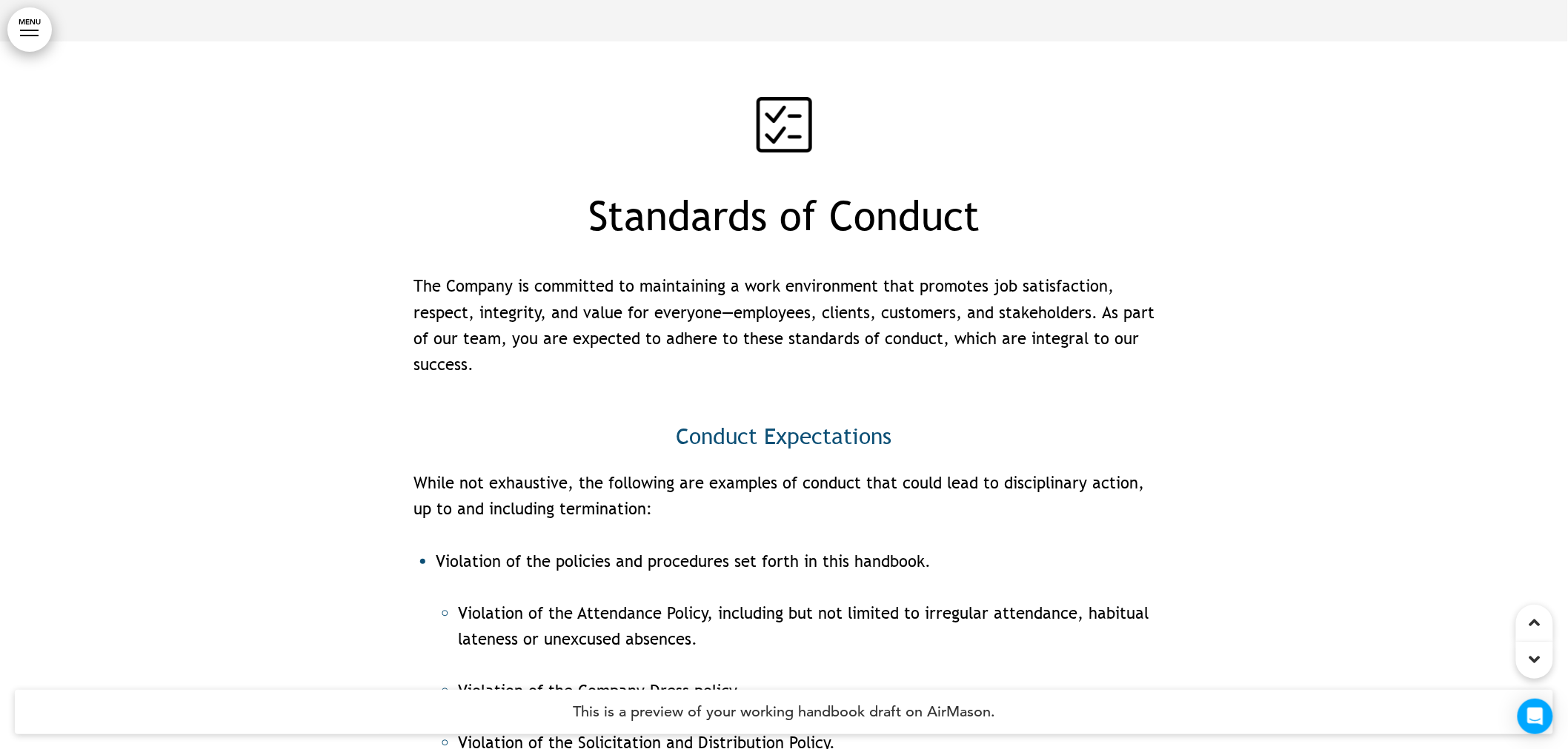
scroll to position [59327, 0]
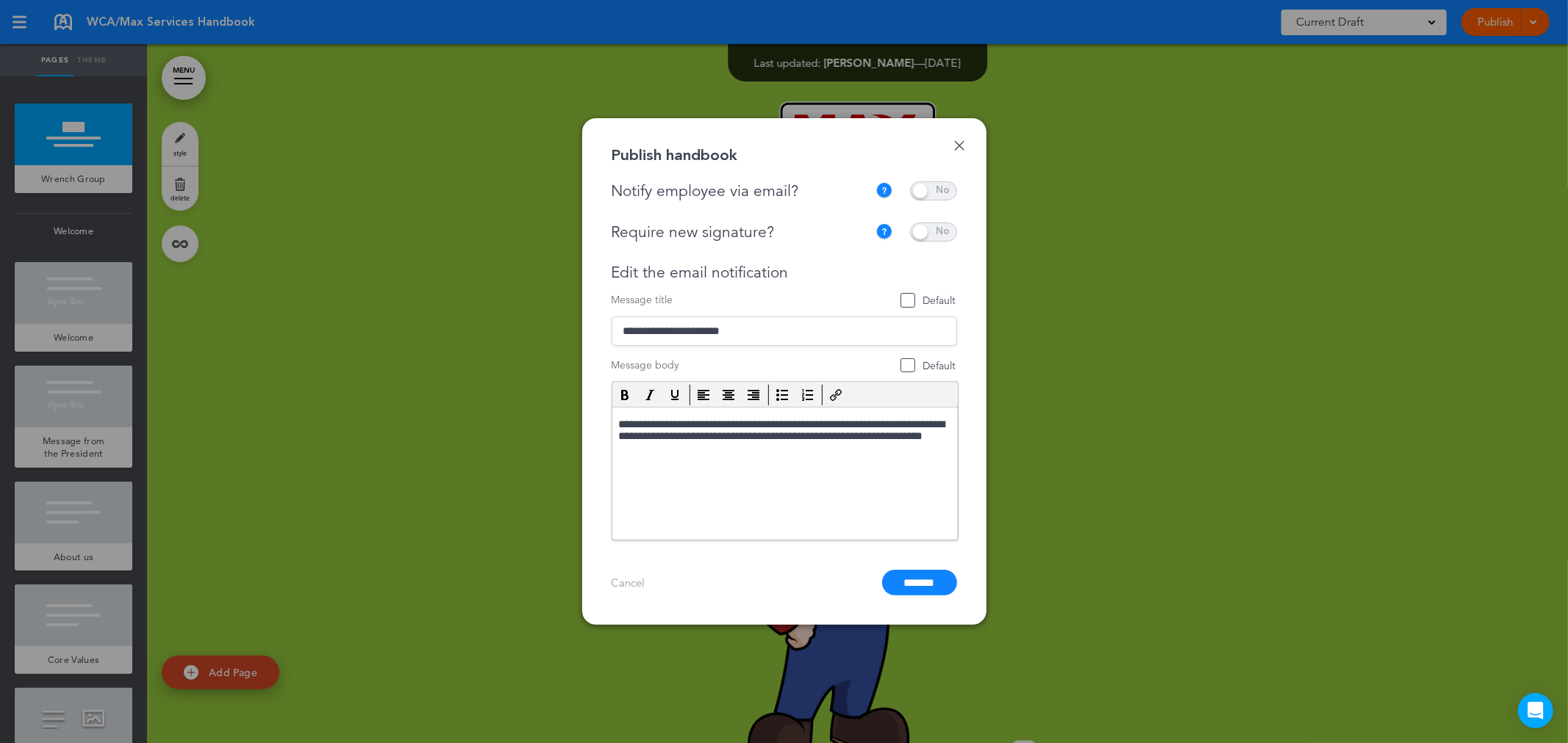
click at [958, 145] on link "Done" at bounding box center [959, 145] width 10 height 10
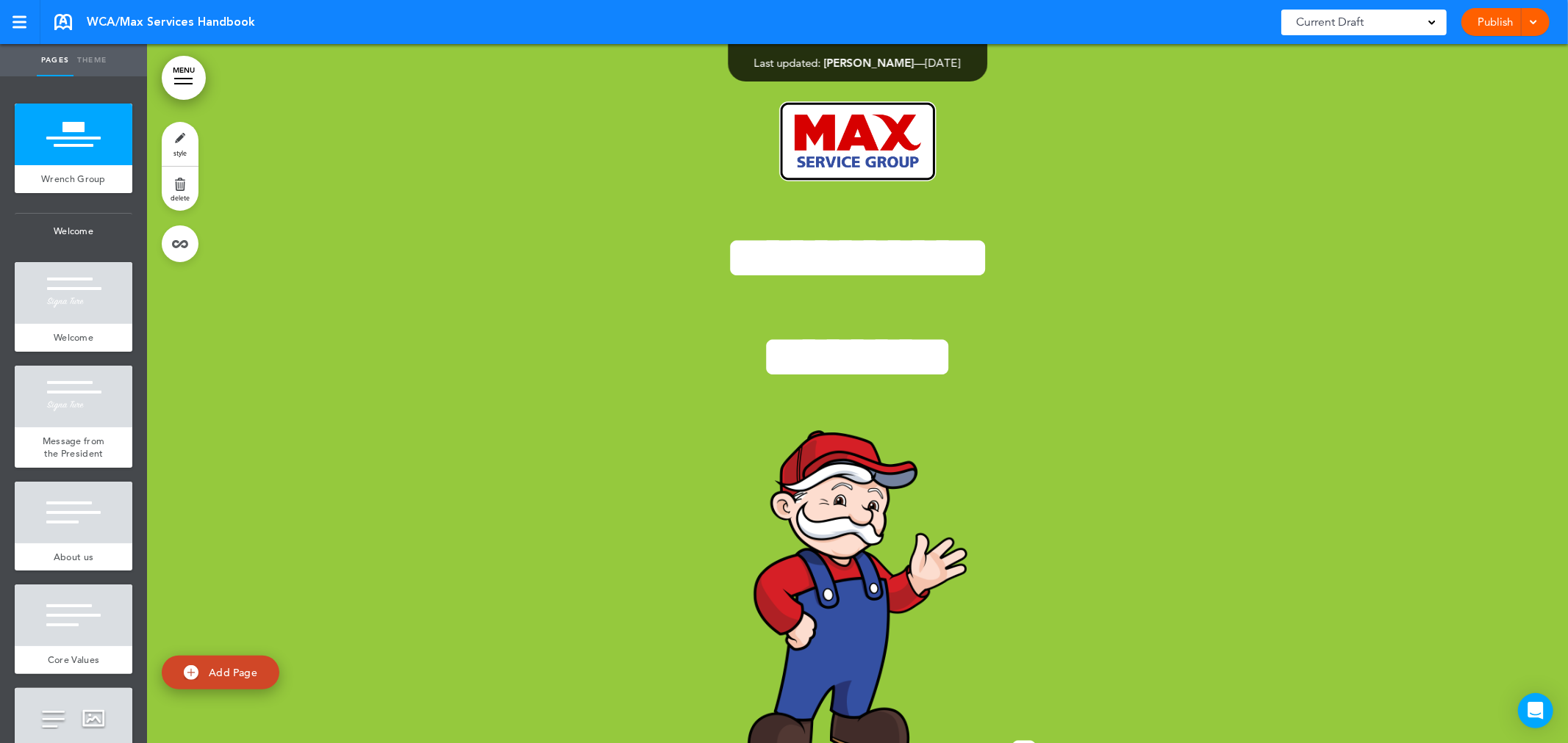
click at [1532, 16] on span at bounding box center [1533, 21] width 10 height 10
click at [1435, 17] on div "Current Draft" at bounding box center [1363, 23] width 165 height 26
click at [1361, 60] on span "CURRENT DRAFT" at bounding box center [1351, 59] width 88 height 14
click at [1380, 81] on div "1.0 (8/15/2025) Published by Juanita" at bounding box center [1373, 89] width 133 height 32
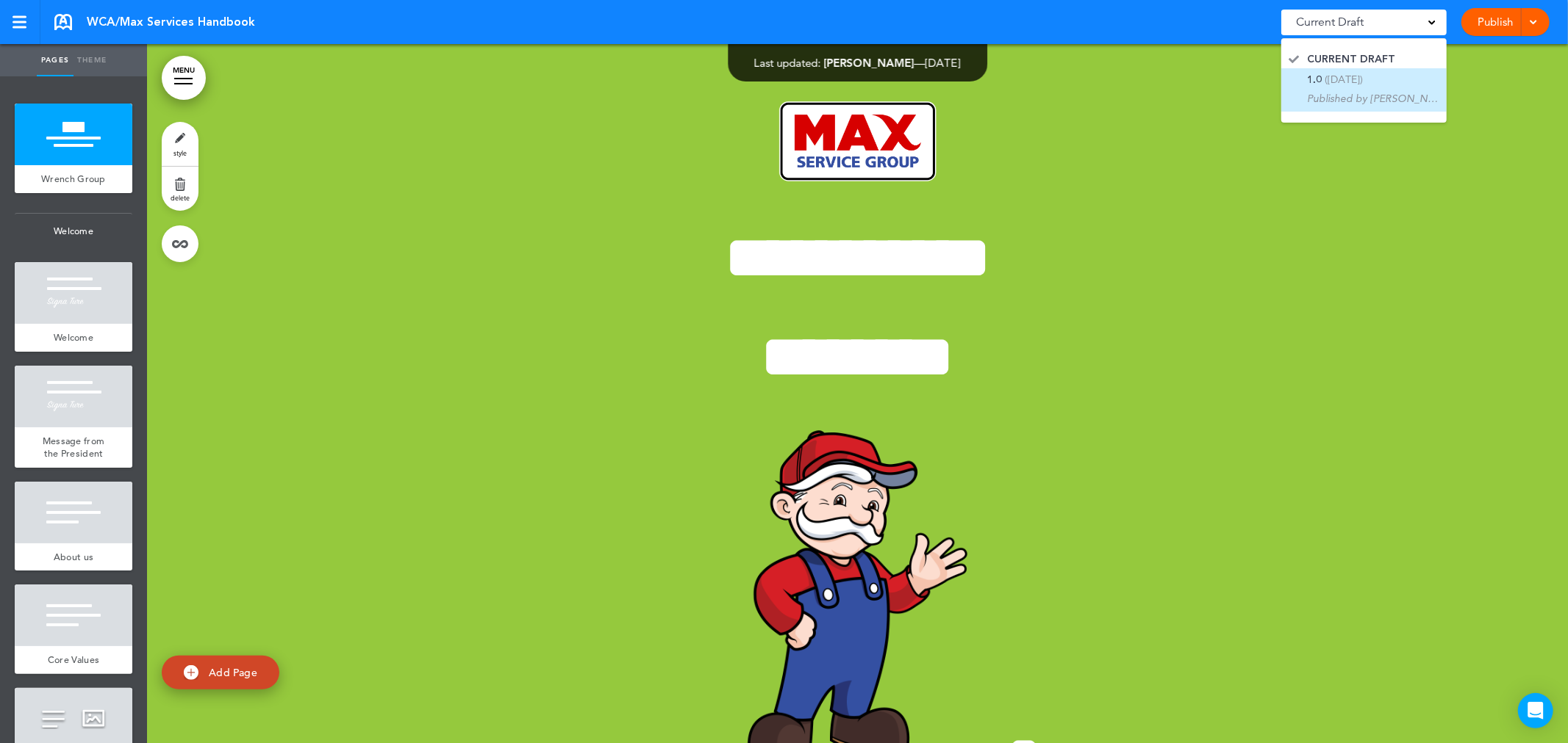
click at [1380, 81] on div "1.0 (8/15/2025) Published by Juanita" at bounding box center [1373, 89] width 133 height 32
click at [1181, 128] on div "**********" at bounding box center [857, 468] width 735 height 848
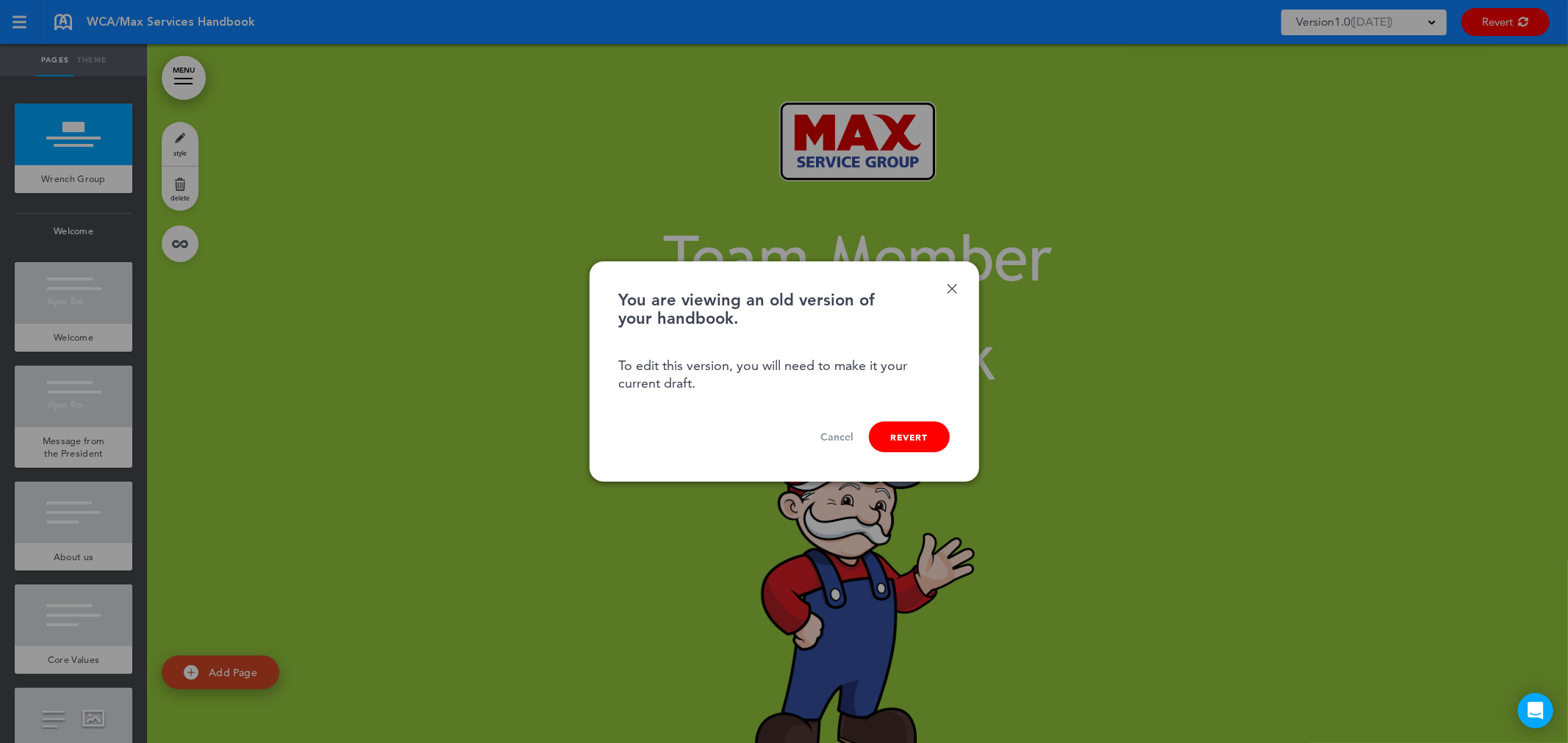
click at [951, 288] on link "Done" at bounding box center [951, 288] width 10 height 10
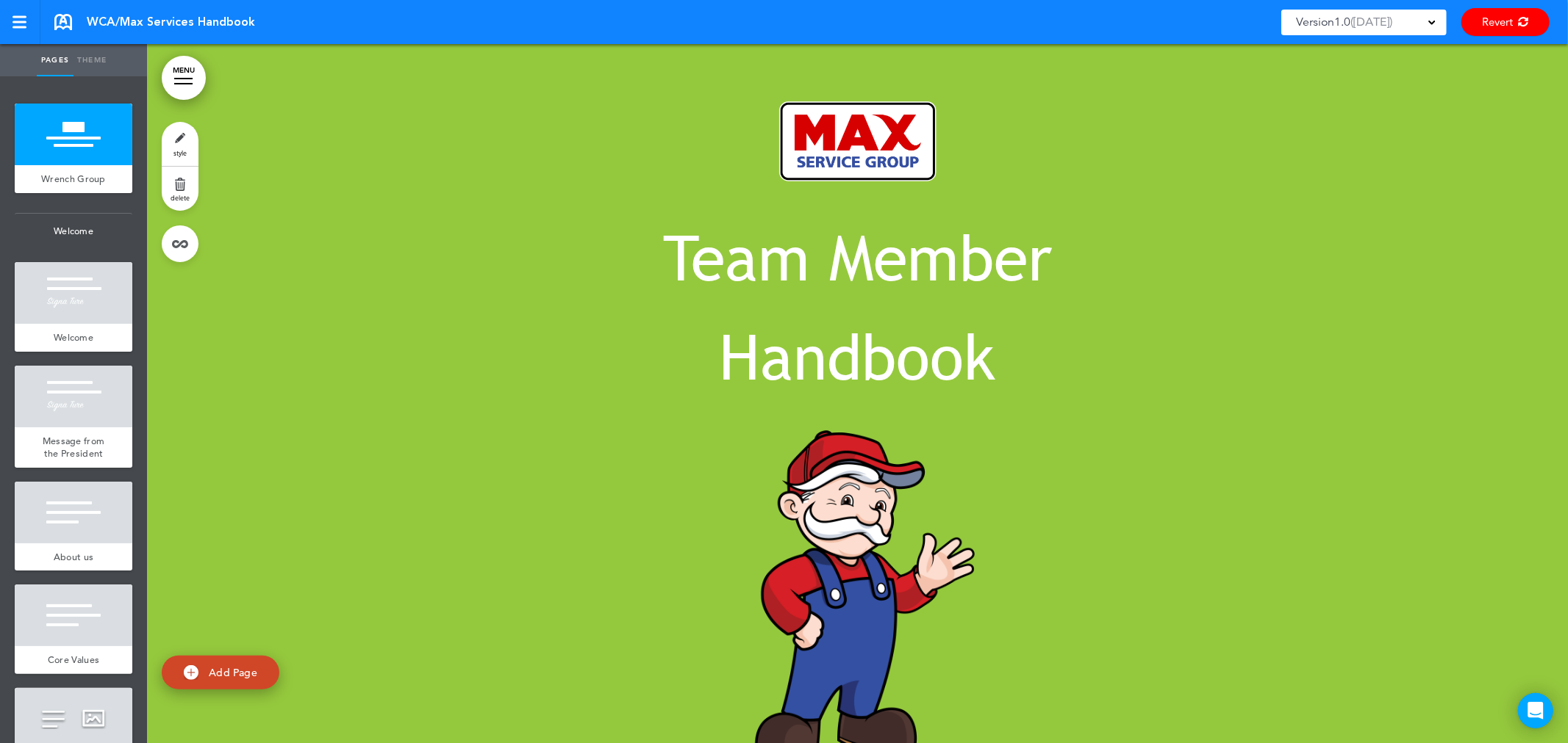
click at [1430, 12] on div "Version 1.0 ( 8/15/2025 )" at bounding box center [1363, 23] width 165 height 26
click at [1529, 15] on link "Revert" at bounding box center [1506, 22] width 88 height 28
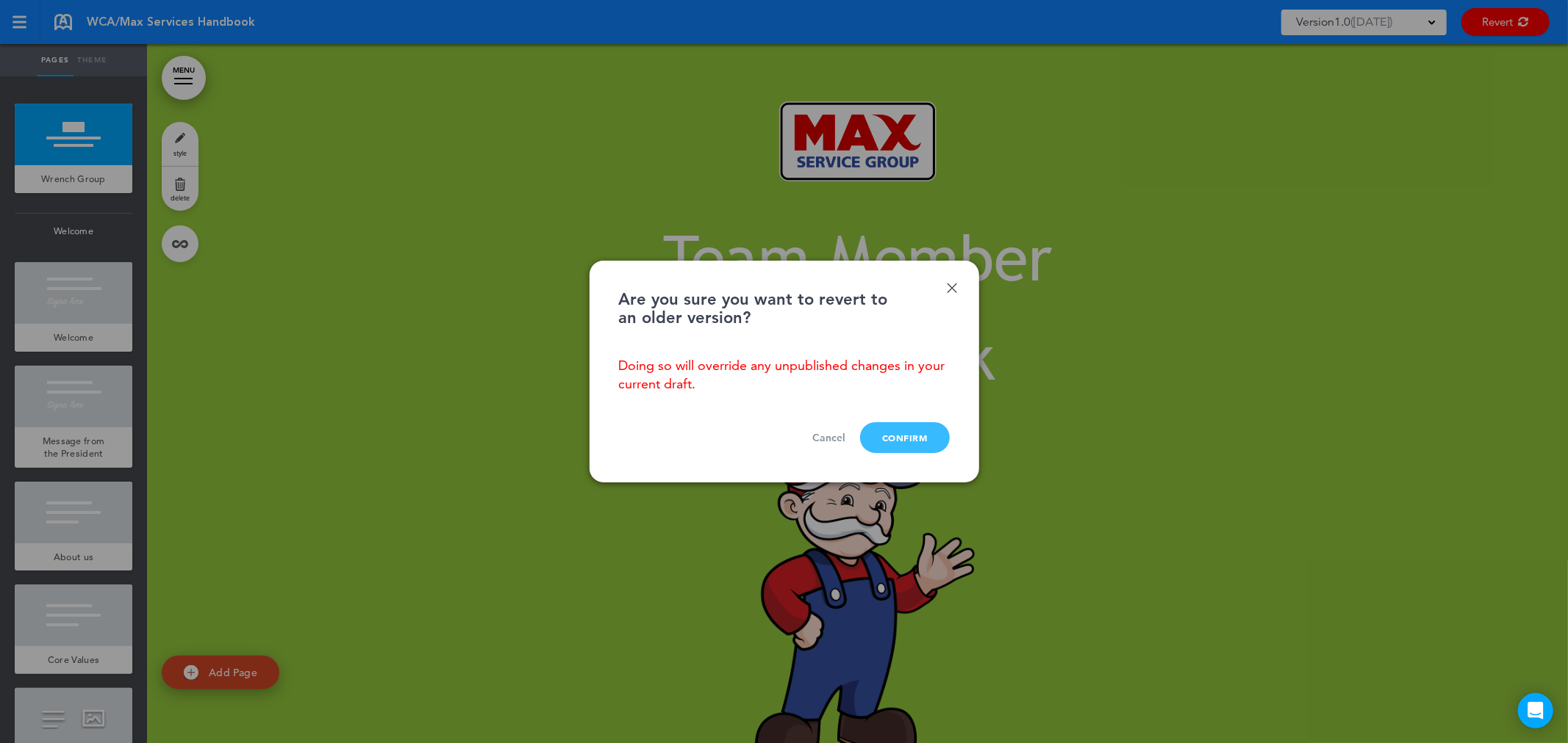
click at [936, 438] on button "Confirm" at bounding box center [904, 437] width 89 height 31
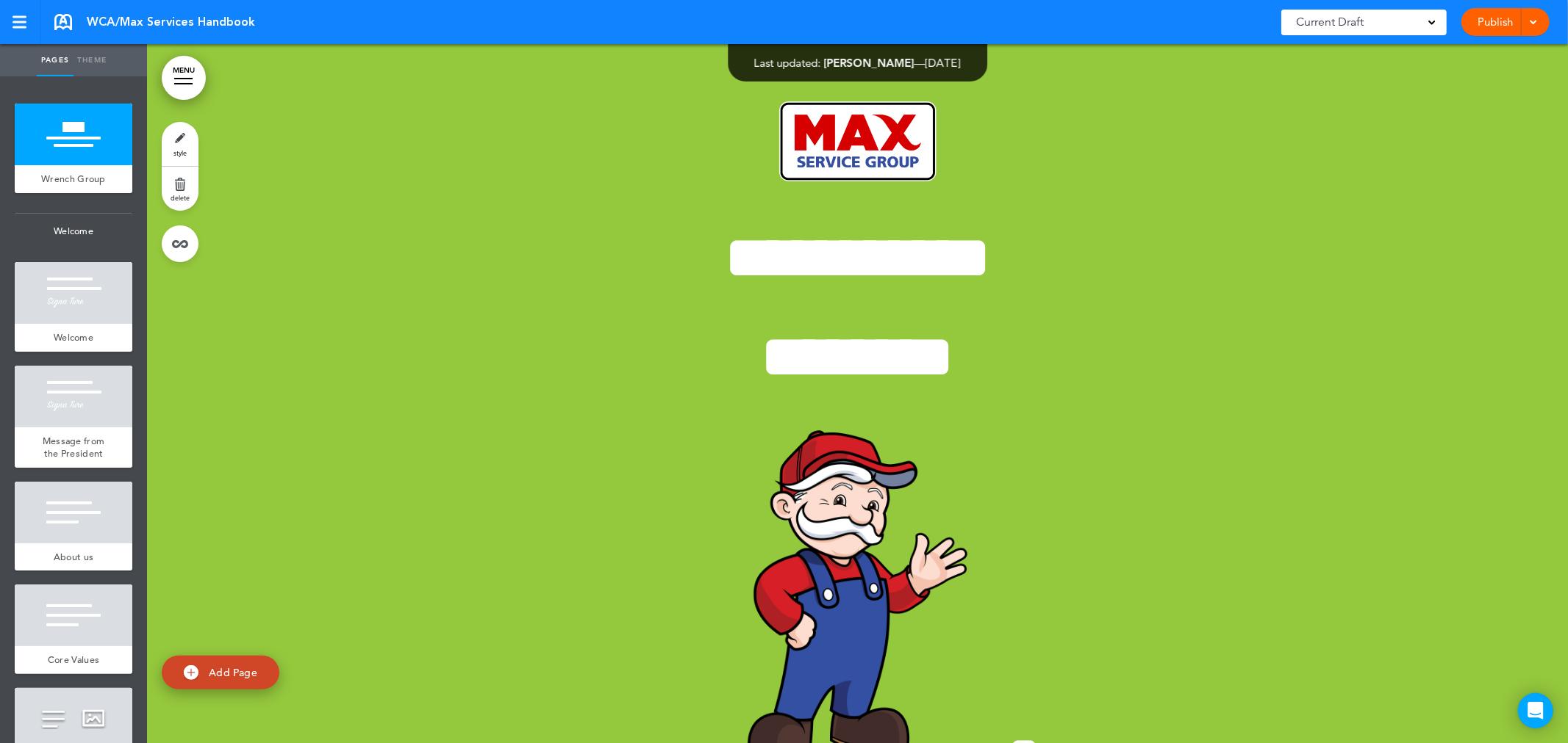
click at [1538, 18] on div "Publish Publish Preview Draft" at bounding box center [1506, 22] width 88 height 28
click at [1538, 26] on div "Publish Publish Preview Draft" at bounding box center [1506, 22] width 88 height 28
click at [1536, 22] on span at bounding box center [1533, 21] width 10 height 10
click at [1393, 14] on div "Current Draft" at bounding box center [1363, 23] width 165 height 26
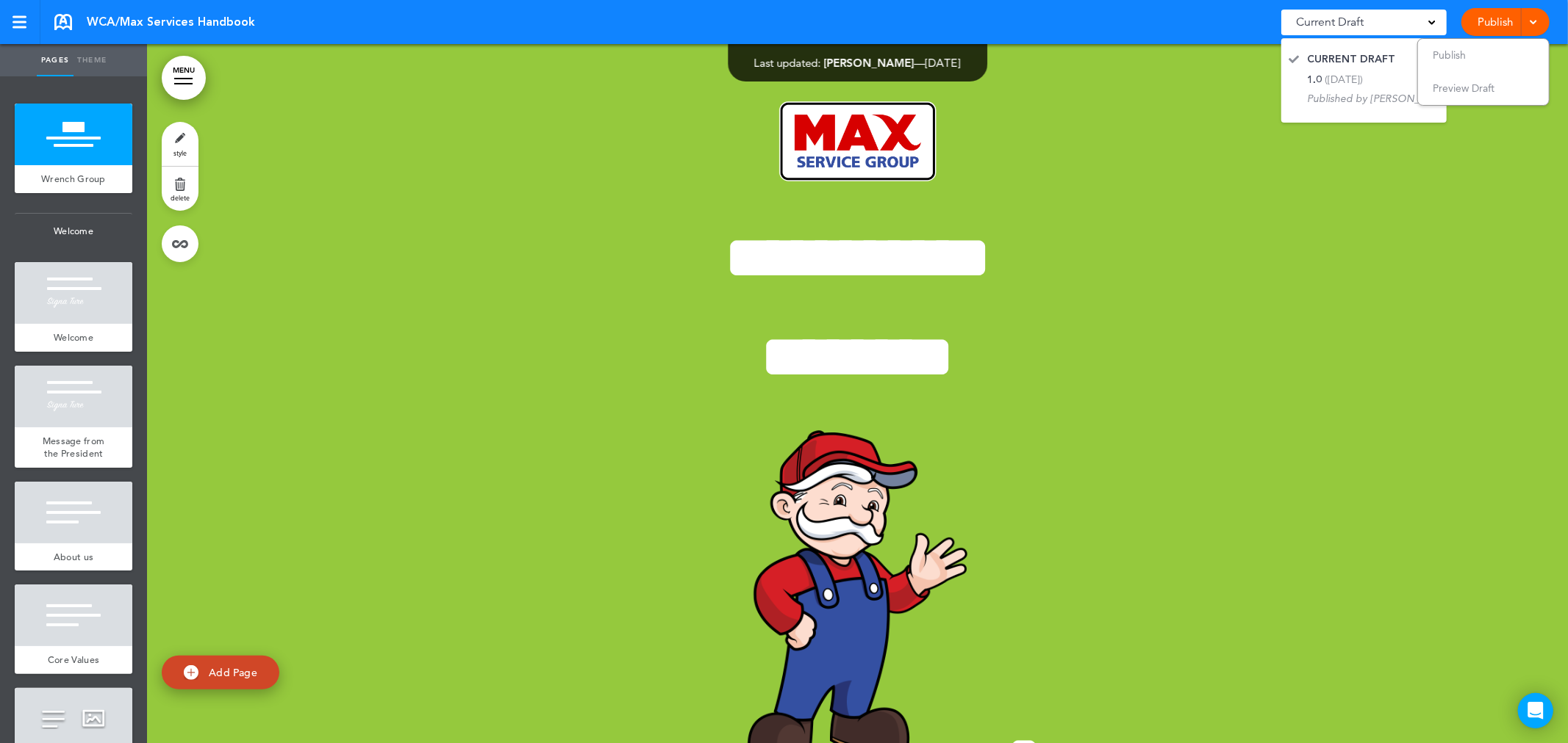
click at [1459, 265] on div at bounding box center [857, 468] width 1421 height 848
click at [1538, 26] on div "Publish Publish Preview Draft" at bounding box center [1506, 22] width 88 height 28
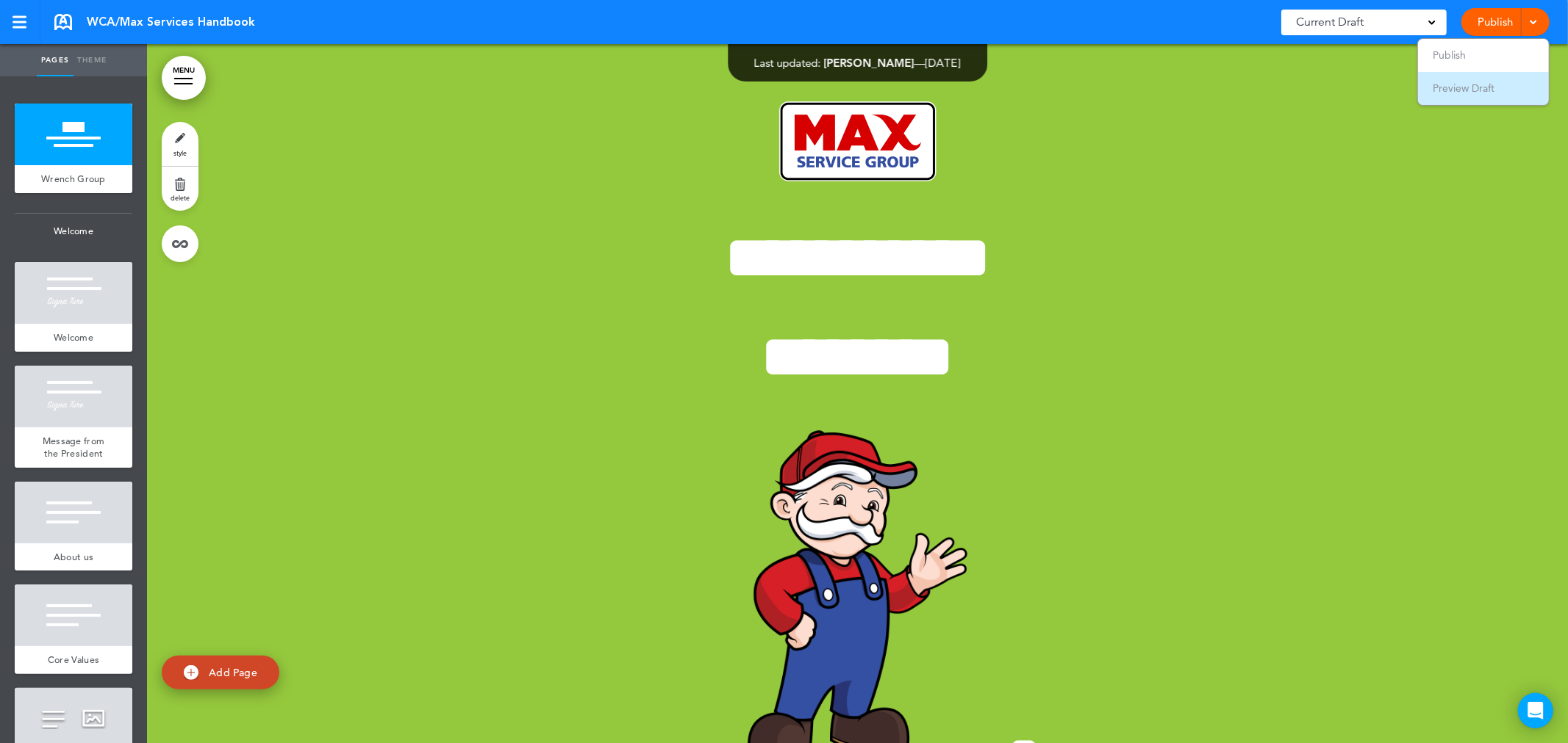
click at [1471, 91] on span "Preview Draft" at bounding box center [1463, 87] width 61 height 14
click at [1480, 16] on link "Publish" at bounding box center [1495, 22] width 46 height 28
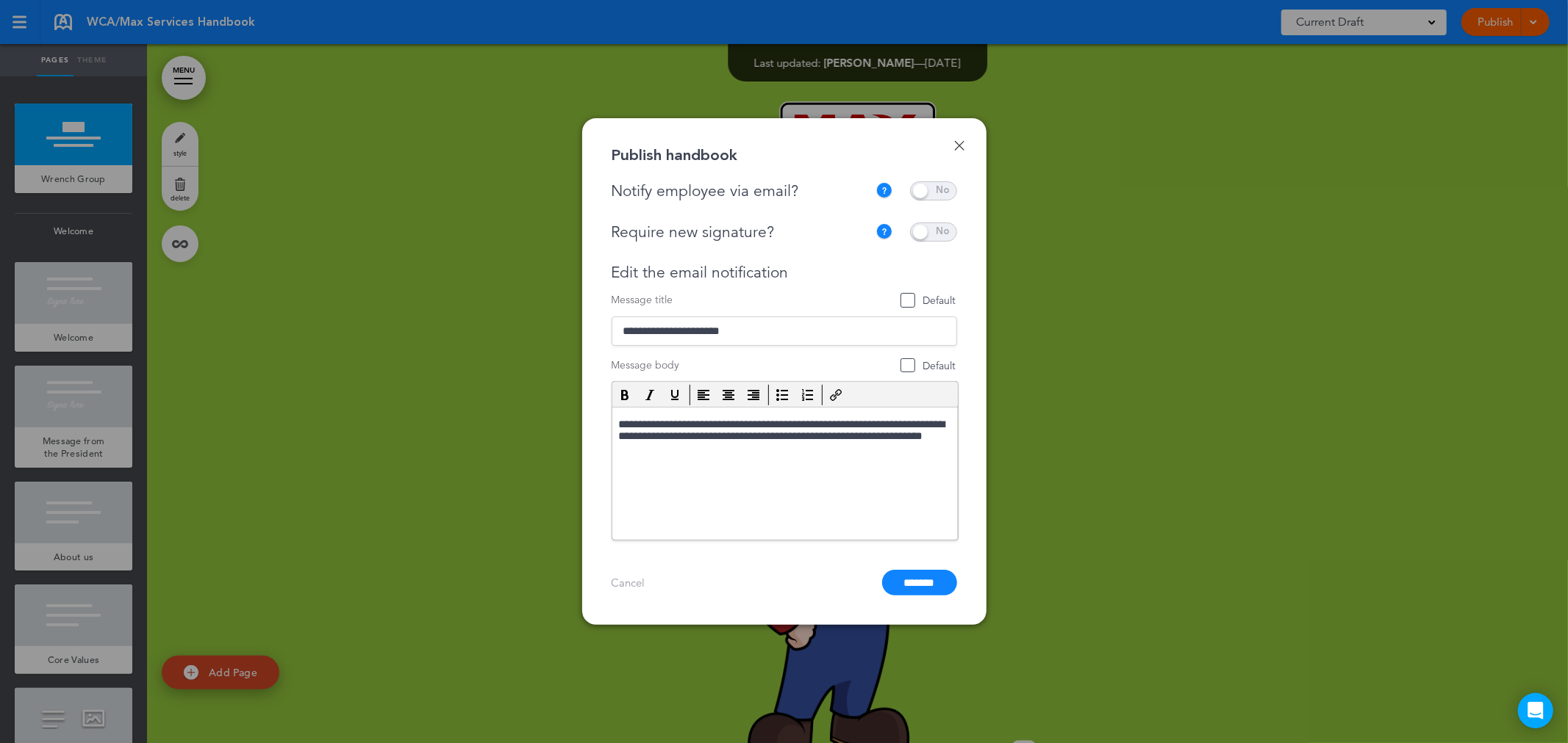
click at [909, 298] on span "Default" at bounding box center [908, 300] width 14 height 14
type input "**********"
click at [908, 297] on span "Default" at bounding box center [908, 300] width 14 height 14
click at [961, 145] on link "Done" at bounding box center [959, 145] width 10 height 10
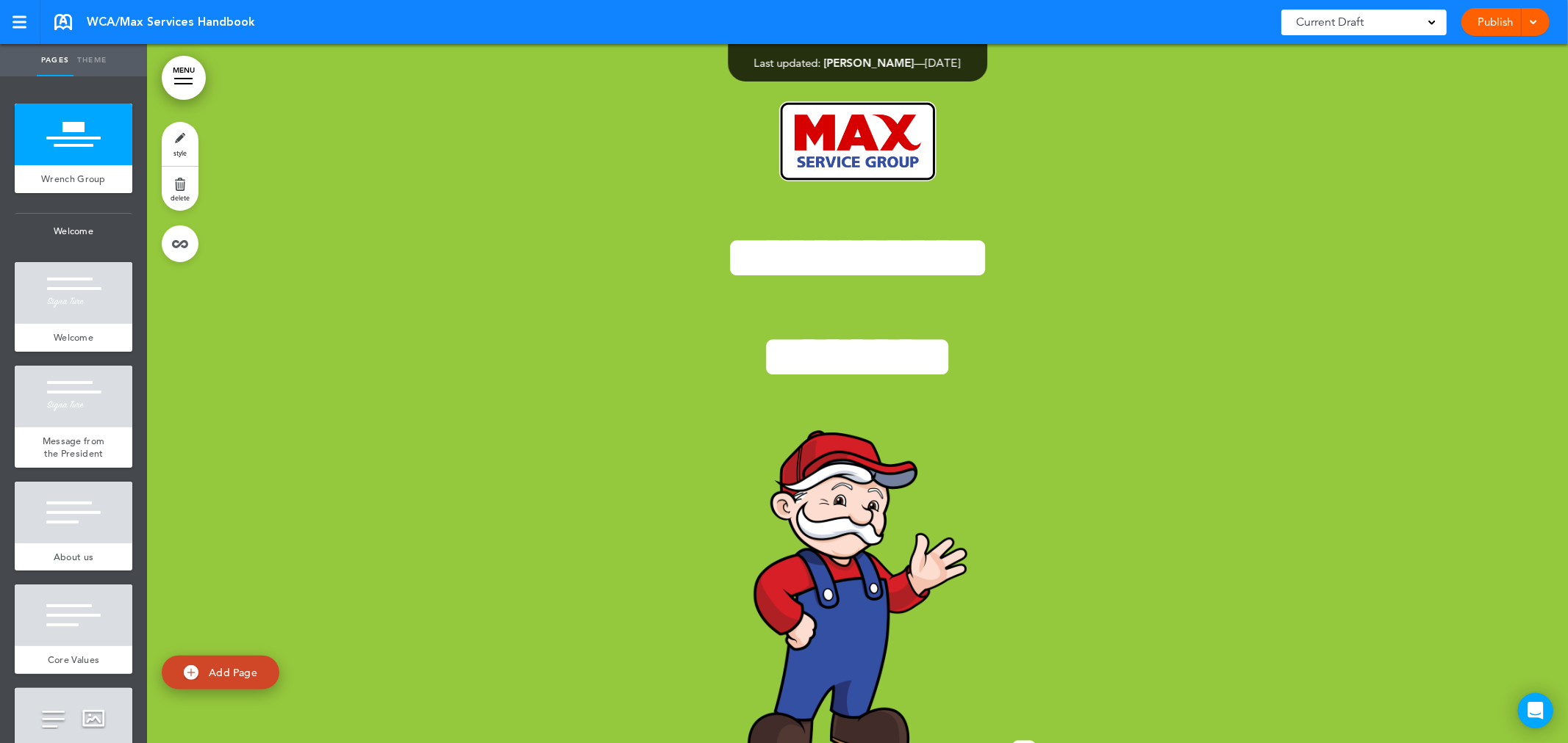
click at [181, 74] on link "MENU" at bounding box center [183, 78] width 44 height 44
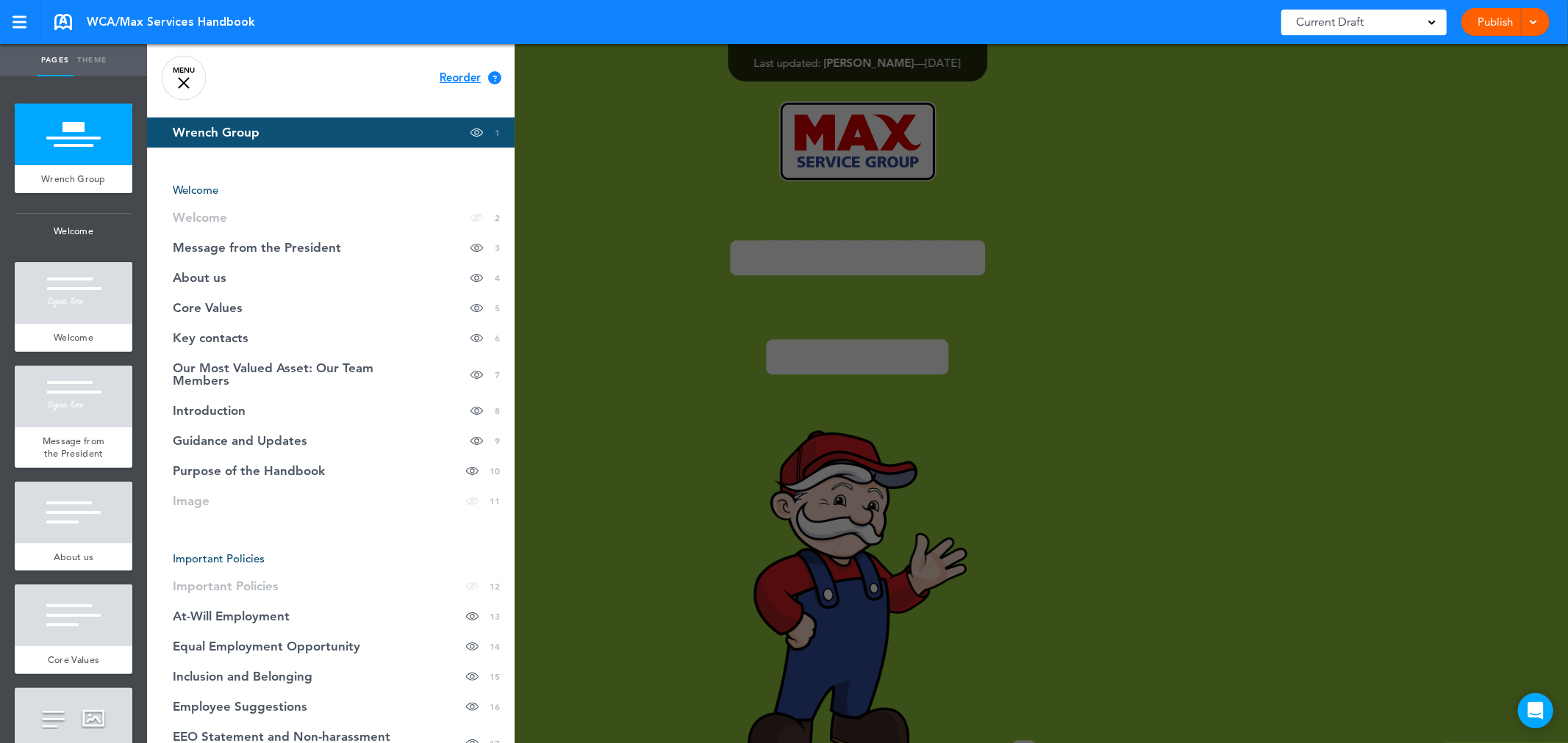
click at [549, 91] on div at bounding box center [931, 372] width 1568 height 743
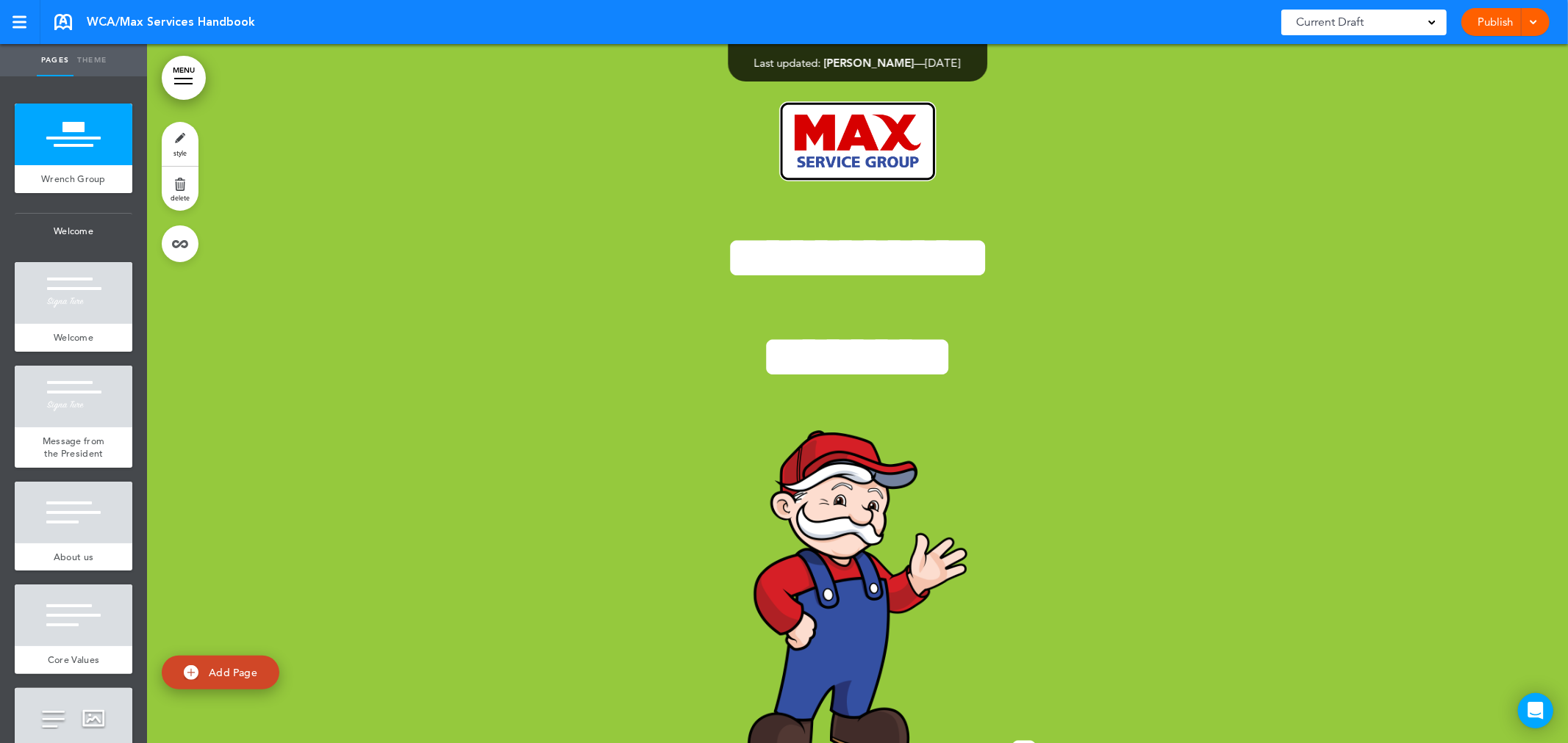
click at [68, 22] on link at bounding box center [63, 22] width 18 height 16
